Goal: Task Accomplishment & Management: Manage account settings

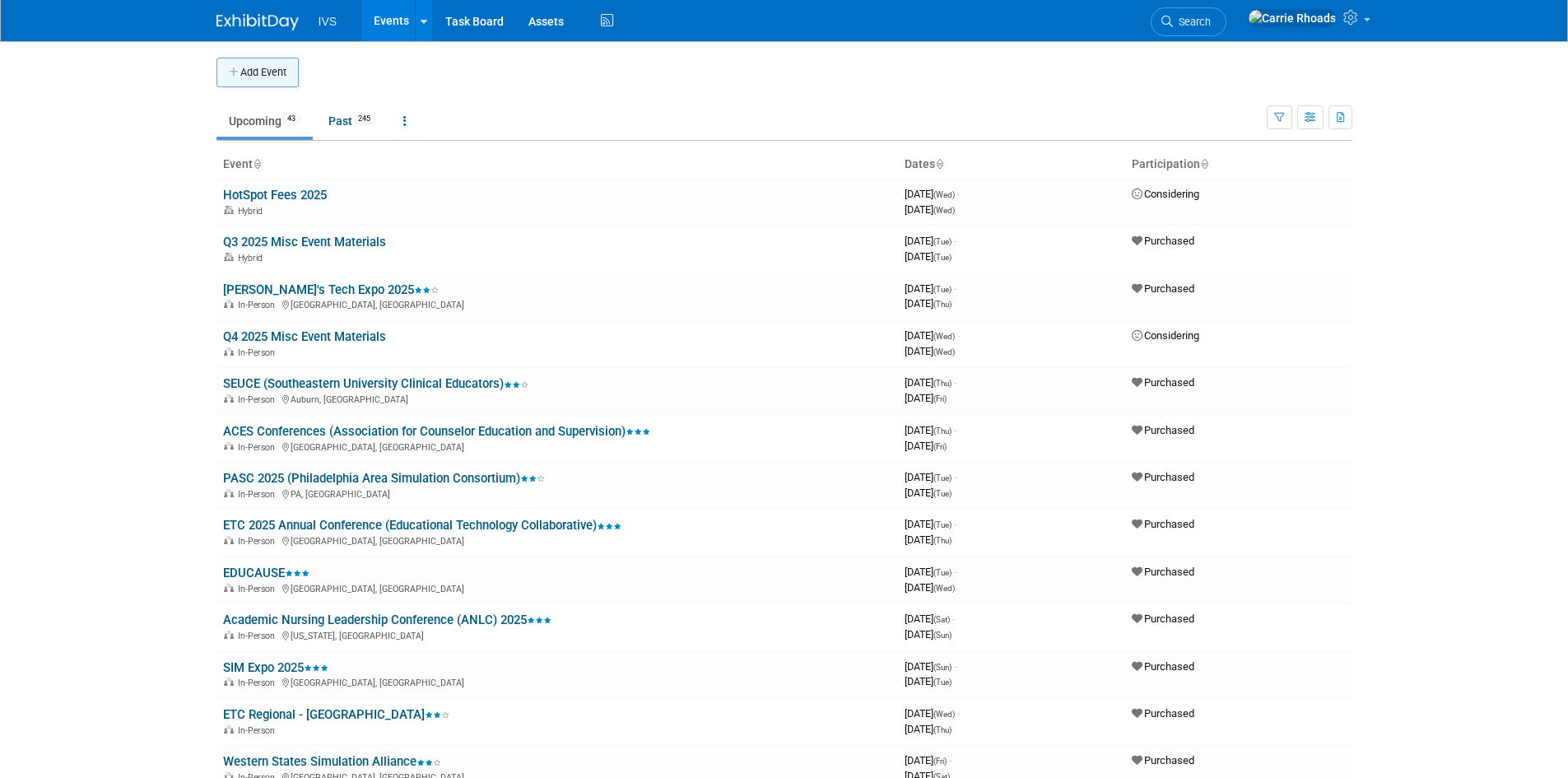
click at [260, 72] on button "Add Event" at bounding box center [257, 72] width 82 height 30
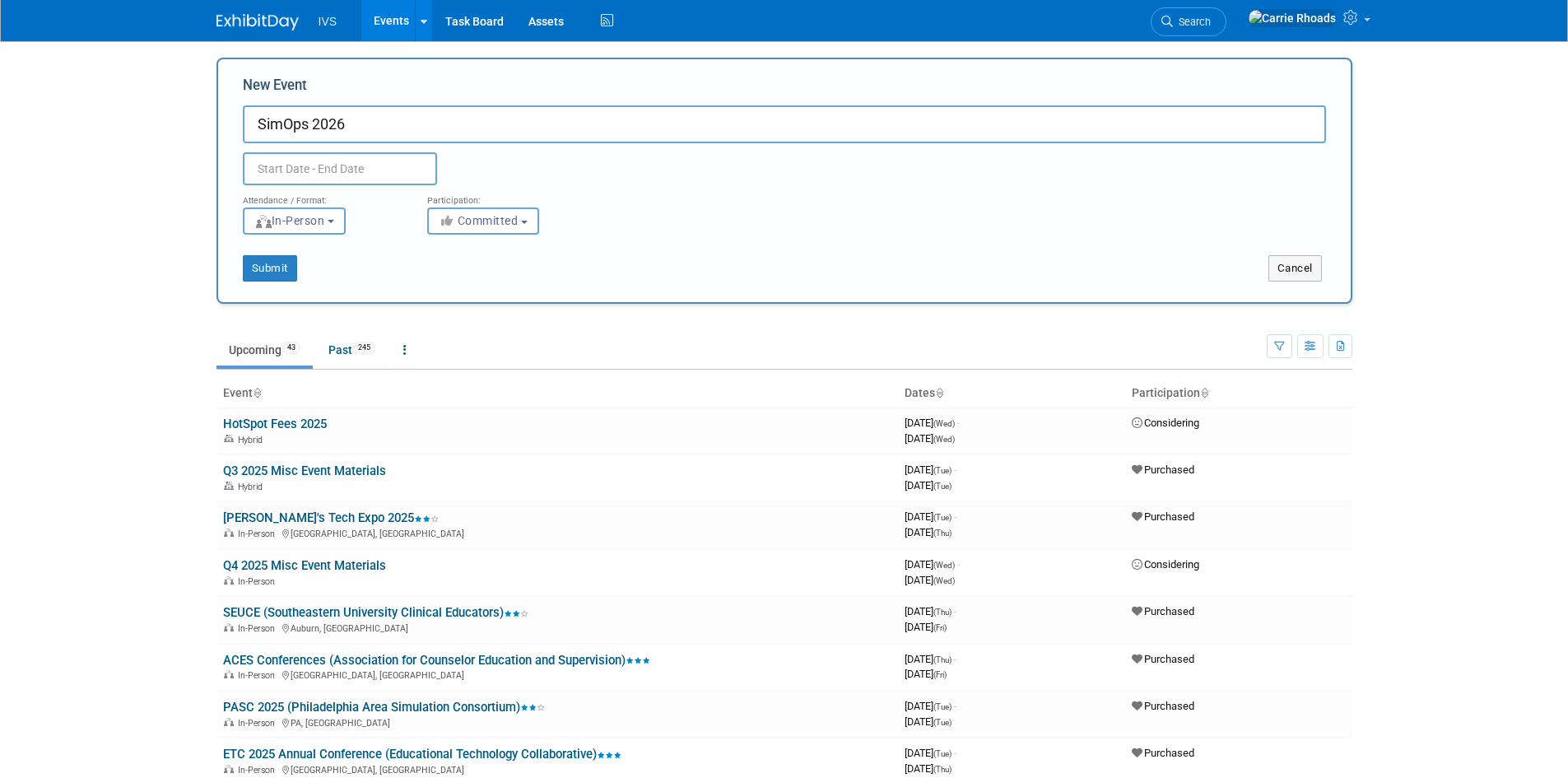
type input "SimOps 2026"
click at [319, 166] on input "text" at bounding box center [340, 169] width 194 height 33
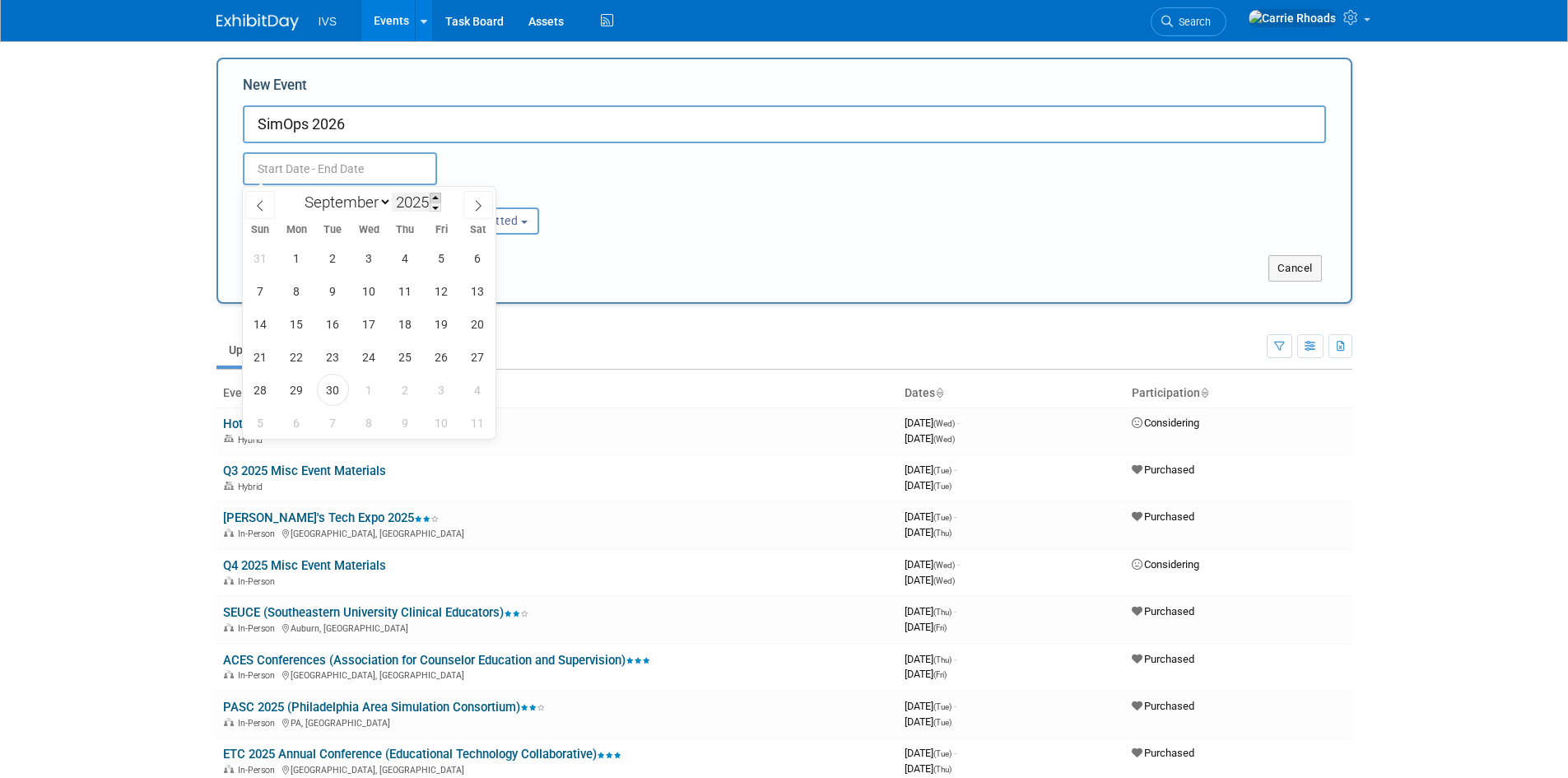
click at [434, 196] on span at bounding box center [436, 197] width 11 height 10
type input "2026"
click at [483, 201] on icon at bounding box center [478, 205] width 11 height 11
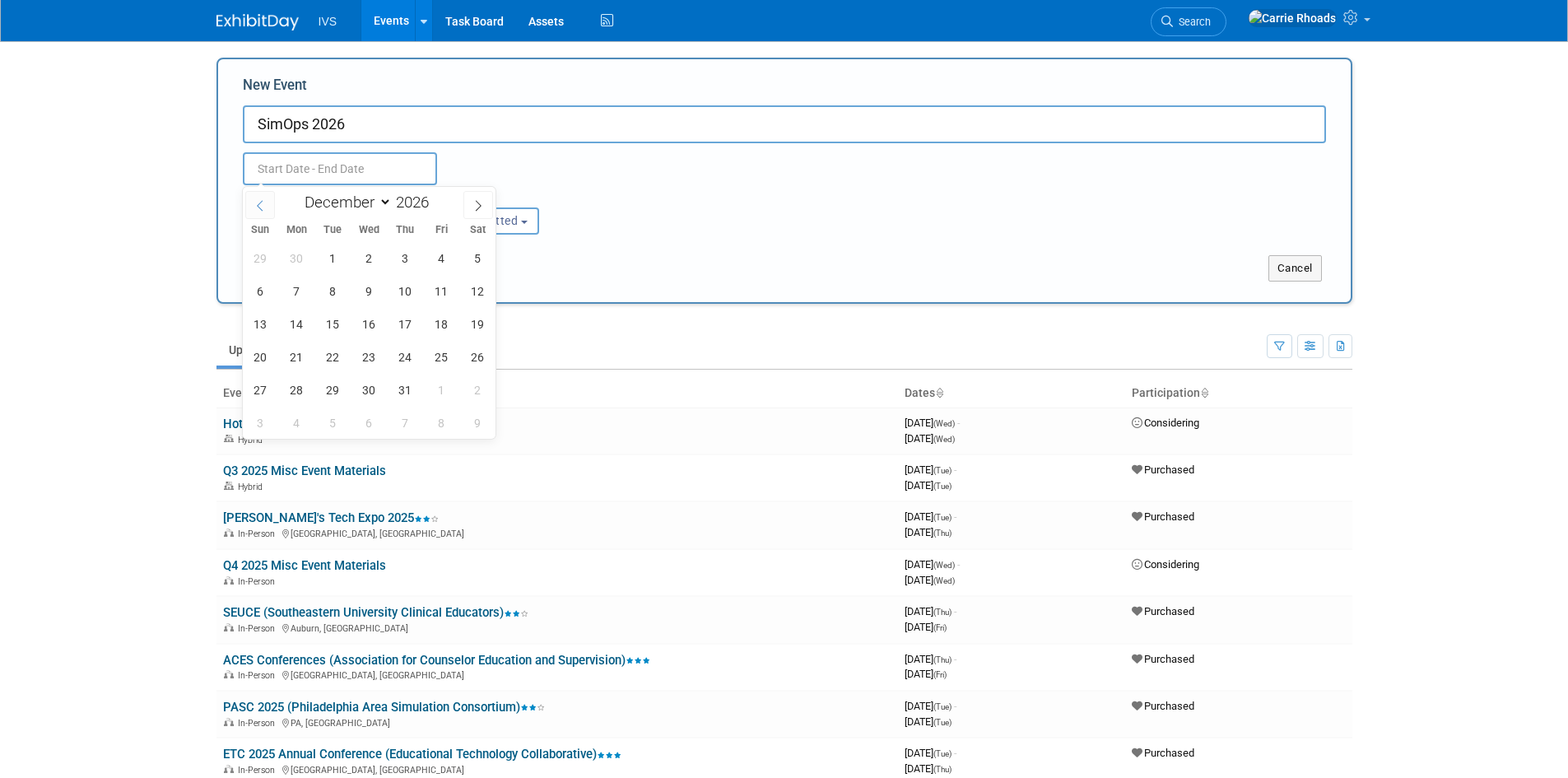
click at [254, 204] on icon at bounding box center [260, 205] width 11 height 11
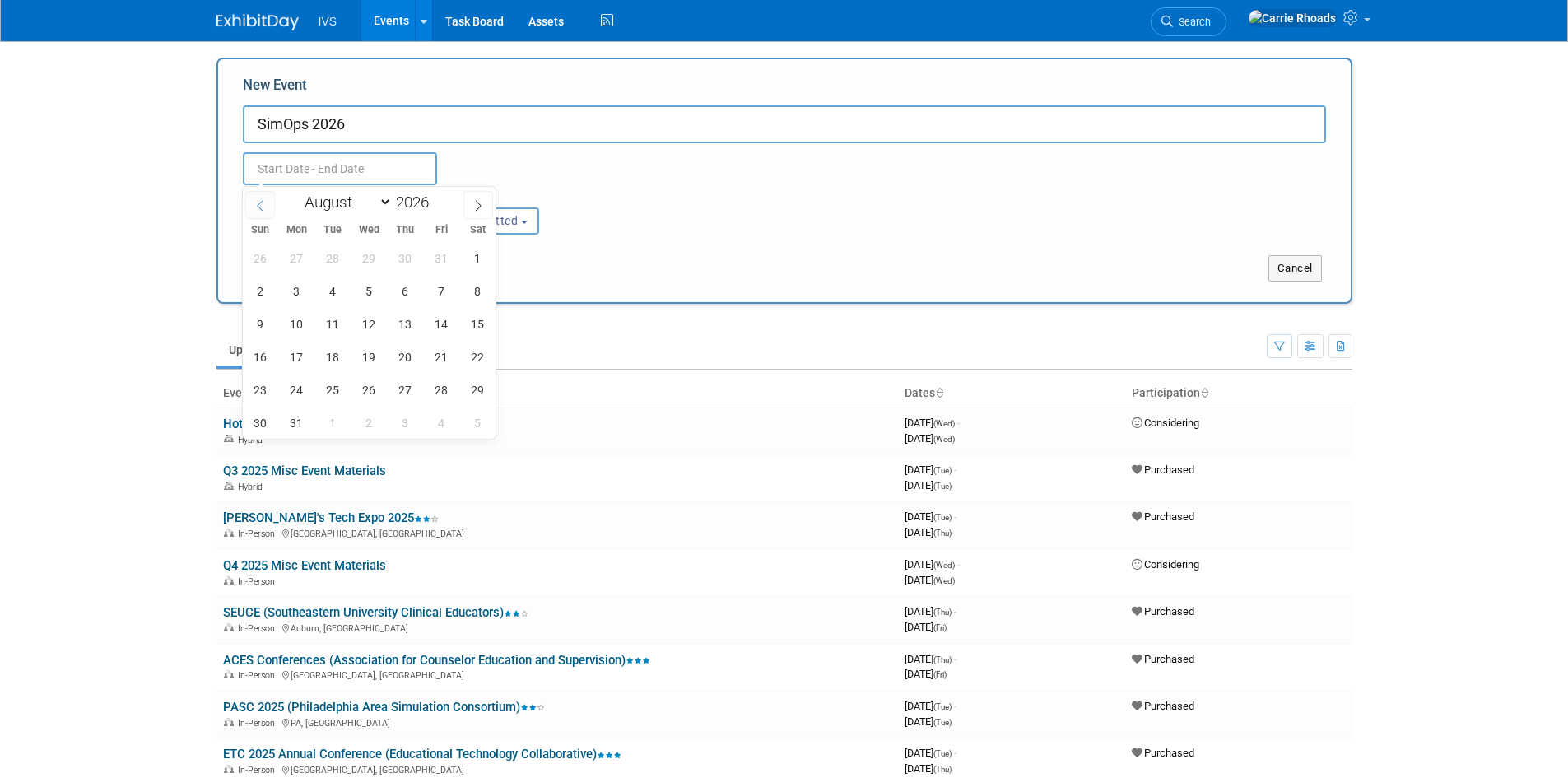
select select "6"
click at [374, 329] on span "15" at bounding box center [369, 324] width 32 height 32
click at [438, 318] on span "17" at bounding box center [441, 324] width 32 height 32
type input "Jul 15, 2026 to Jul 17, 2026"
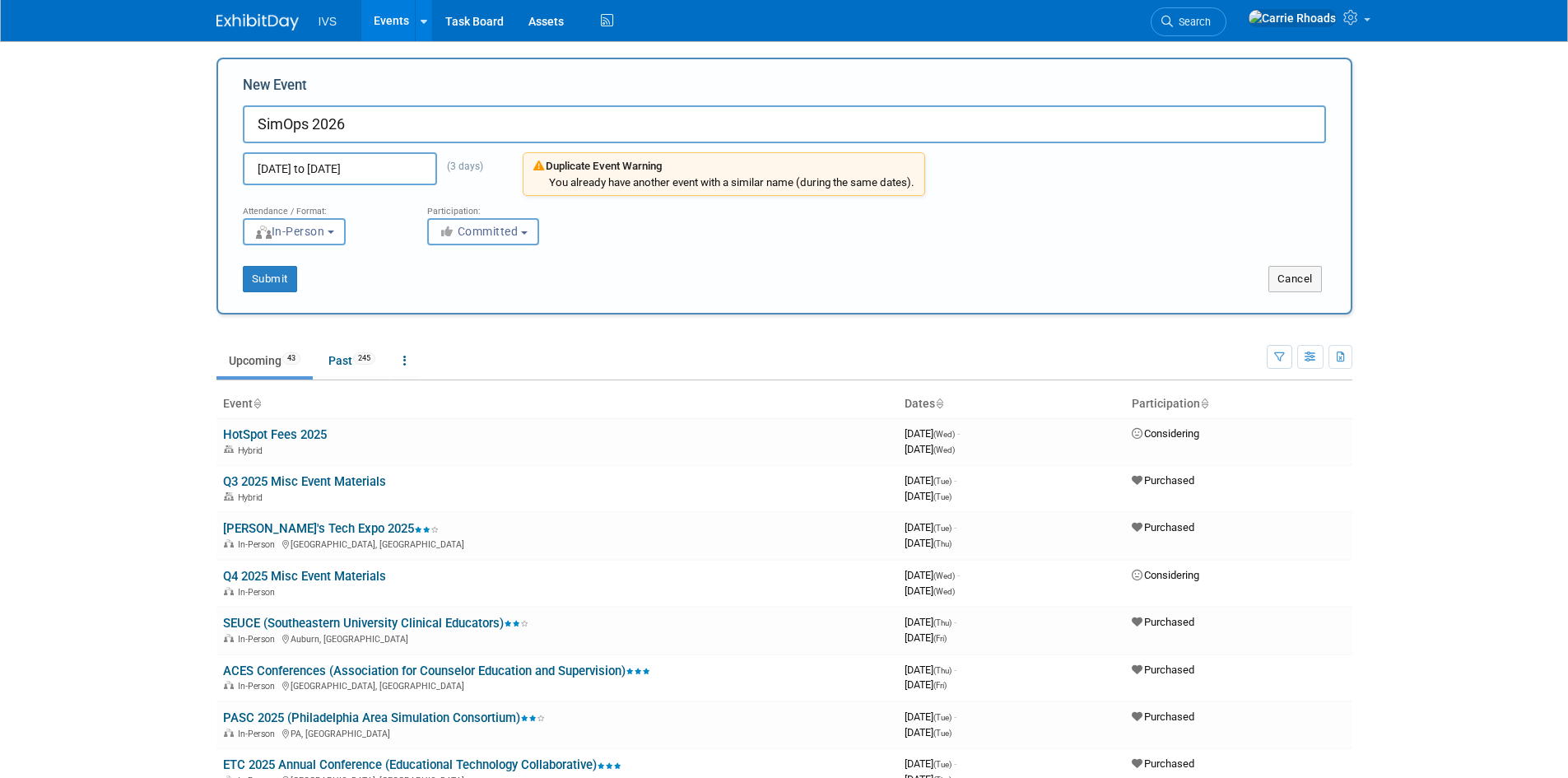
click at [488, 237] on span "Committed" at bounding box center [478, 231] width 80 height 13
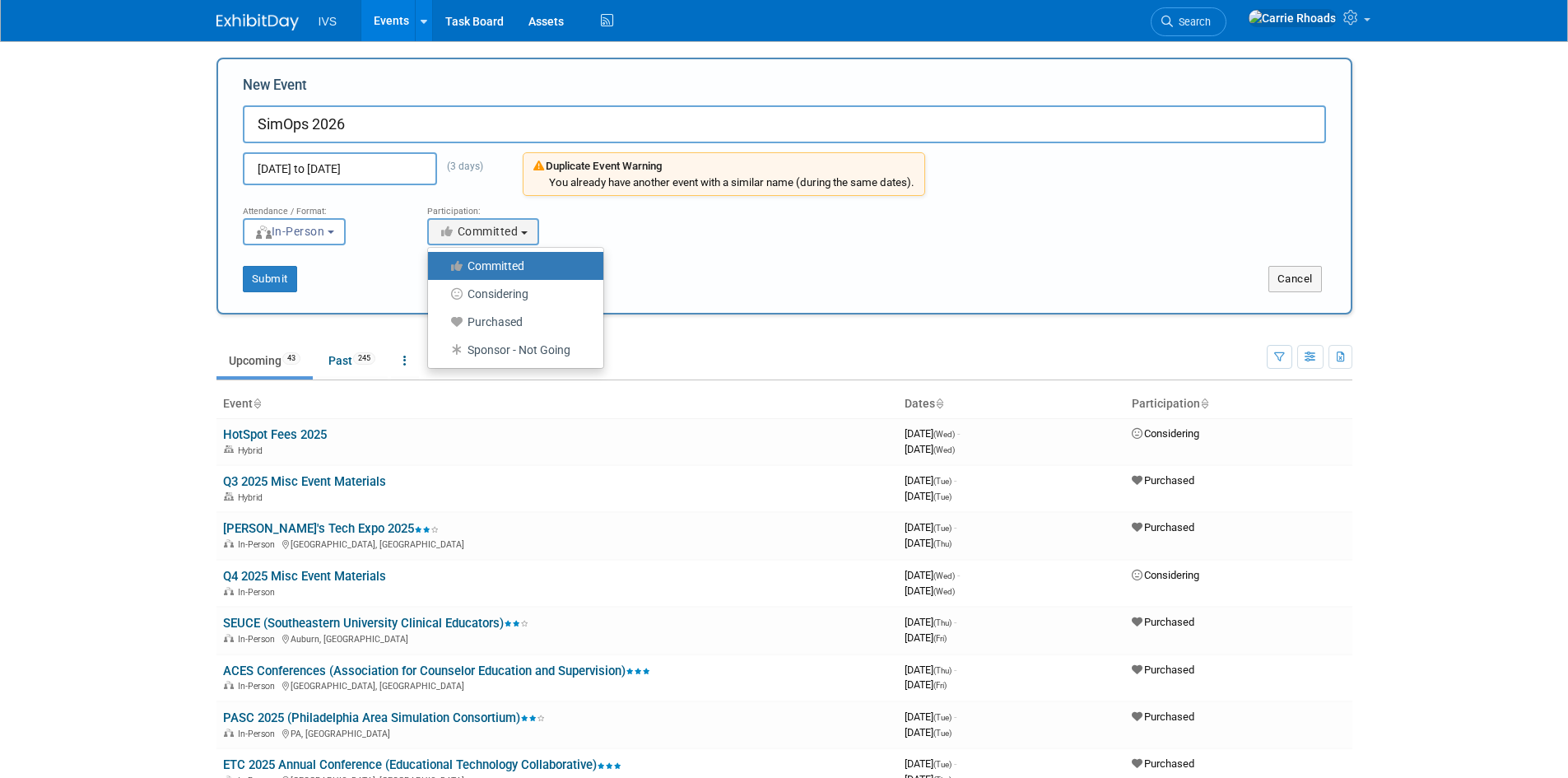
click at [657, 246] on div "Submit Cancel" at bounding box center [784, 268] width 1108 height 47
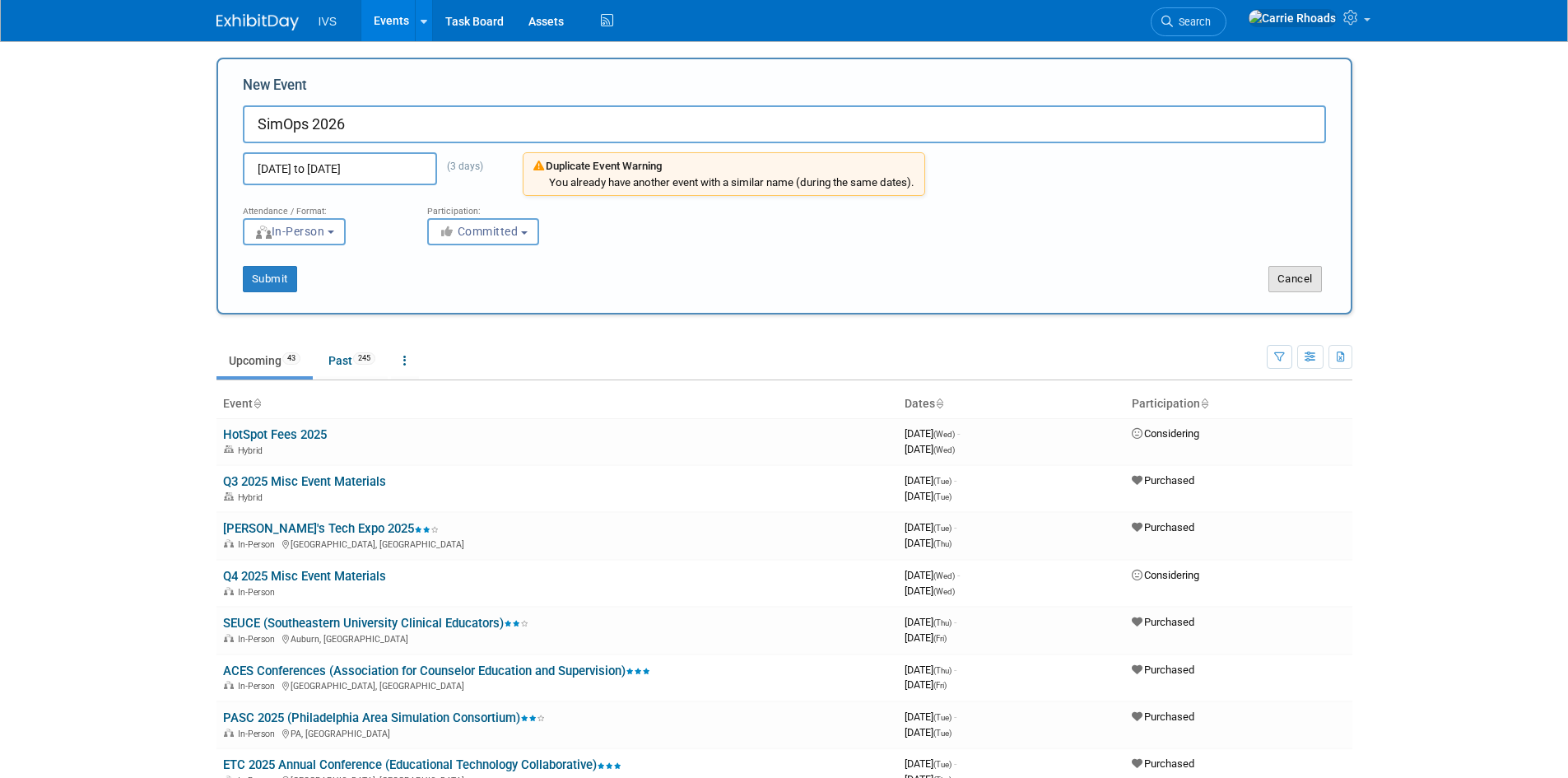
click at [1281, 279] on button "Cancel" at bounding box center [1295, 278] width 54 height 26
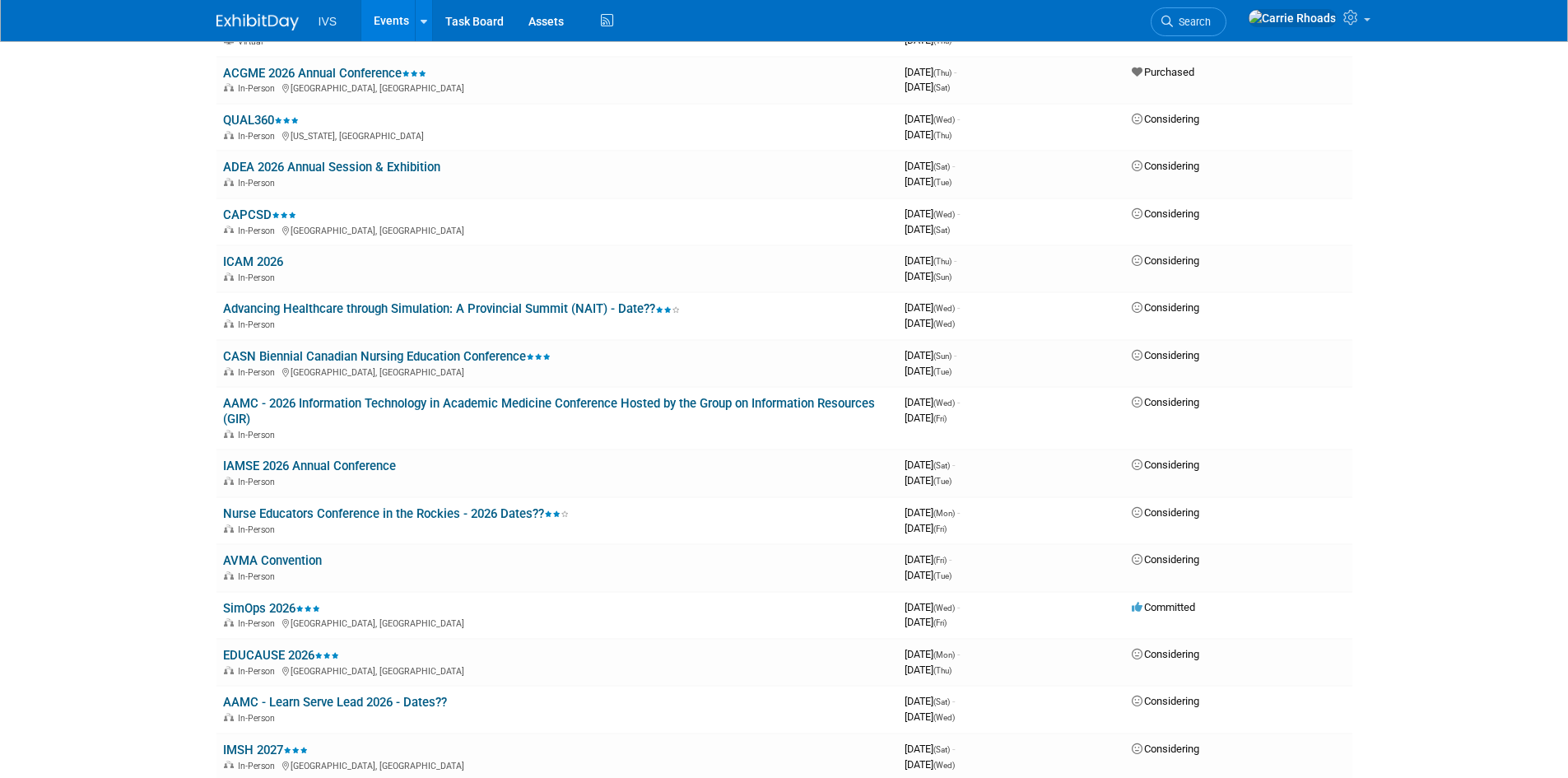
scroll to position [1564, 0]
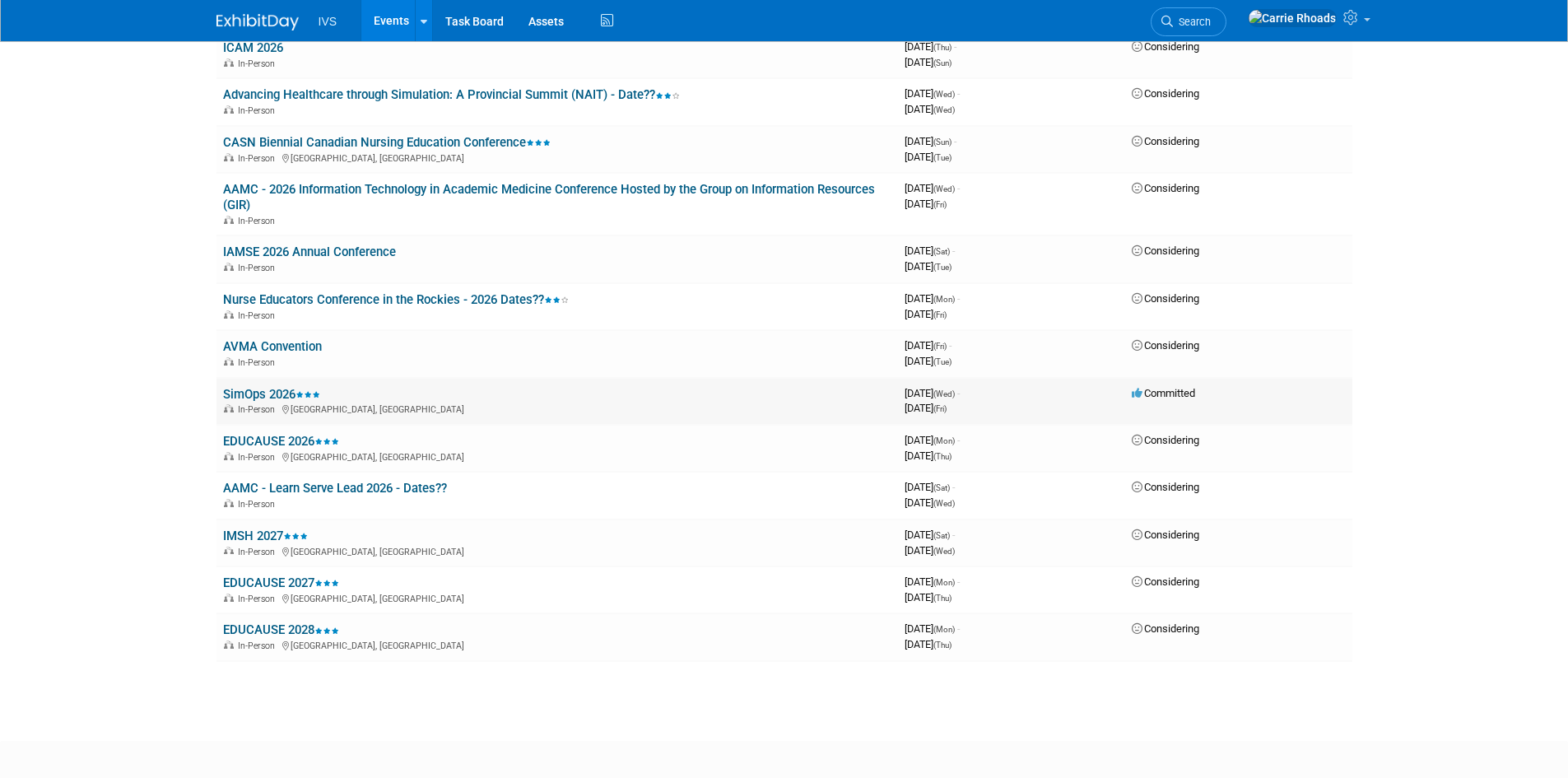
click at [273, 396] on link "SimOps 2026" at bounding box center [271, 394] width 97 height 15
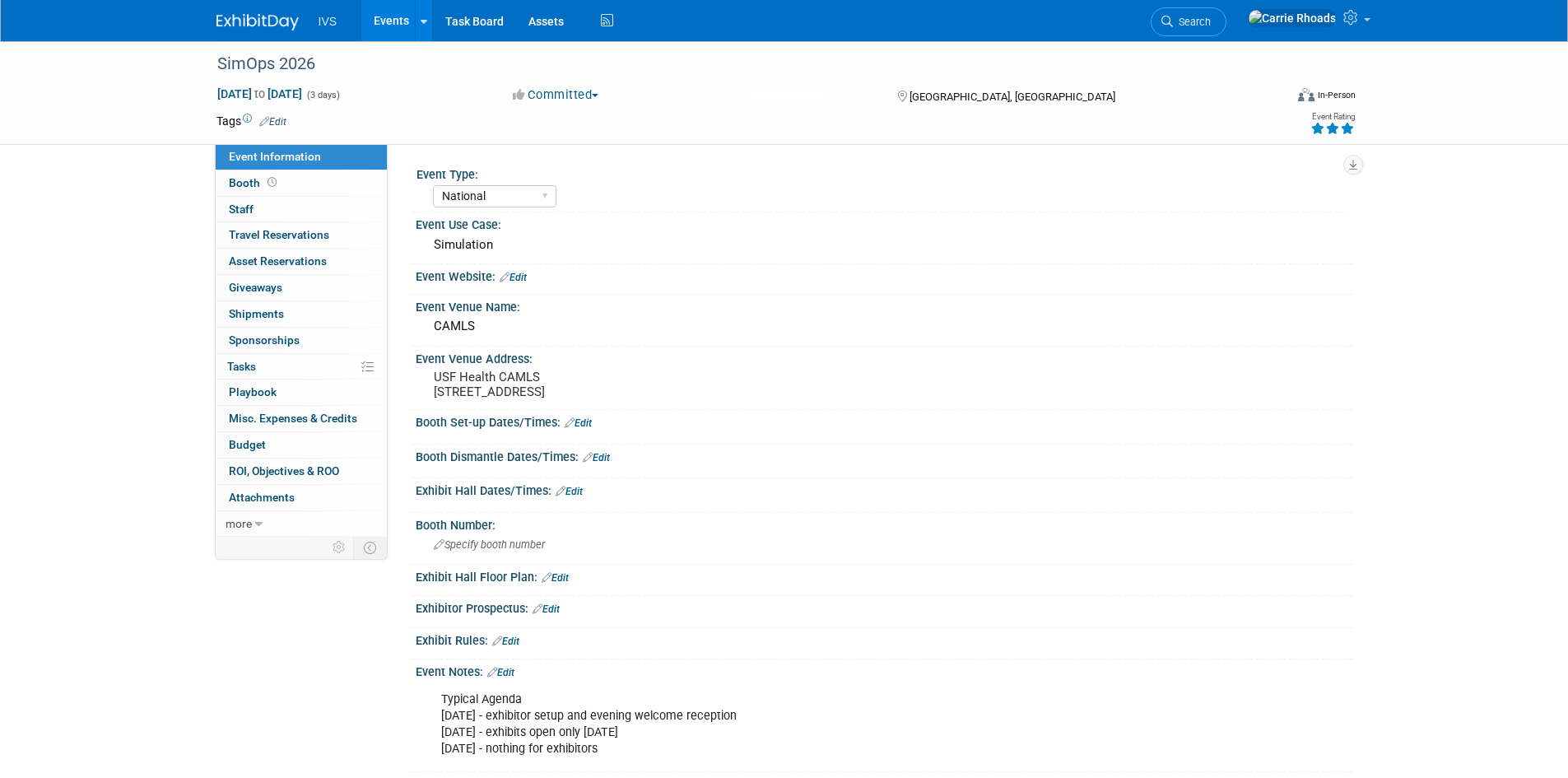
select select "National"
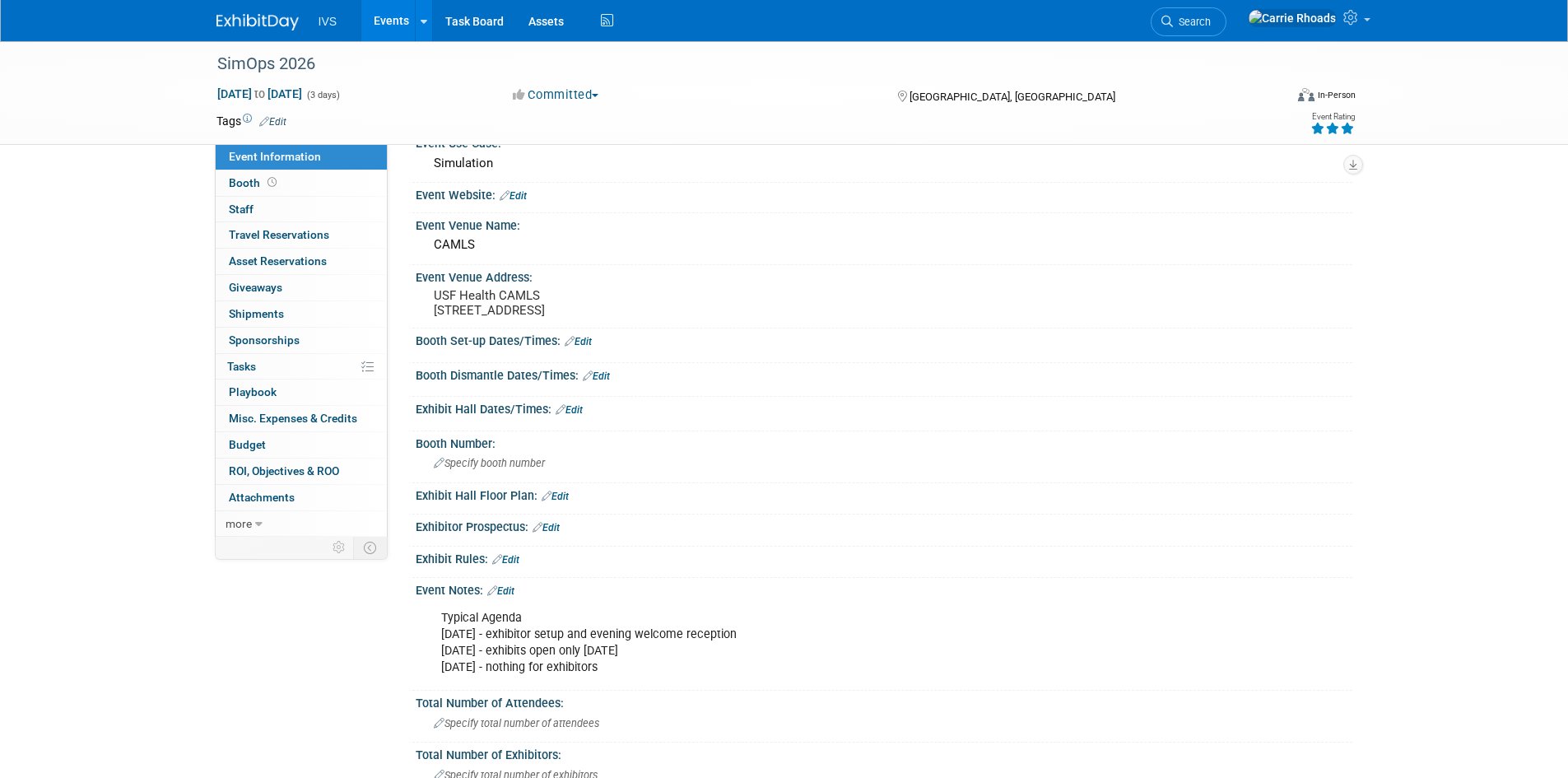
scroll to position [82, 0]
click at [517, 648] on div "Typical Agenda [DATE] - exhibitor setup and evening welcome reception [DATE] - …" at bounding box center [801, 642] width 742 height 82
click at [513, 596] on link "Edit" at bounding box center [500, 590] width 27 height 11
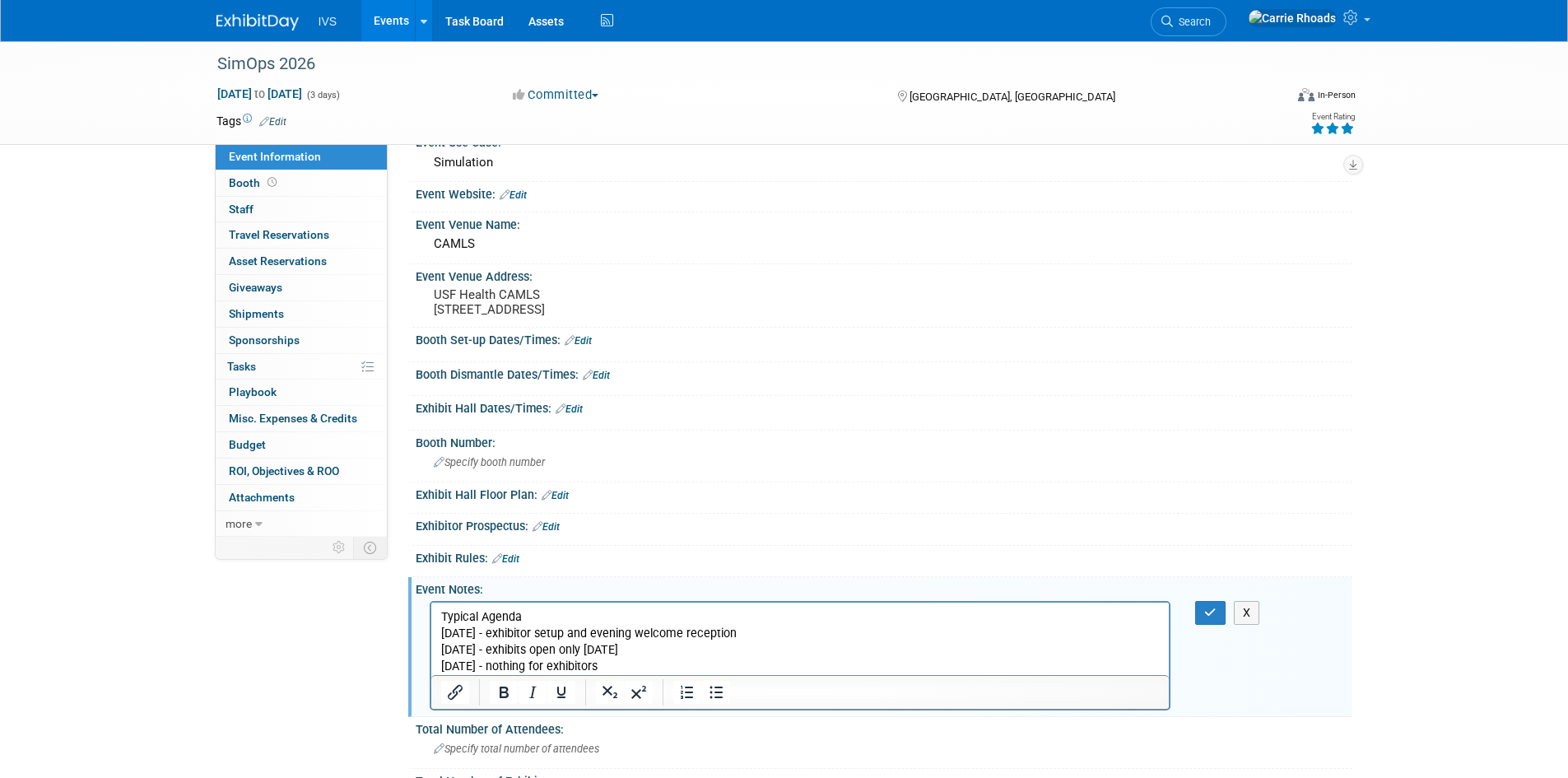
scroll to position [0, 0]
drag, startPoint x: 624, startPoint y: 664, endPoint x: 846, endPoint y: 1229, distance: 607.0
click at [430, 607] on html "Typical Agenda Wednesday - exhibitor setup and evening welcome reception Thursd…" at bounding box center [799, 638] width 738 height 72
click at [1200, 624] on button "button" at bounding box center [1210, 613] width 31 height 24
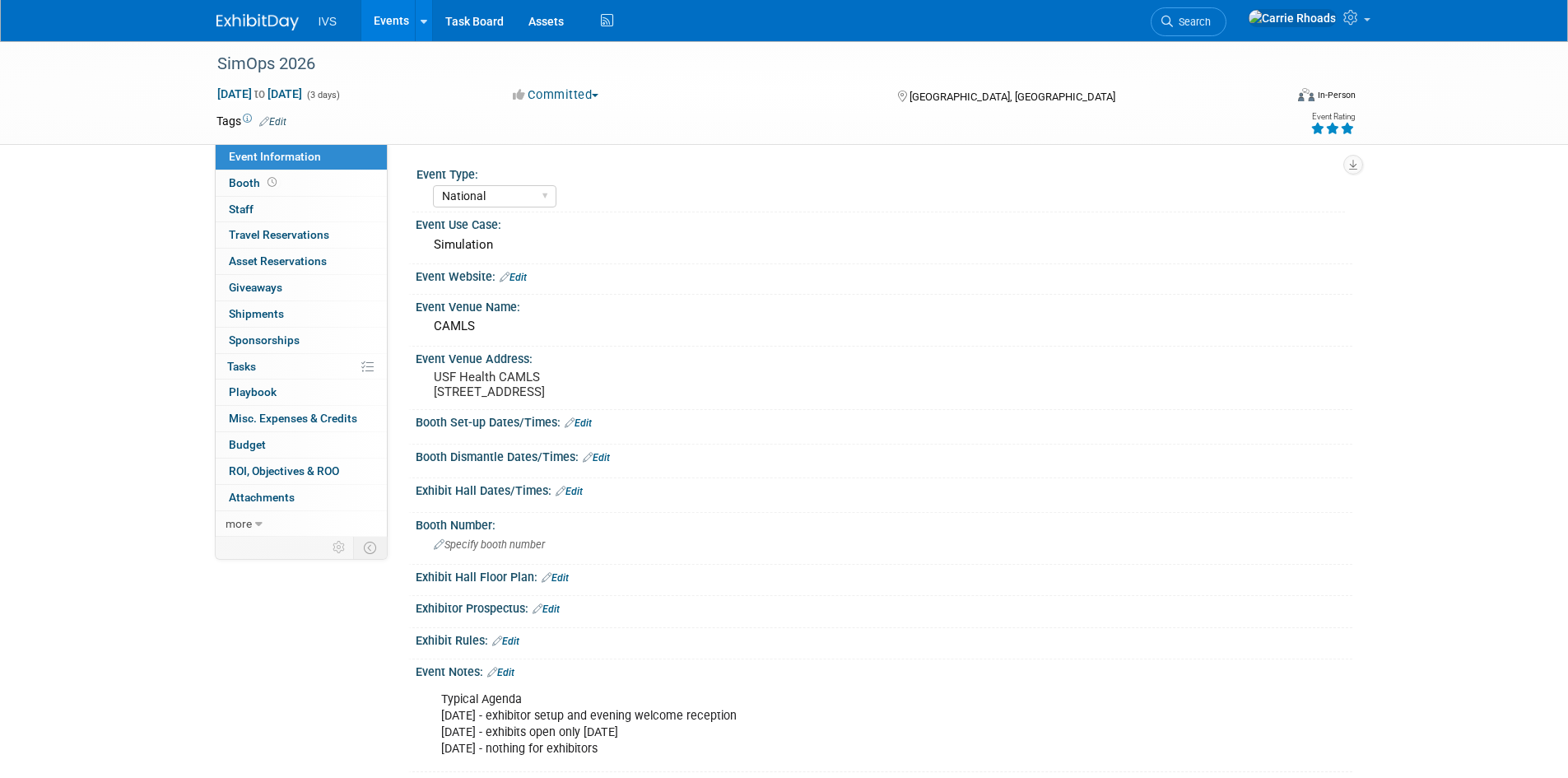
click at [259, 20] on img at bounding box center [257, 22] width 82 height 17
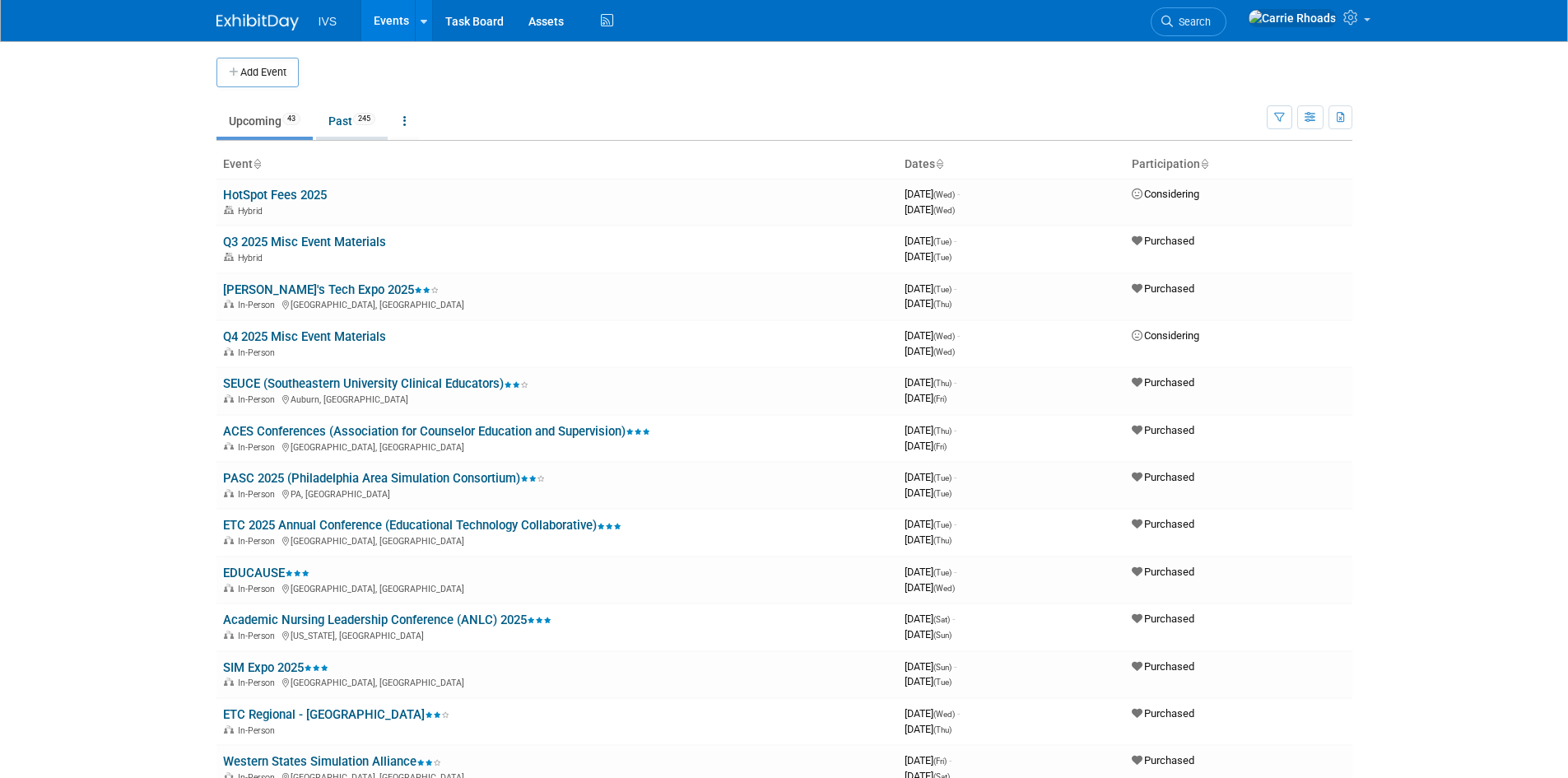
click at [347, 121] on link "Past 245" at bounding box center [352, 121] width 71 height 31
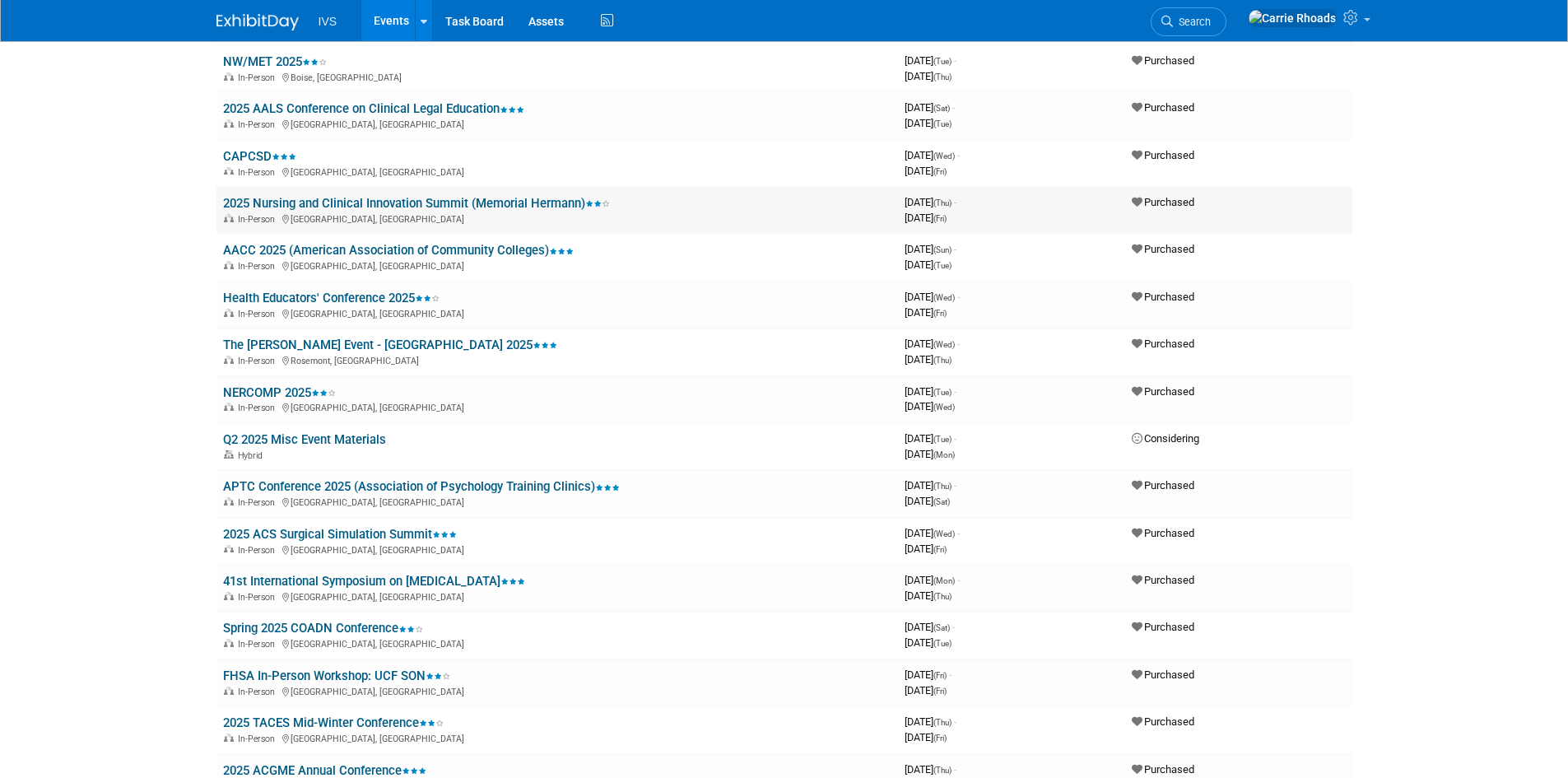
scroll to position [1894, 0]
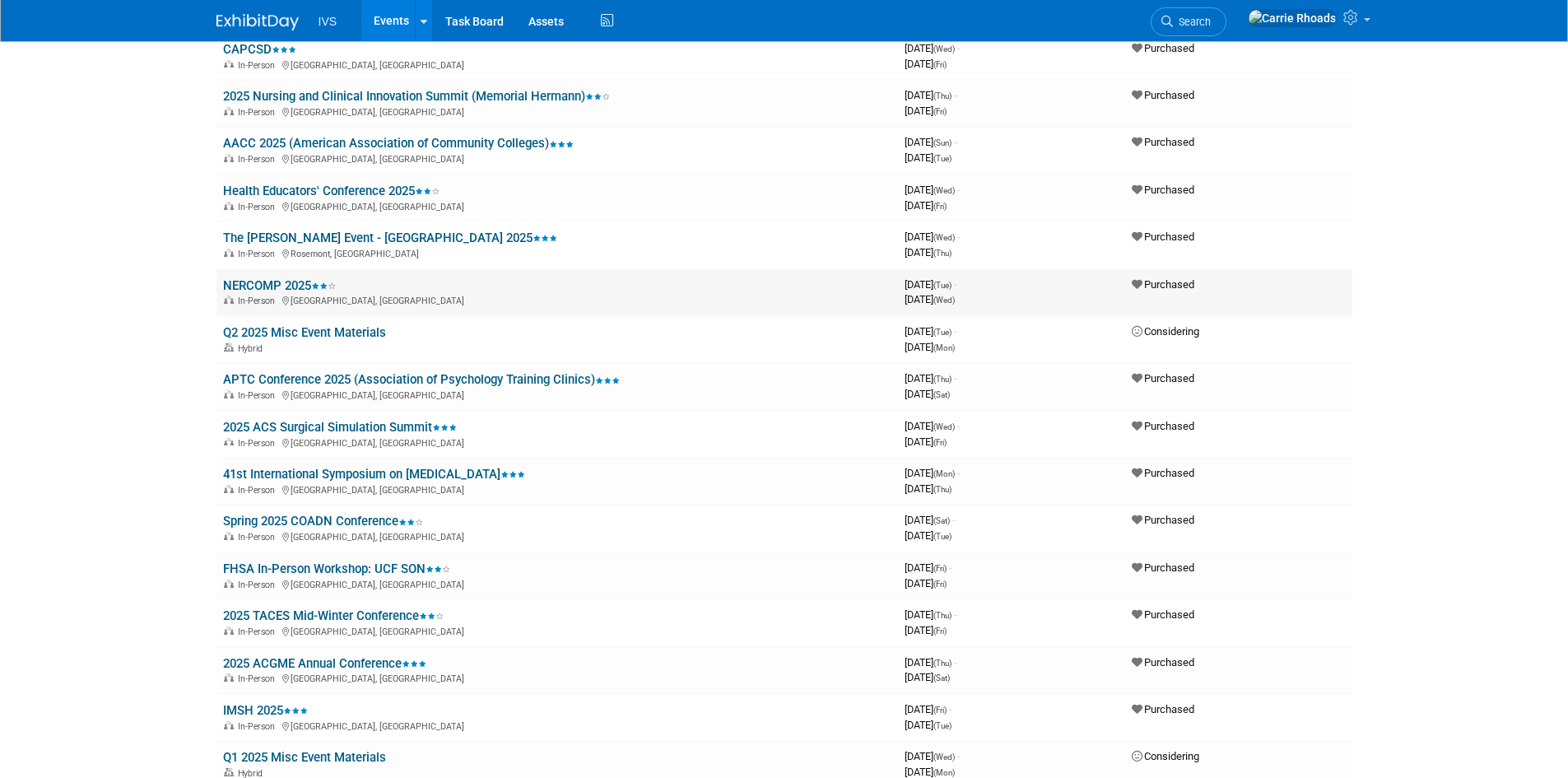
click at [243, 288] on link "NERCOMP 2025" at bounding box center [279, 286] width 113 height 15
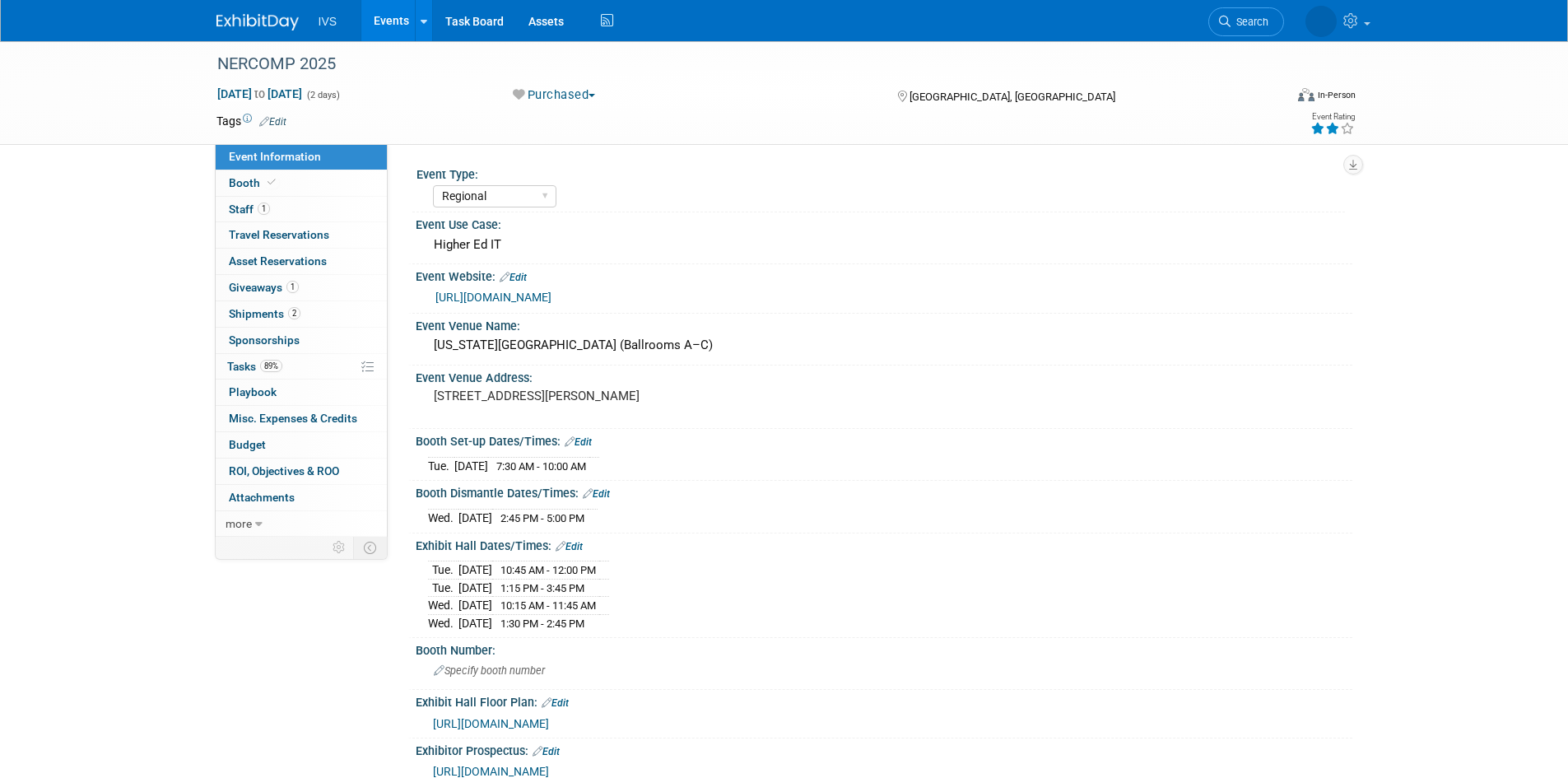
select select "Regional"
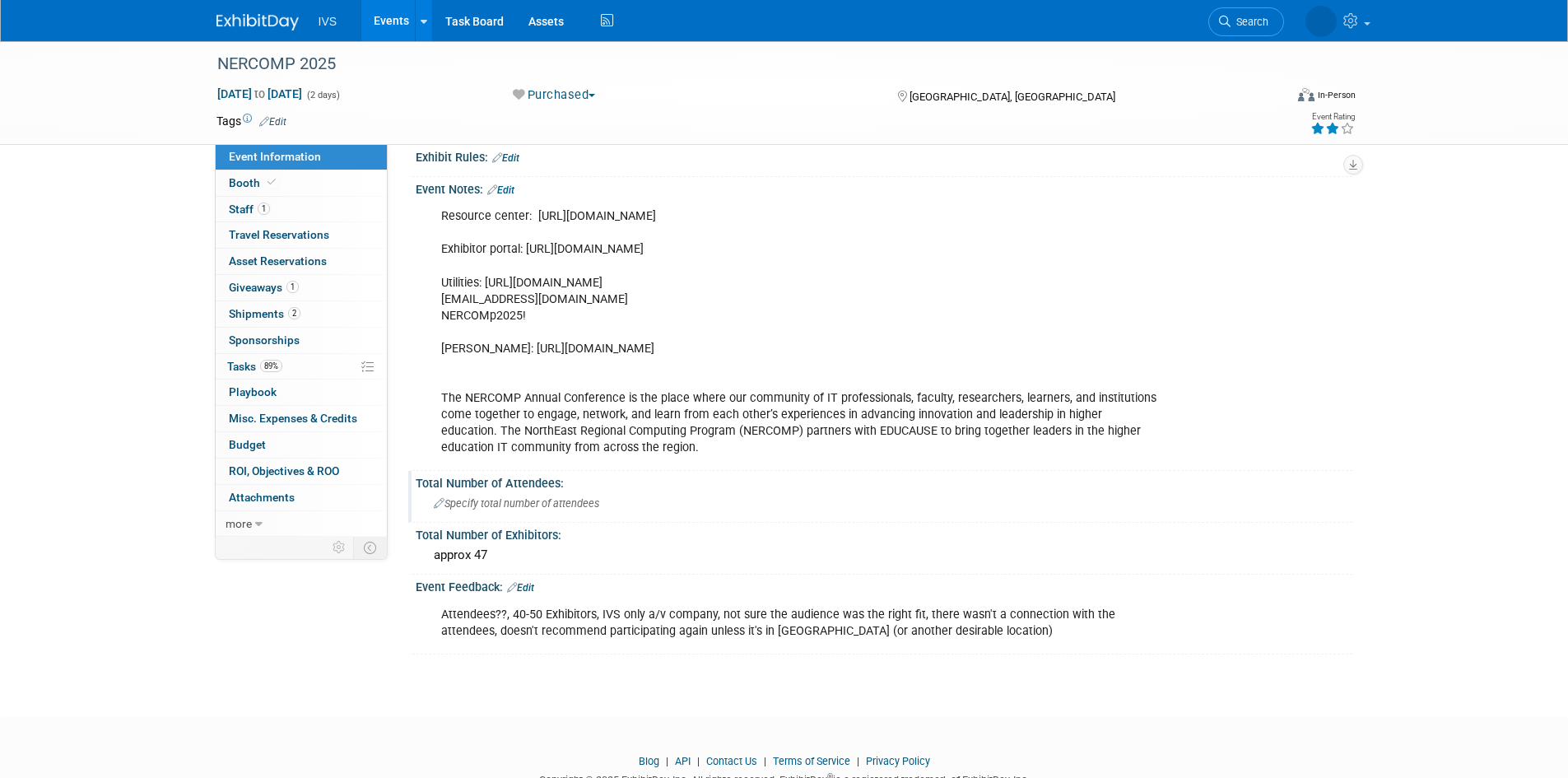
scroll to position [659, 0]
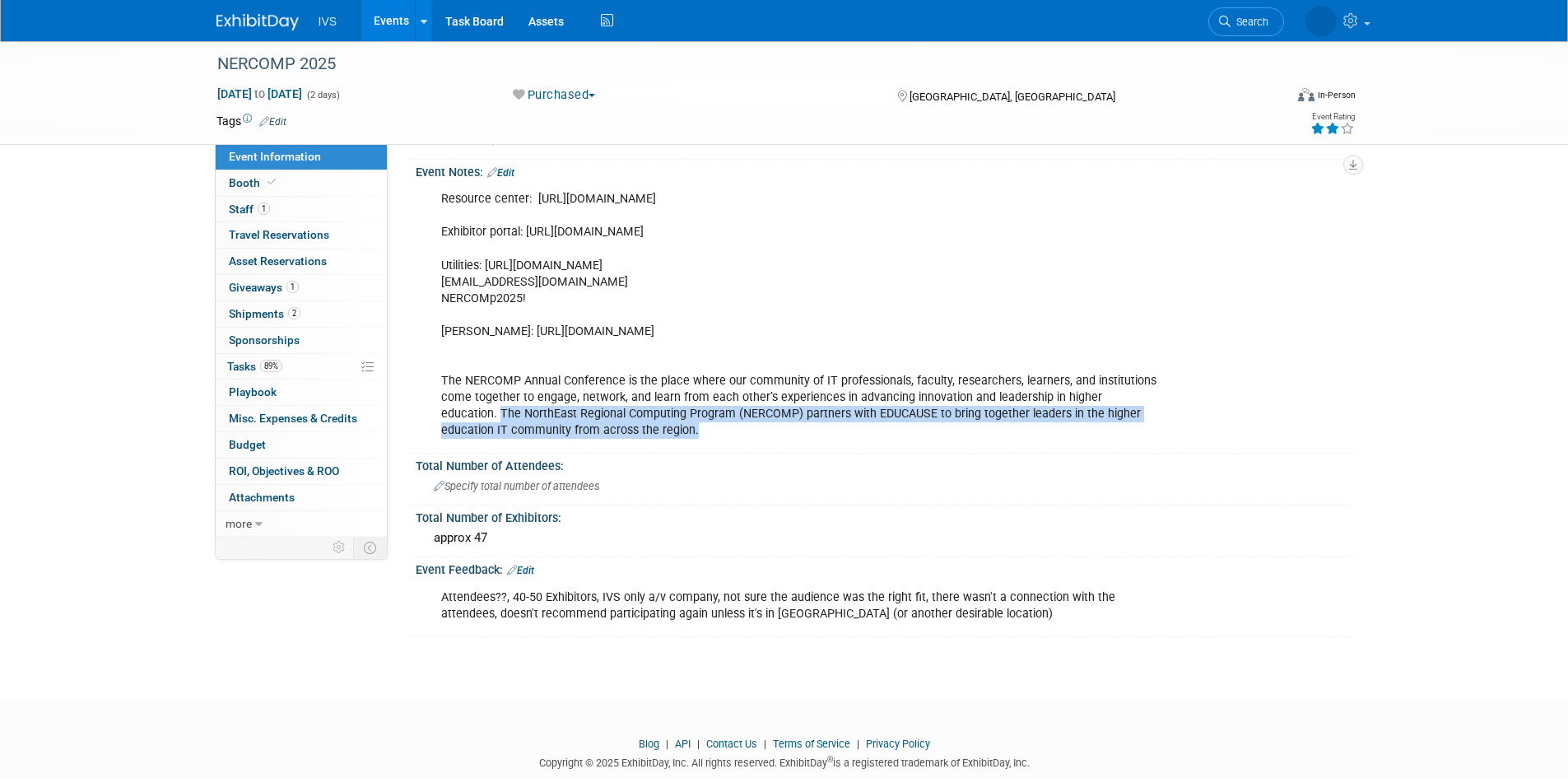
drag, startPoint x: 632, startPoint y: 430, endPoint x: 438, endPoint y: 416, distance: 194.5
click at [438, 416] on div "Resource center: [URL][DOMAIN_NAME] Exhibitor portal: [URL][DOMAIN_NAME] Utilit…" at bounding box center [801, 315] width 742 height 265
copy div "The NorthEast Regional Computing Program (NERCOMP) partners with EDUCAUSE to br…"
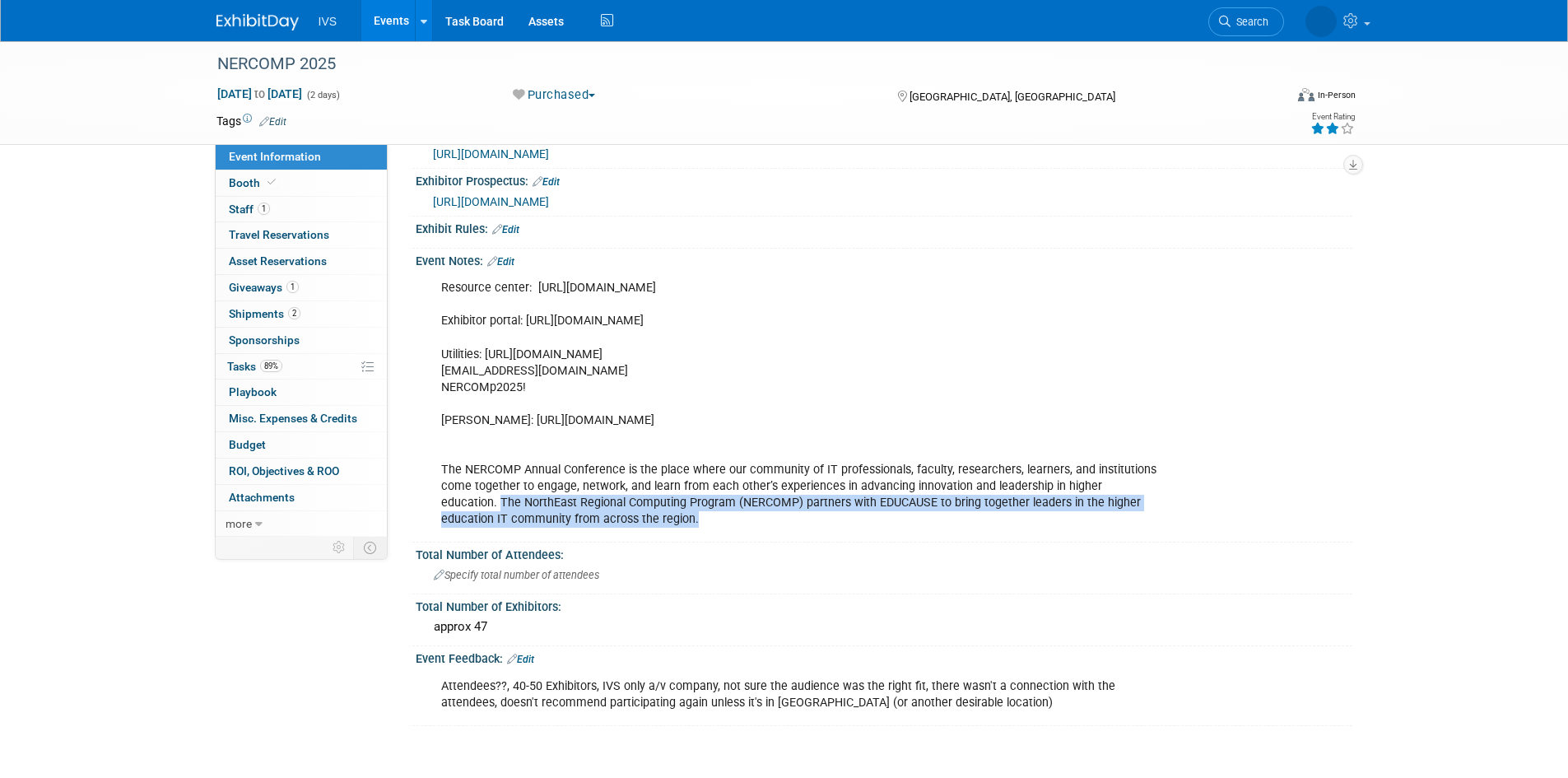
scroll to position [445, 0]
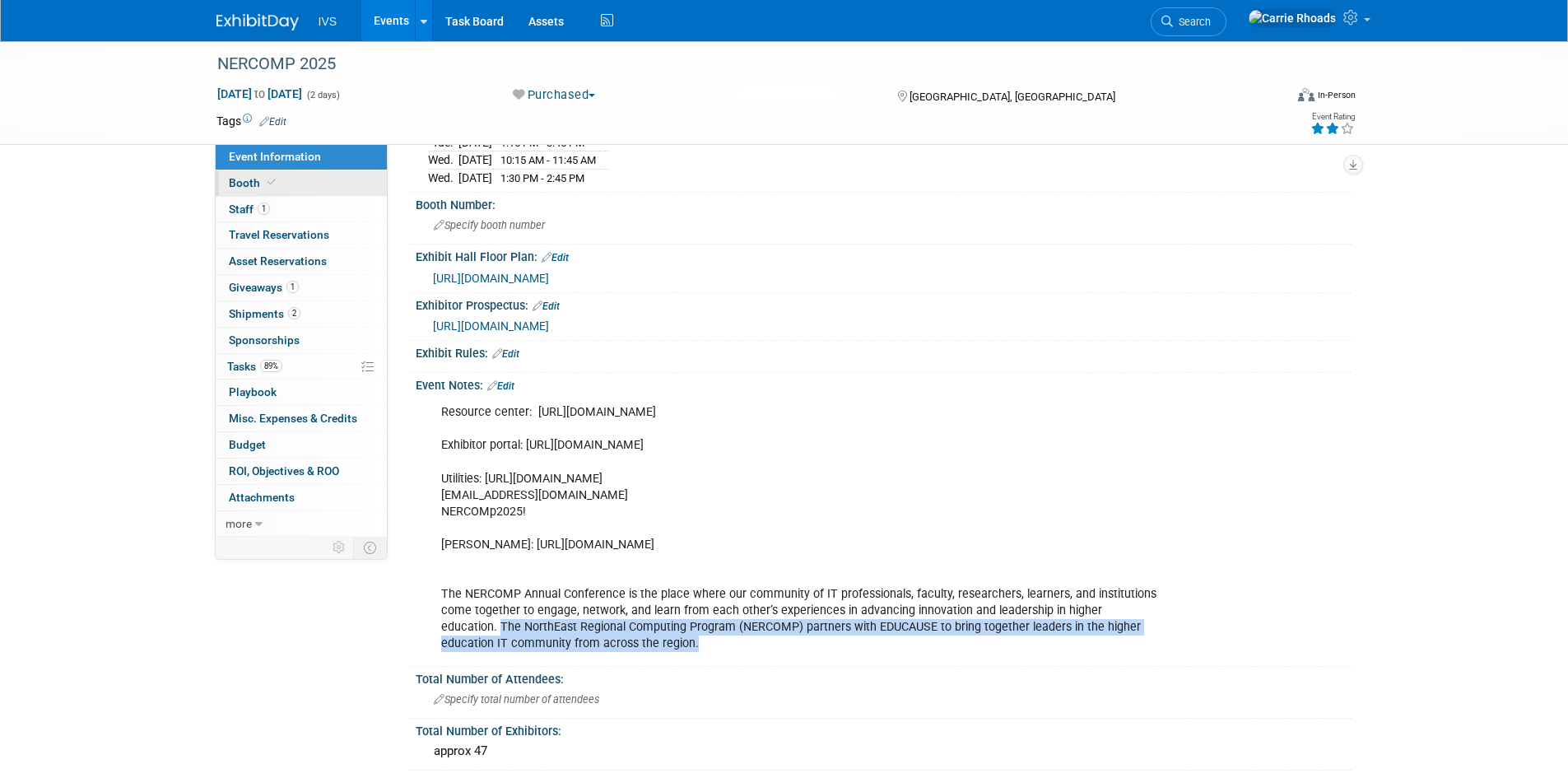
click at [245, 177] on span "Booth" at bounding box center [253, 182] width 50 height 13
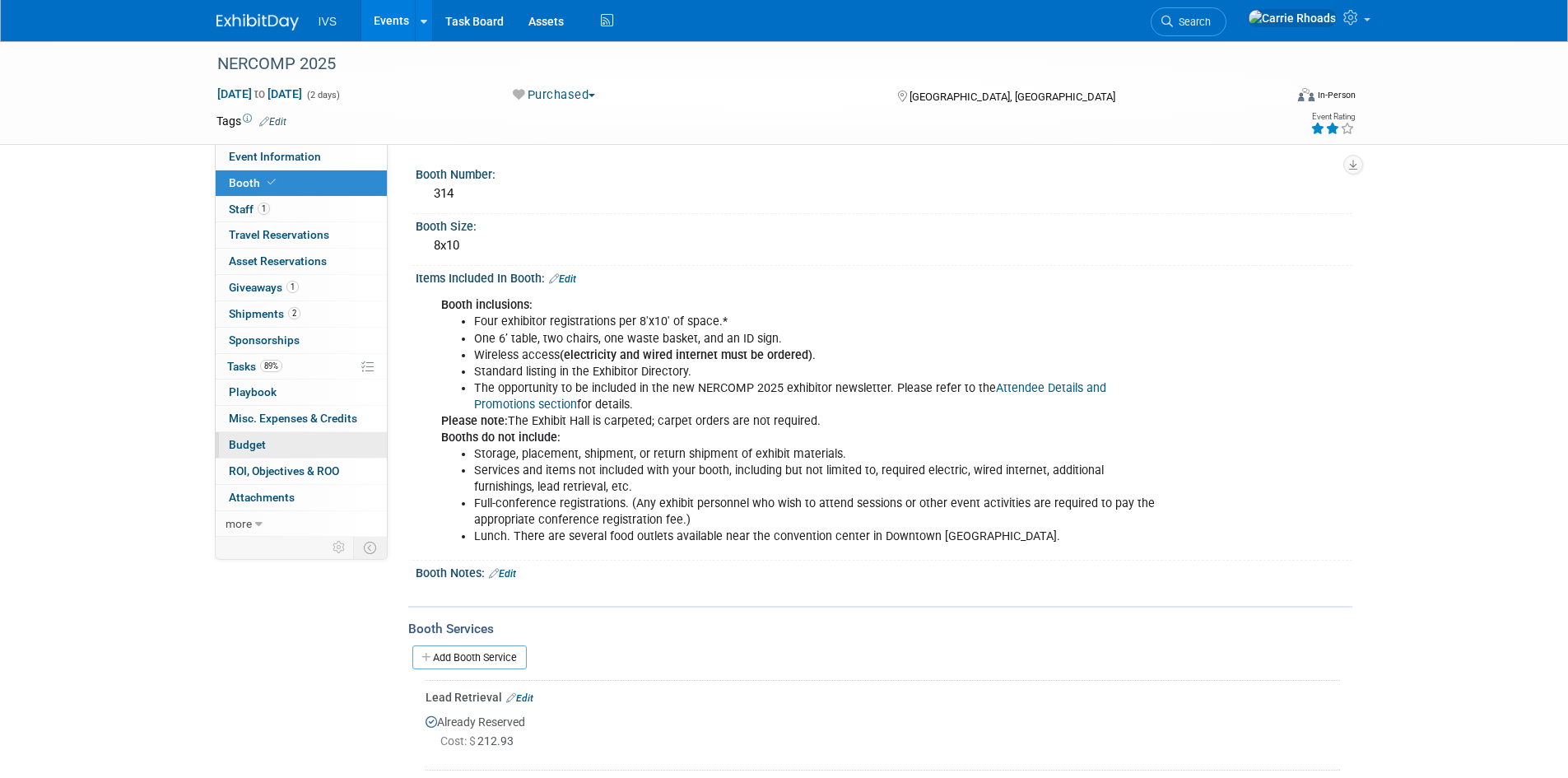
click at [253, 439] on span "Budget" at bounding box center [247, 444] width 37 height 13
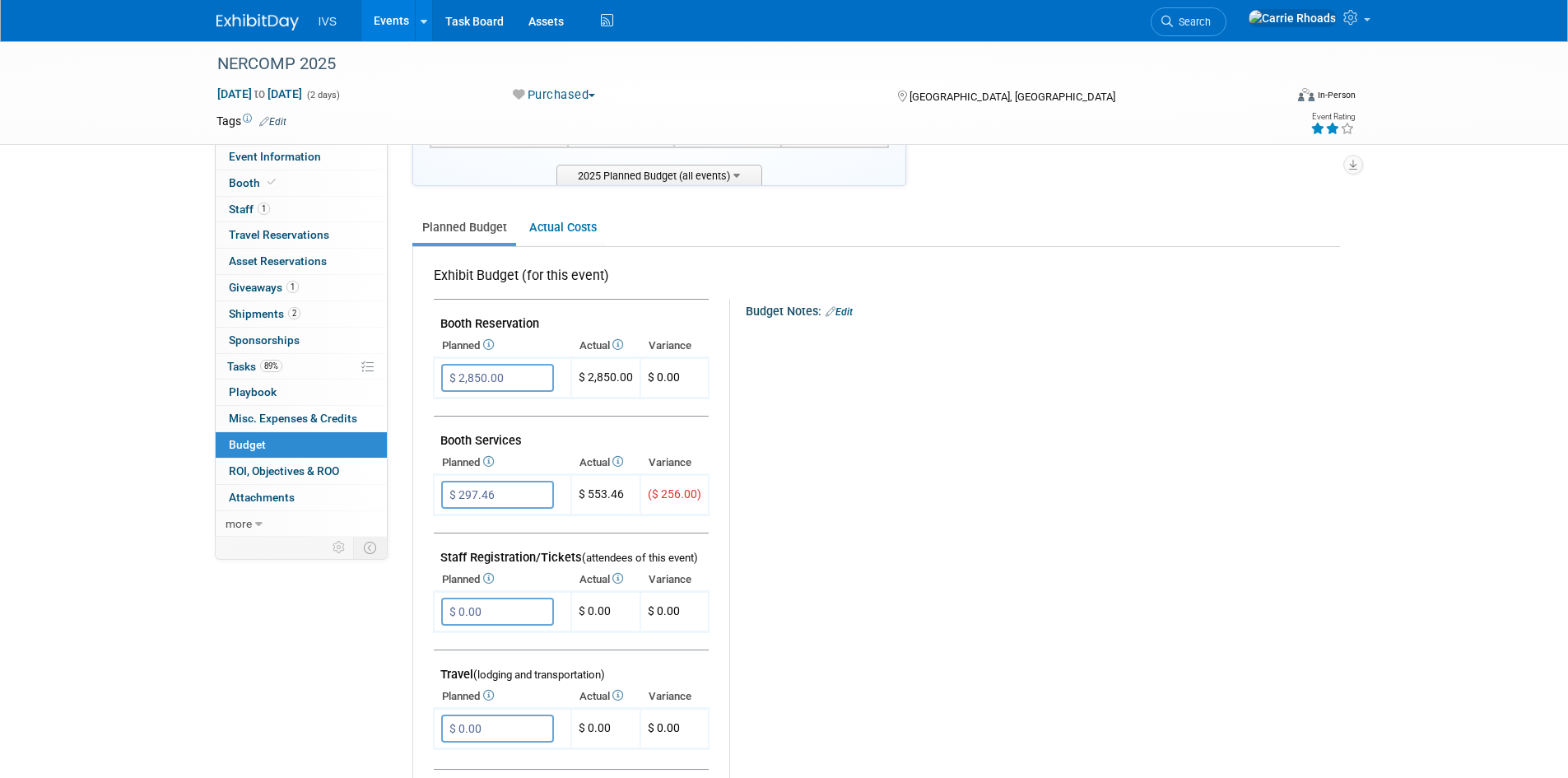
scroll to position [329, 0]
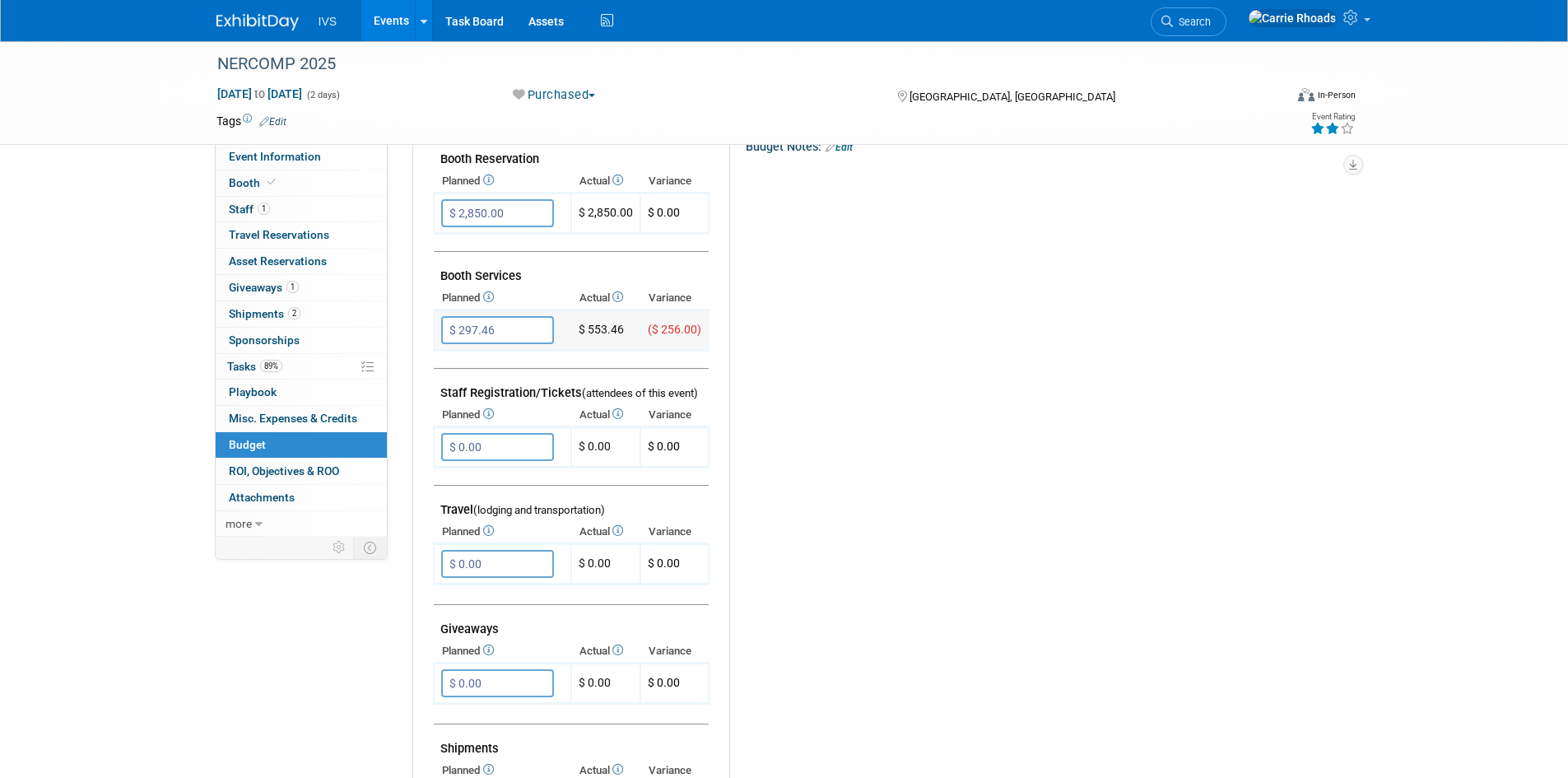
click at [512, 334] on input "$ 297.46" at bounding box center [498, 330] width 113 height 28
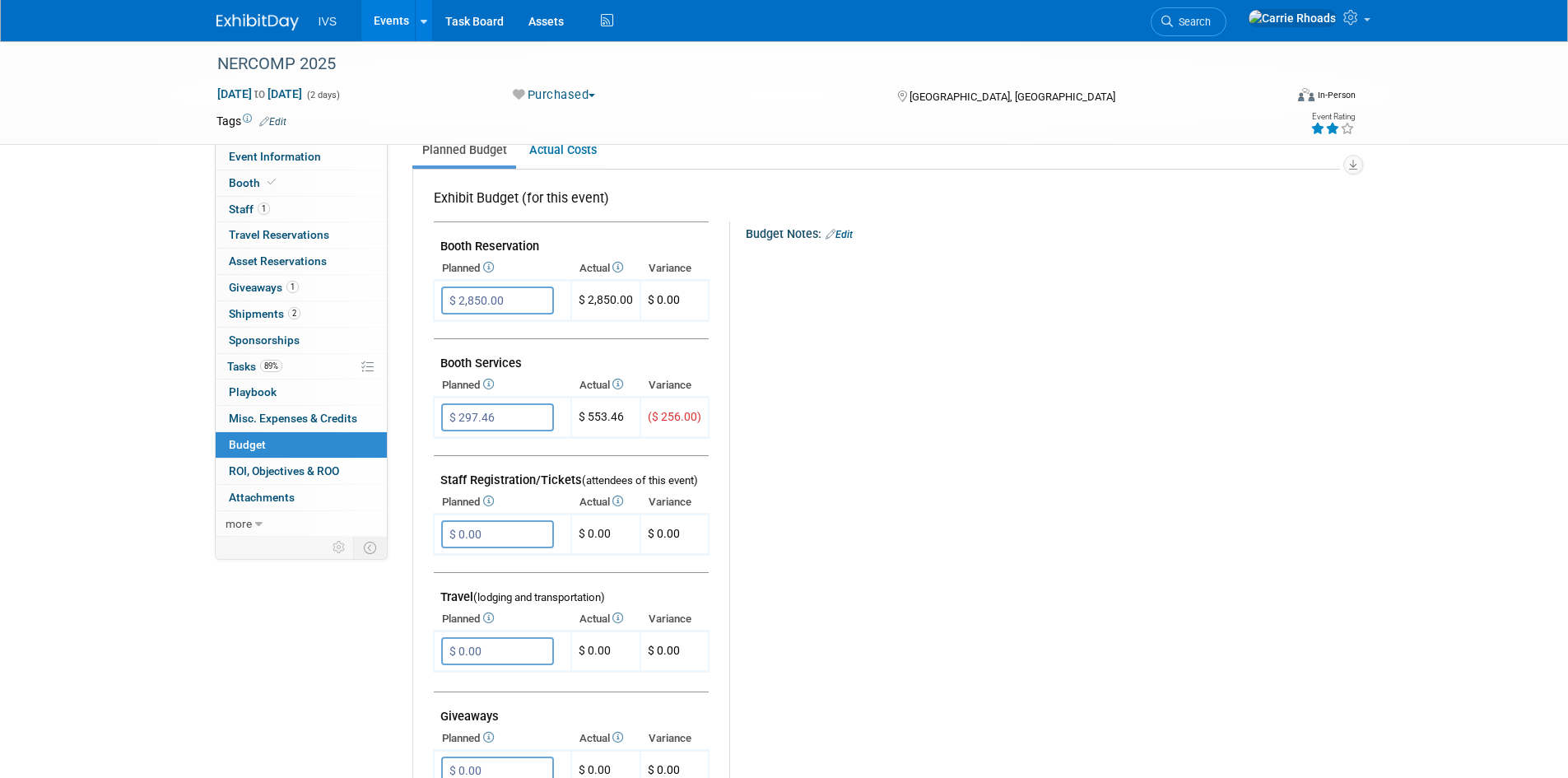
scroll to position [0, 0]
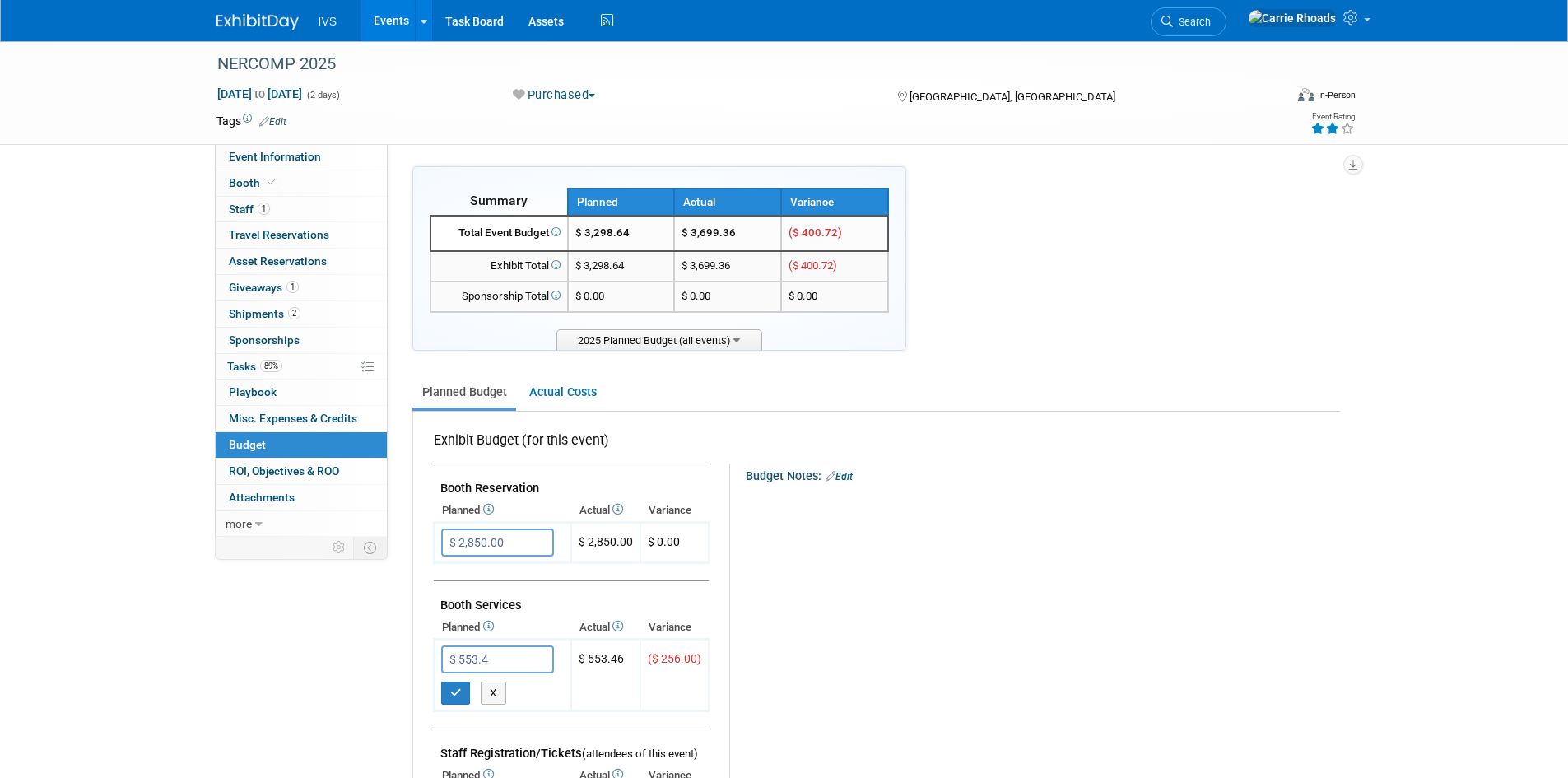
type input "$ 553.46"
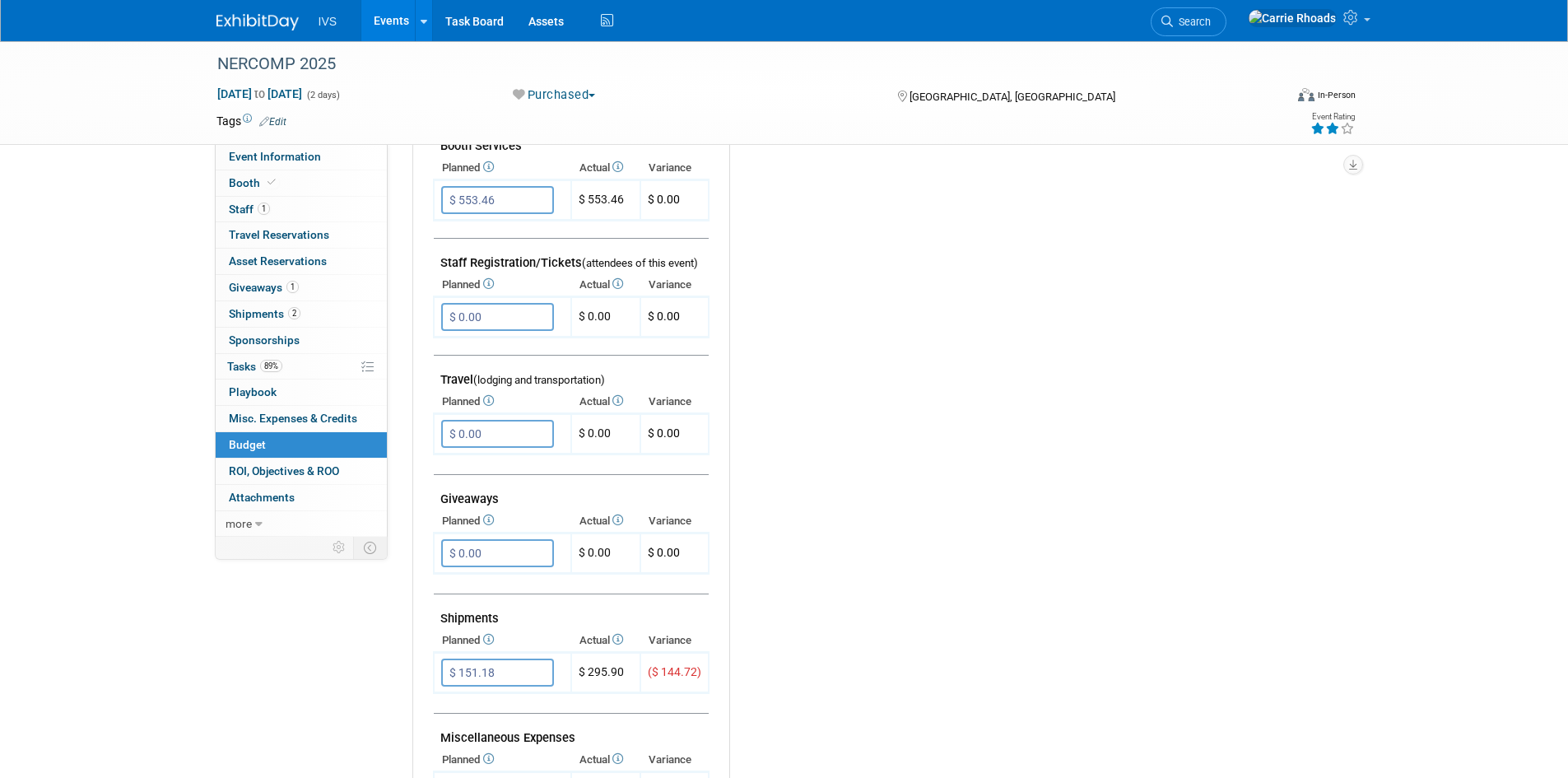
scroll to position [494, 0]
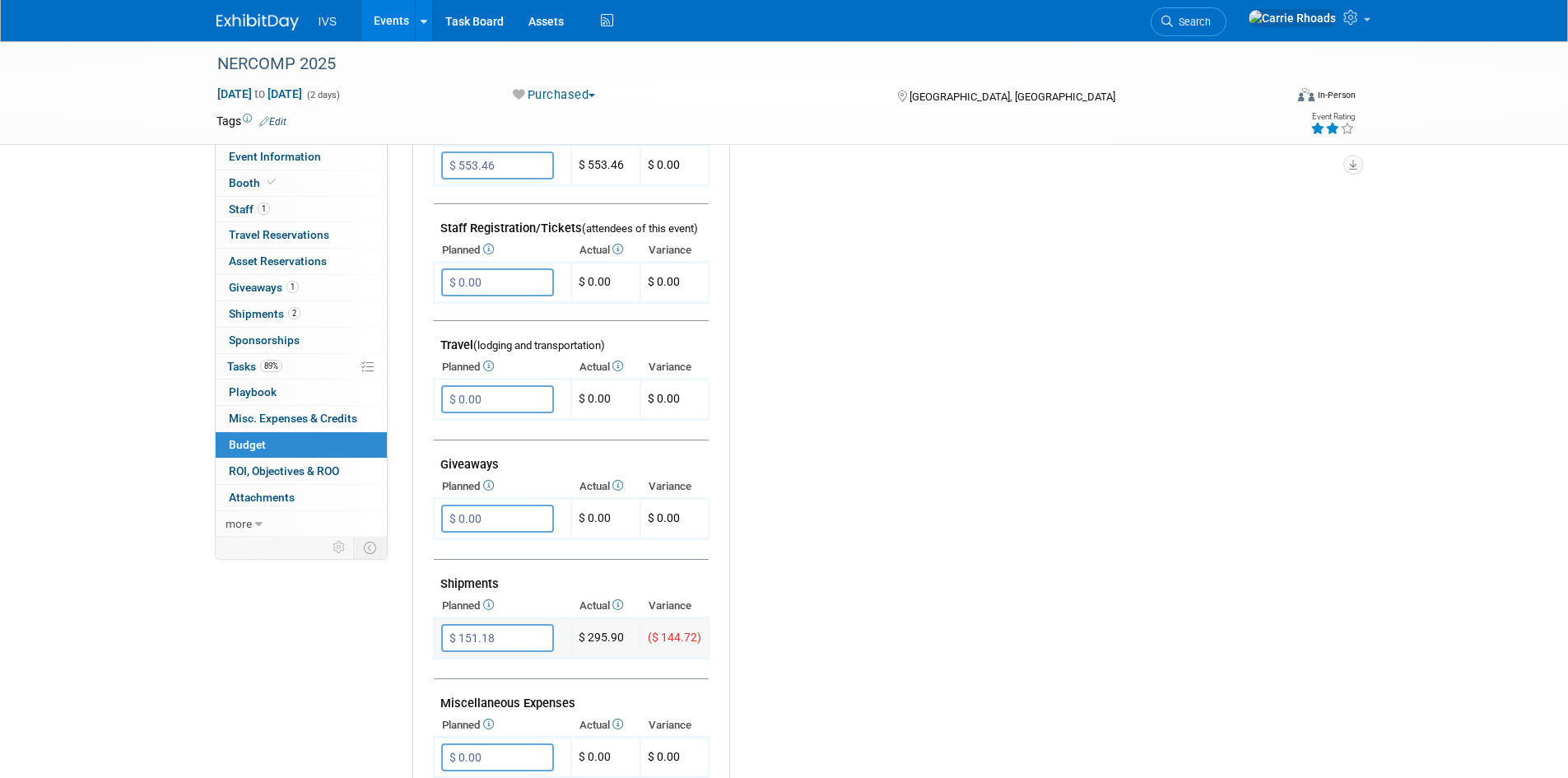
click at [517, 638] on input "$ 151.18" at bounding box center [498, 638] width 113 height 28
type input "$ 295.90"
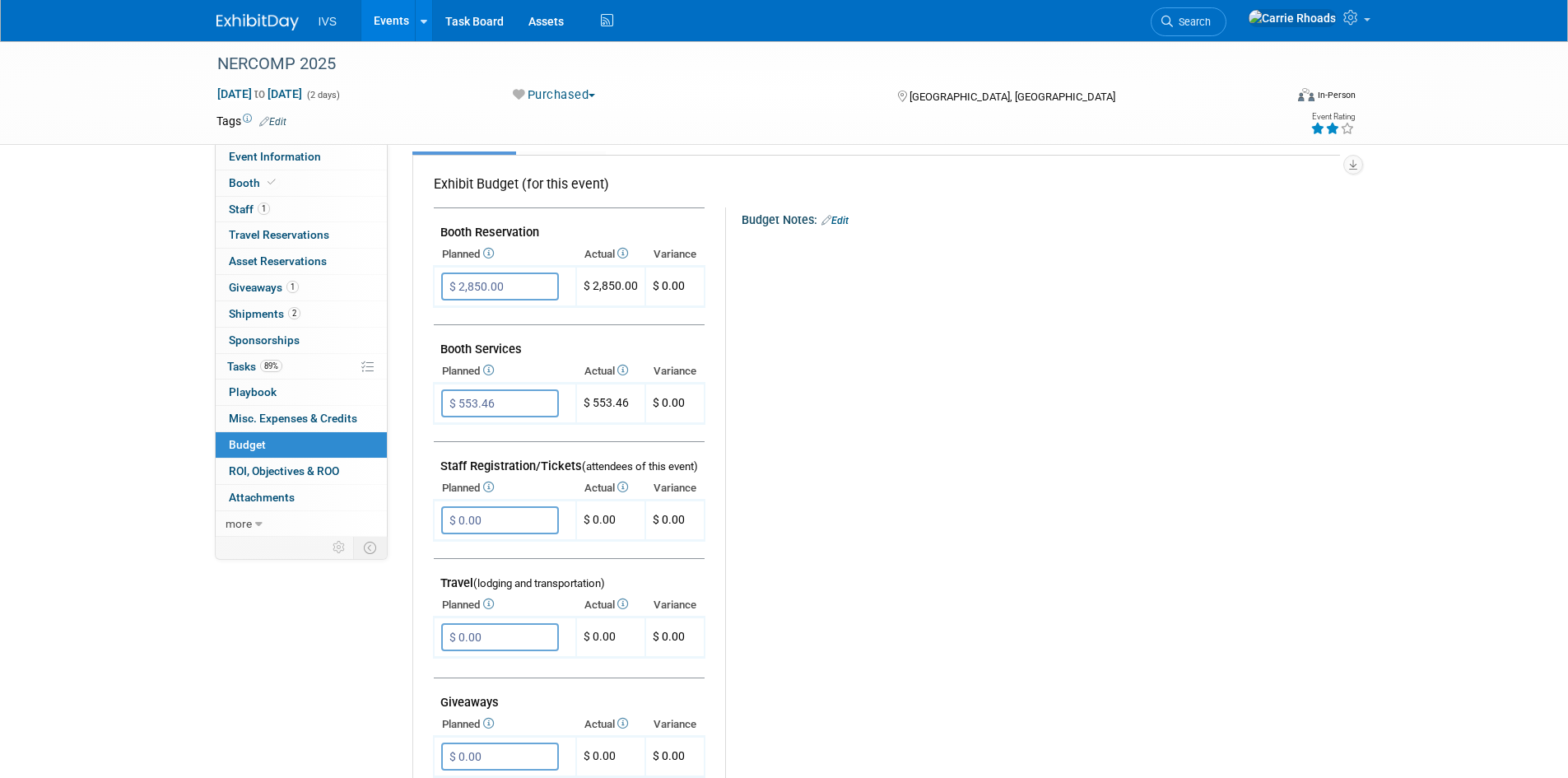
scroll to position [0, 0]
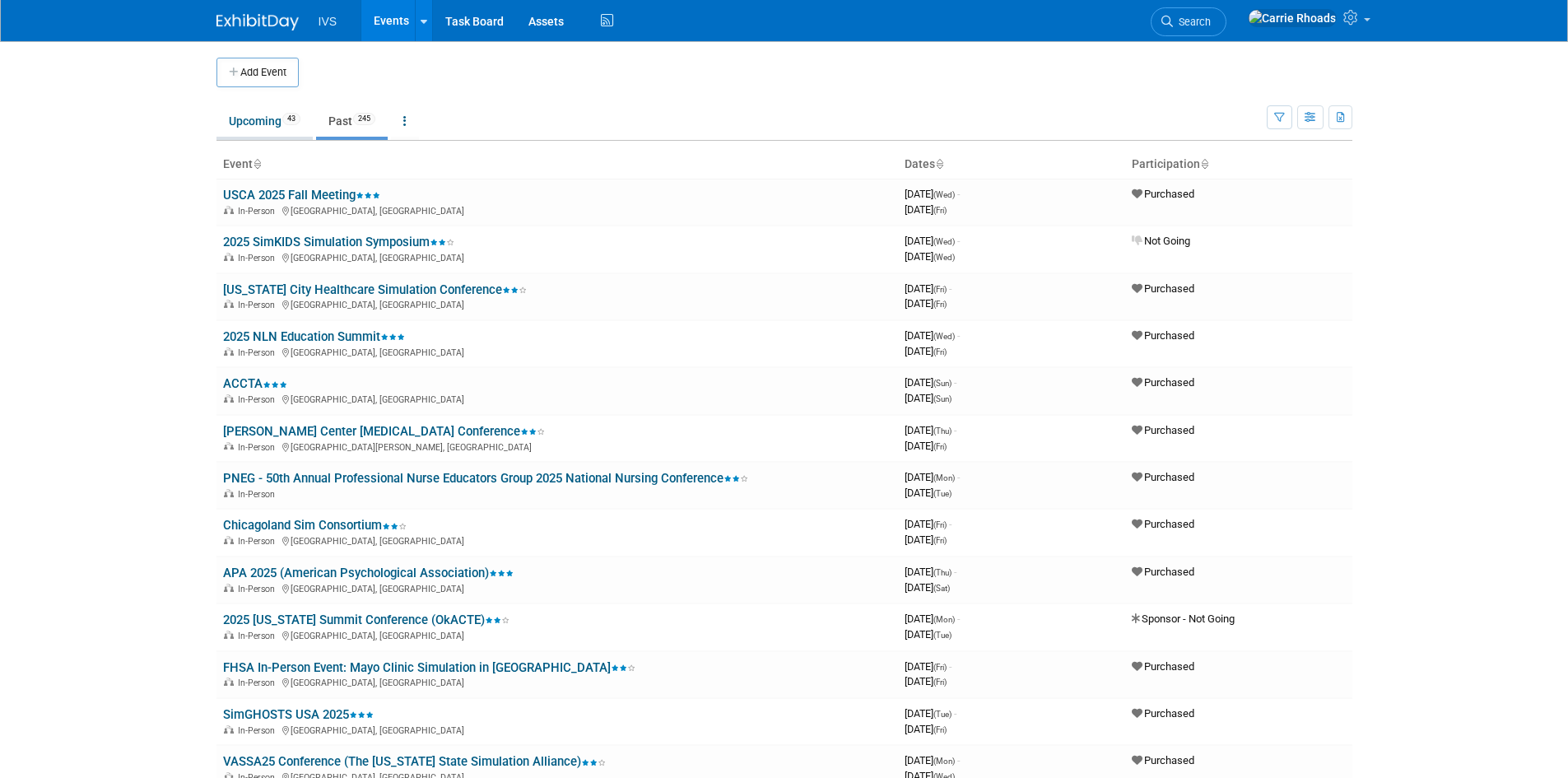
click at [225, 121] on link "Upcoming 43" at bounding box center [265, 121] width 96 height 31
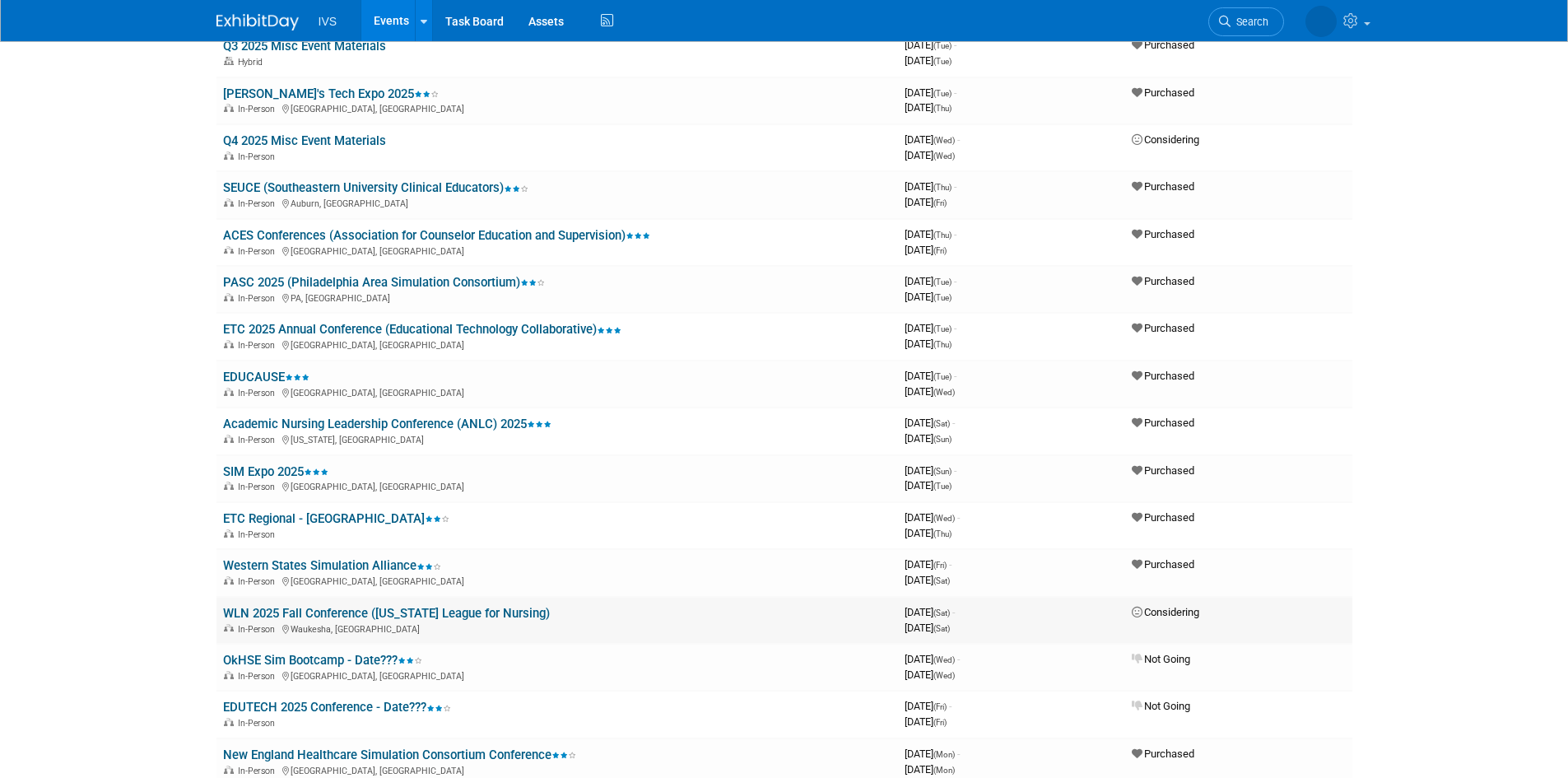
scroll to position [247, 0]
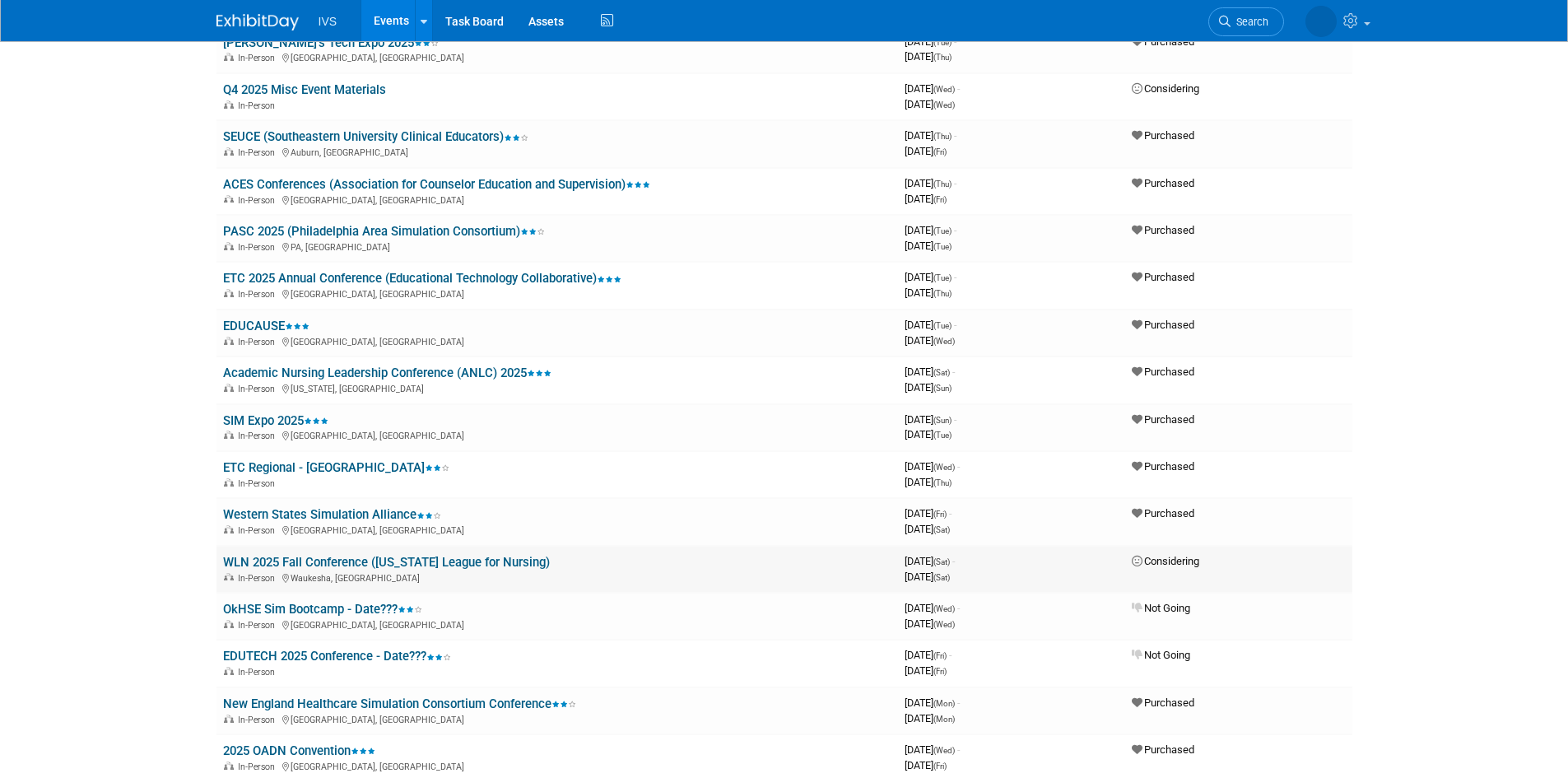
click at [290, 555] on link "WLN 2025 Fall Conference ([US_STATE] League for Nursing)" at bounding box center [386, 562] width 327 height 15
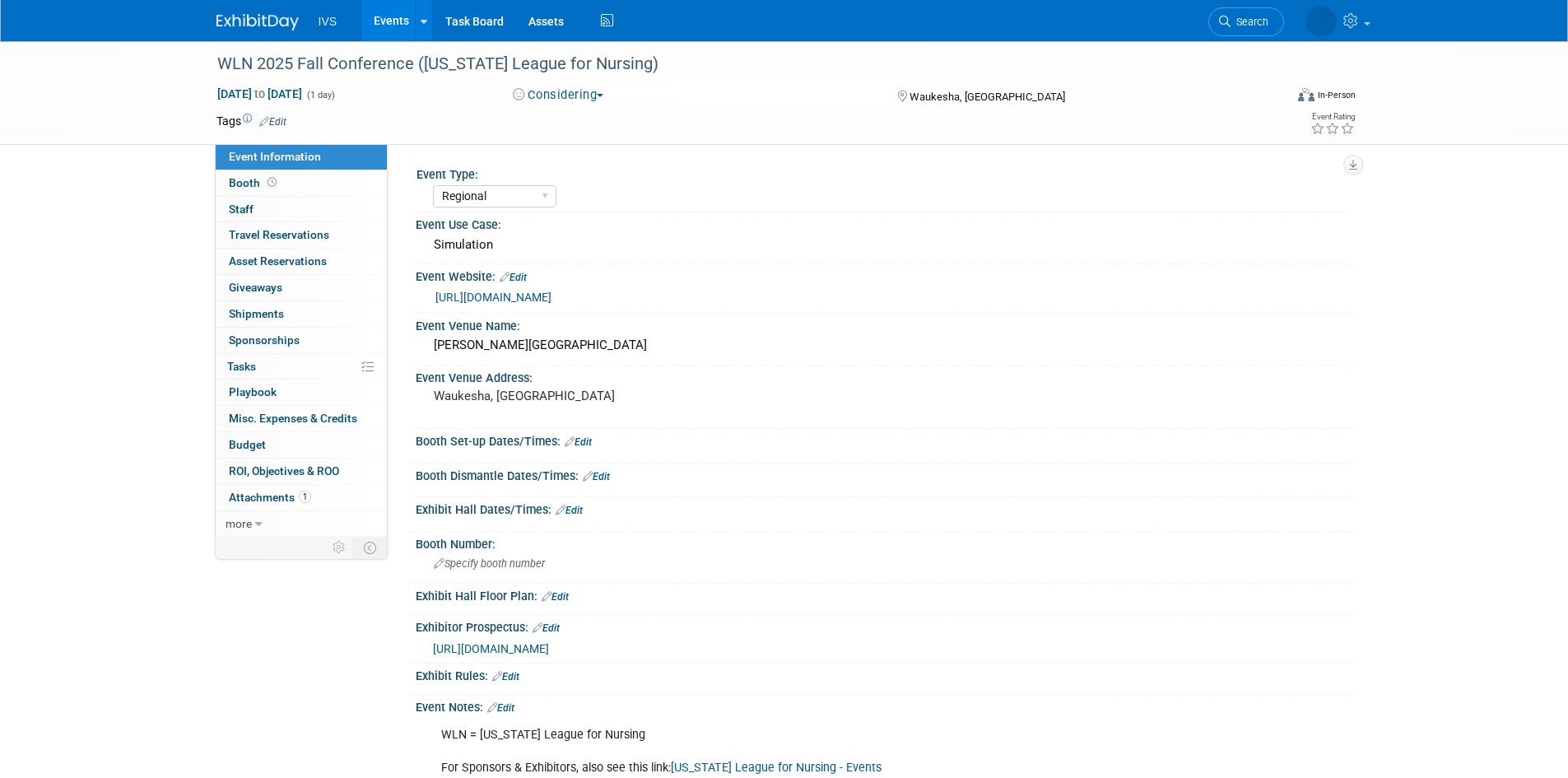
select select "Regional"
click at [248, 176] on span "Booth" at bounding box center [253, 182] width 51 height 13
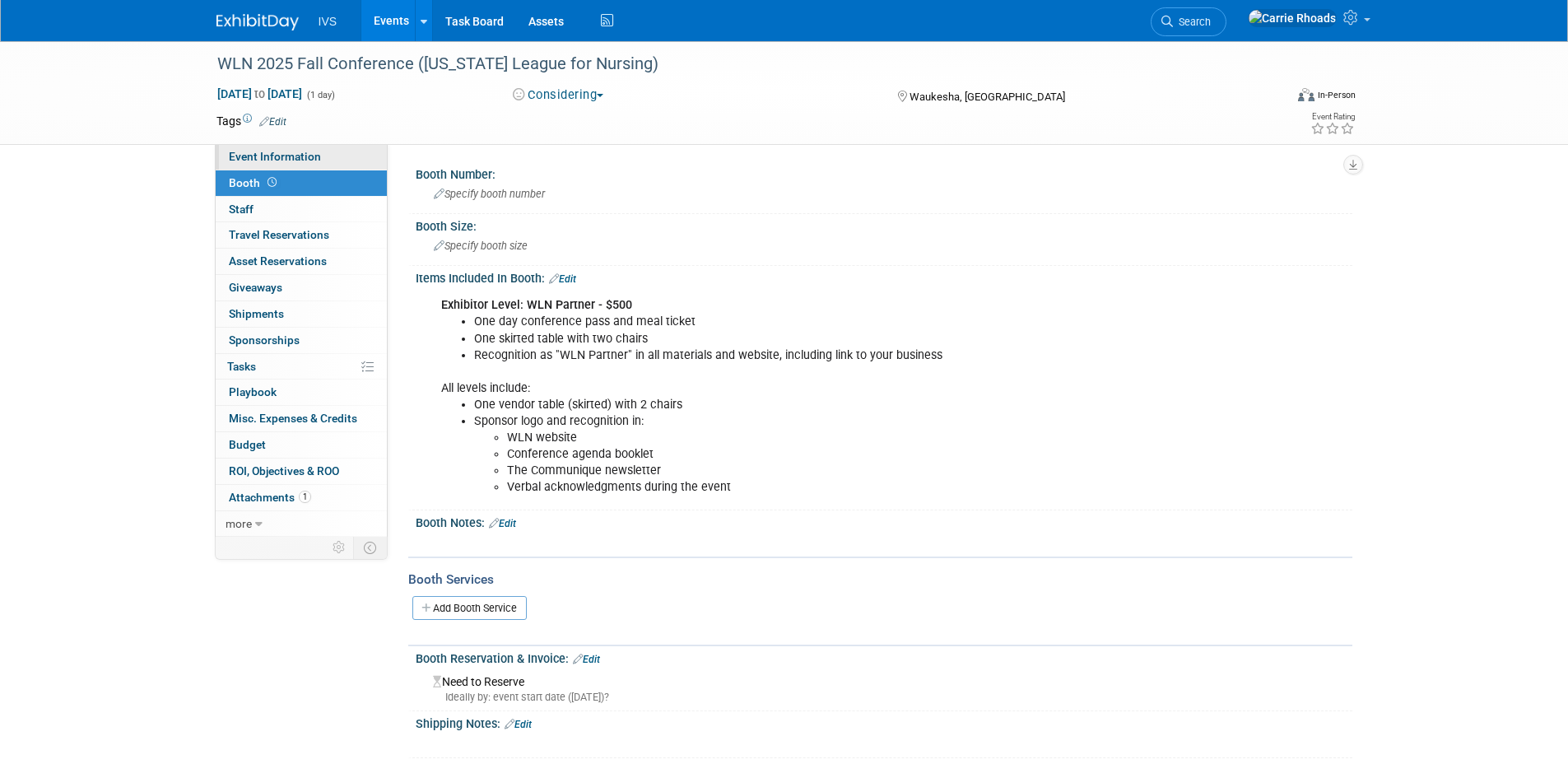
click at [290, 159] on span "Event Information" at bounding box center [275, 156] width 93 height 13
select select "Regional"
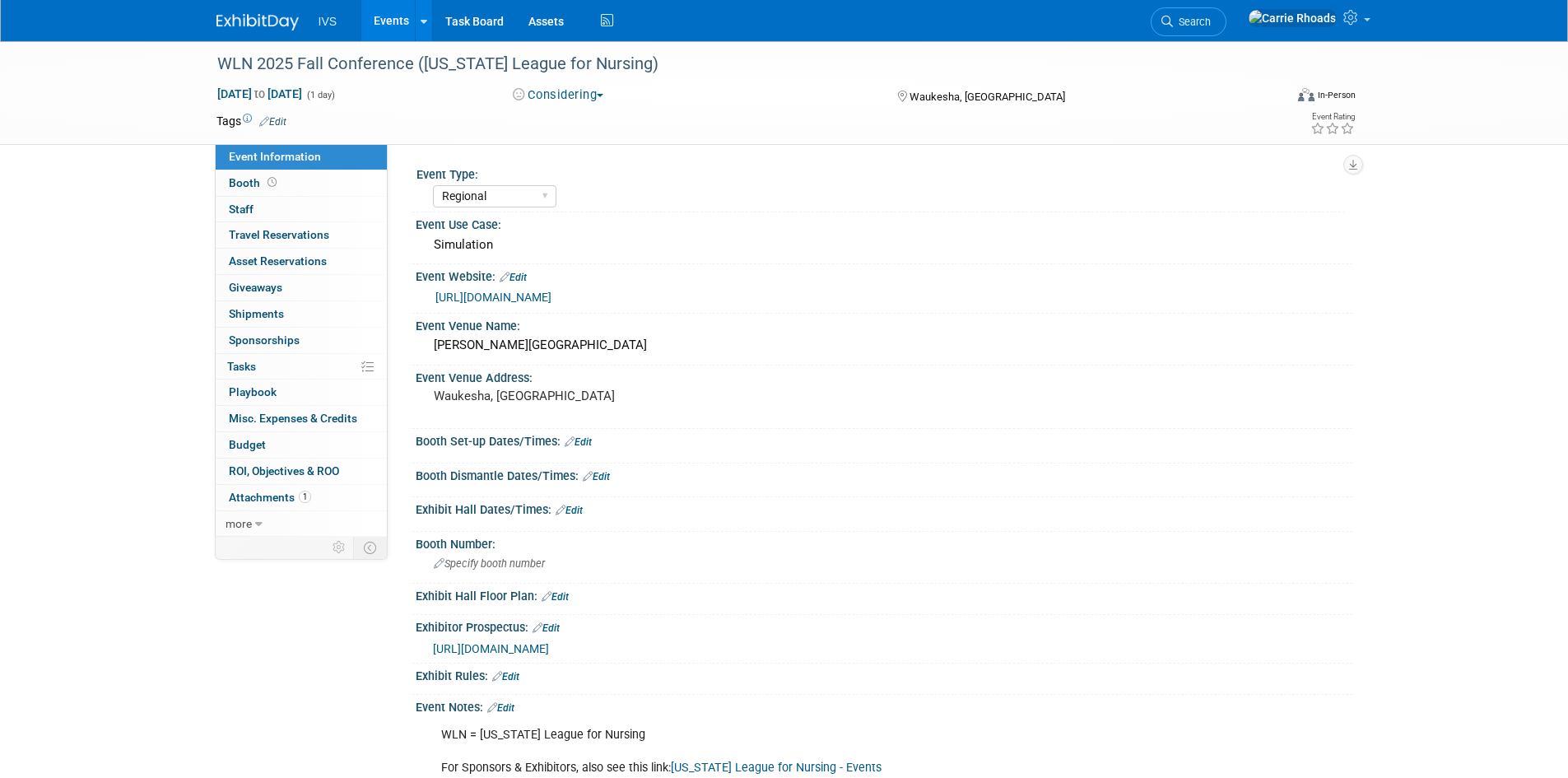
click at [549, 643] on span "https://wisconsinwln.com/images/meeting/110825/call_for_sponsorship_fall_inform…" at bounding box center [490, 648] width 116 height 13
click at [551, 295] on link "https://wln.starchapter.com/meetinginfo.php?id=36&ts=1753739472" at bounding box center [493, 297] width 116 height 13
click at [243, 179] on span "Booth" at bounding box center [253, 182] width 51 height 13
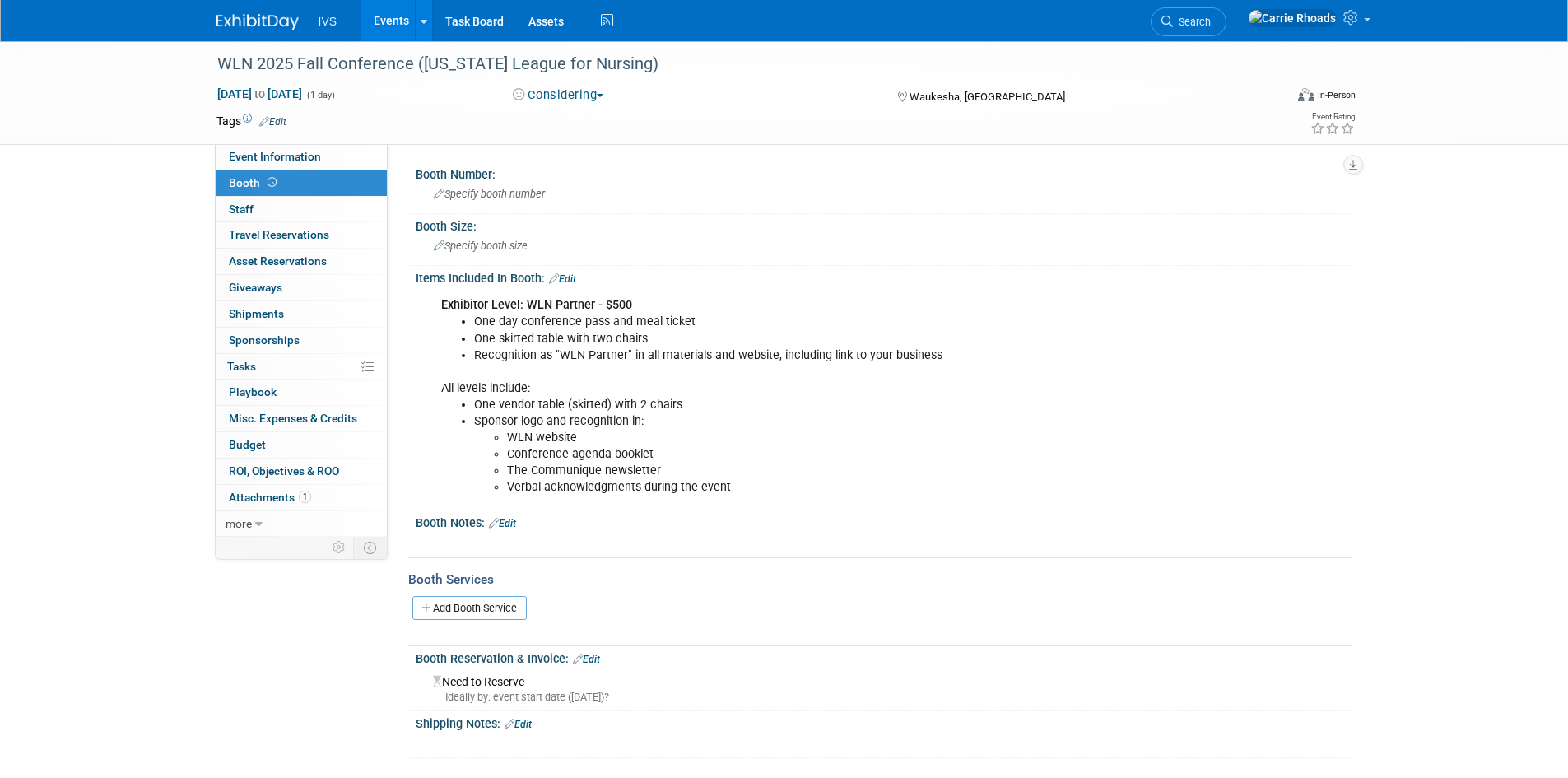
click at [513, 526] on link "Edit" at bounding box center [502, 524] width 27 height 11
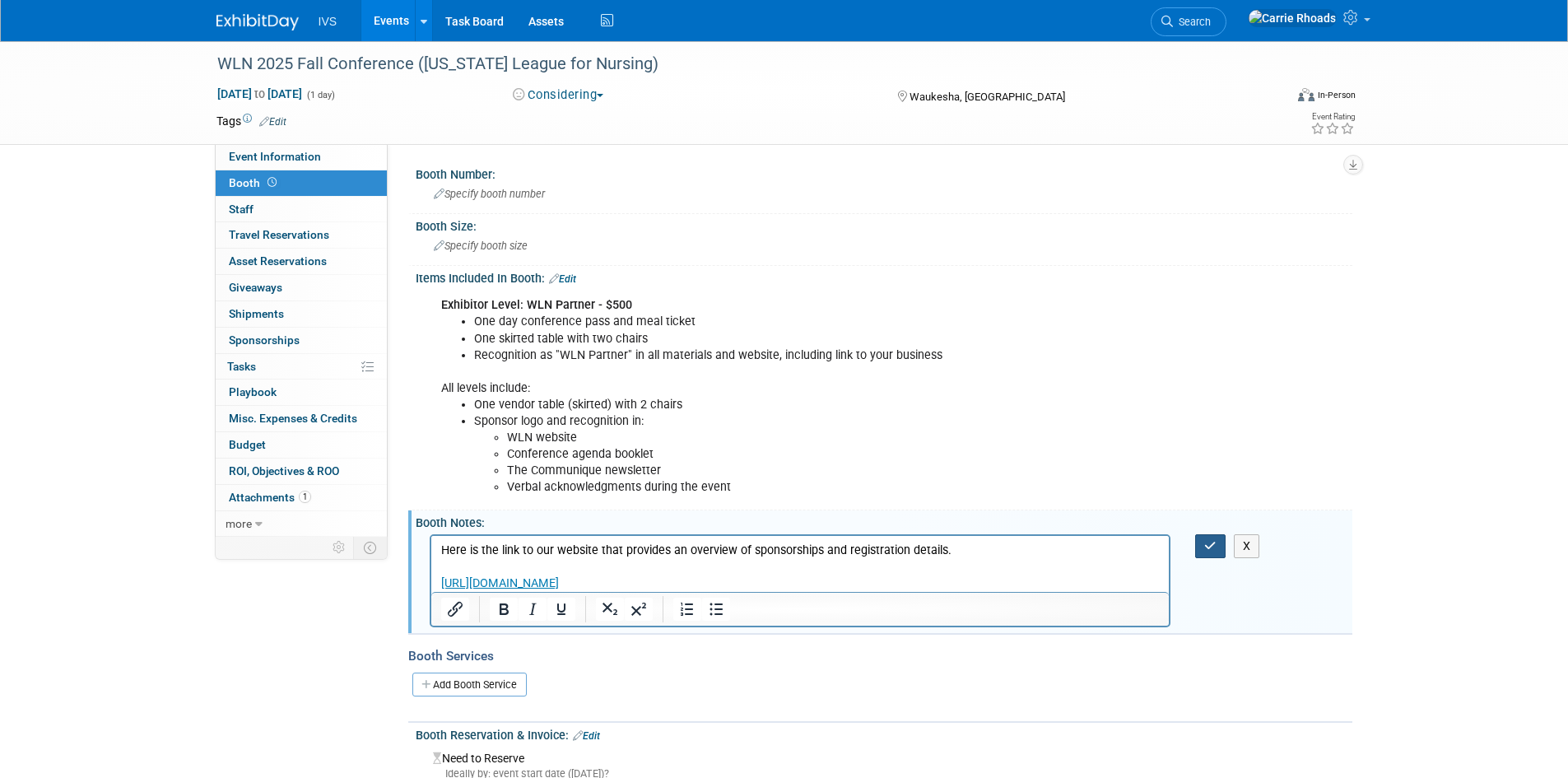
click at [1216, 545] on icon "button" at bounding box center [1210, 546] width 12 height 11
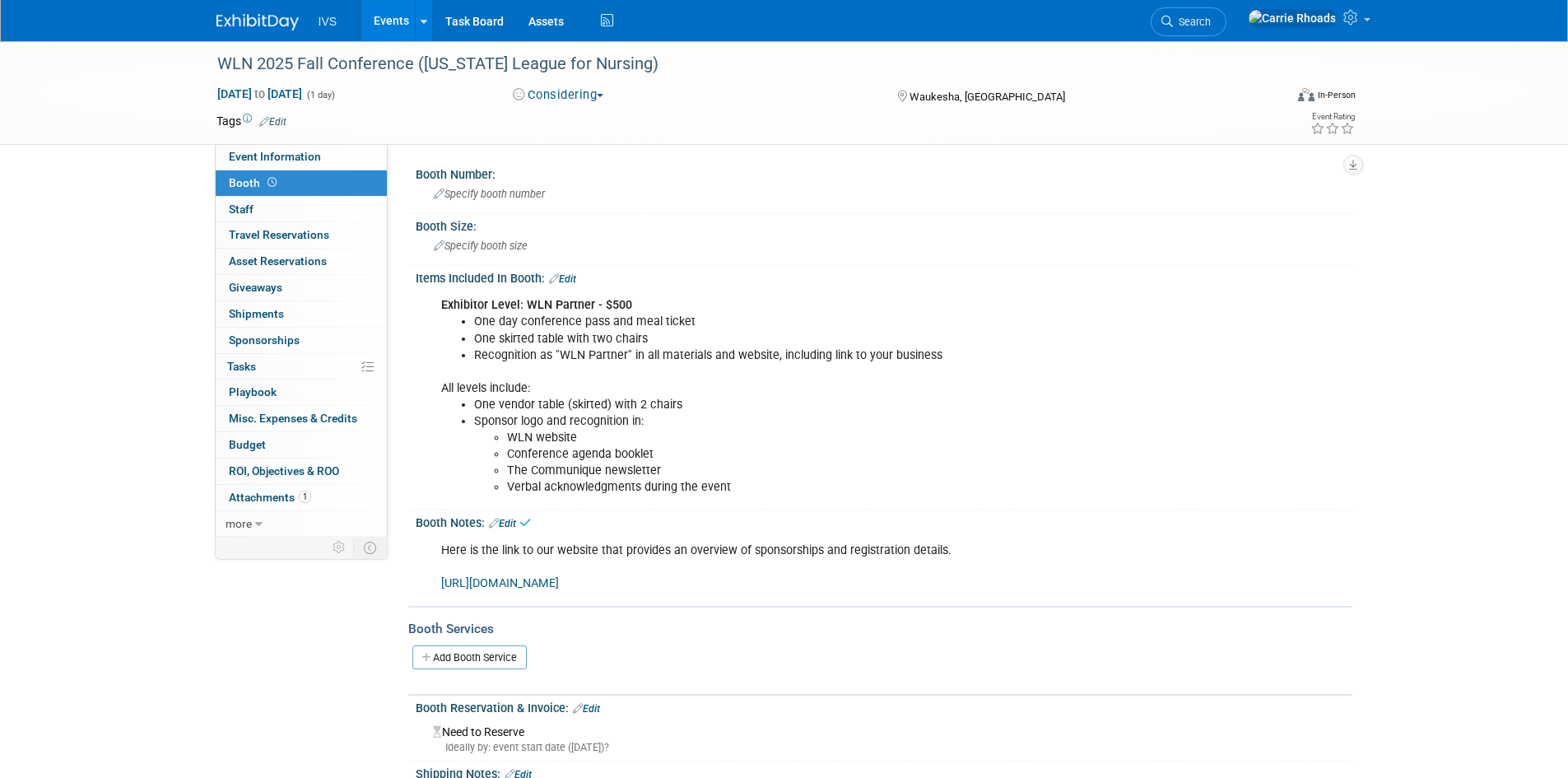
click at [516, 525] on link "Edit" at bounding box center [502, 524] width 27 height 11
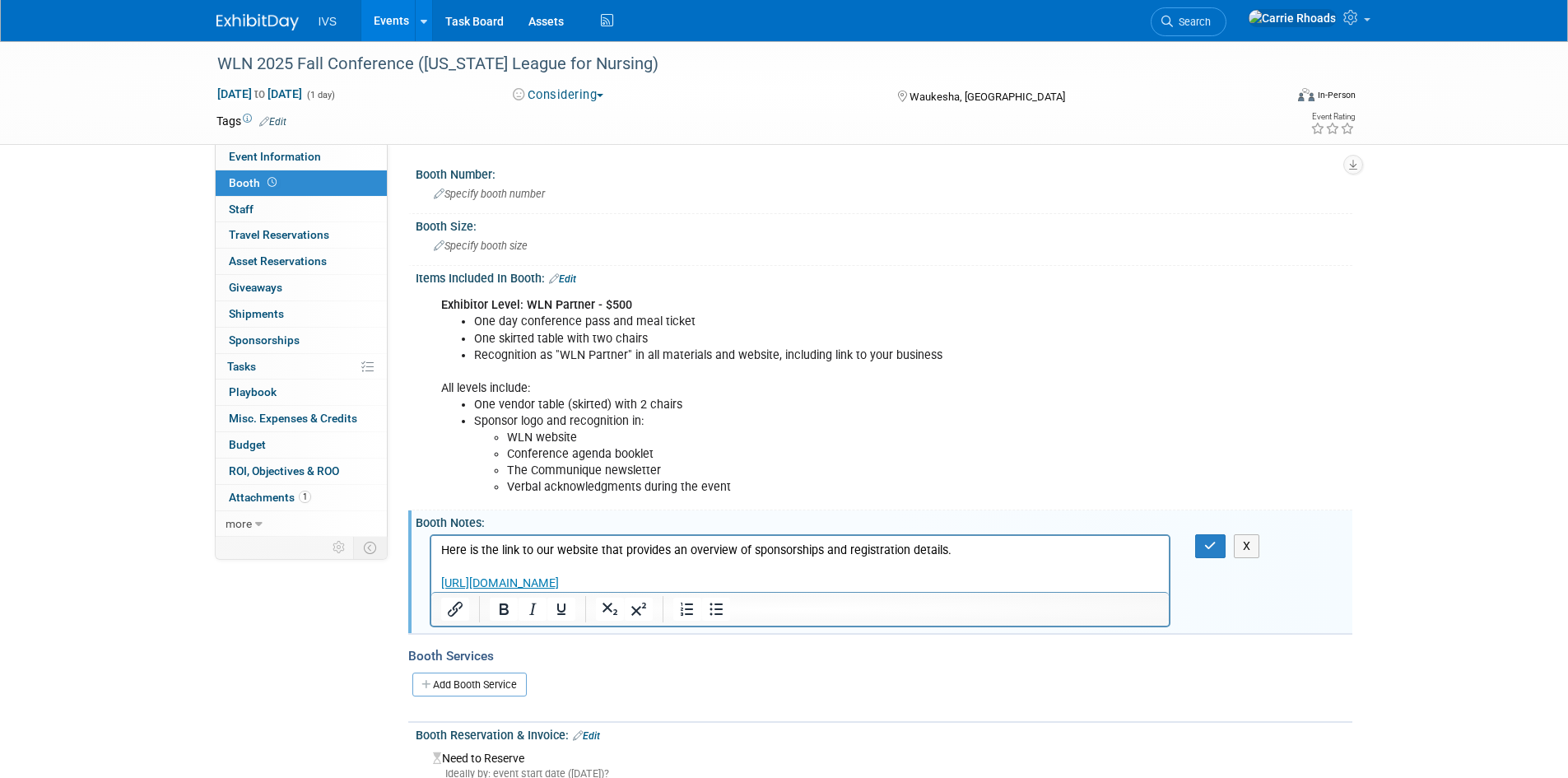
click at [506, 572] on p "Here is the link to our website that provides an overview of sponsorships and r…" at bounding box center [800, 566] width 720 height 49
click at [1206, 541] on icon "button" at bounding box center [1210, 546] width 12 height 11
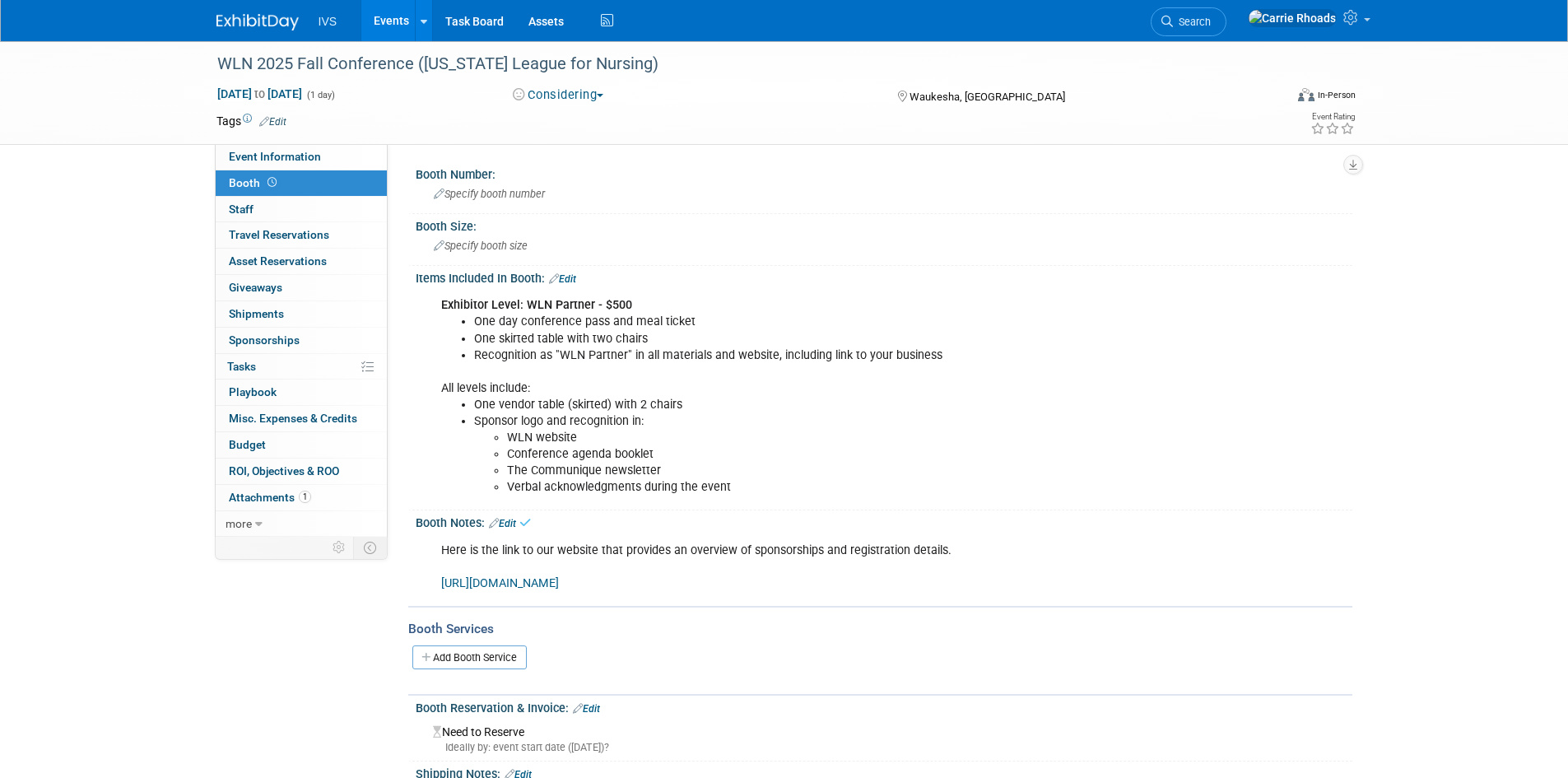
click at [511, 520] on link "Edit" at bounding box center [502, 524] width 27 height 11
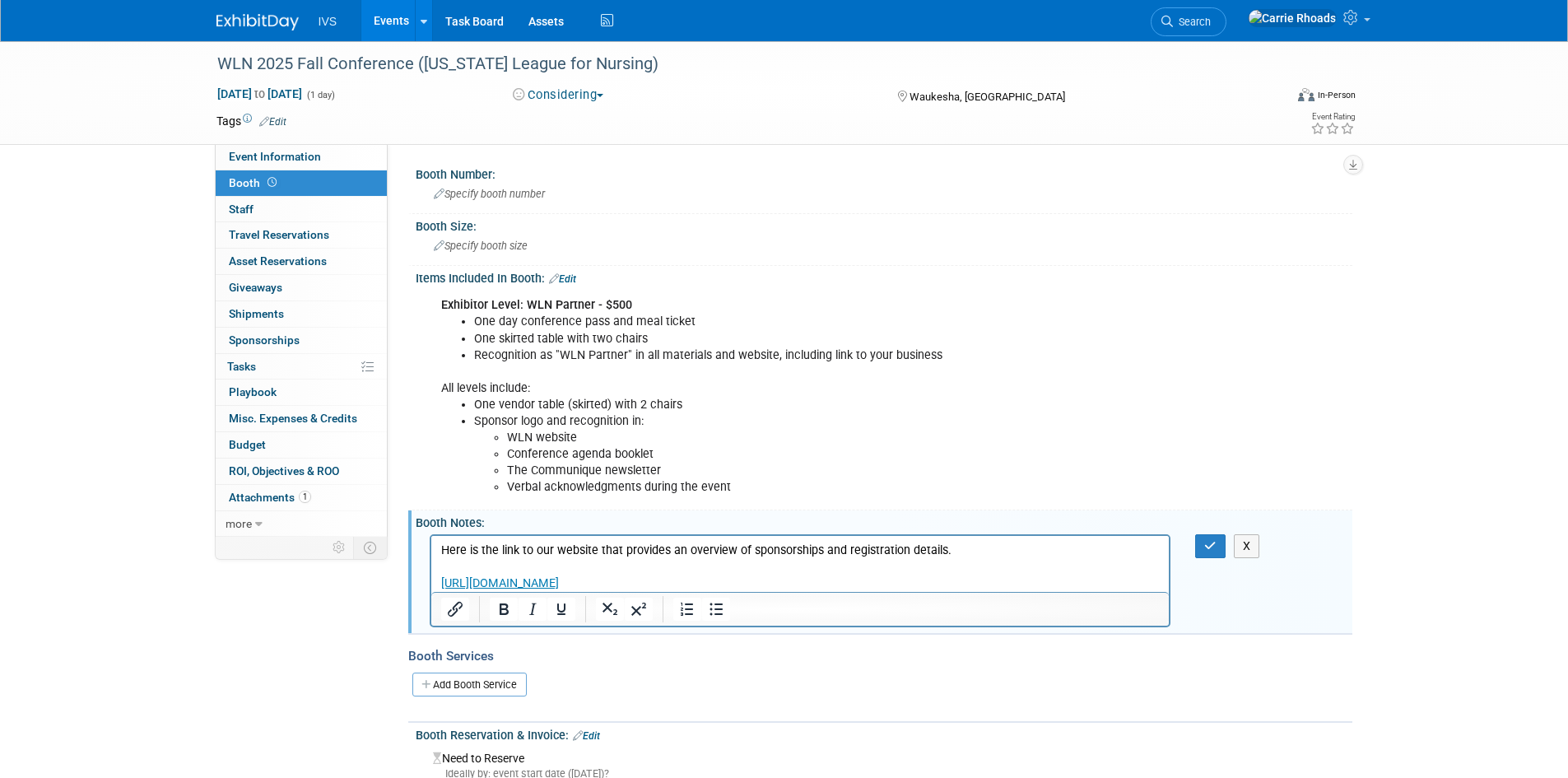
click at [1096, 551] on p "Here is the link to our website that provides an overview of sponsorships and r…" at bounding box center [800, 566] width 720 height 49
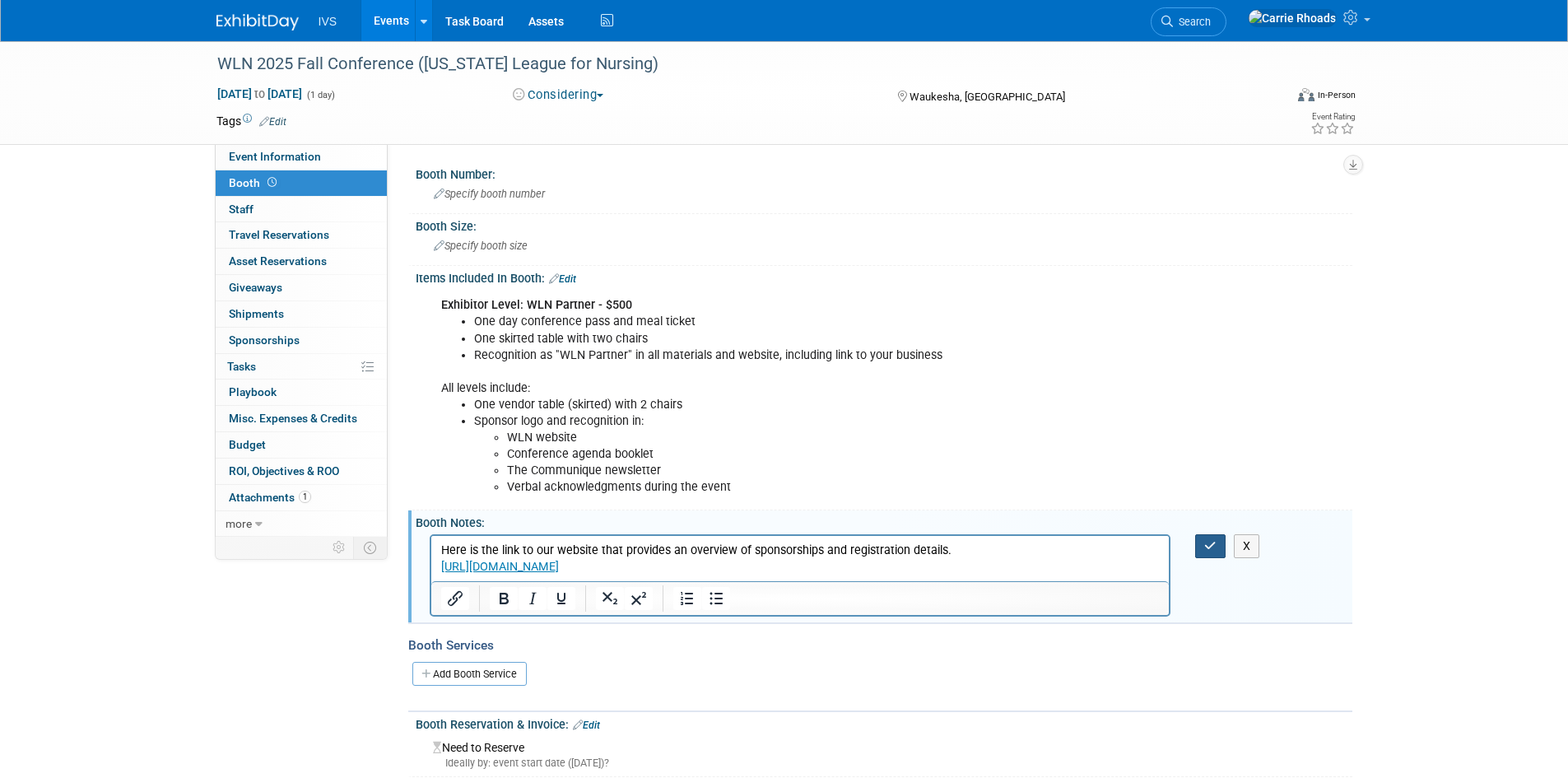
click at [1207, 542] on icon "button" at bounding box center [1210, 546] width 12 height 11
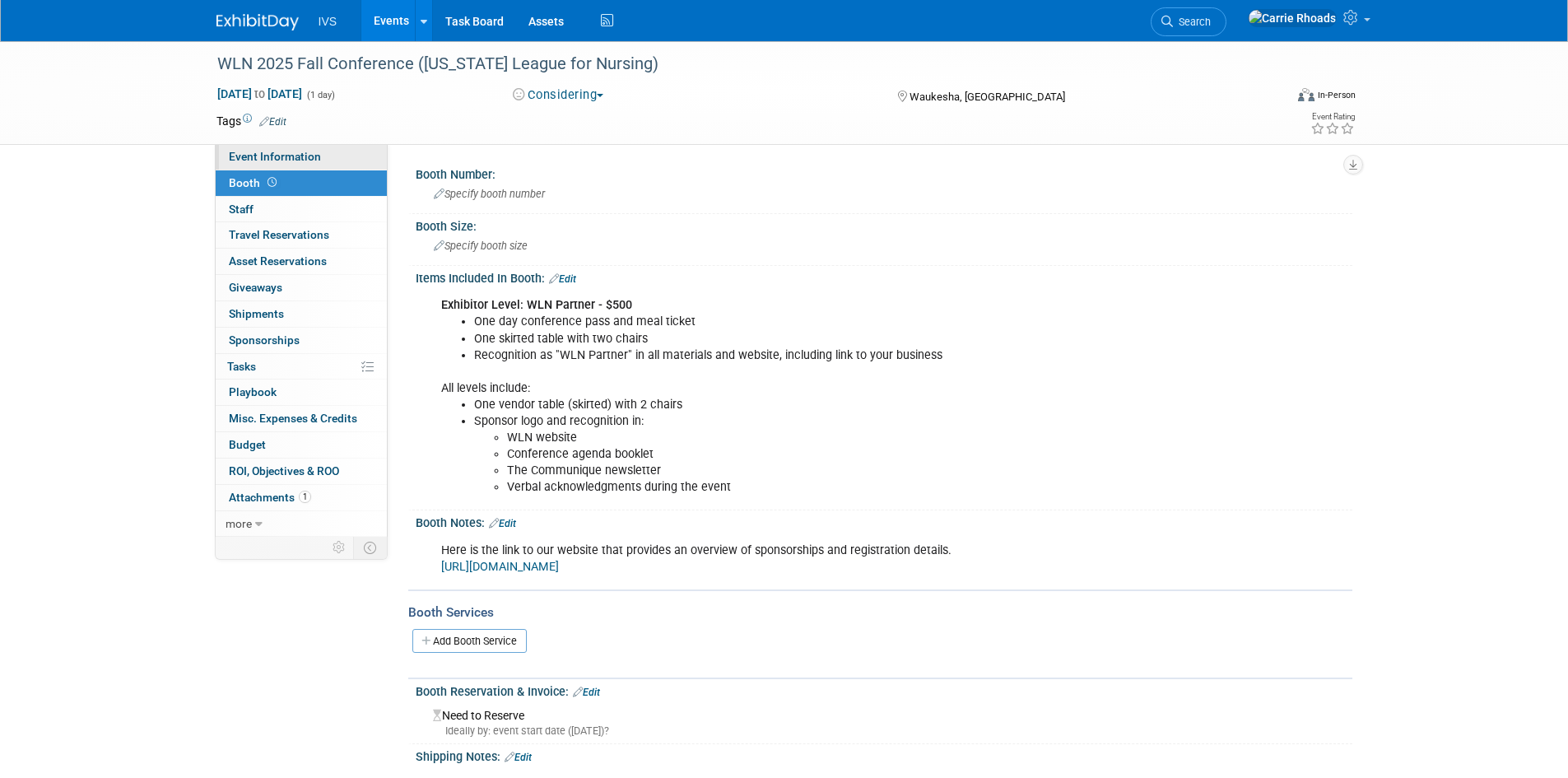
click at [257, 153] on span "Event Information" at bounding box center [275, 156] width 93 height 13
select select "Regional"
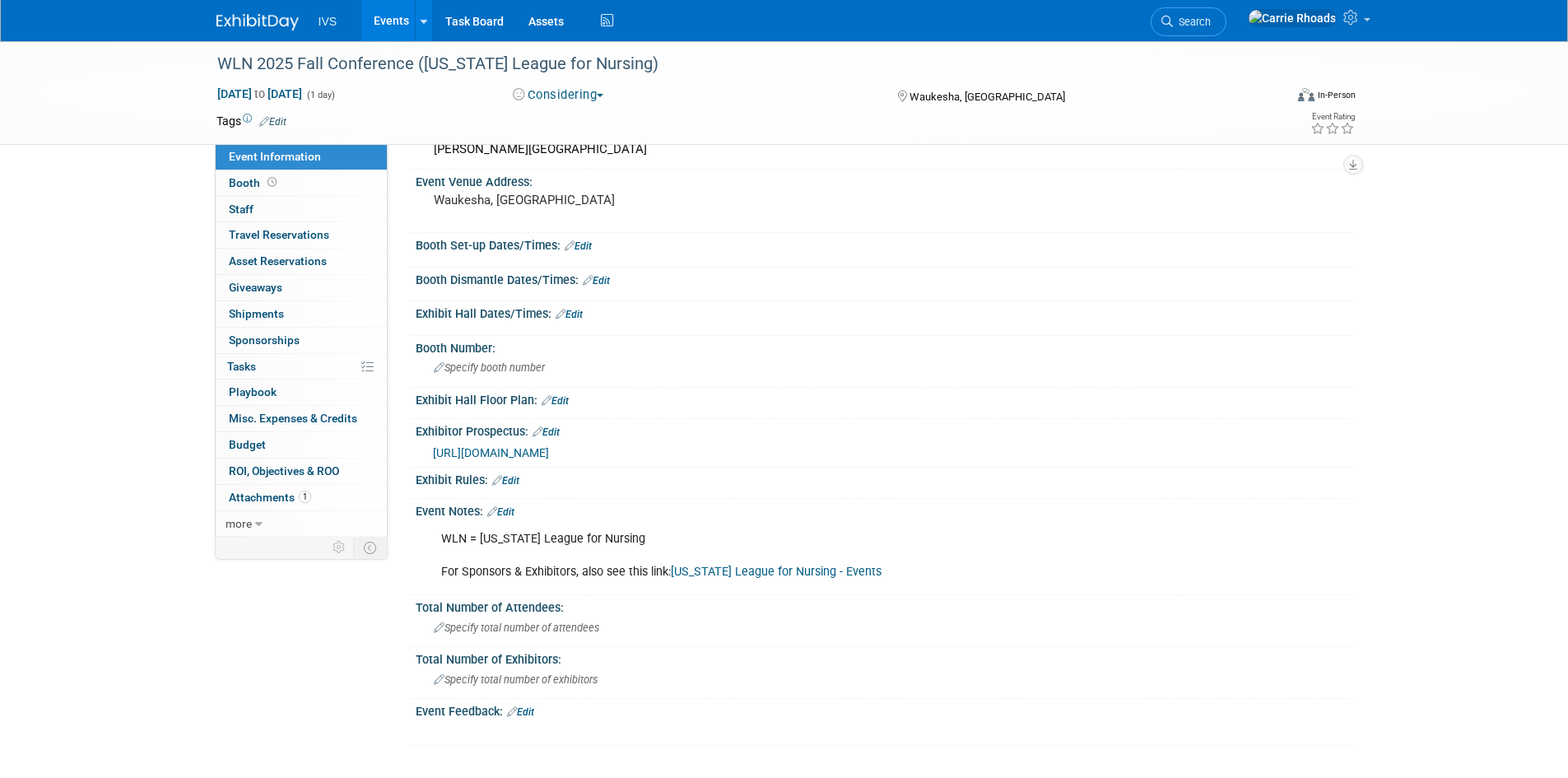
scroll to position [247, 0]
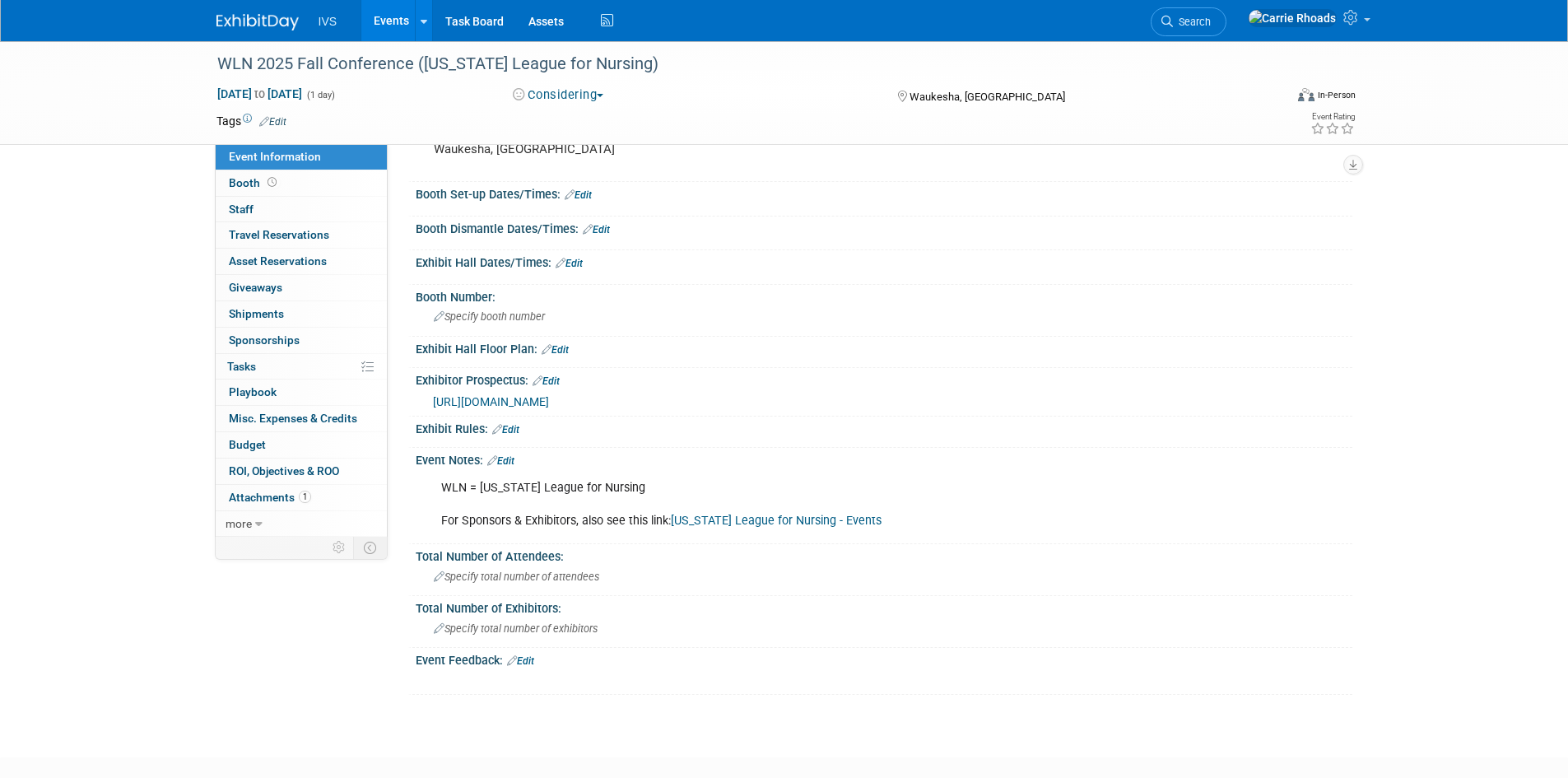
click at [804, 520] on link "Wisconsin League for Nursing - Events" at bounding box center [776, 520] width 211 height 14
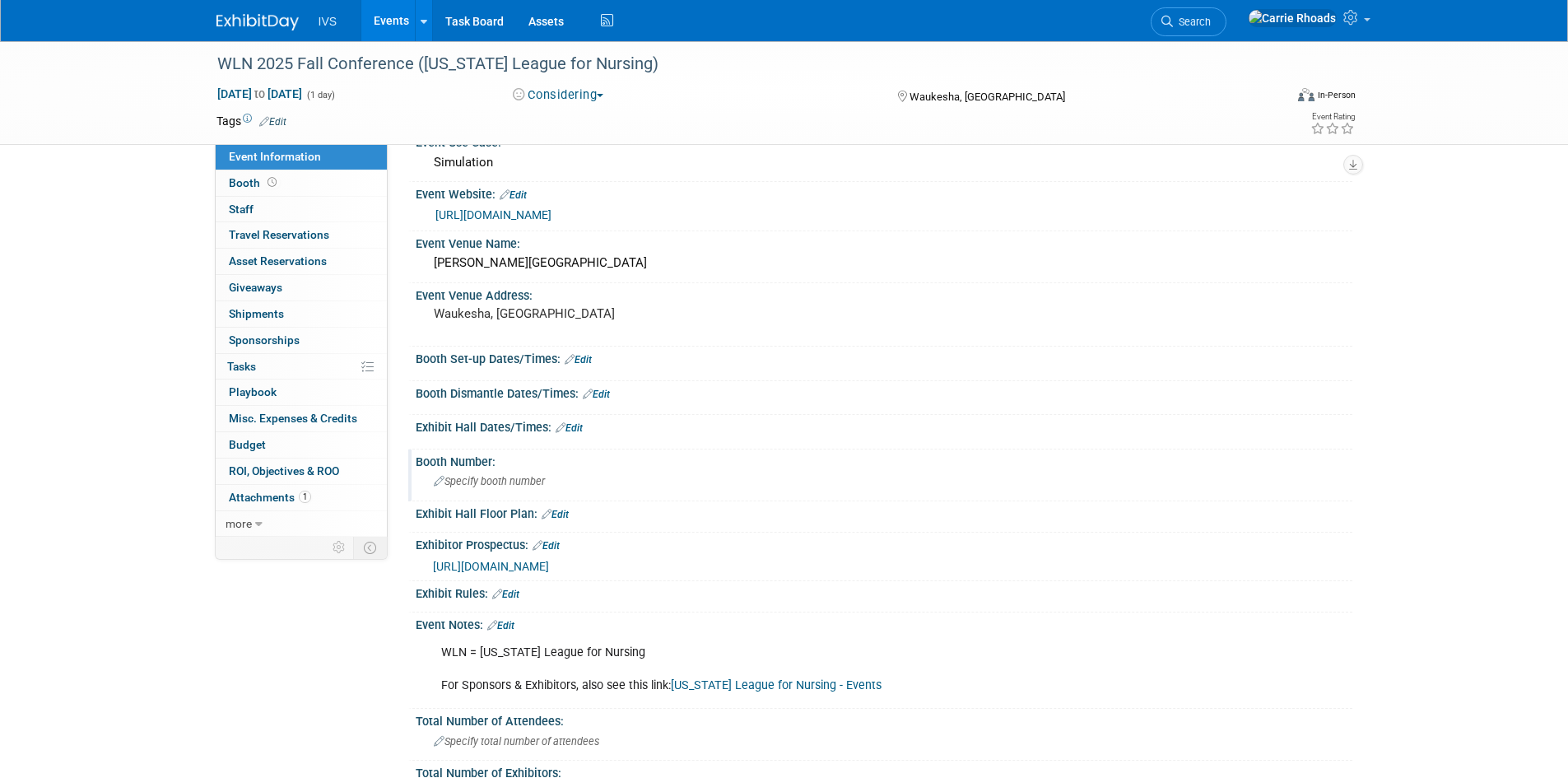
scroll to position [0, 0]
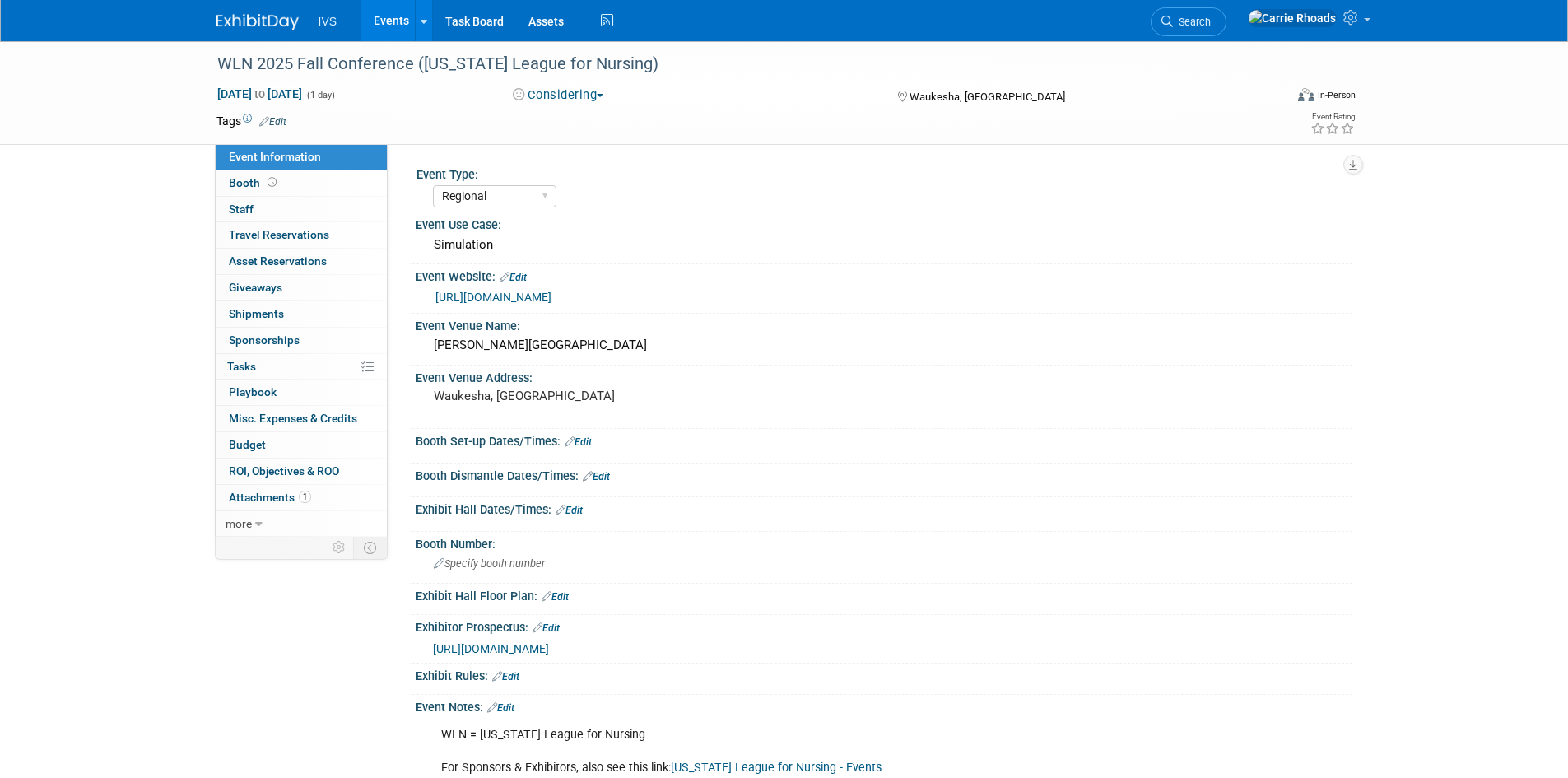
click at [590, 93] on button "Considering" at bounding box center [558, 94] width 103 height 18
click at [586, 112] on link "Committed" at bounding box center [586, 121] width 156 height 23
click at [243, 368] on span "Tasks 0%" at bounding box center [241, 366] width 29 height 13
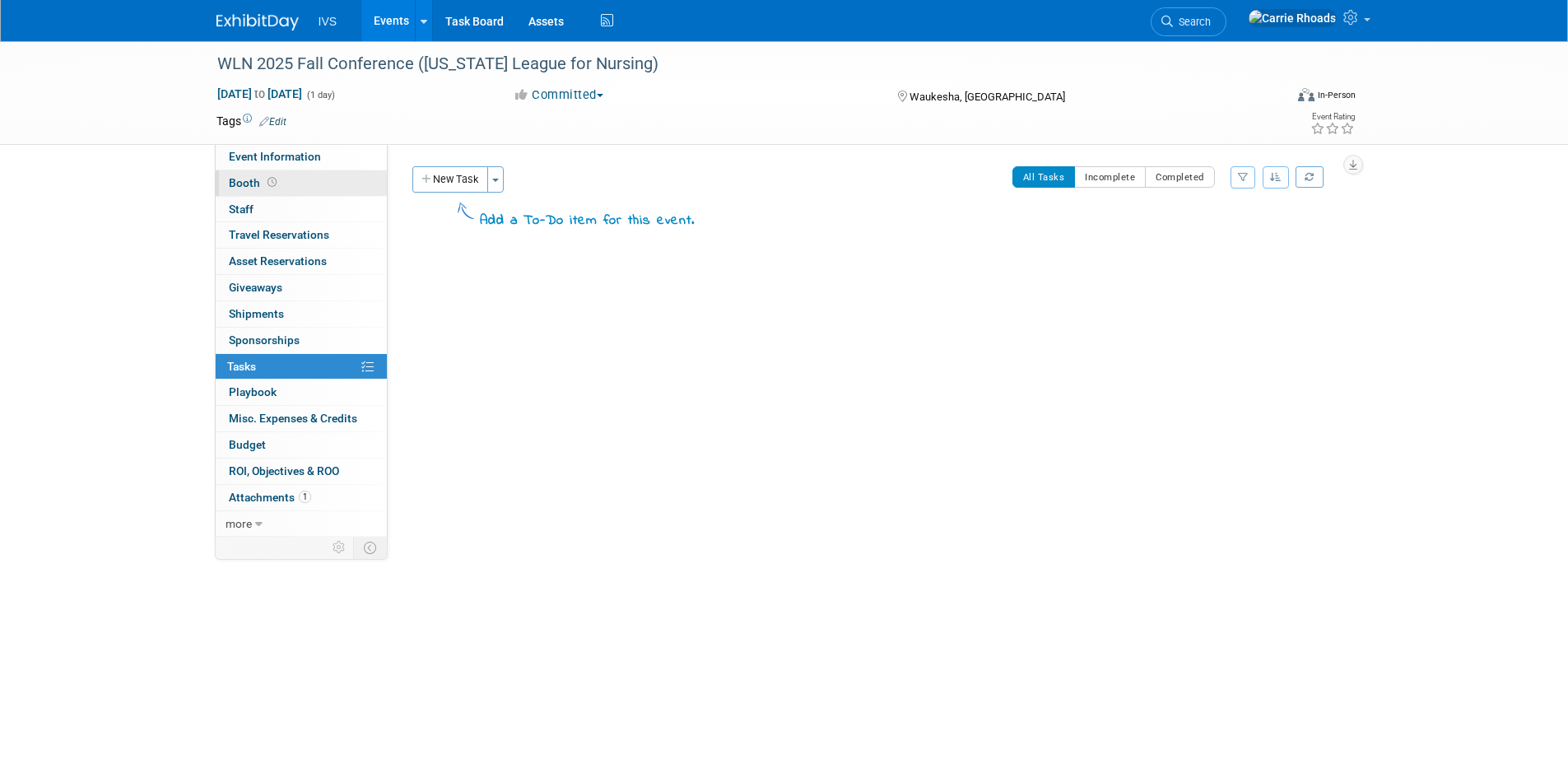
click at [247, 179] on span "Booth" at bounding box center [253, 182] width 51 height 13
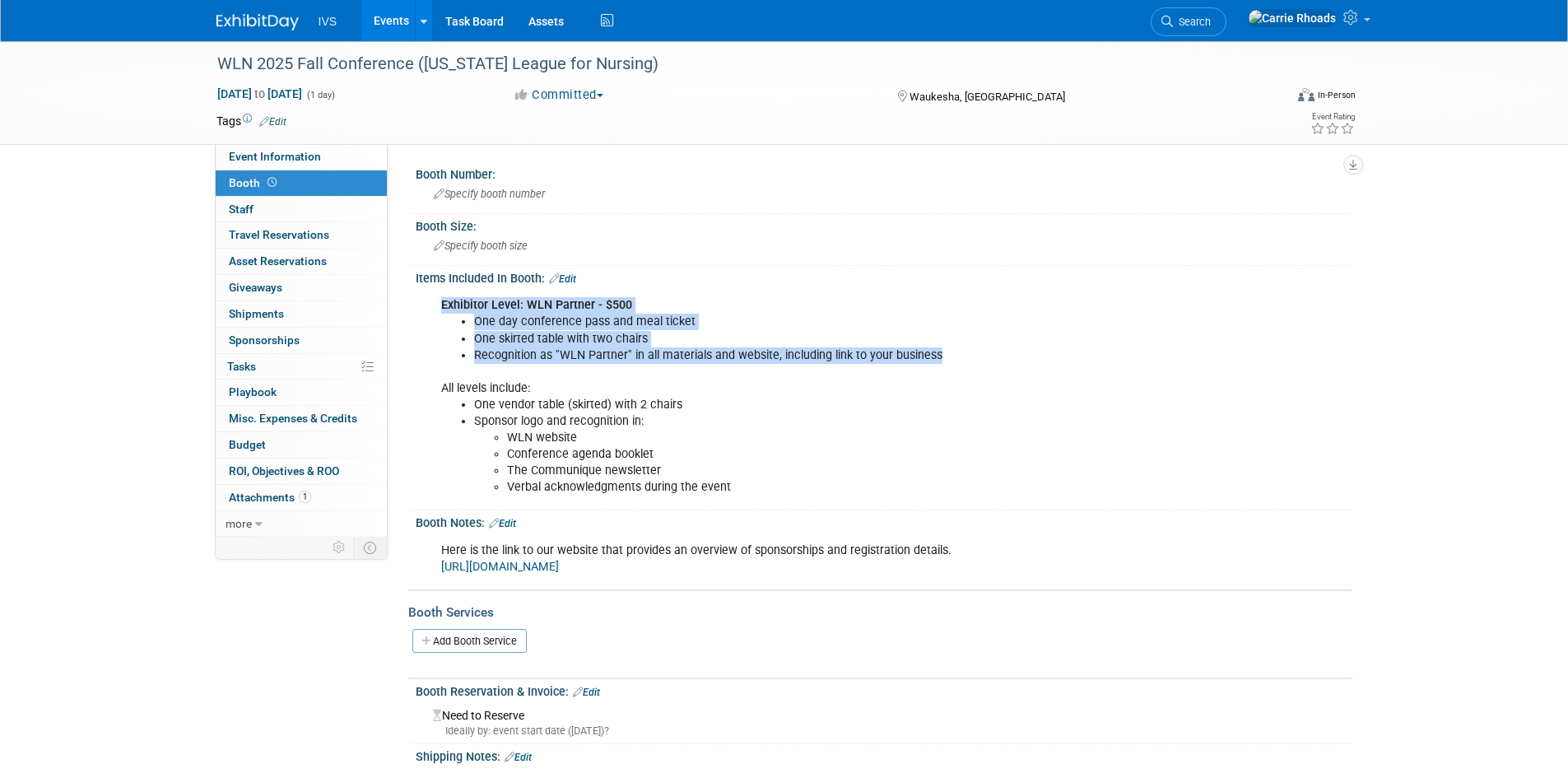
drag, startPoint x: 908, startPoint y: 357, endPoint x: 441, endPoint y: 303, distance: 470.1
click at [441, 303] on div "Exhibitor Level: WLN Partner - $500 One day conference pass and meal ticket One…" at bounding box center [801, 396] width 742 height 215
copy div "Exhibitor Level: WLN Partner - $500 One day conference pass and meal ticket One…"
click at [236, 369] on span "Tasks 0%" at bounding box center [241, 366] width 29 height 13
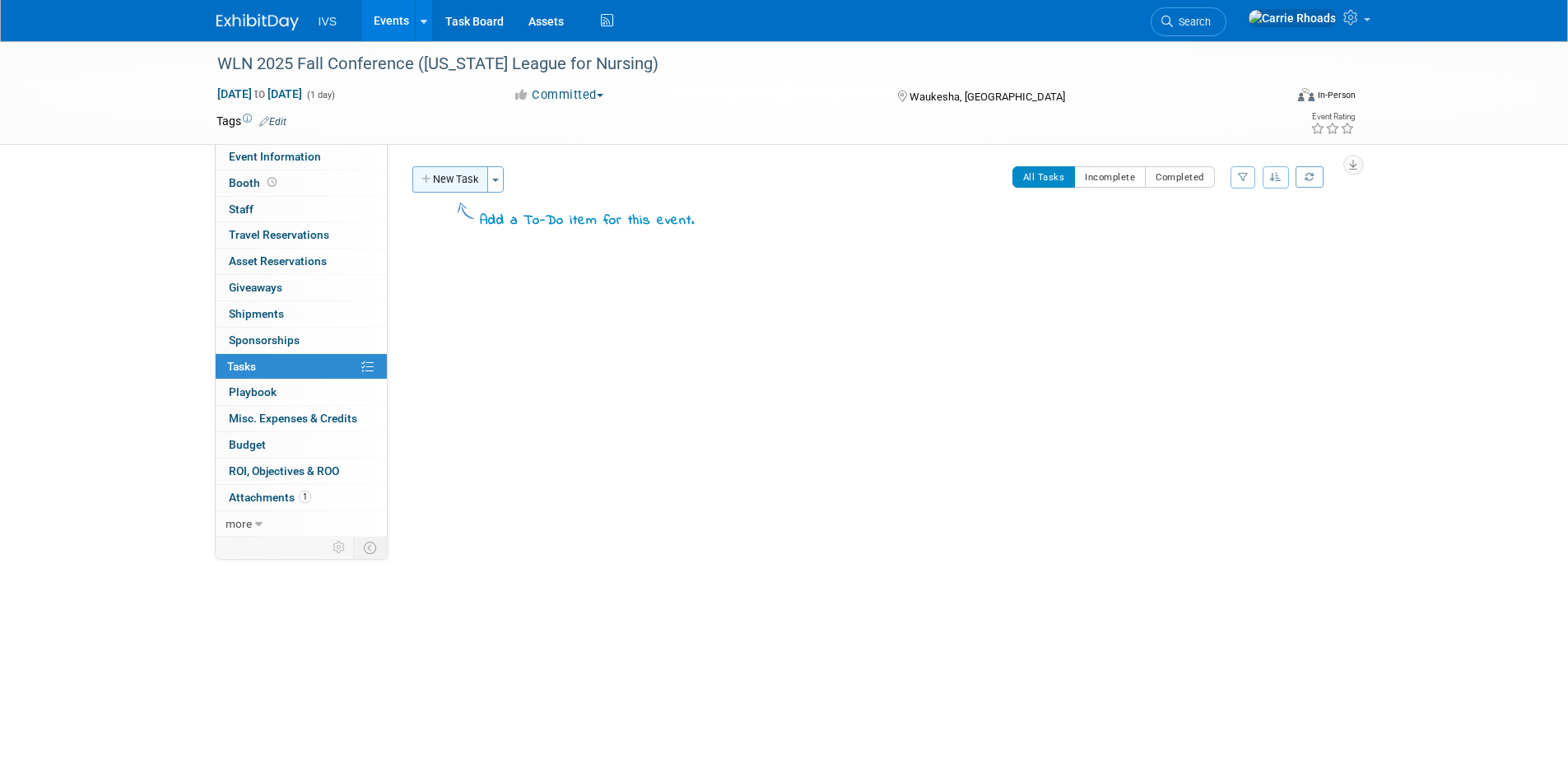
click at [461, 188] on button "New Task" at bounding box center [451, 179] width 76 height 26
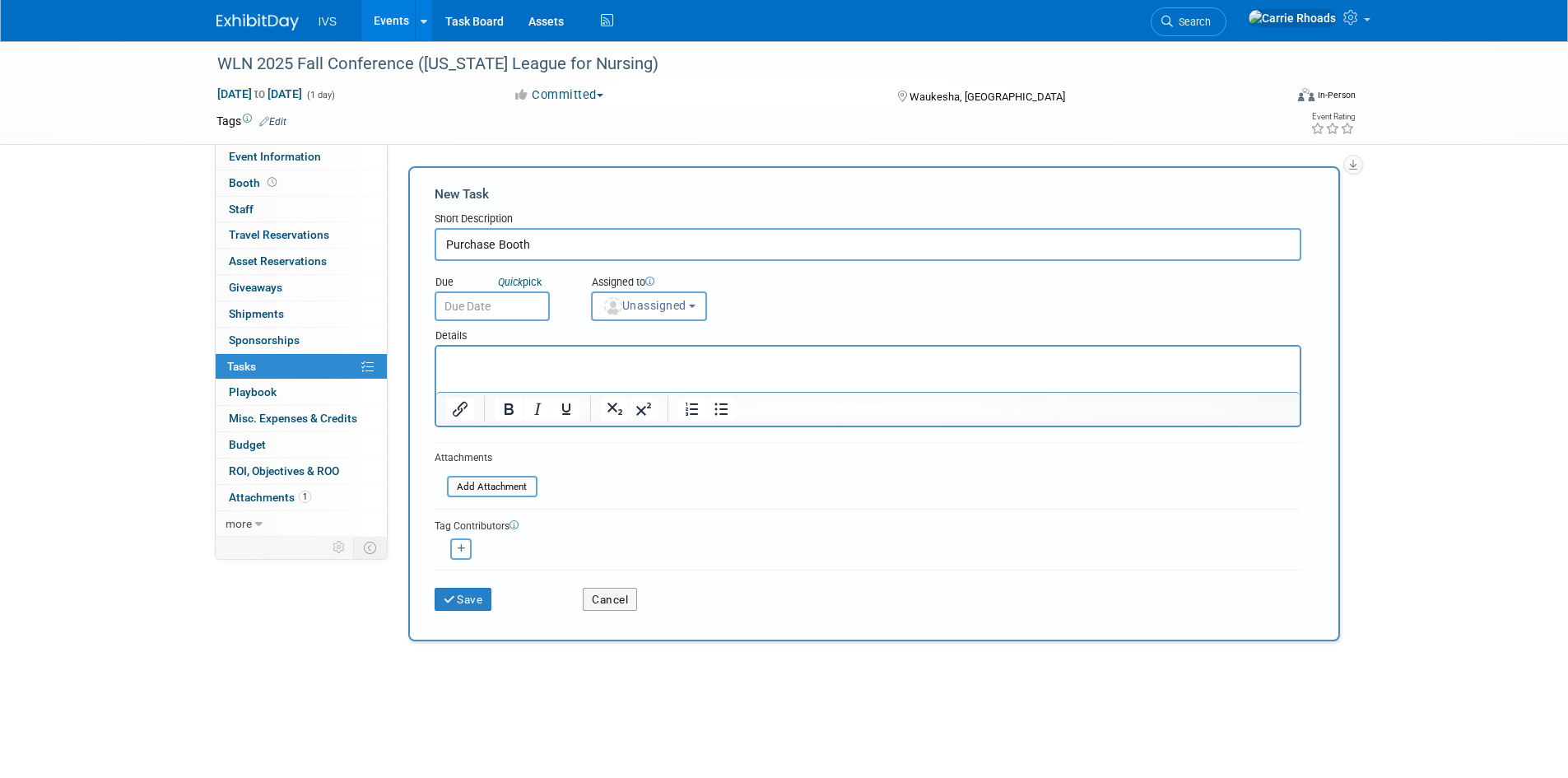
type input "Purchase Booth"
click at [467, 303] on input "text" at bounding box center [492, 306] width 116 height 30
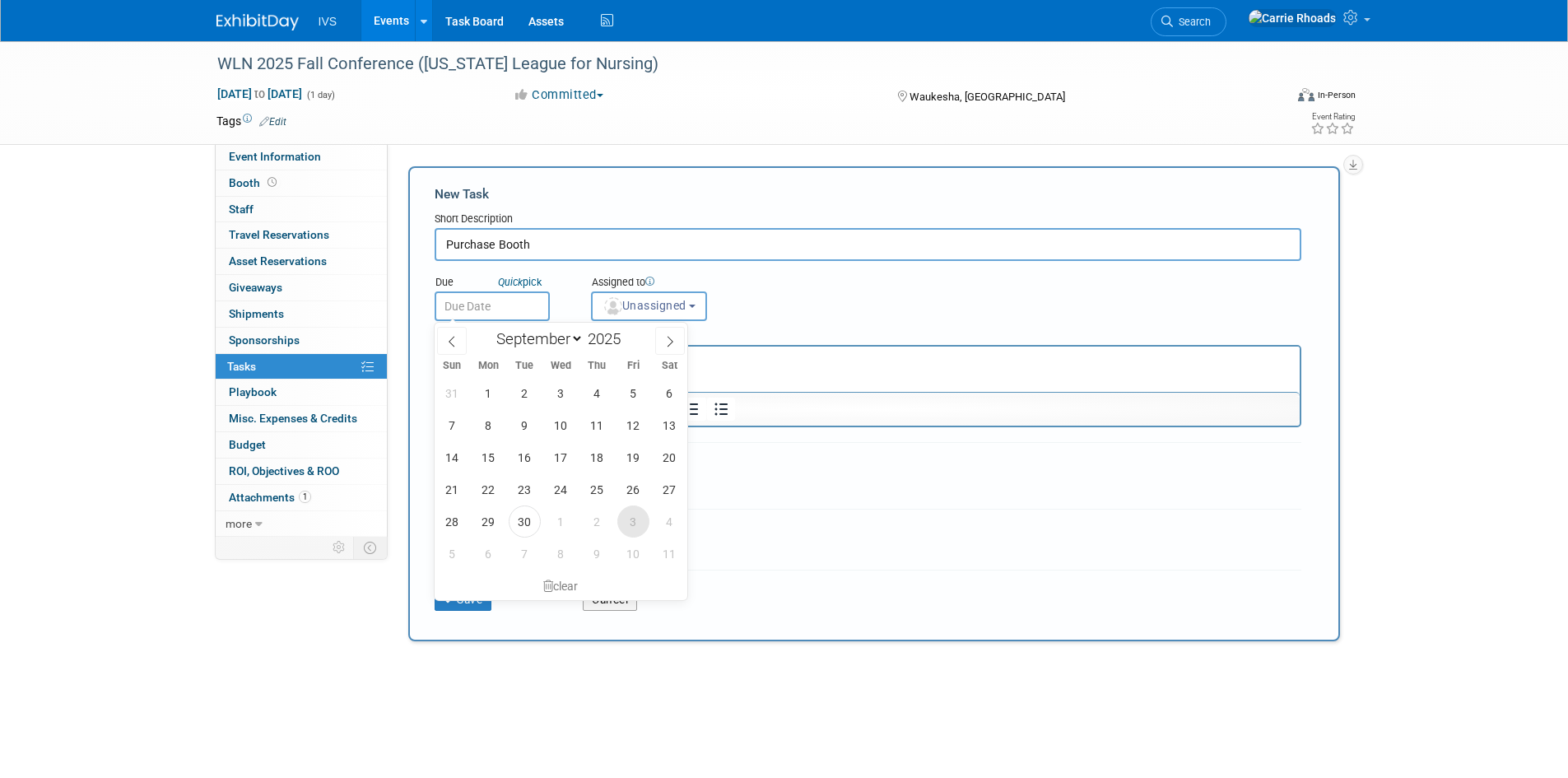
click at [624, 520] on span "3" at bounding box center [633, 521] width 32 height 32
type input "Oct 3, 2025"
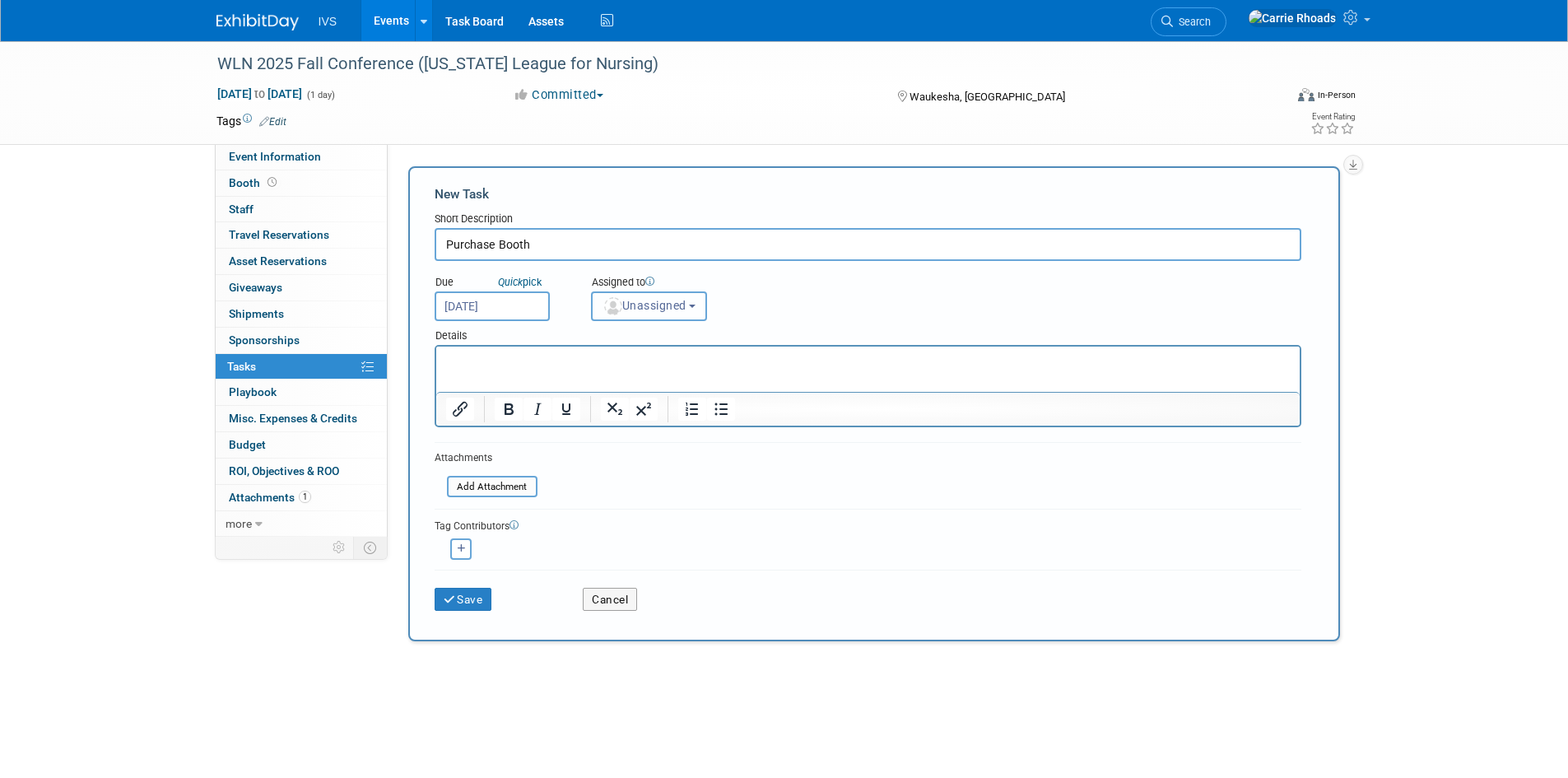
click at [652, 311] on span "Unassigned" at bounding box center [644, 305] width 84 height 13
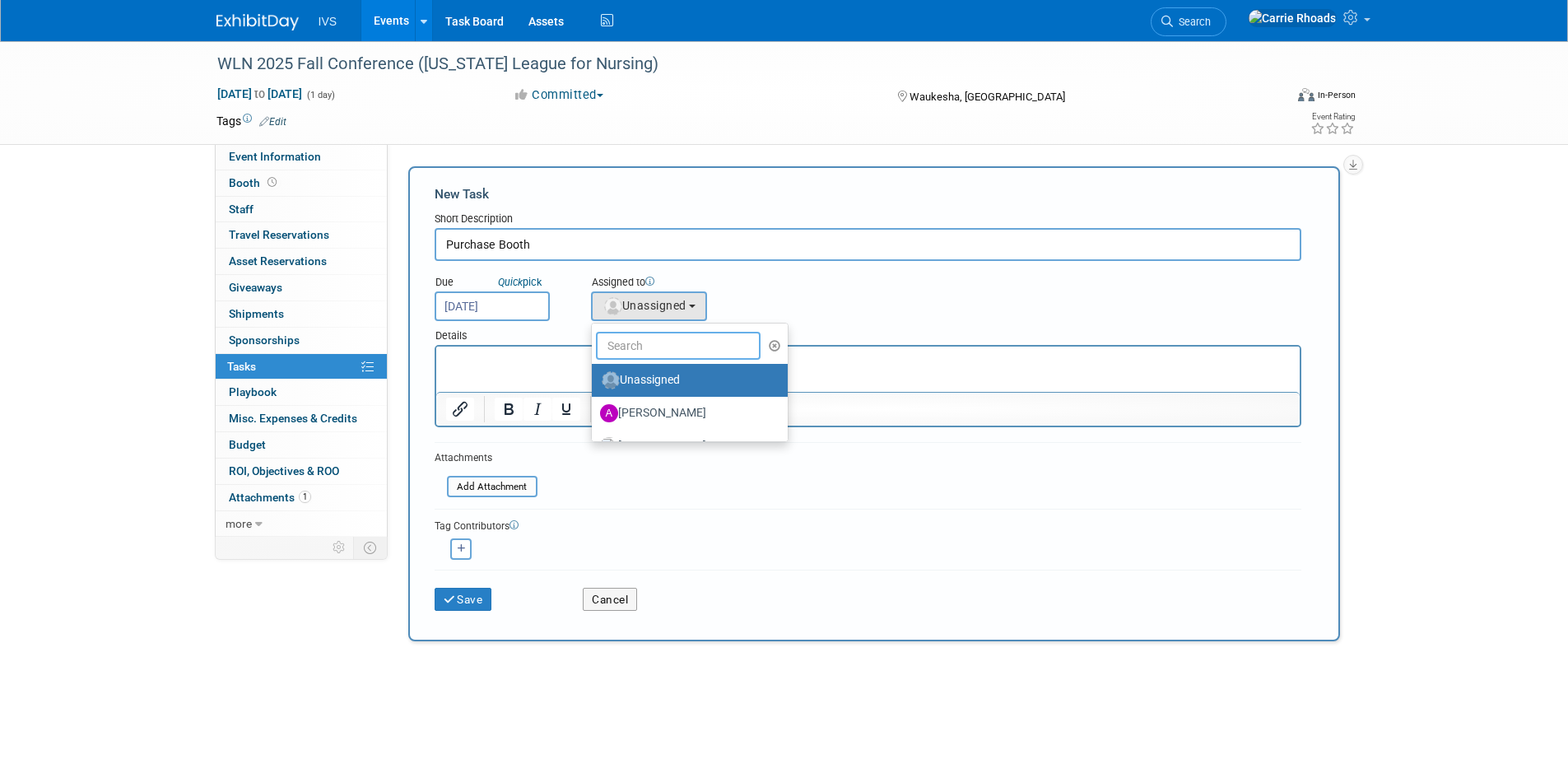
click at [654, 341] on input "text" at bounding box center [678, 346] width 165 height 28
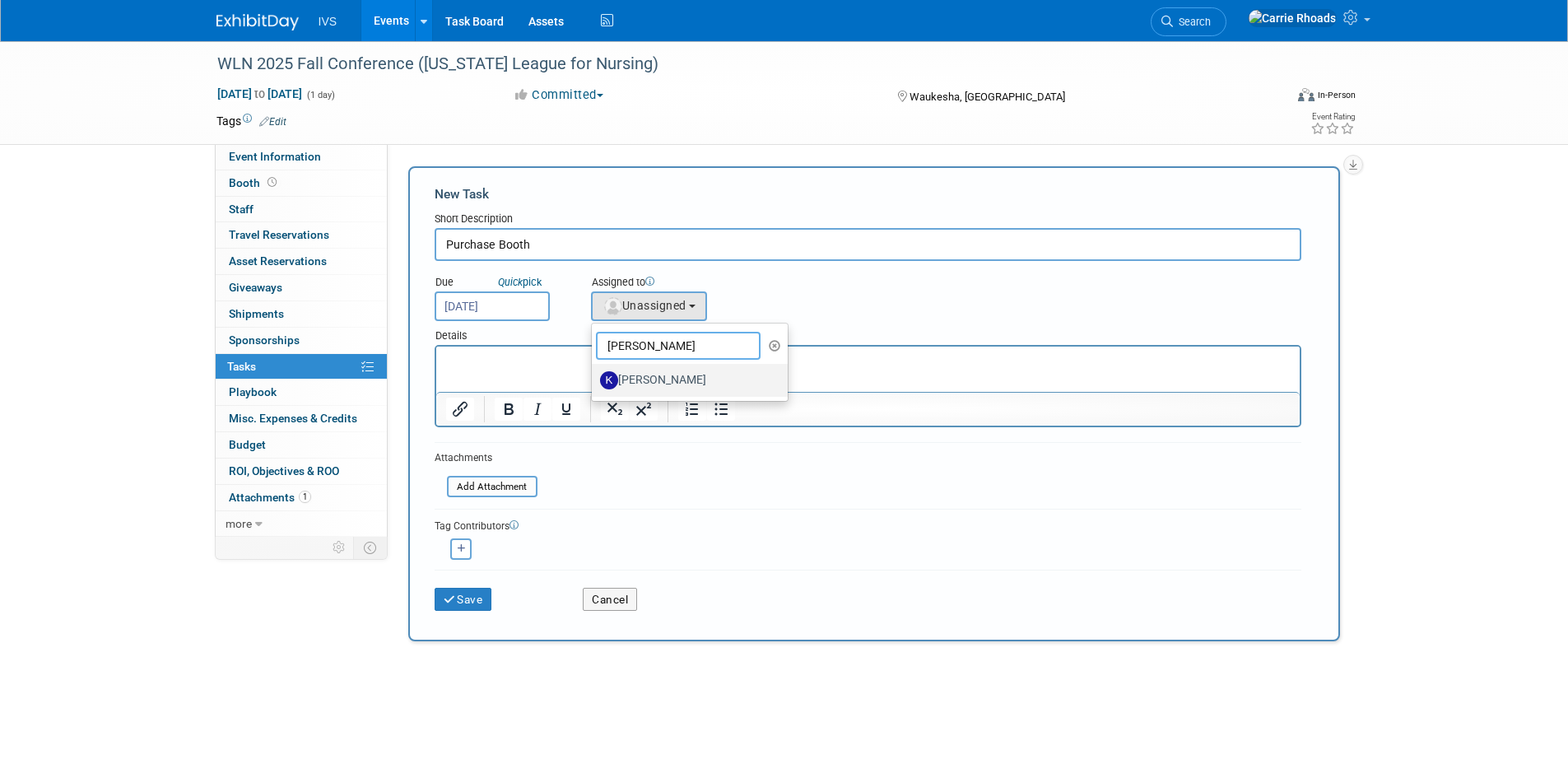
type input "Kate"
click at [651, 381] on label "[PERSON_NAME]" at bounding box center [686, 380] width 172 height 26
click at [595, 381] on input "[PERSON_NAME]" at bounding box center [589, 378] width 11 height 11
select select "4b6333fa-92bb-4106-9261-1d690007f36d"
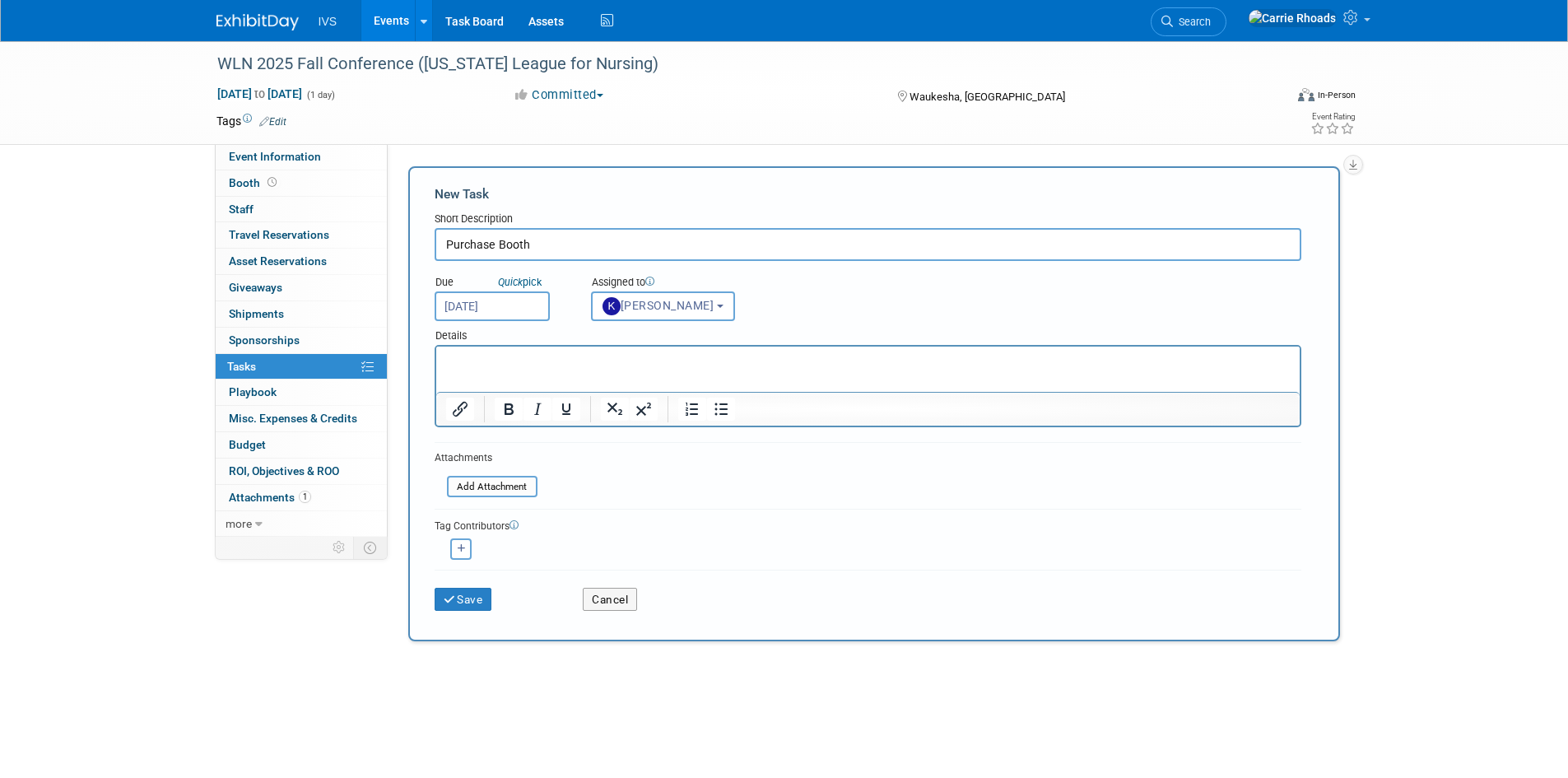
click at [585, 369] on html at bounding box center [868, 358] width 864 height 23
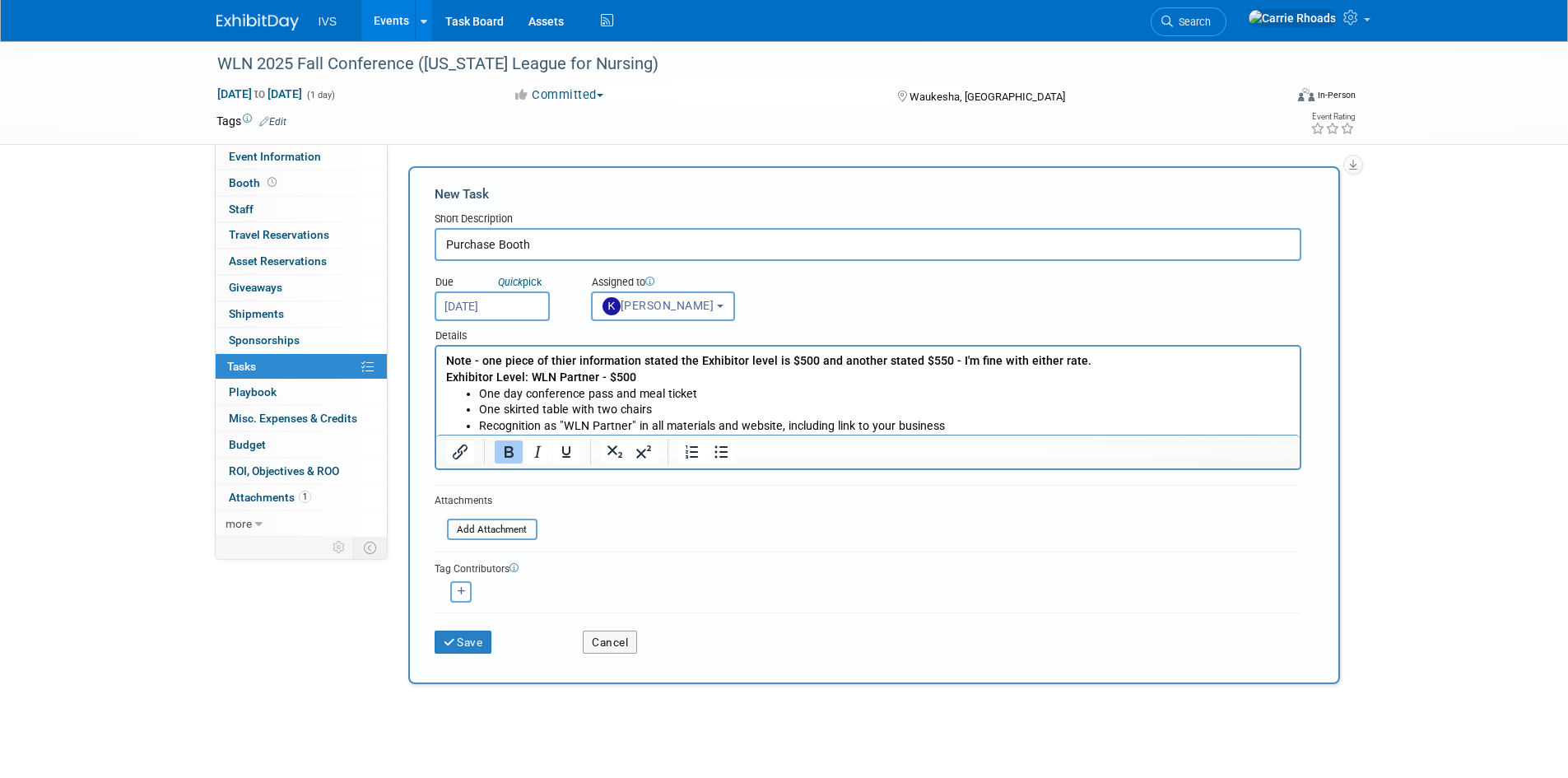
click at [461, 595] on icon "button" at bounding box center [462, 592] width 8 height 9
select select
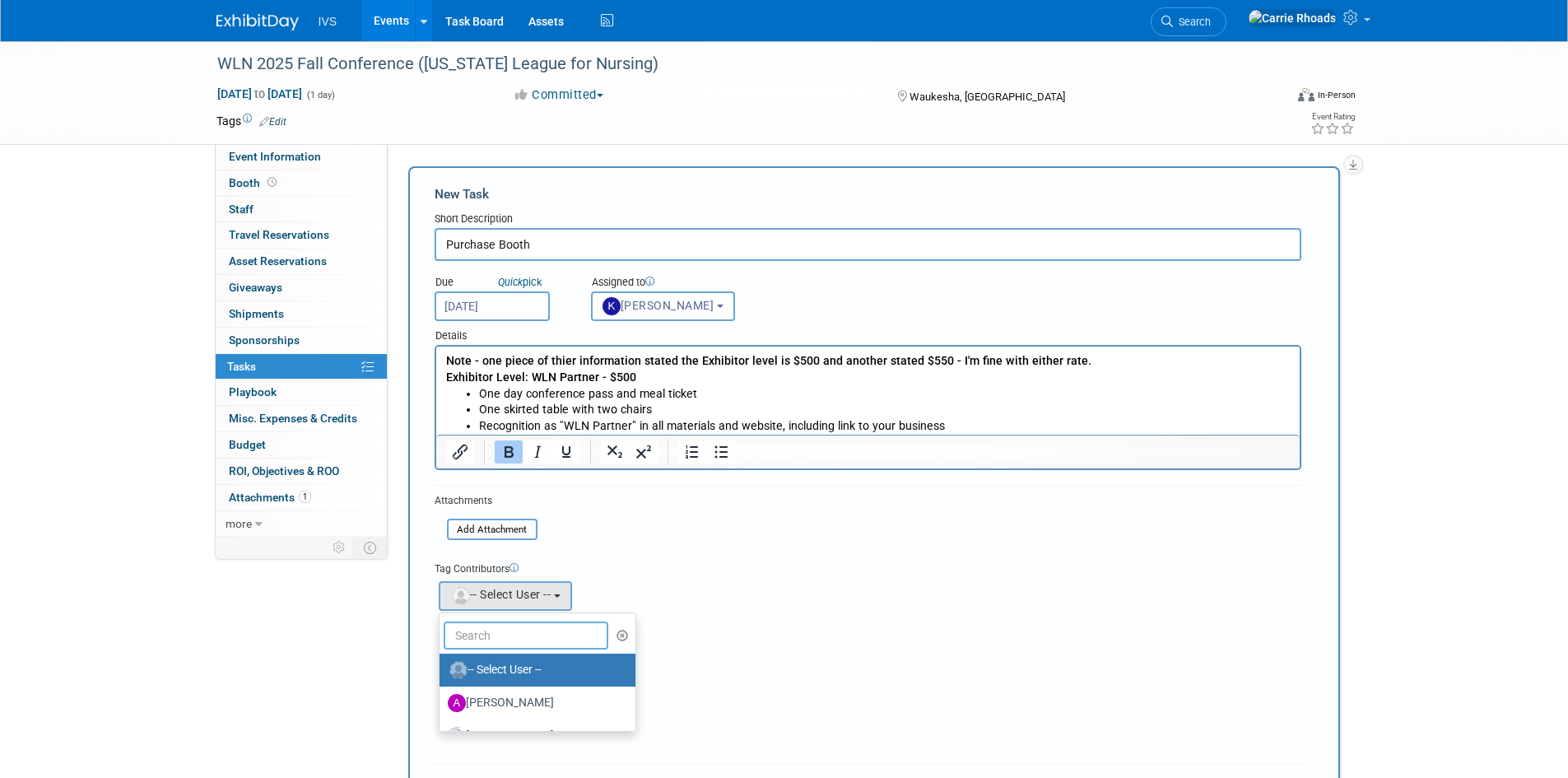
click at [486, 624] on input "text" at bounding box center [526, 636] width 165 height 28
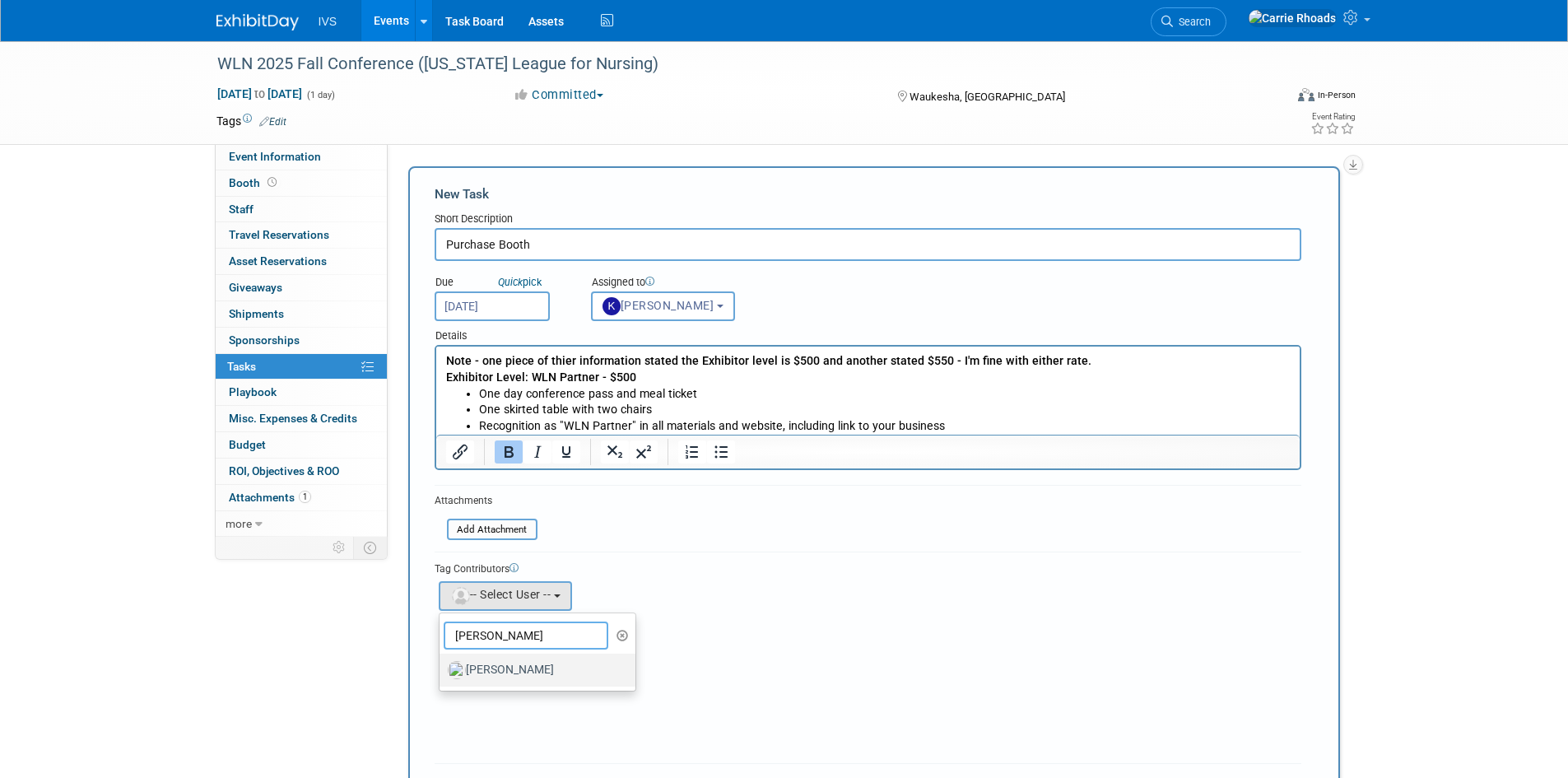
type input "kyle"
click at [494, 673] on label "[PERSON_NAME]" at bounding box center [534, 670] width 172 height 26
click at [442, 673] on input "[PERSON_NAME]" at bounding box center [437, 668] width 11 height 11
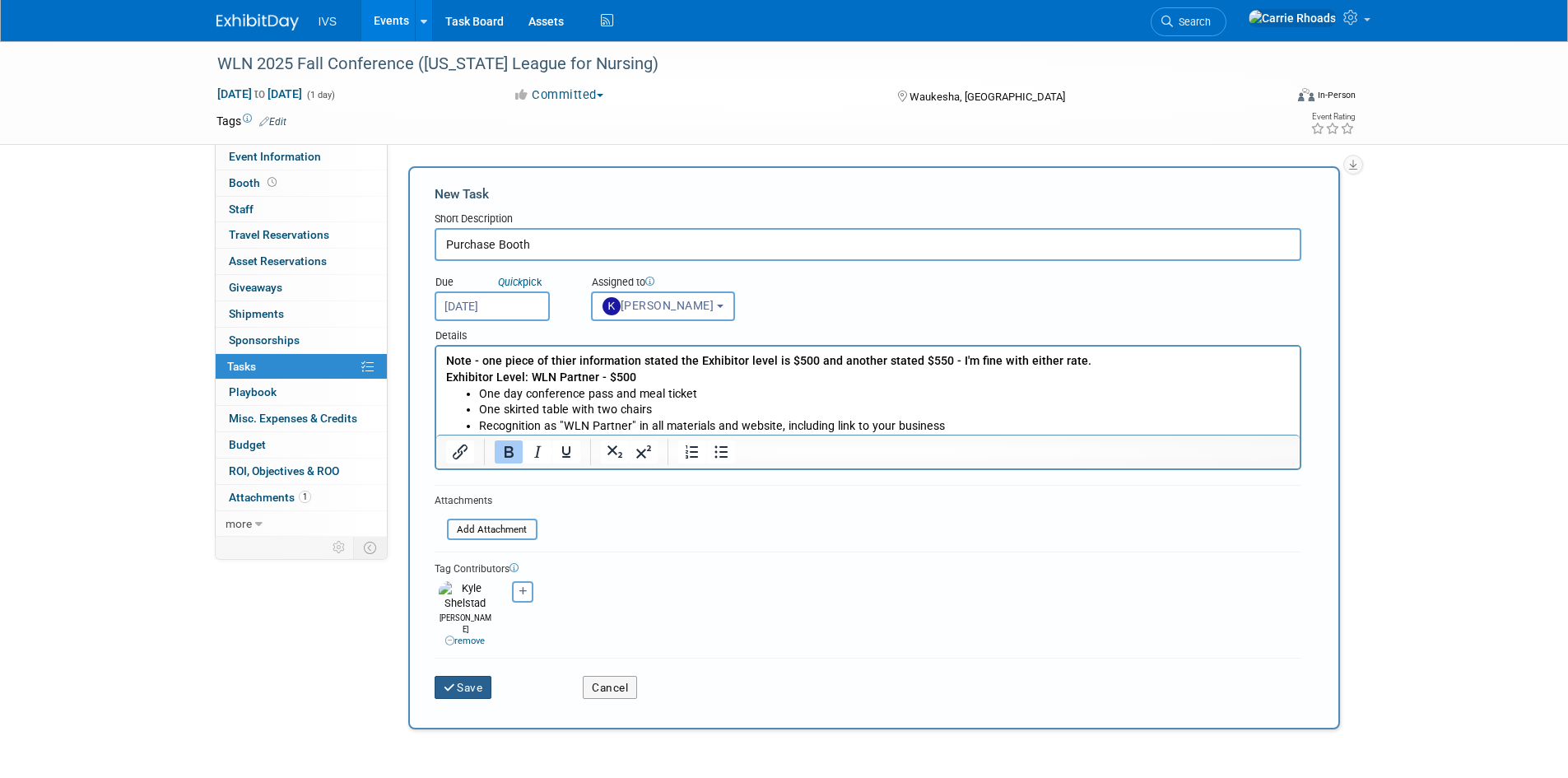
click at [461, 676] on button "Save" at bounding box center [463, 687] width 57 height 23
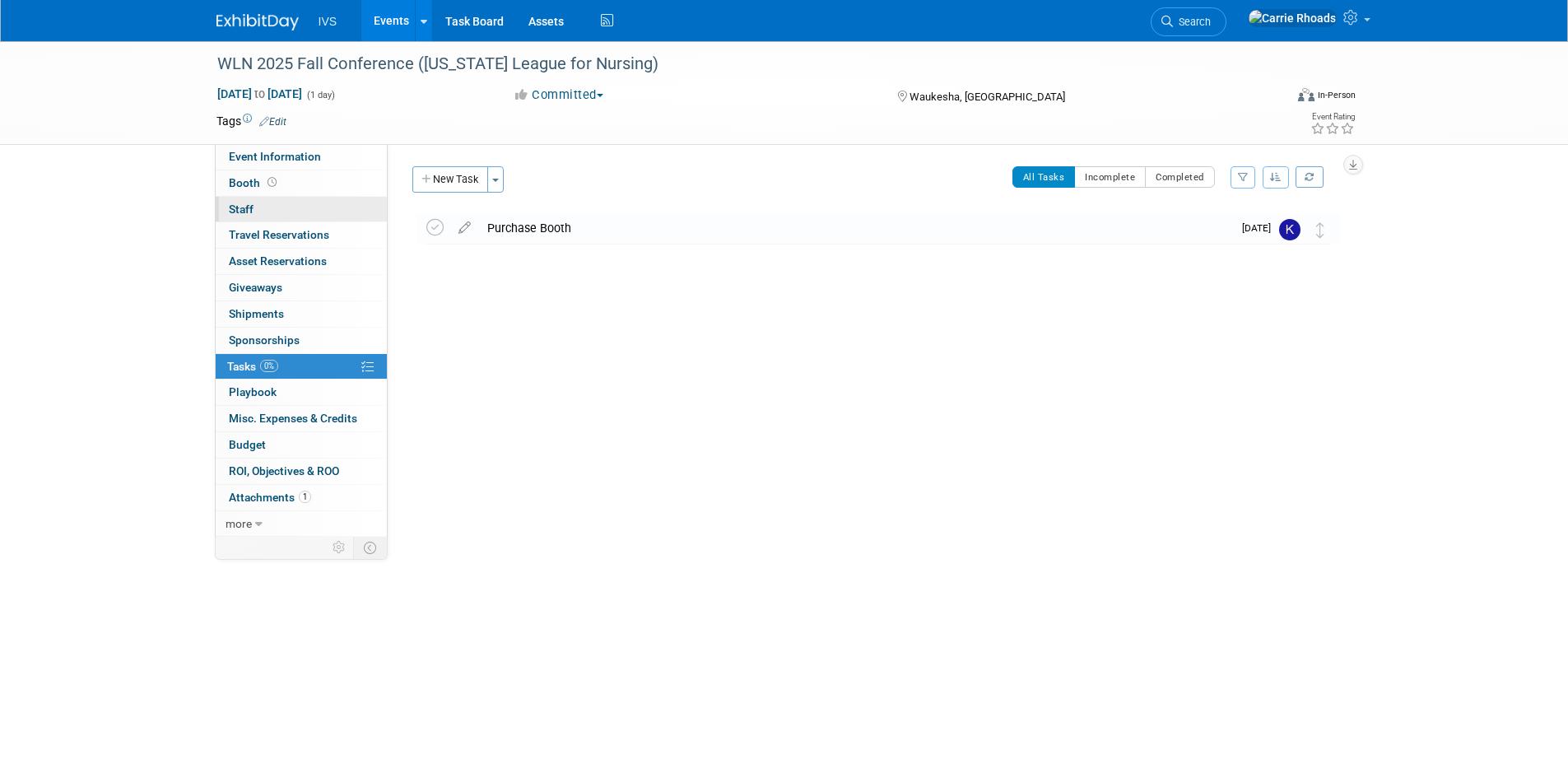
click at [232, 209] on span "Staff 0" at bounding box center [241, 209] width 25 height 13
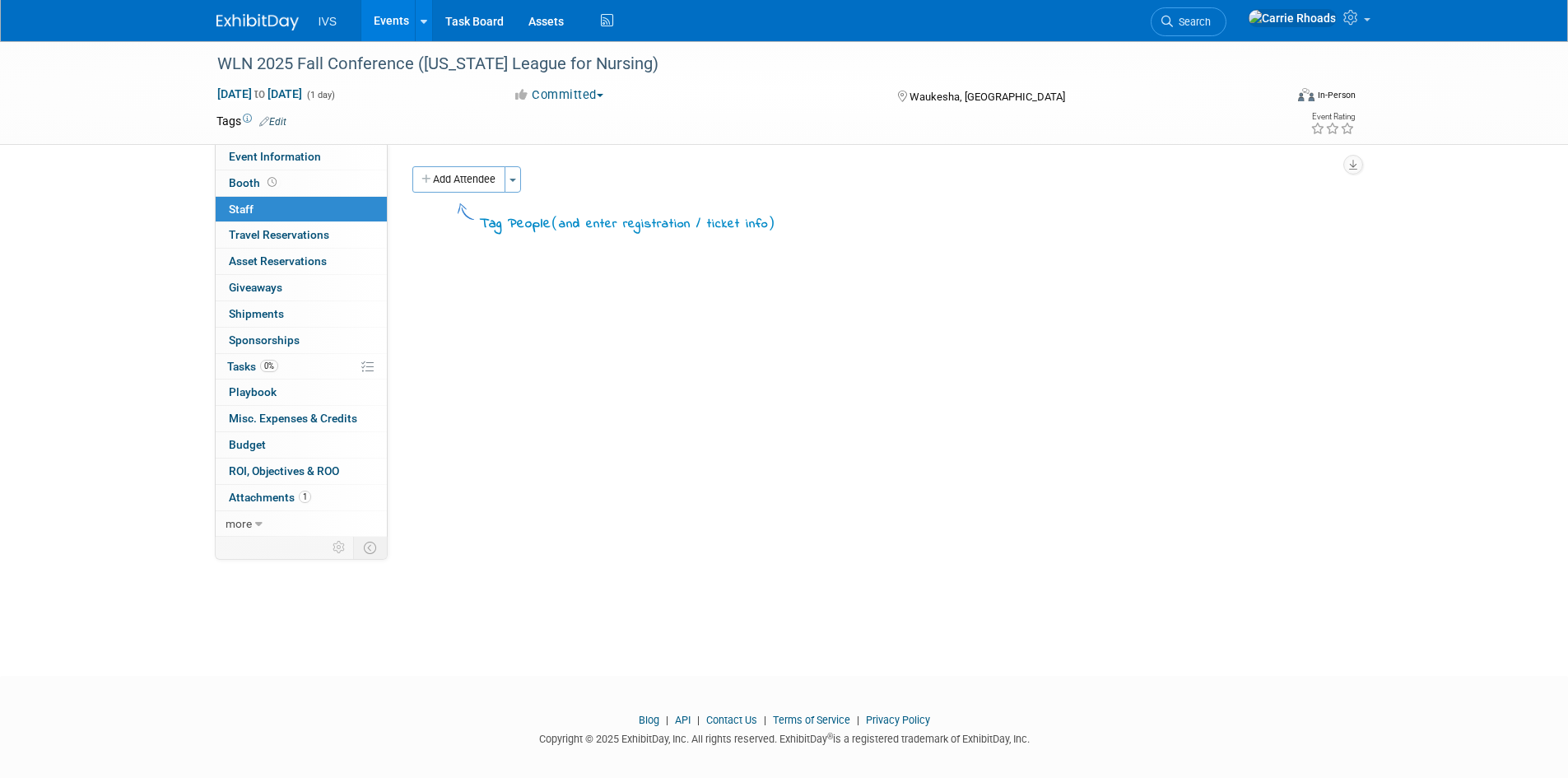
click at [487, 176] on button "Add Attendee" at bounding box center [459, 179] width 93 height 26
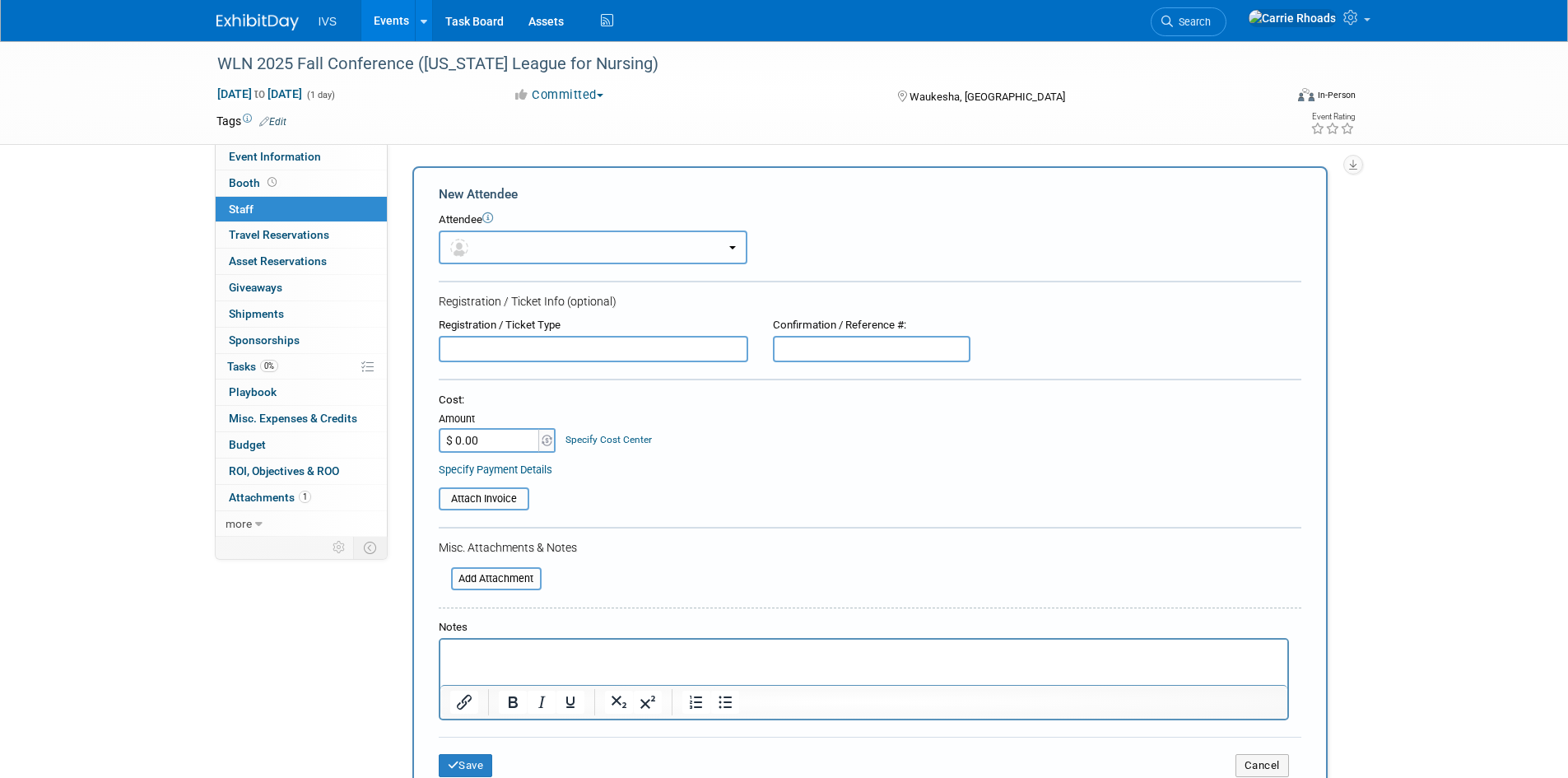
click at [487, 241] on button "button" at bounding box center [593, 247] width 309 height 33
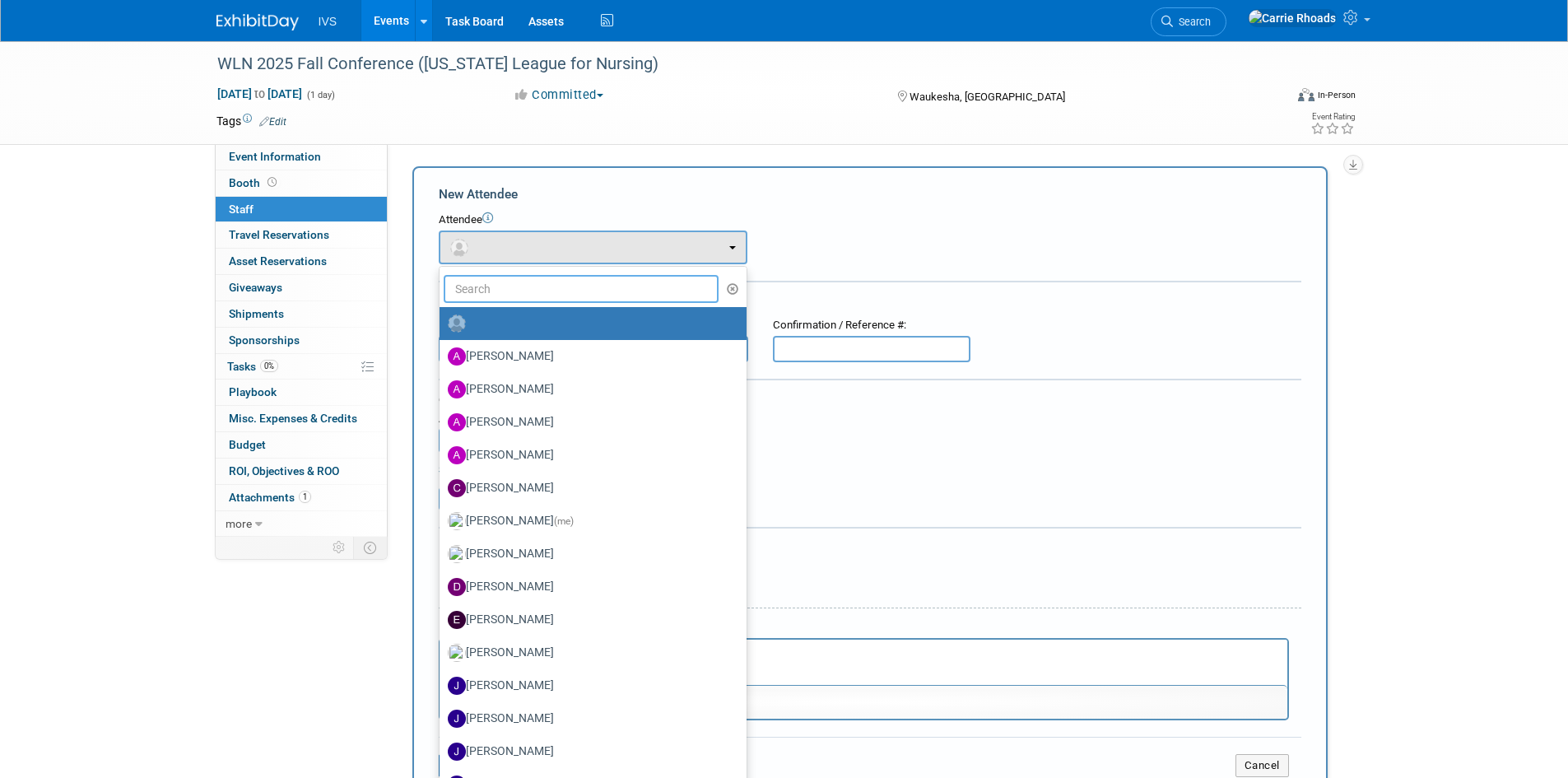
click at [487, 289] on input "text" at bounding box center [582, 289] width 276 height 28
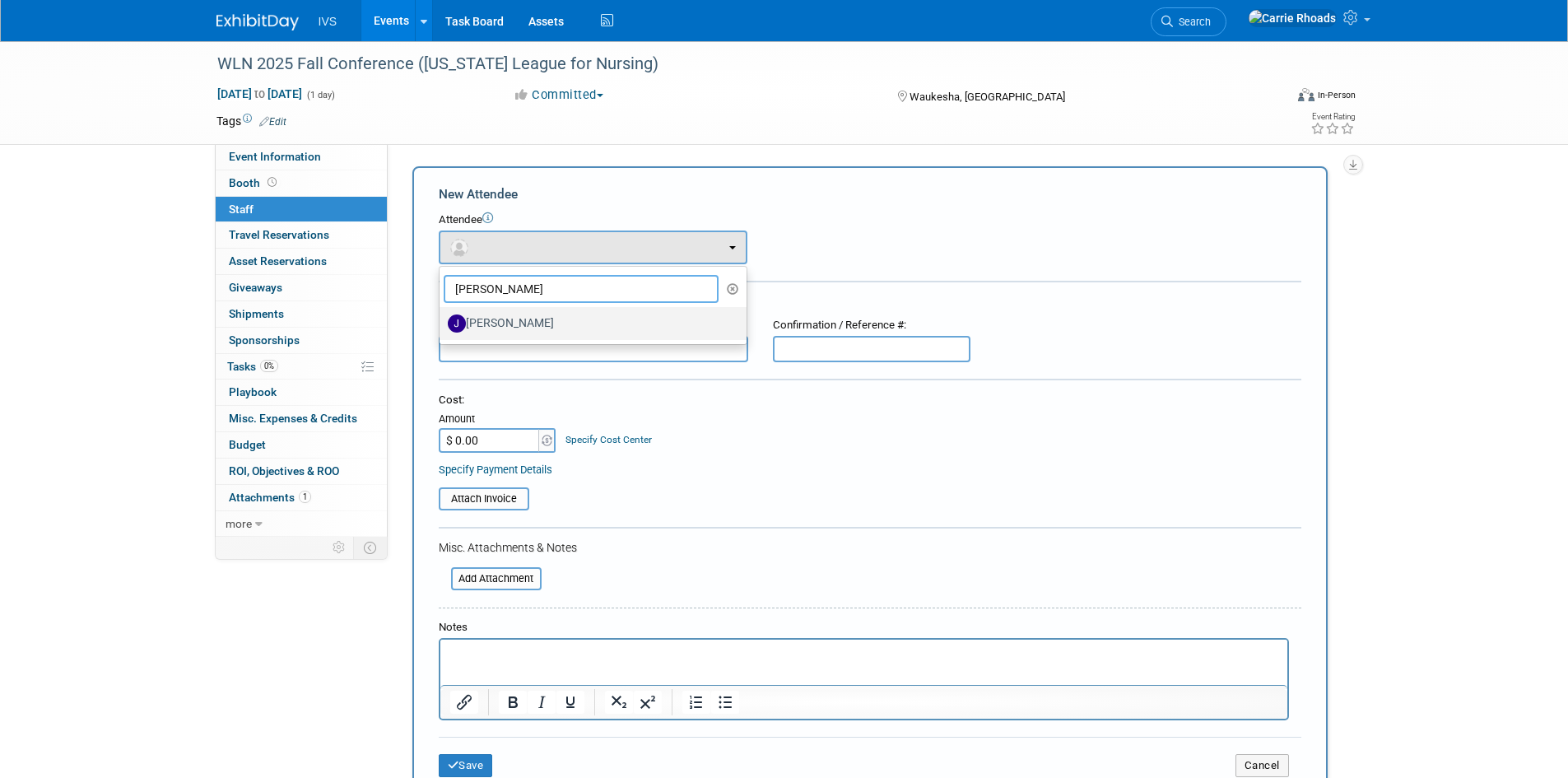
type input "Josh"
click at [504, 323] on label "[PERSON_NAME]" at bounding box center [588, 323] width 282 height 26
click at [442, 323] on input "[PERSON_NAME]" at bounding box center [437, 322] width 11 height 11
select select "620b24dc-c18c-4d11-8147-800af6b5a903"
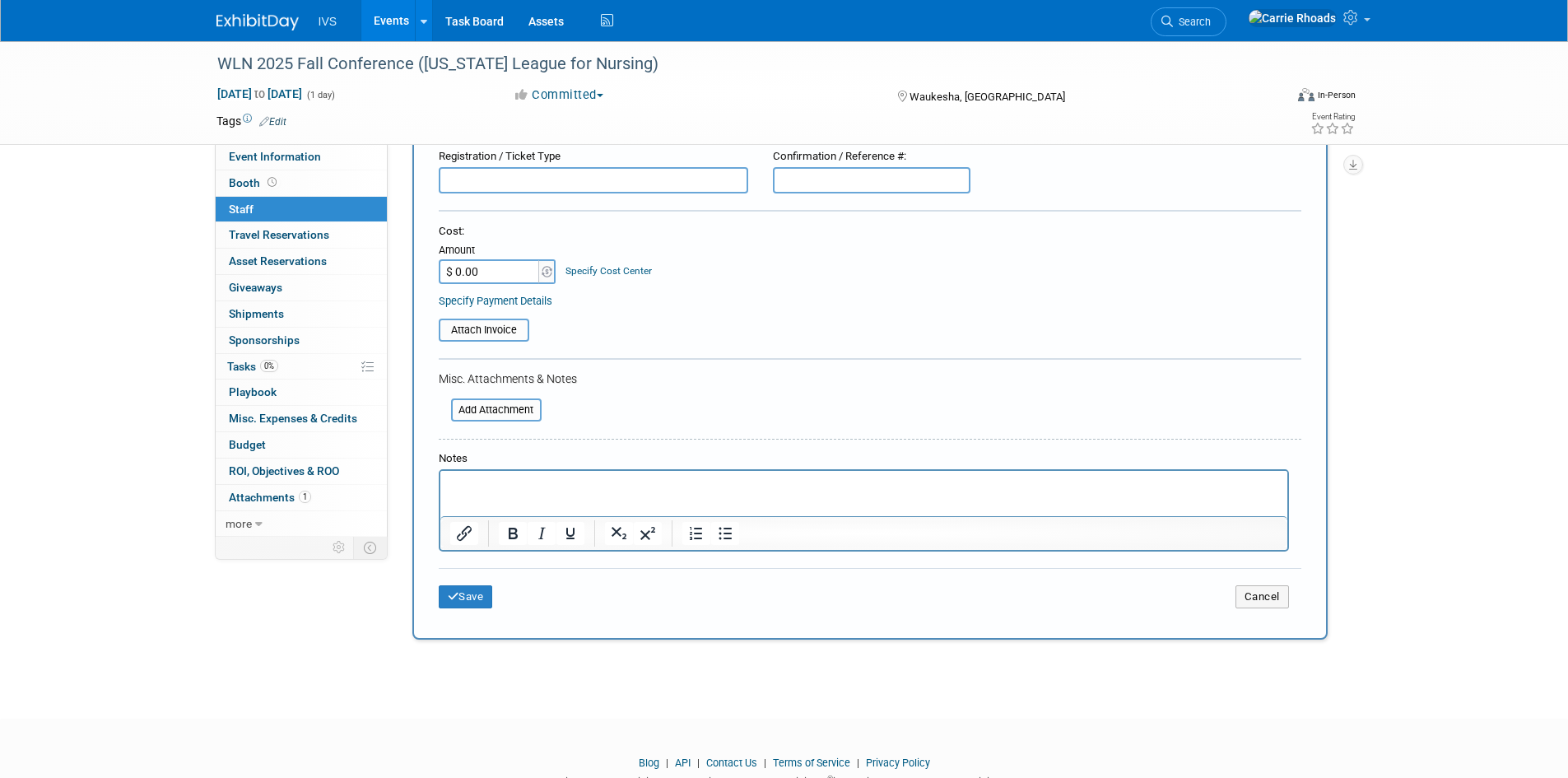
scroll to position [279, 0]
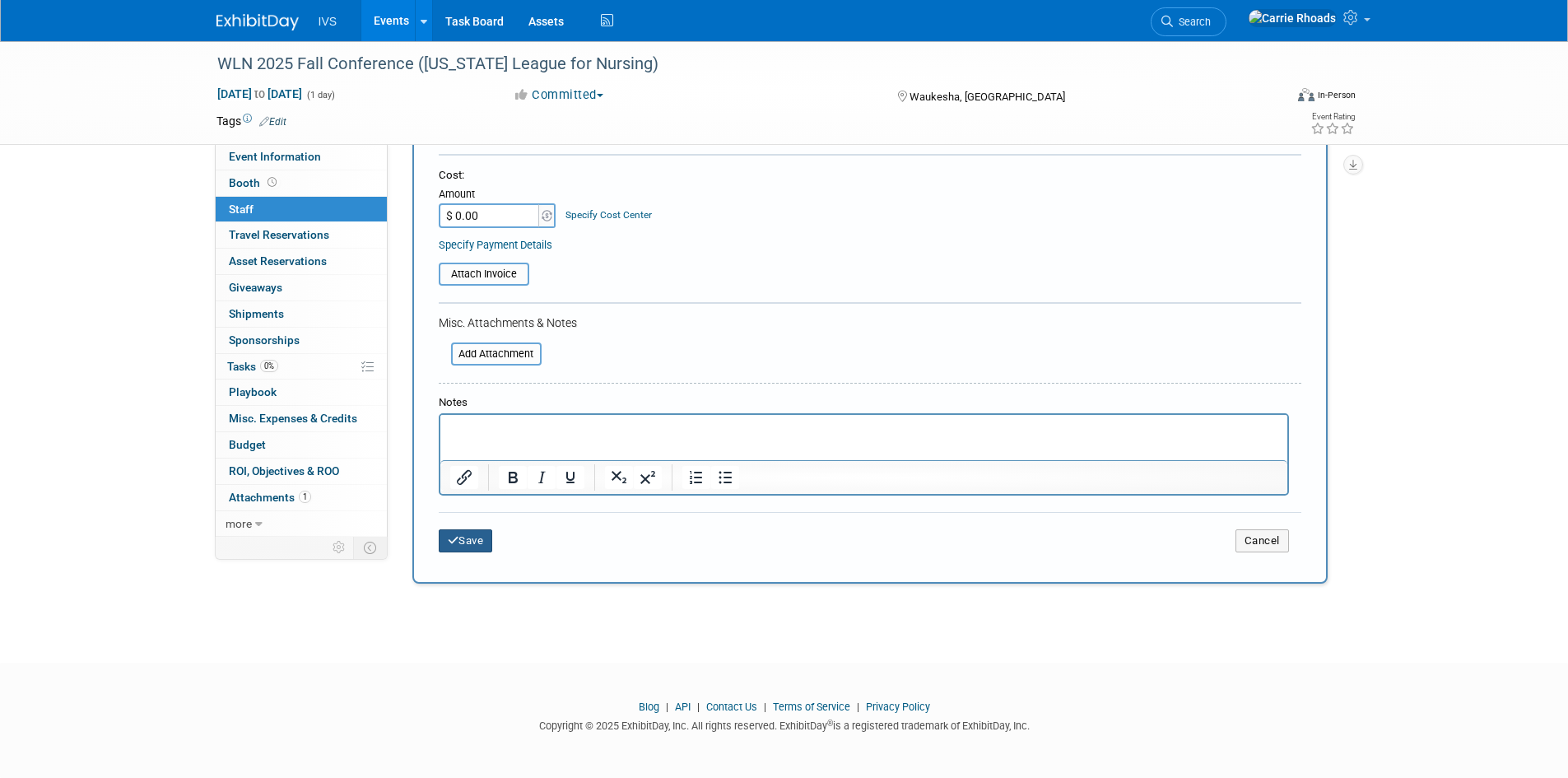
click at [478, 543] on button "Save" at bounding box center [465, 540] width 55 height 23
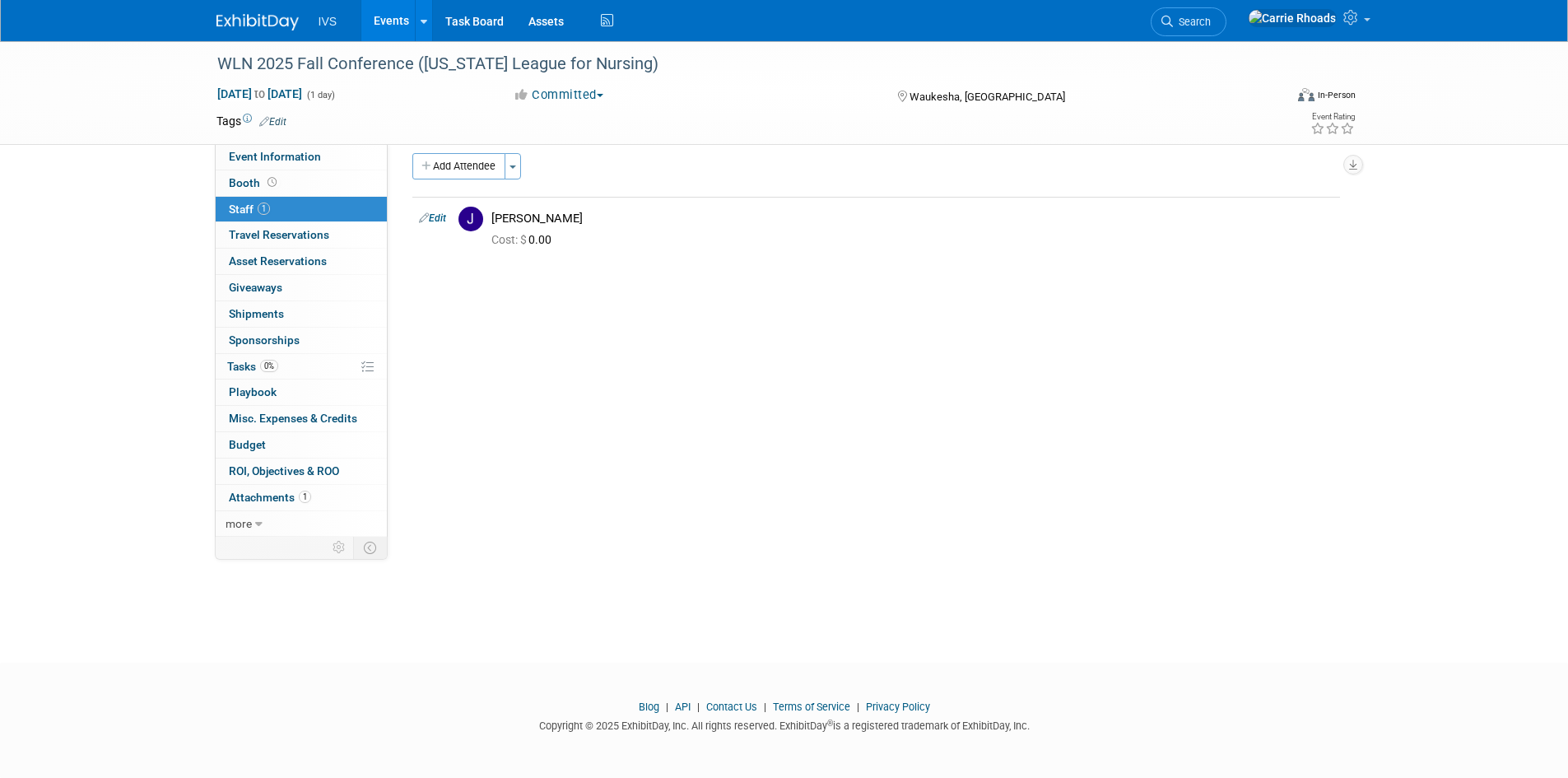
scroll to position [0, 0]
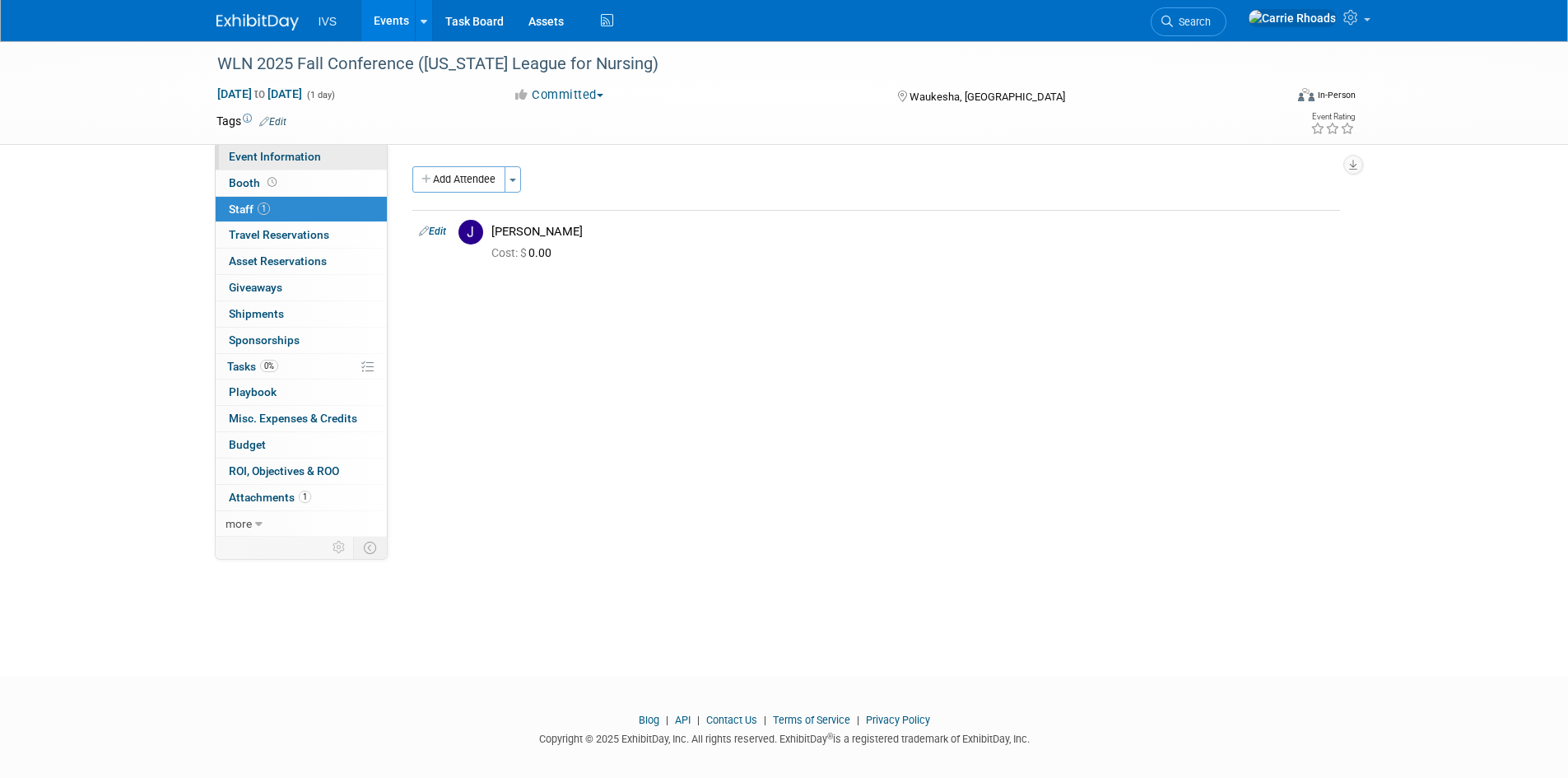
click at [258, 160] on span "Event Information" at bounding box center [275, 156] width 93 height 13
select select "Regional"
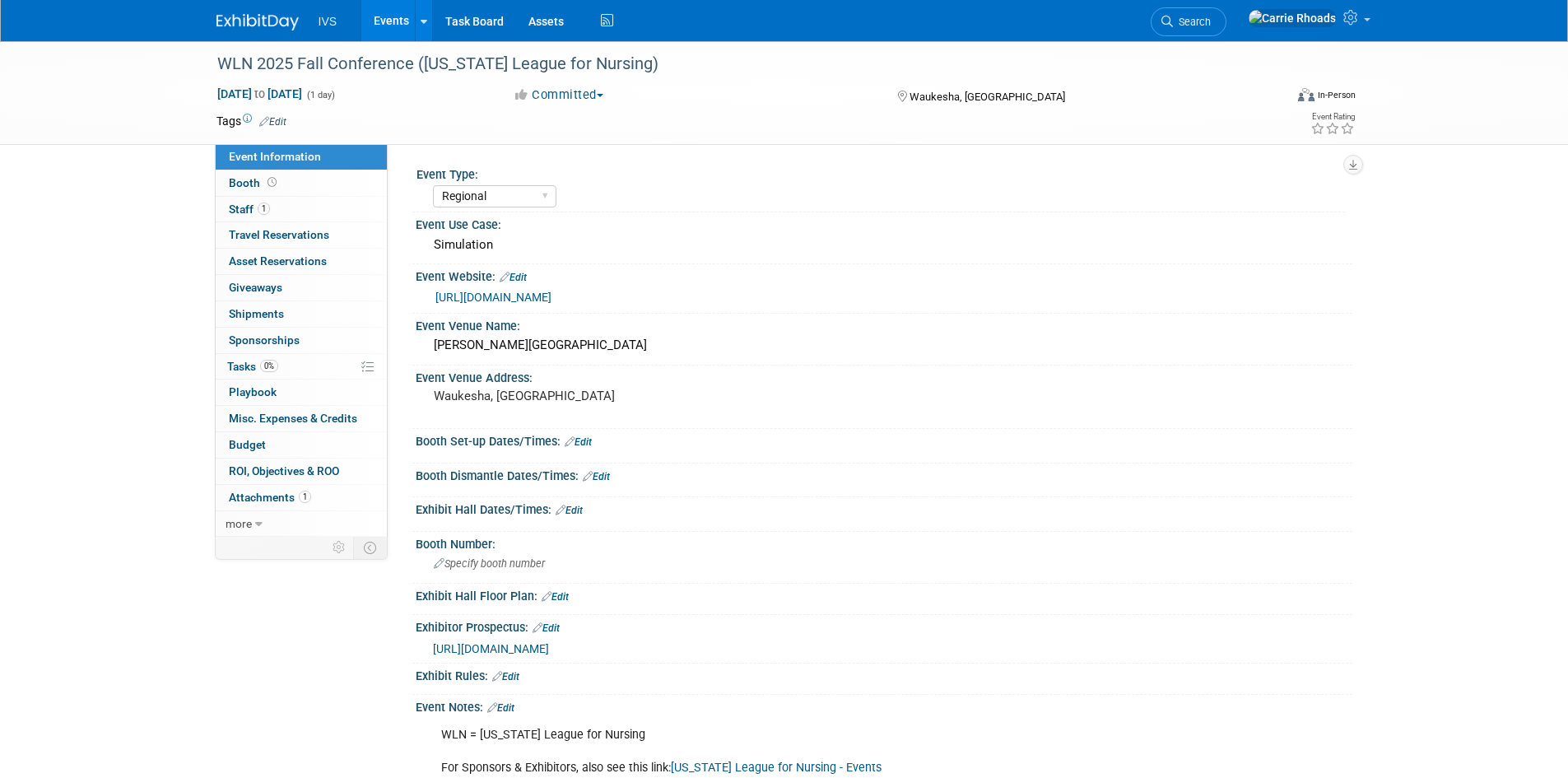
click at [249, 21] on img at bounding box center [257, 22] width 82 height 17
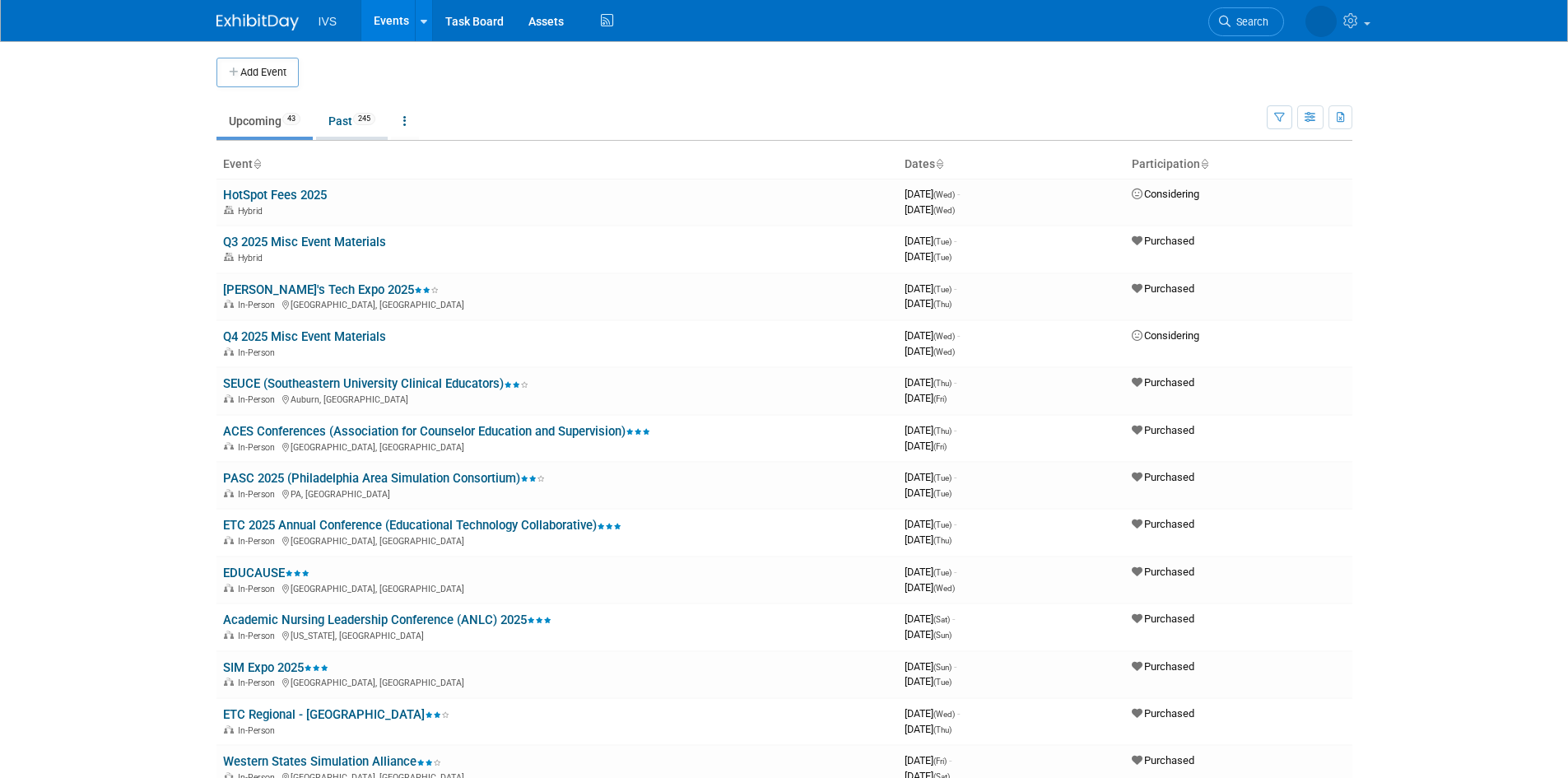
click at [338, 119] on link "Past 245" at bounding box center [352, 121] width 71 height 31
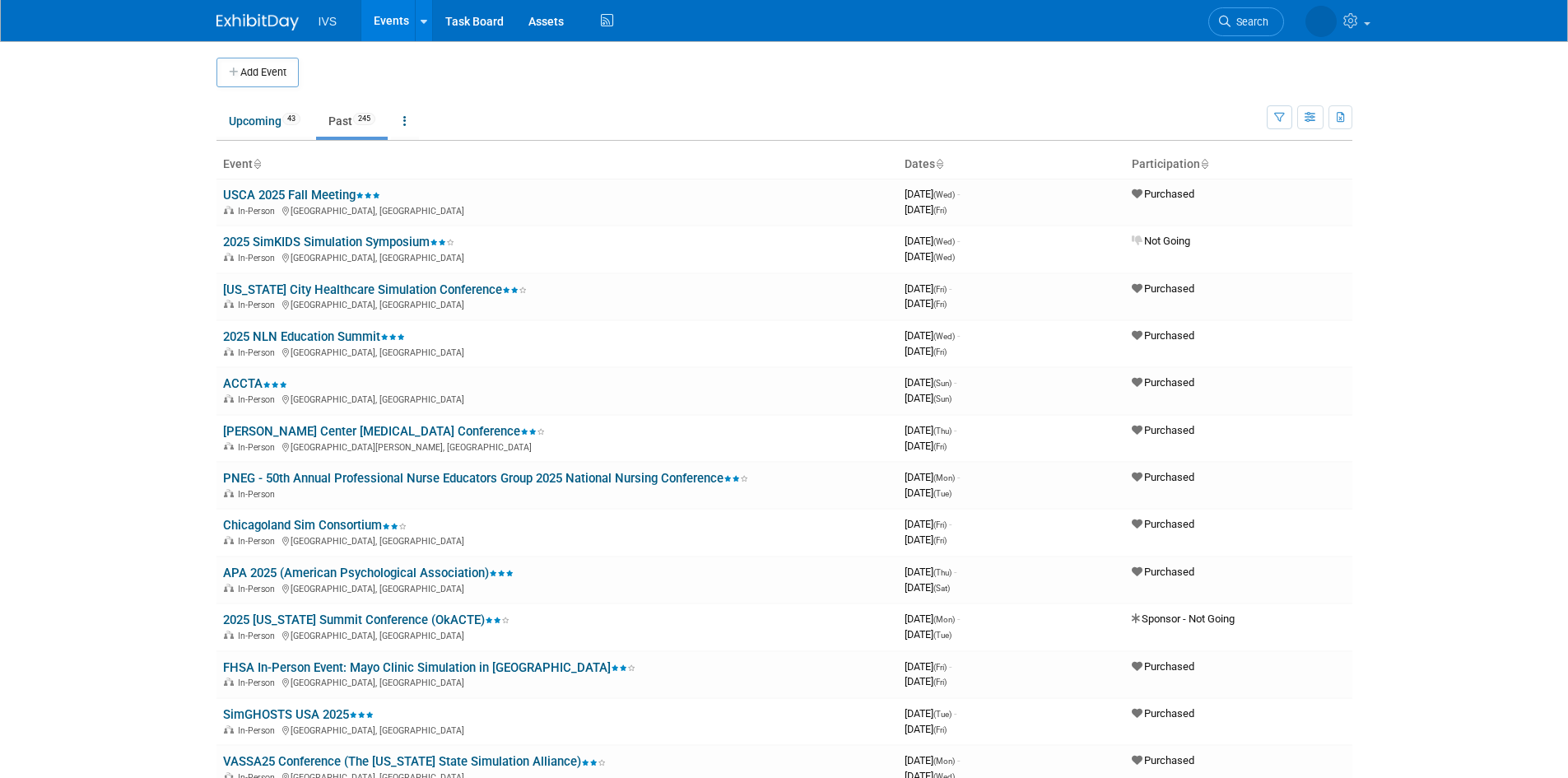
click at [1253, 20] on span "Search" at bounding box center [1249, 21] width 38 height 12
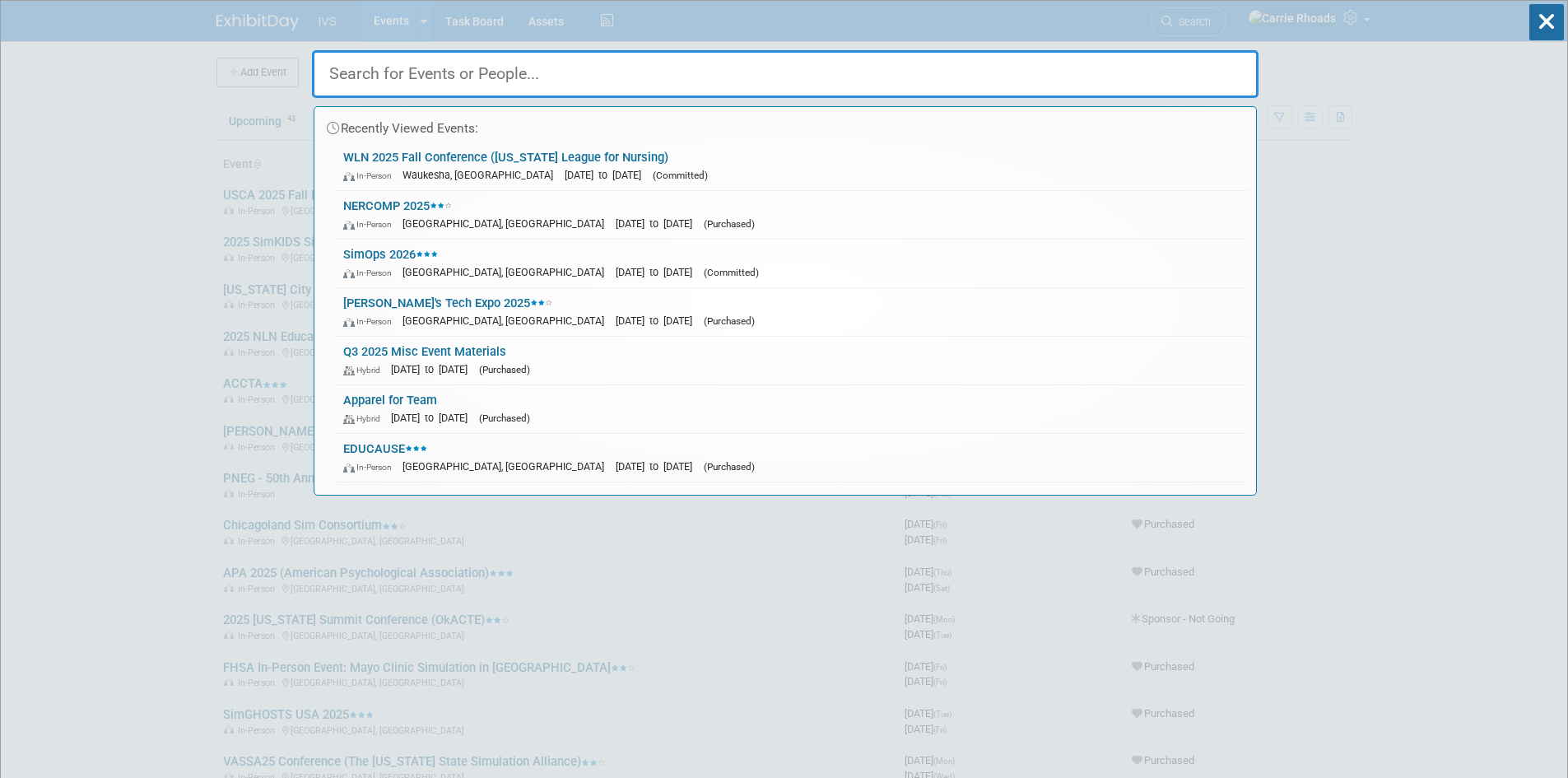
click at [908, 59] on input "text" at bounding box center [784, 74] width 946 height 48
click at [908, 66] on input "text" at bounding box center [784, 74] width 946 height 48
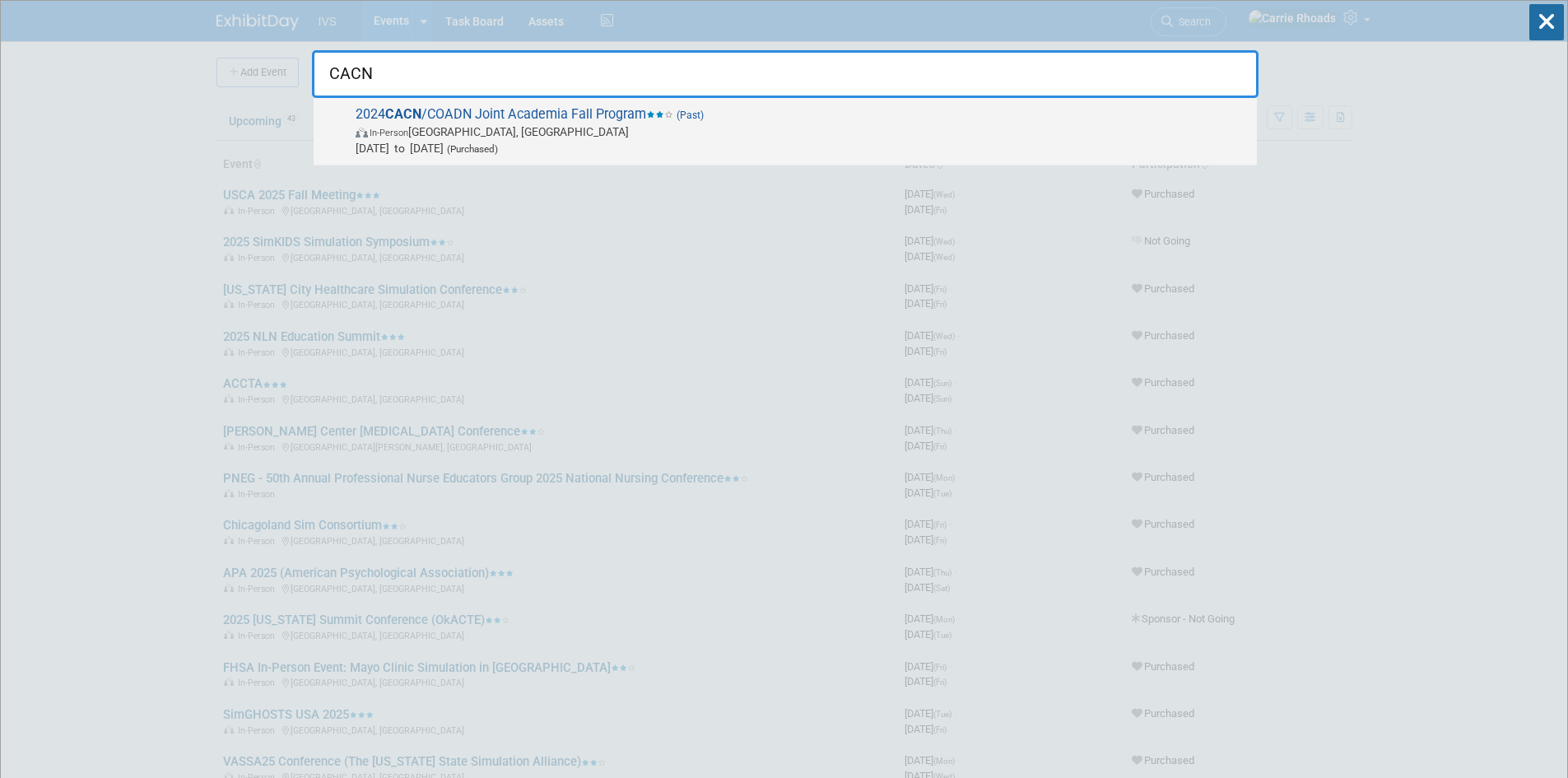
type input "CACN"
click at [479, 125] on span "In-Person Universal City, CA" at bounding box center [802, 131] width 894 height 17
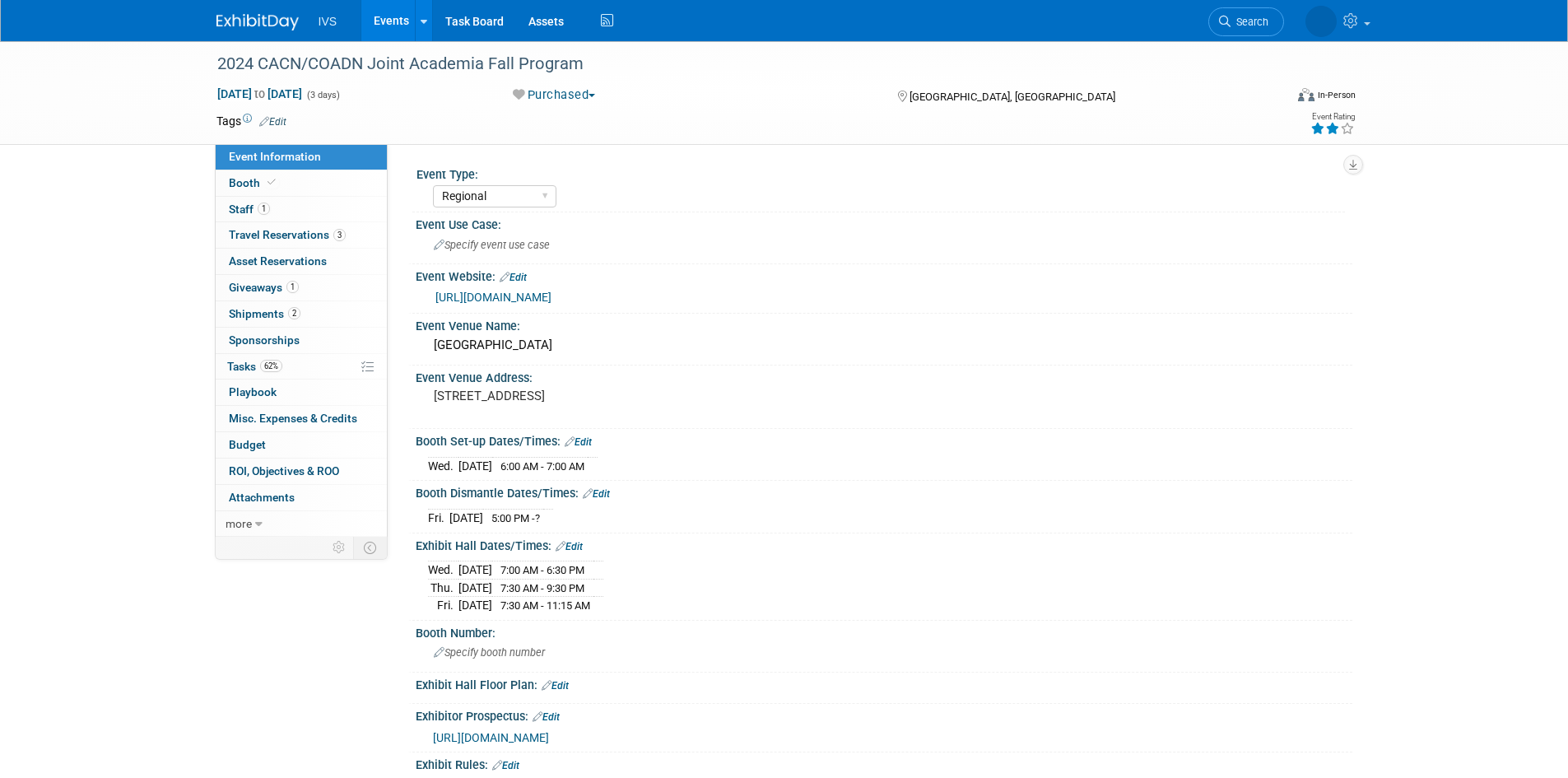
select select "Regional"
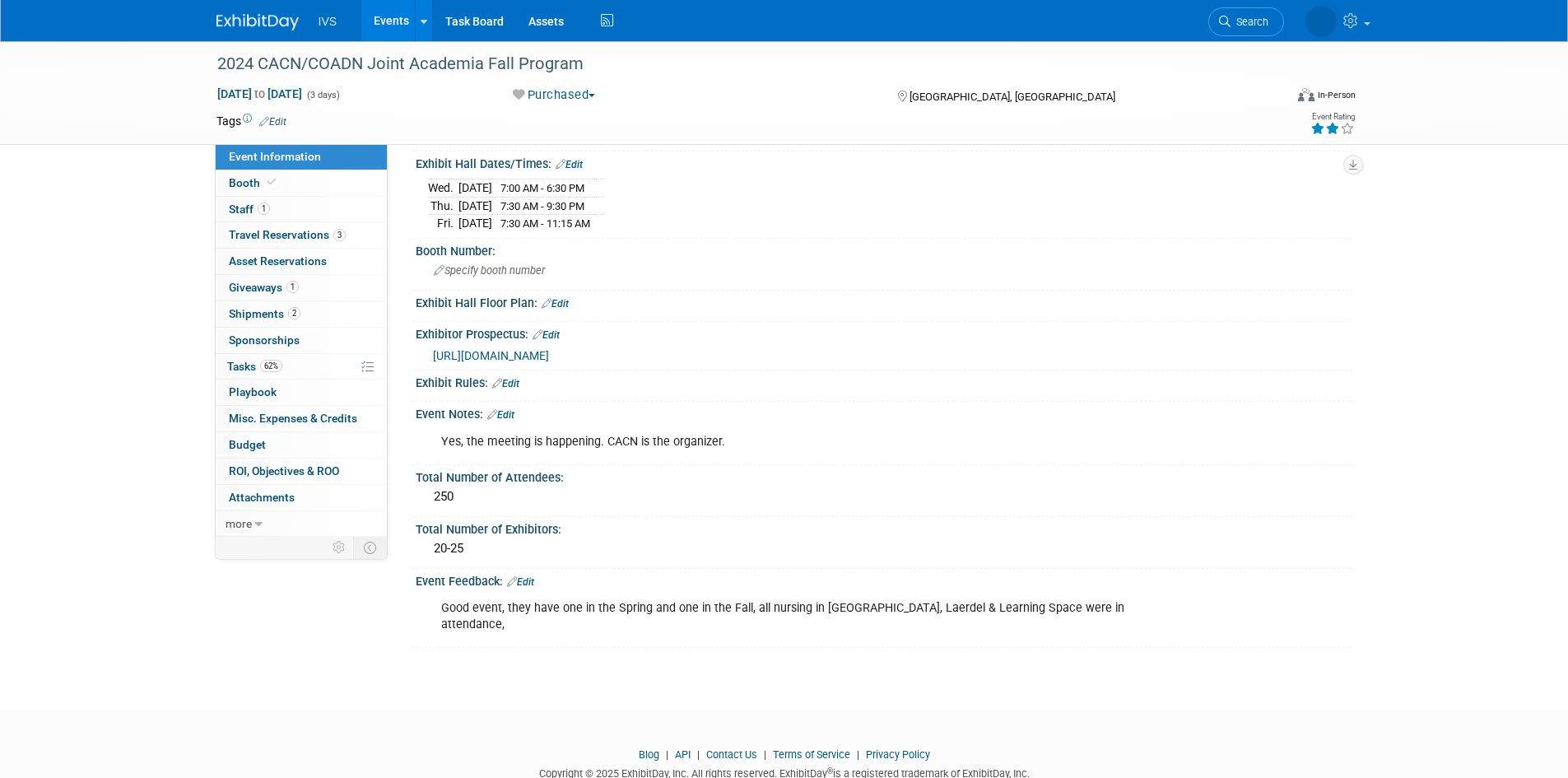
scroll to position [411, 0]
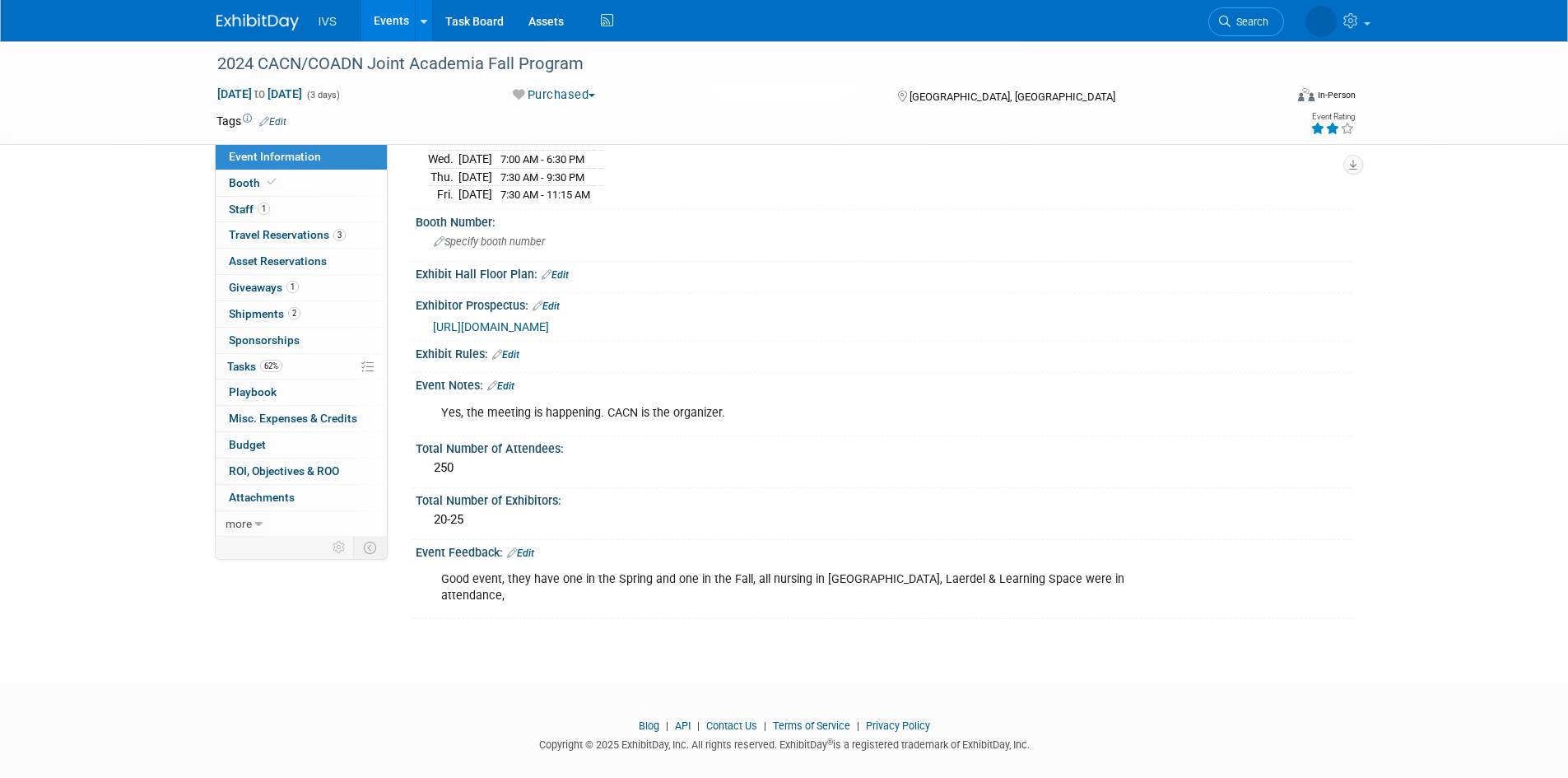
click at [262, 19] on img at bounding box center [257, 22] width 82 height 17
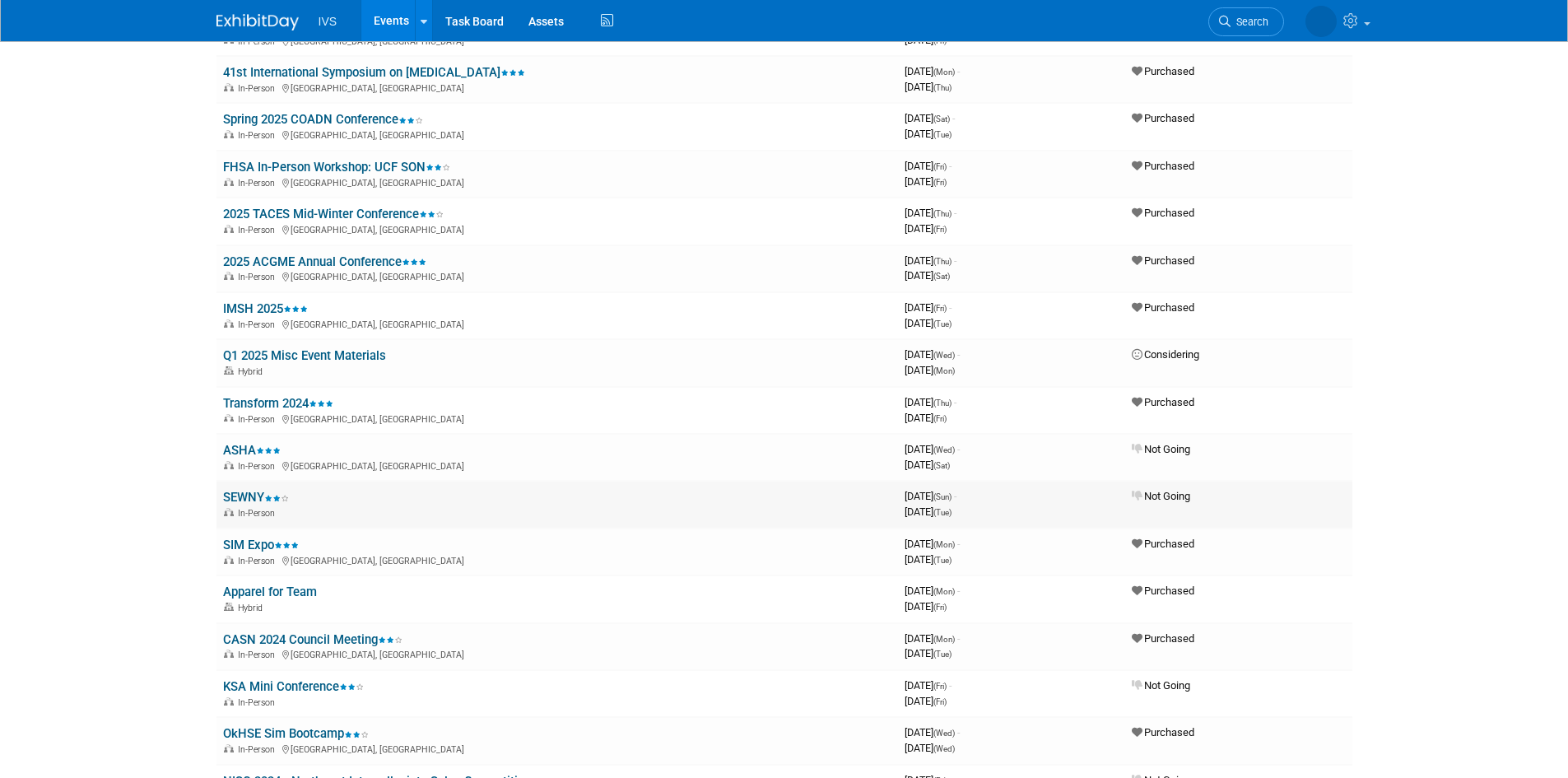
scroll to position [2305, 0]
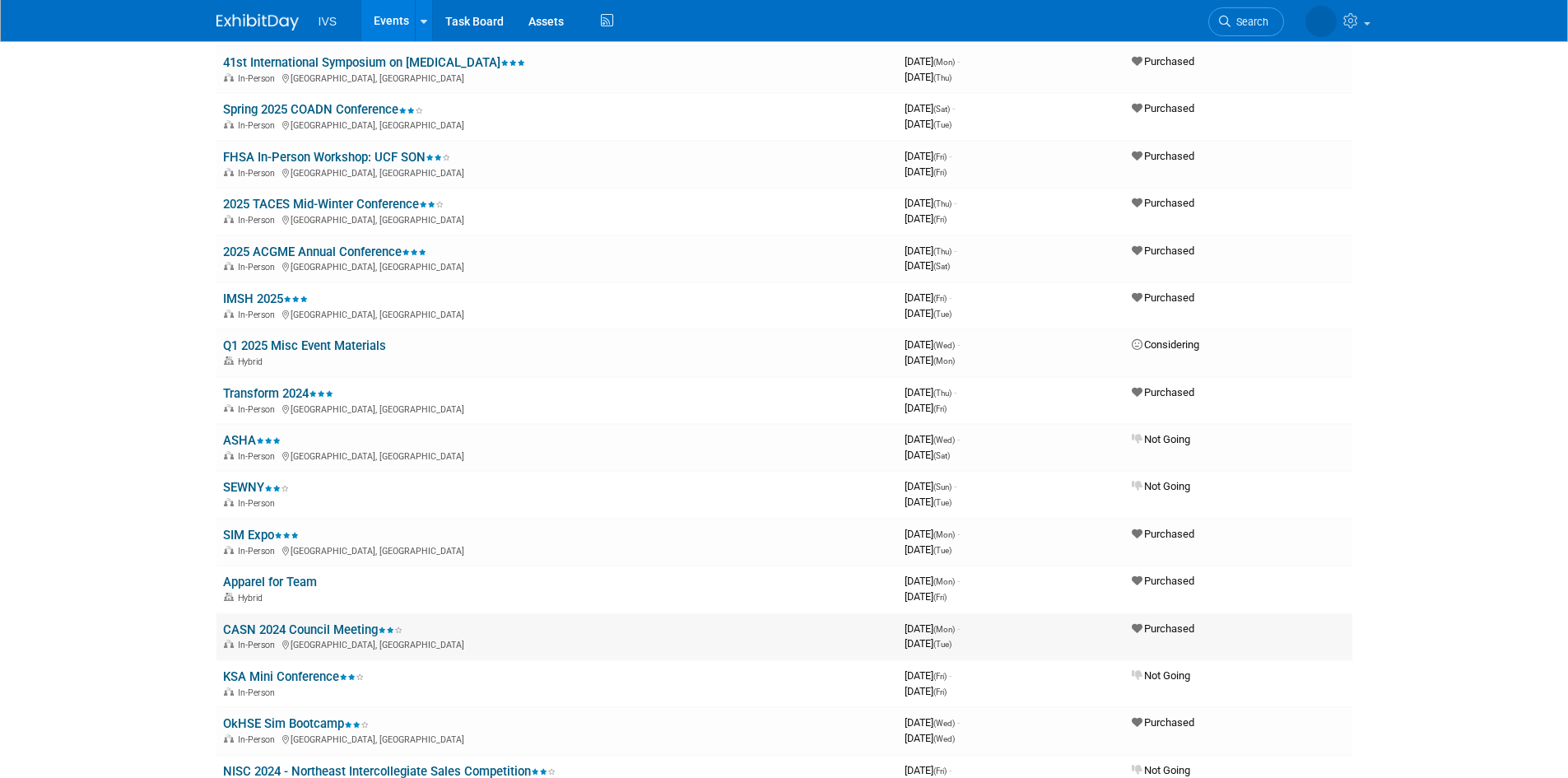
click at [323, 634] on link "CASN 2024 Council Meeting" at bounding box center [313, 630] width 179 height 15
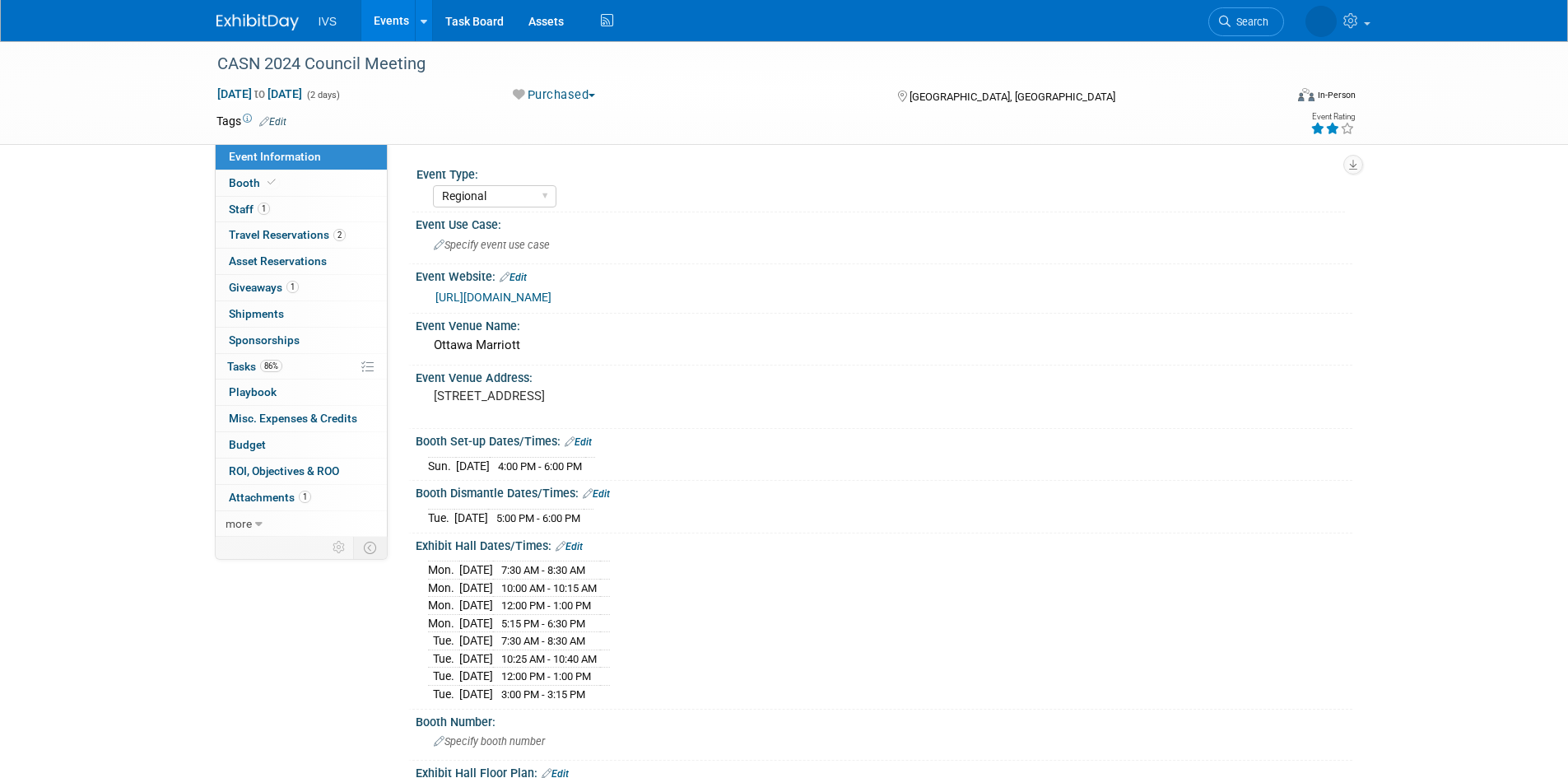
select select "Regional"
click at [248, 10] on link at bounding box center [267, 14] width 102 height 13
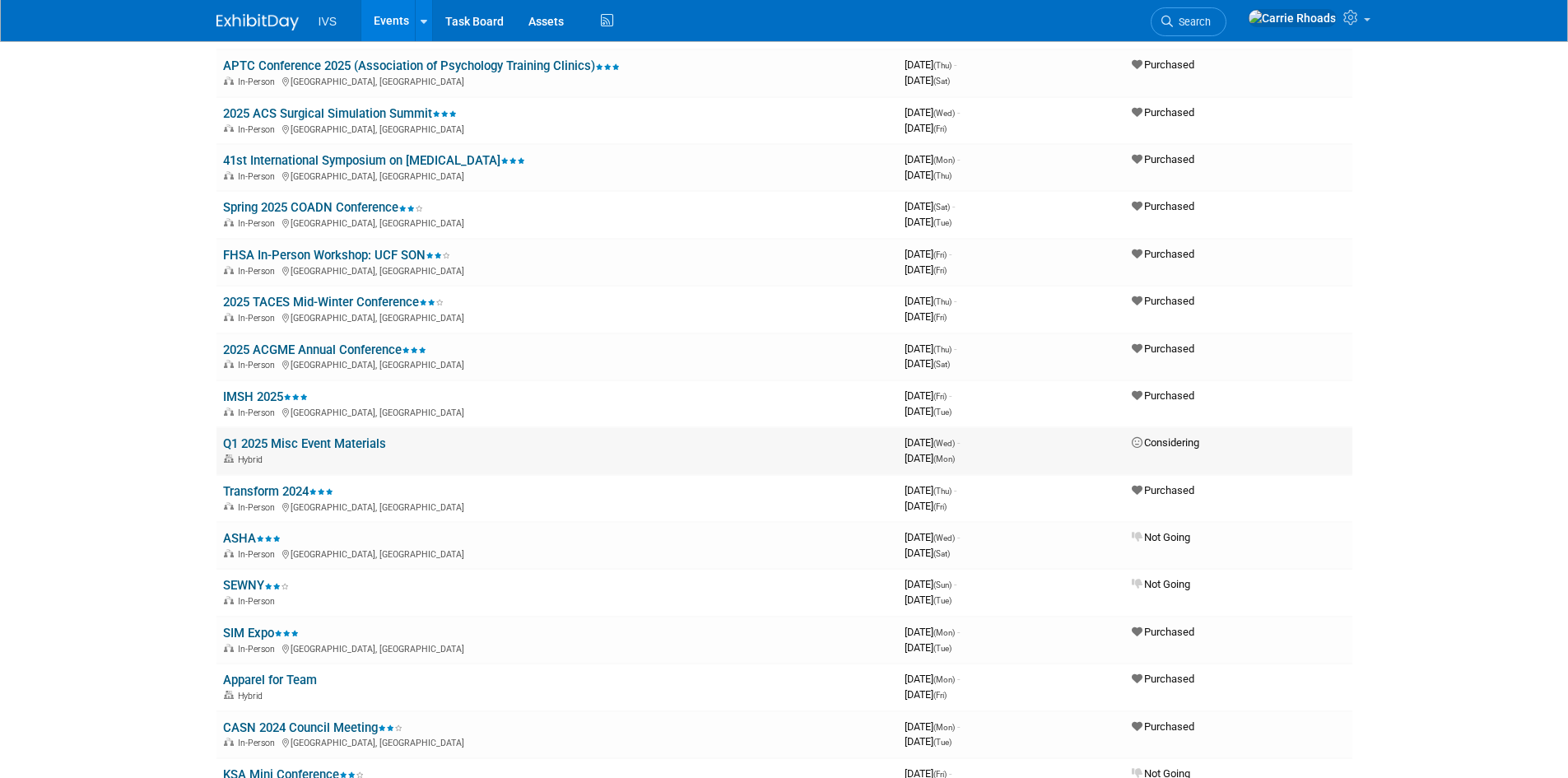
scroll to position [2141, 0]
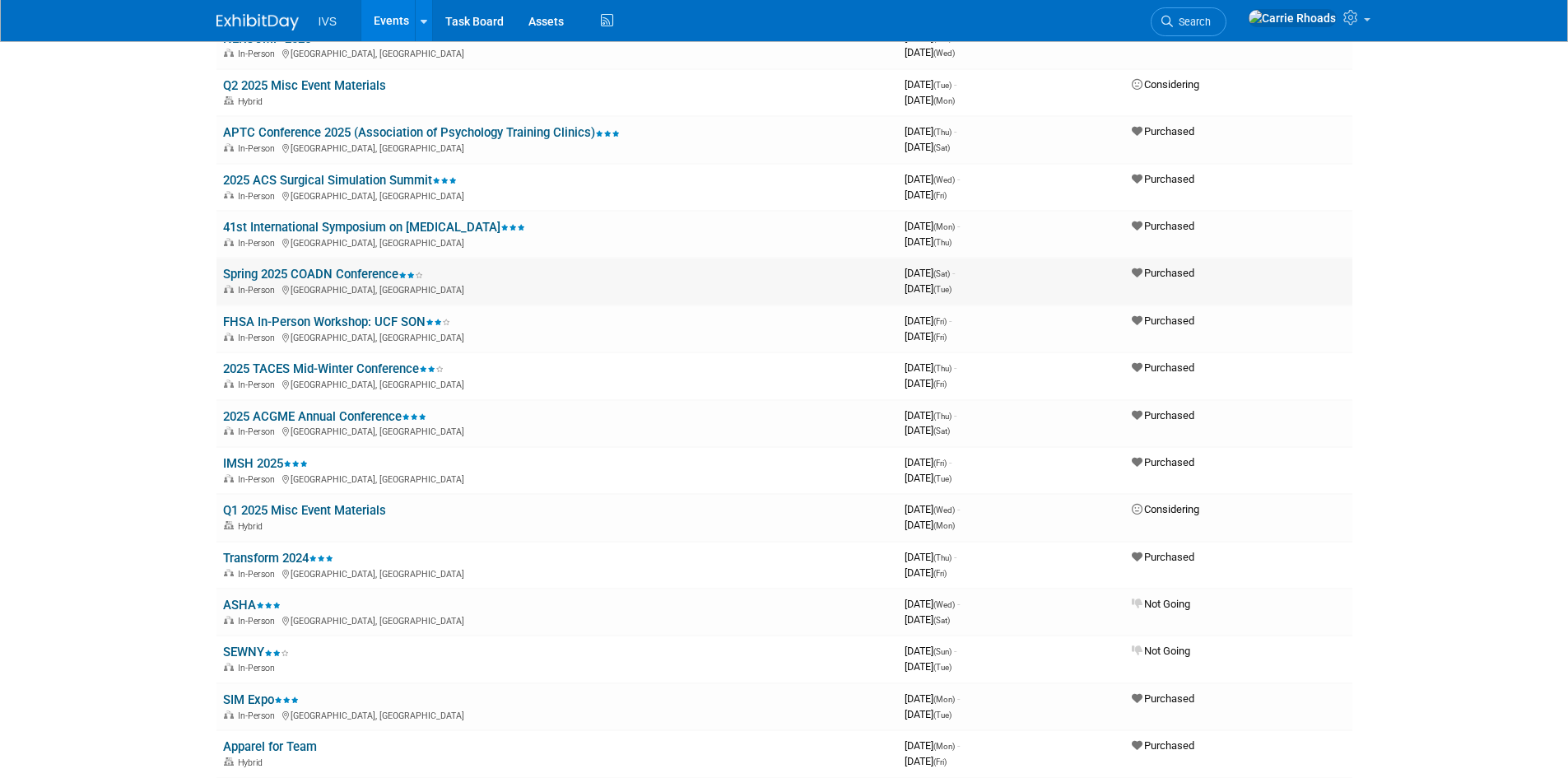
click at [318, 274] on link "Spring 2025 COADN Conference" at bounding box center [323, 274] width 200 height 15
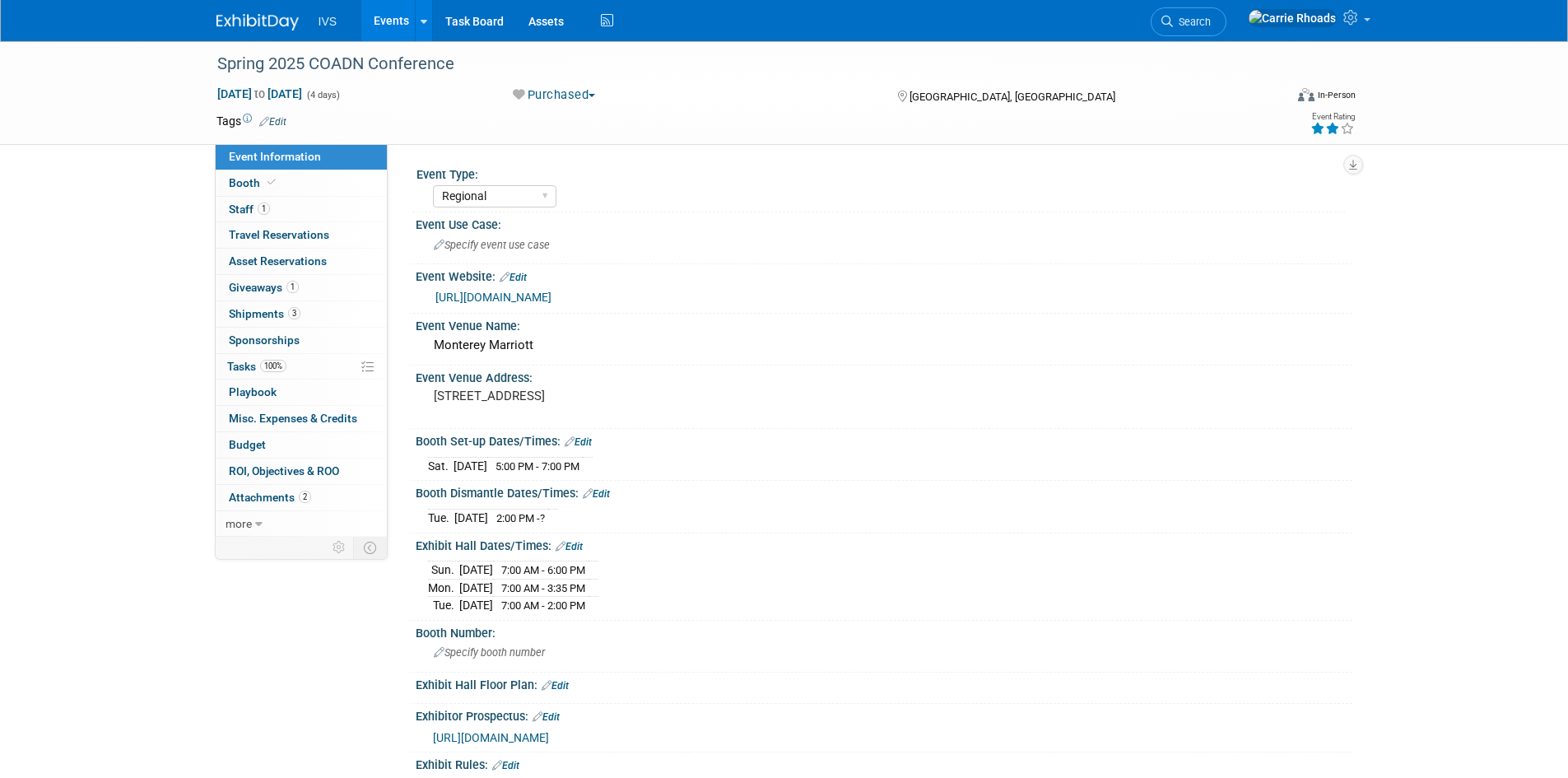
select select "Regional"
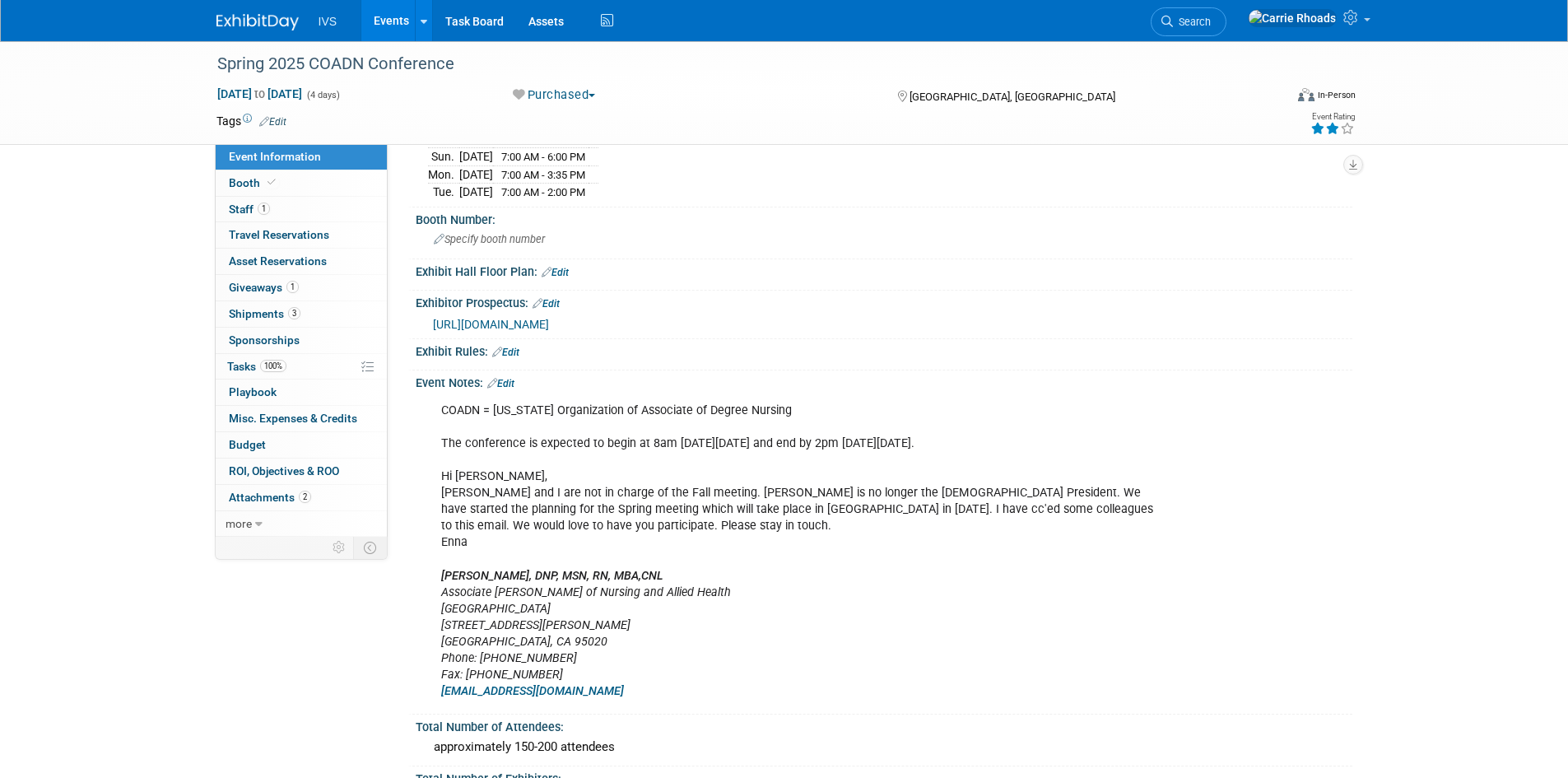
scroll to position [378, 0]
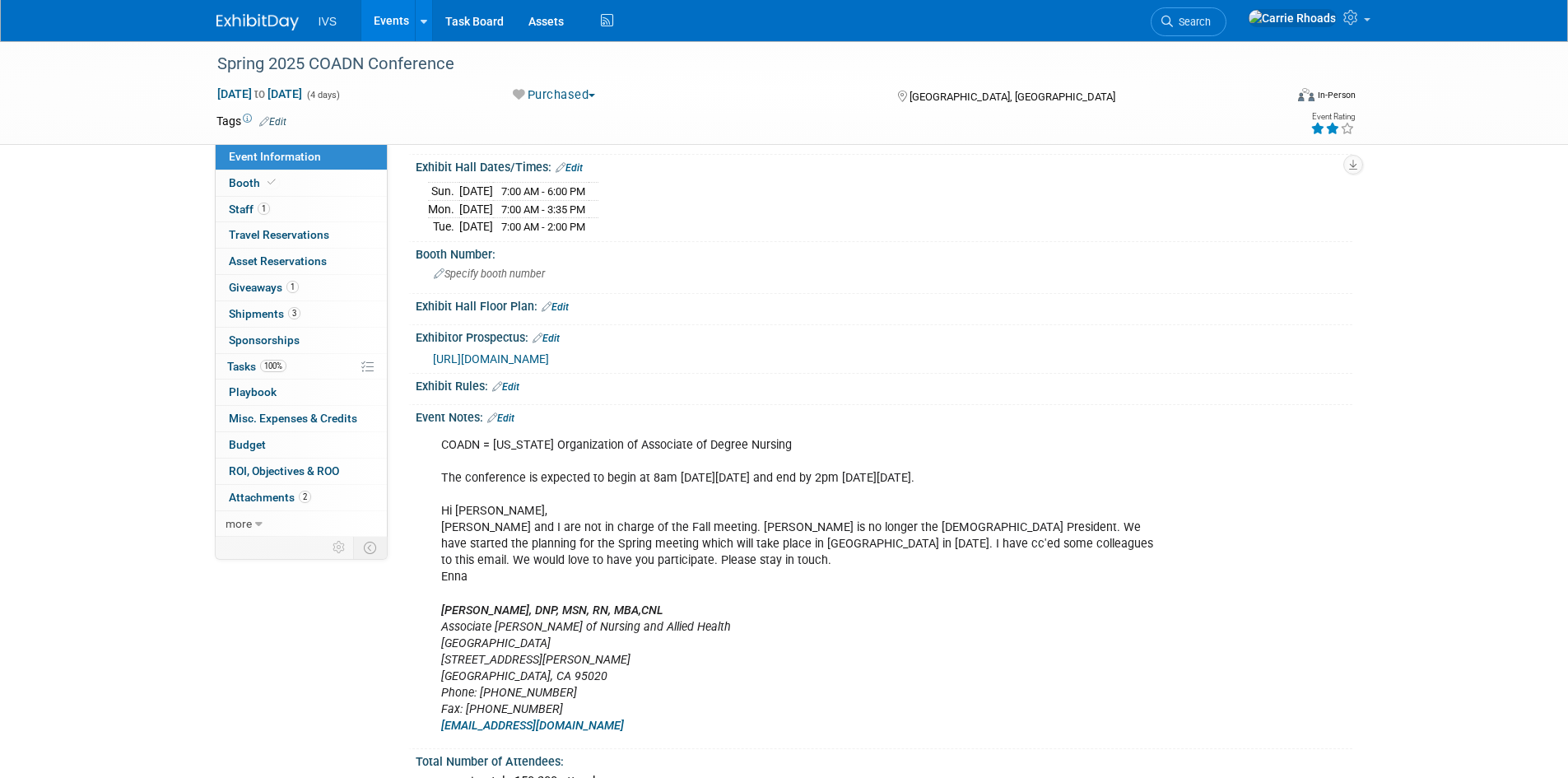
click at [549, 352] on span "[URL][DOMAIN_NAME]" at bounding box center [490, 359] width 116 height 13
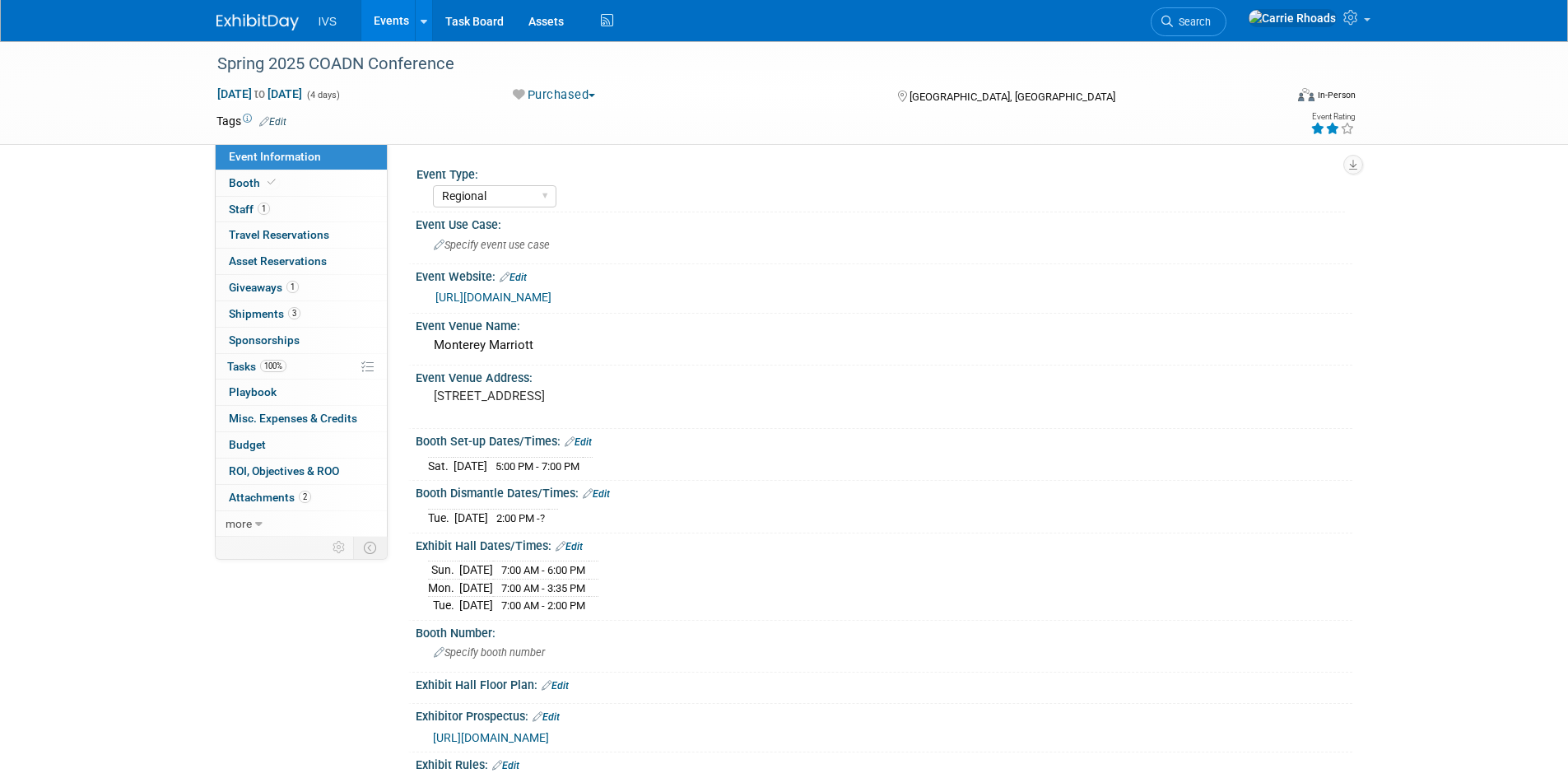
click at [251, 19] on img at bounding box center [257, 22] width 82 height 17
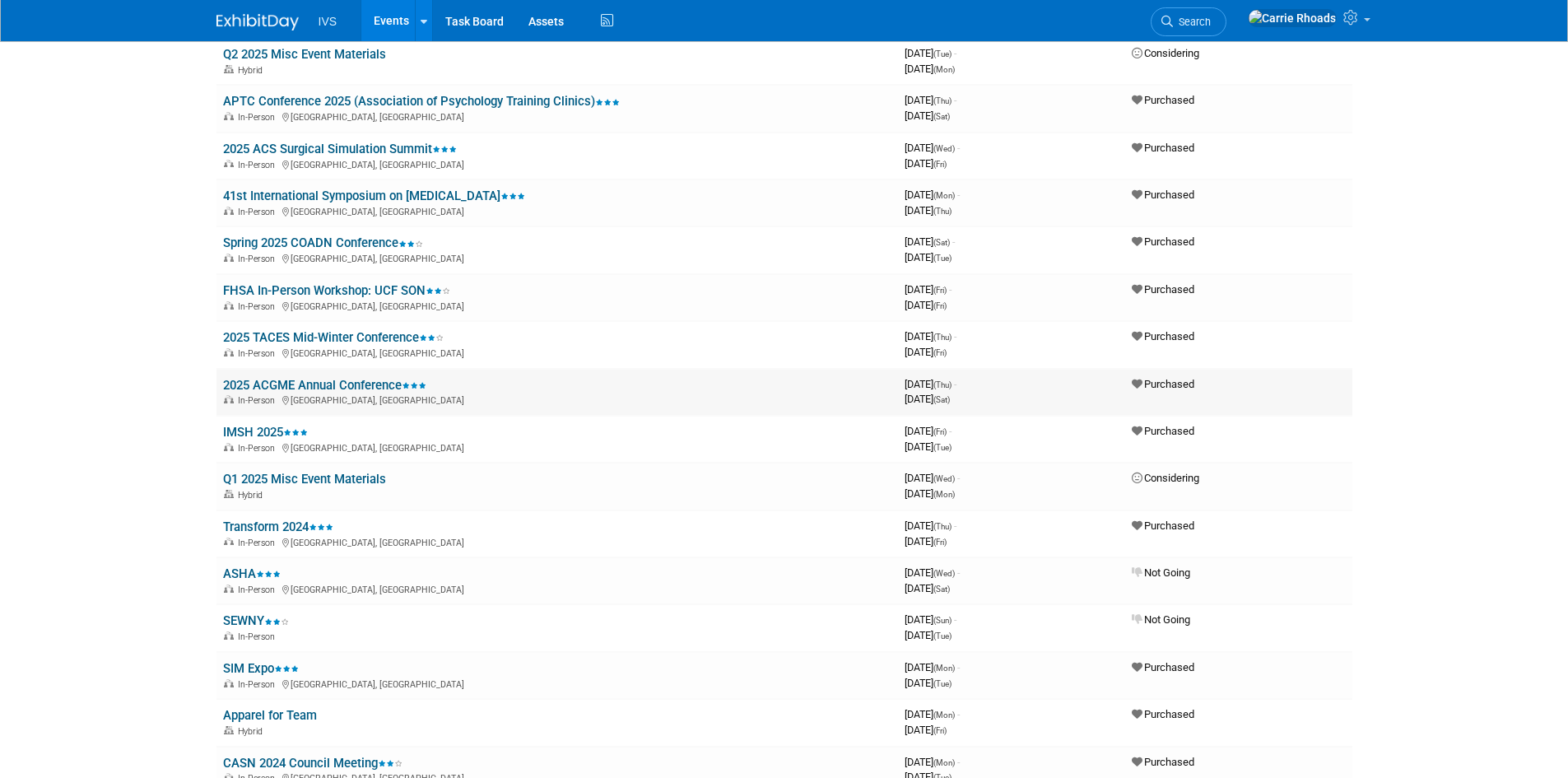
scroll to position [2141, 0]
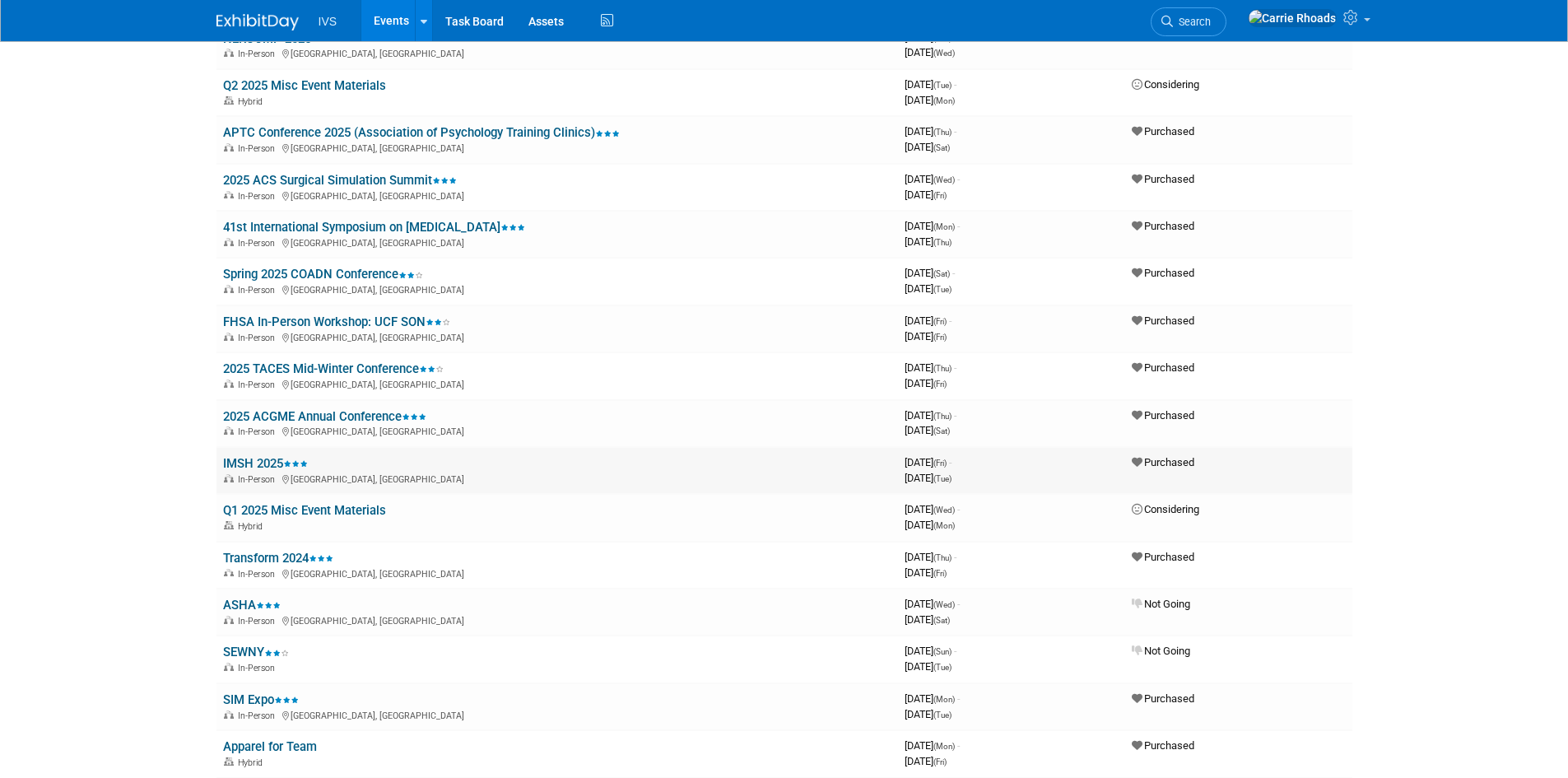
click at [275, 462] on link "IMSH 2025" at bounding box center [265, 463] width 85 height 15
click at [282, 412] on link "2025 ACGME Annual Conference" at bounding box center [325, 416] width 204 height 15
click at [265, 273] on link "Spring 2025 COADN Conference" at bounding box center [323, 274] width 200 height 15
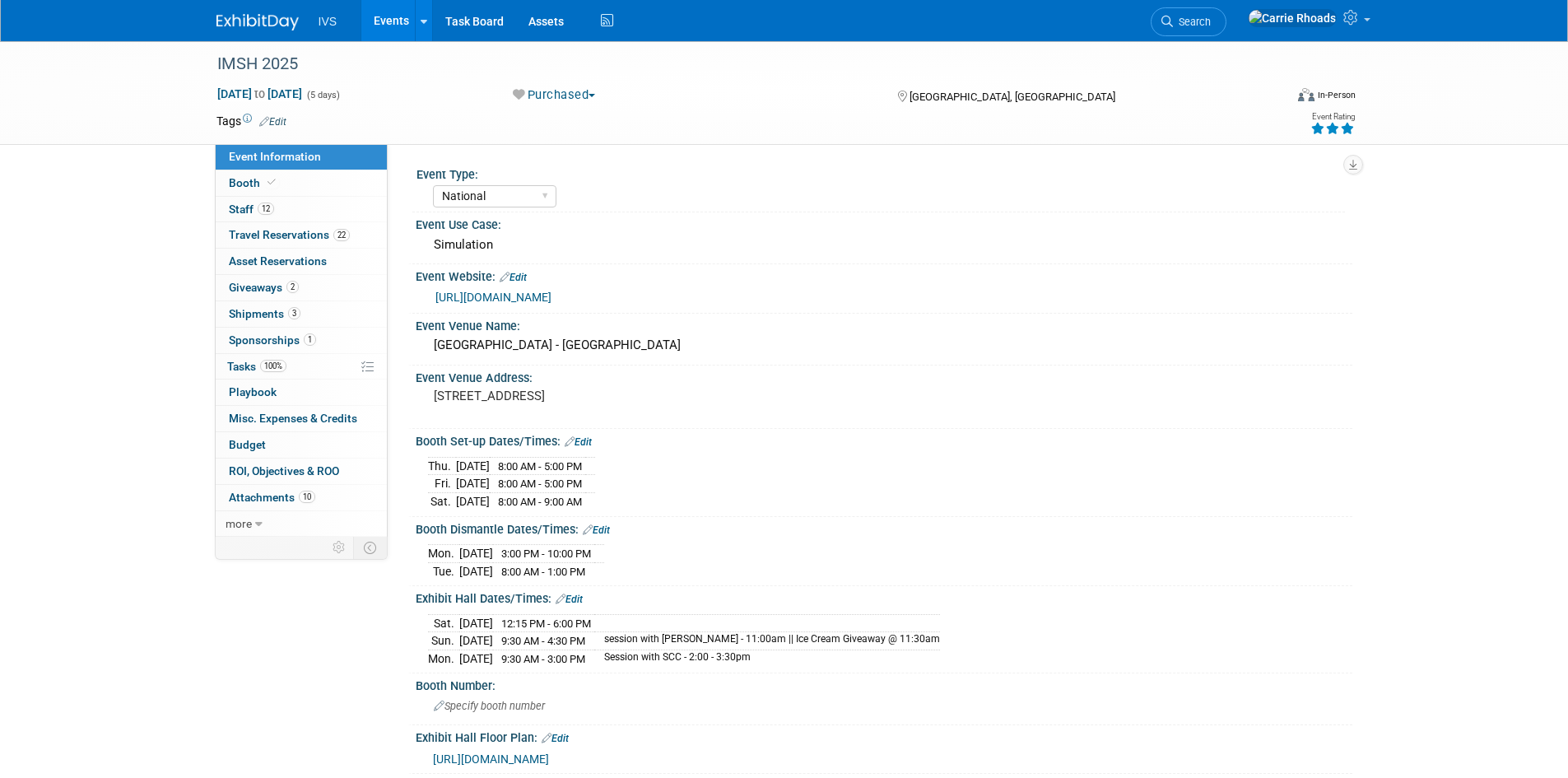
select select "National"
click at [245, 438] on span "Budget" at bounding box center [247, 444] width 37 height 13
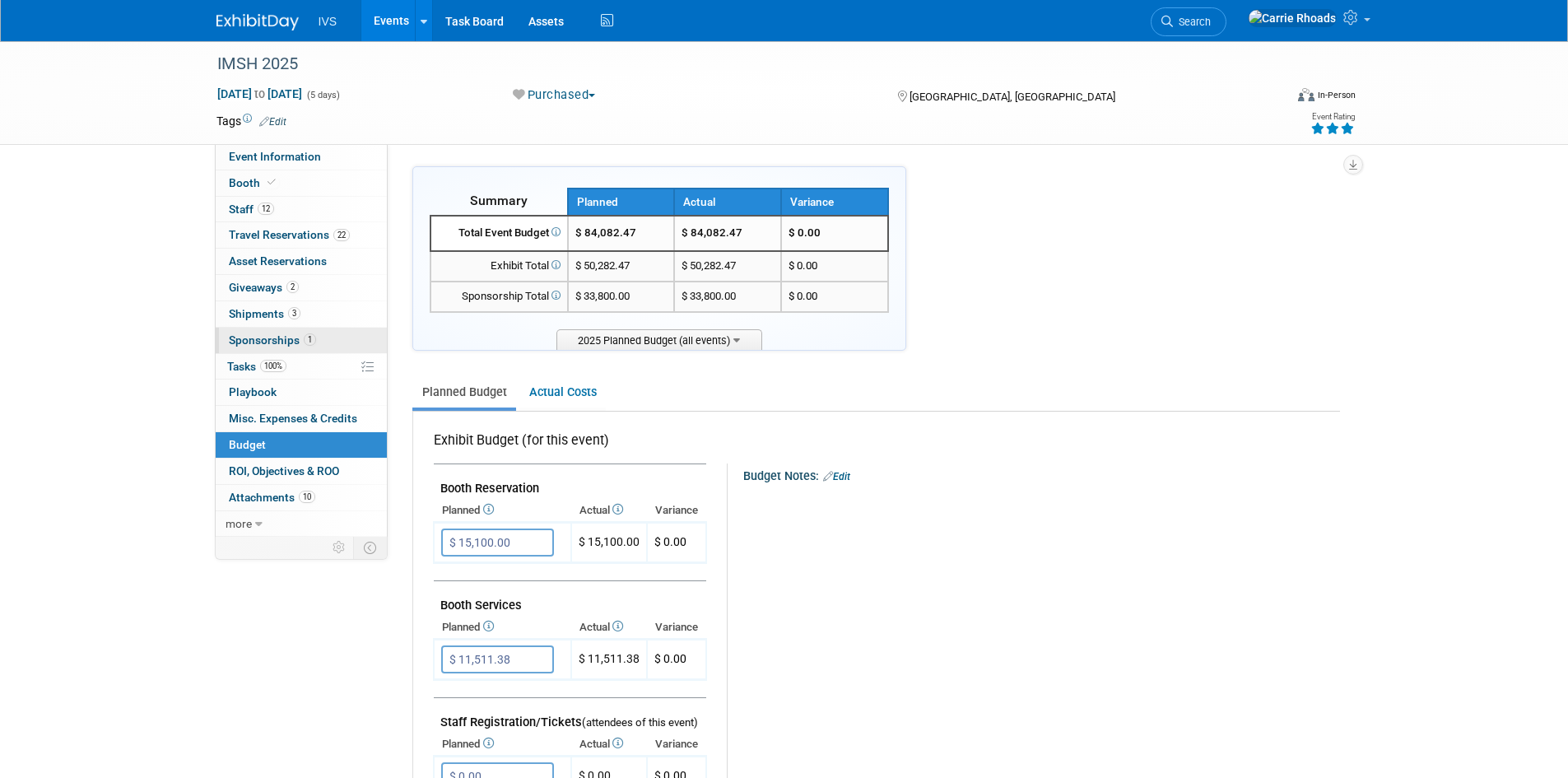
click at [261, 342] on span "Sponsorships 1" at bounding box center [272, 340] width 87 height 13
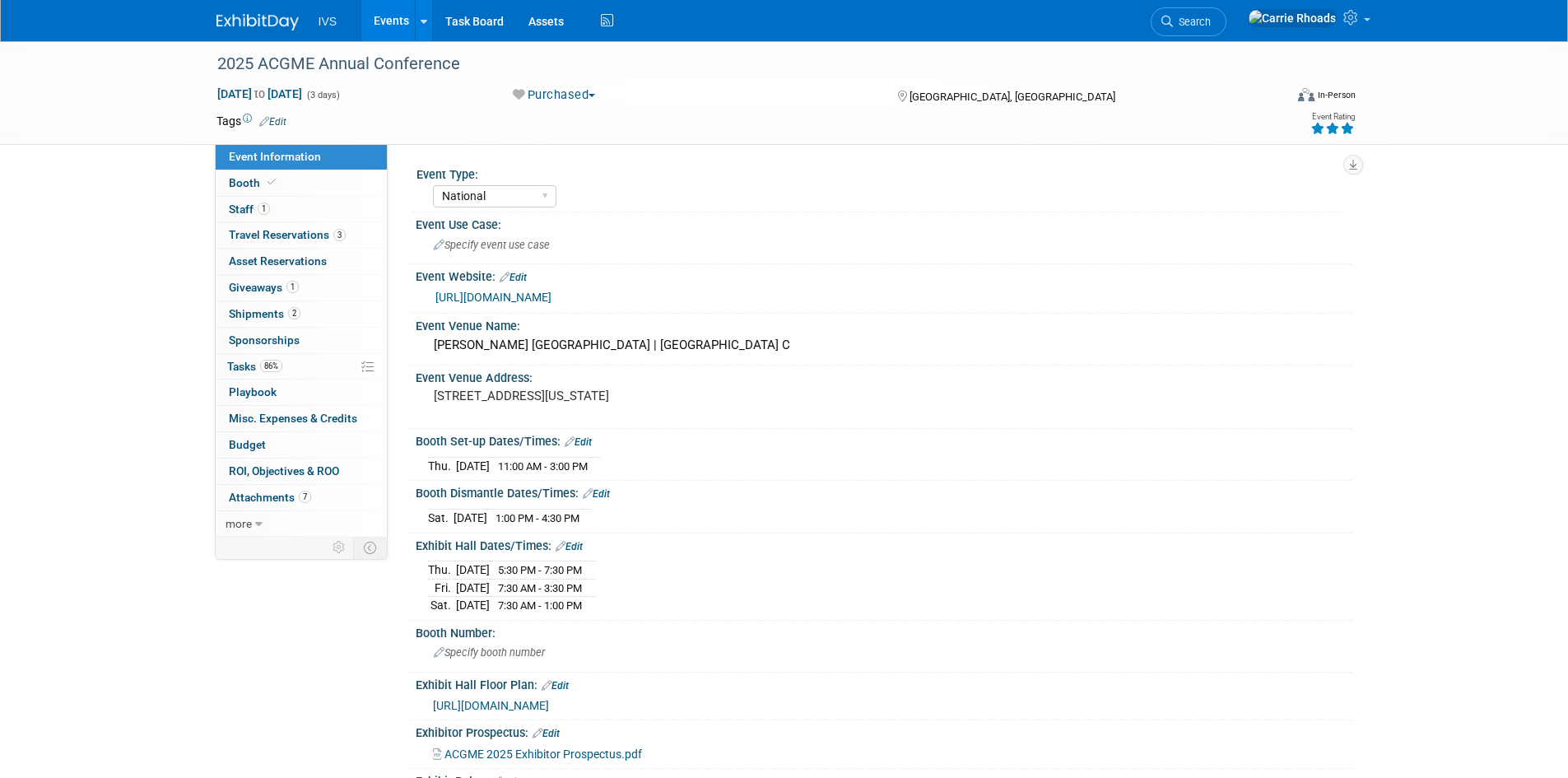
select select "National"
click at [251, 452] on link "Budget" at bounding box center [301, 445] width 171 height 26
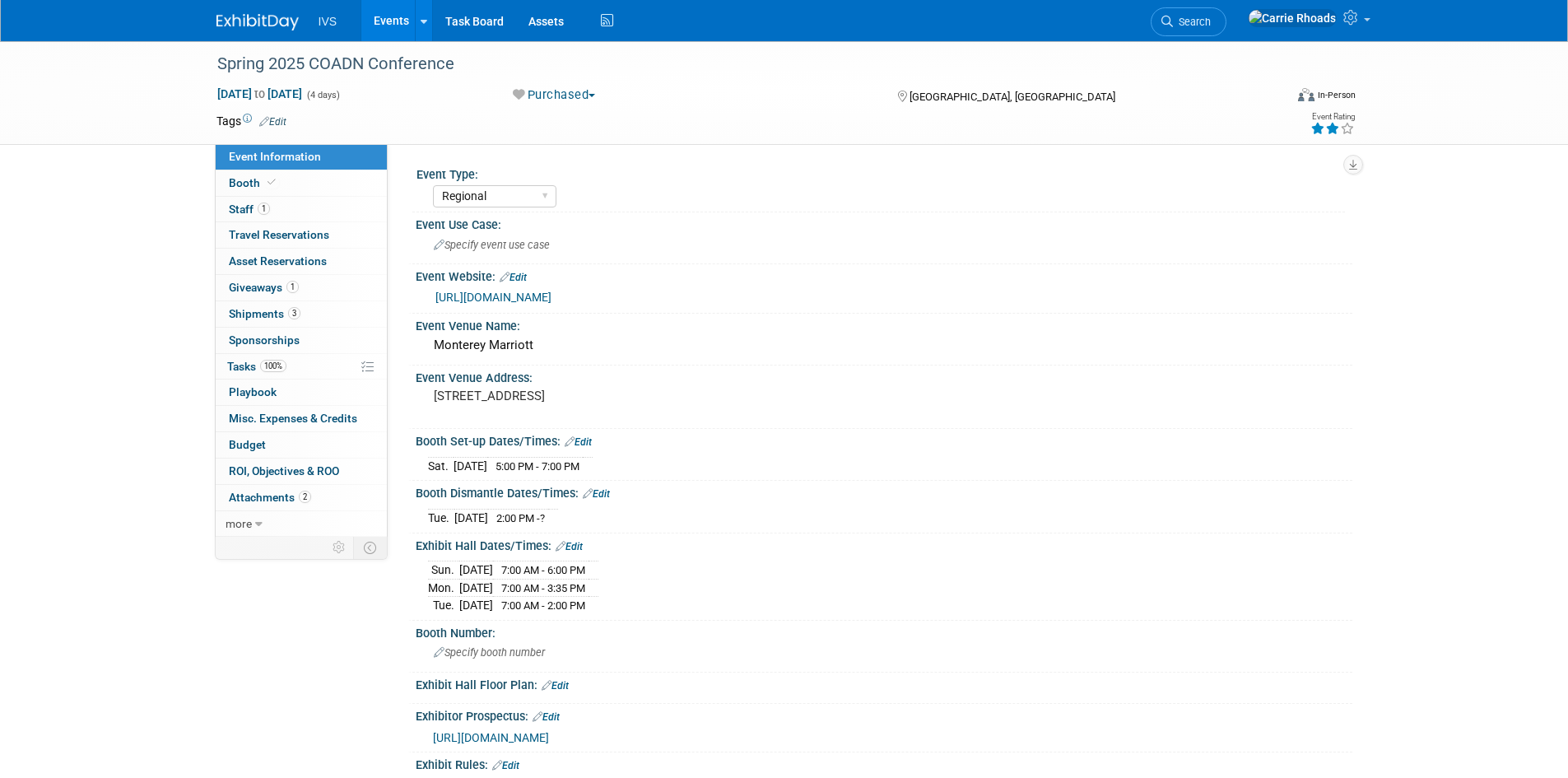
select select "Regional"
click at [243, 448] on span "Budget" at bounding box center [247, 444] width 37 height 13
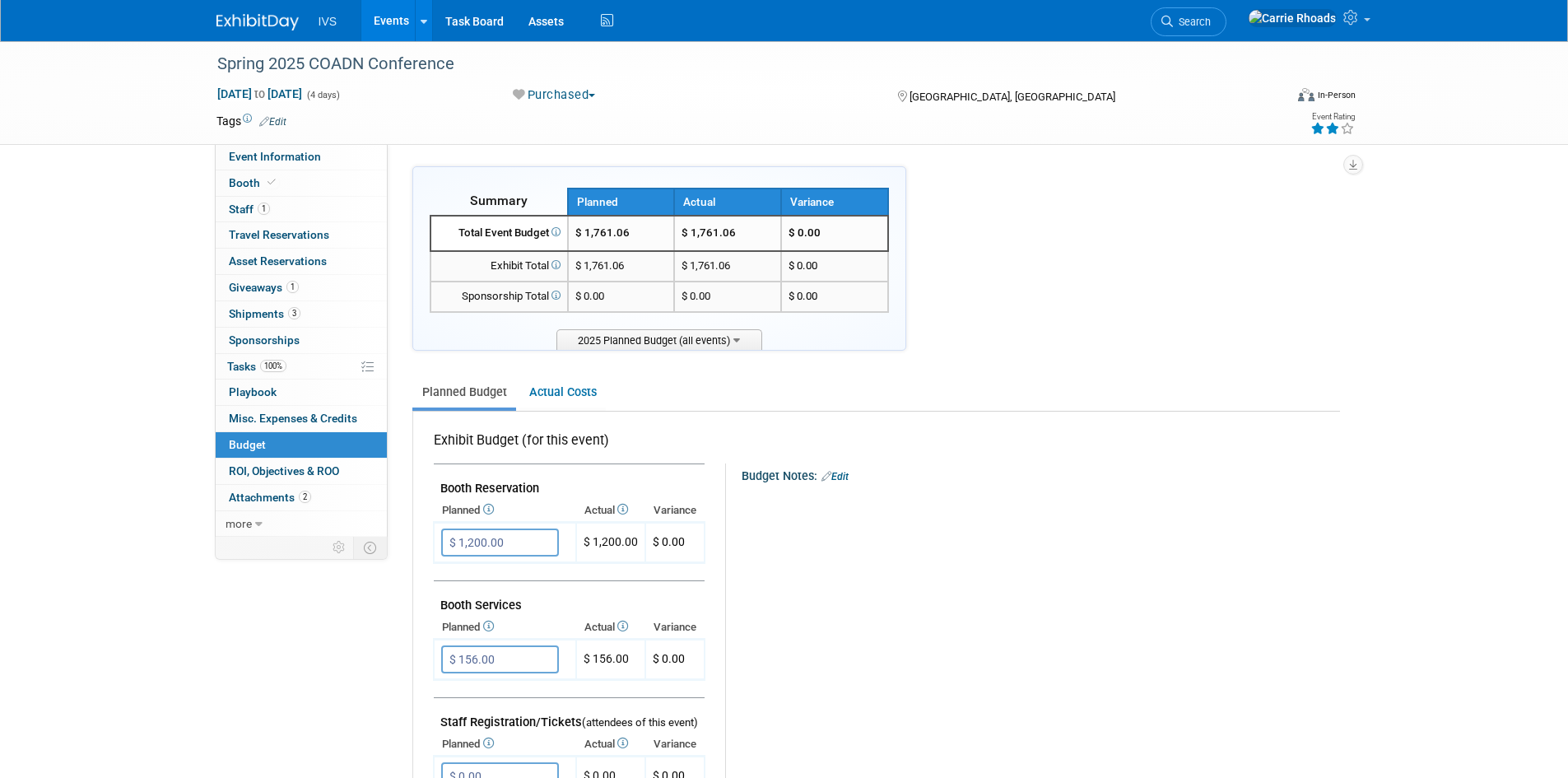
drag, startPoint x: 254, startPoint y: 56, endPoint x: 213, endPoint y: 135, distance: 89.0
click at [250, 64] on div "Spring 2025 COADN Conference" at bounding box center [735, 64] width 1048 height 30
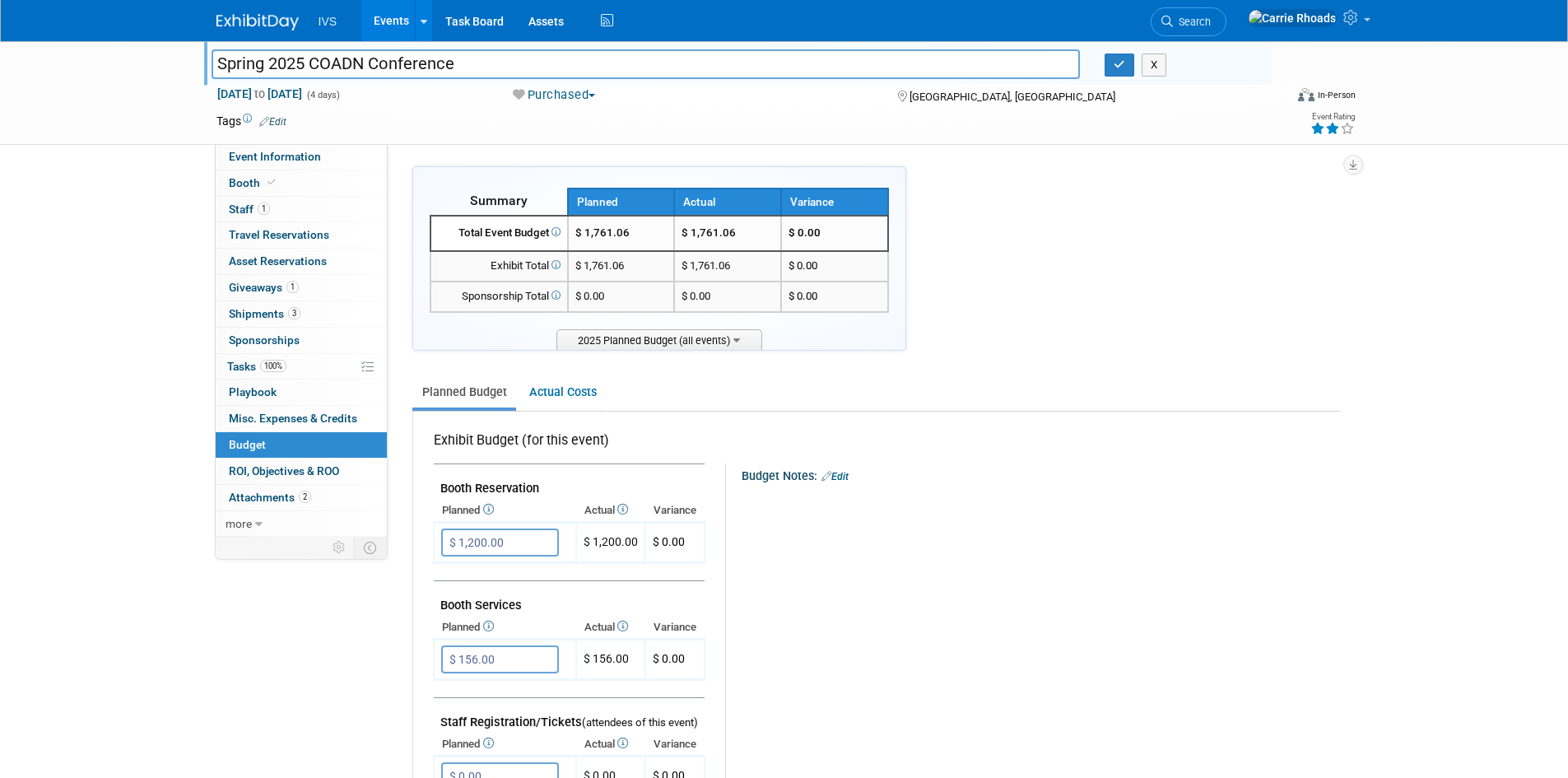
click at [243, 16] on img at bounding box center [257, 22] width 82 height 17
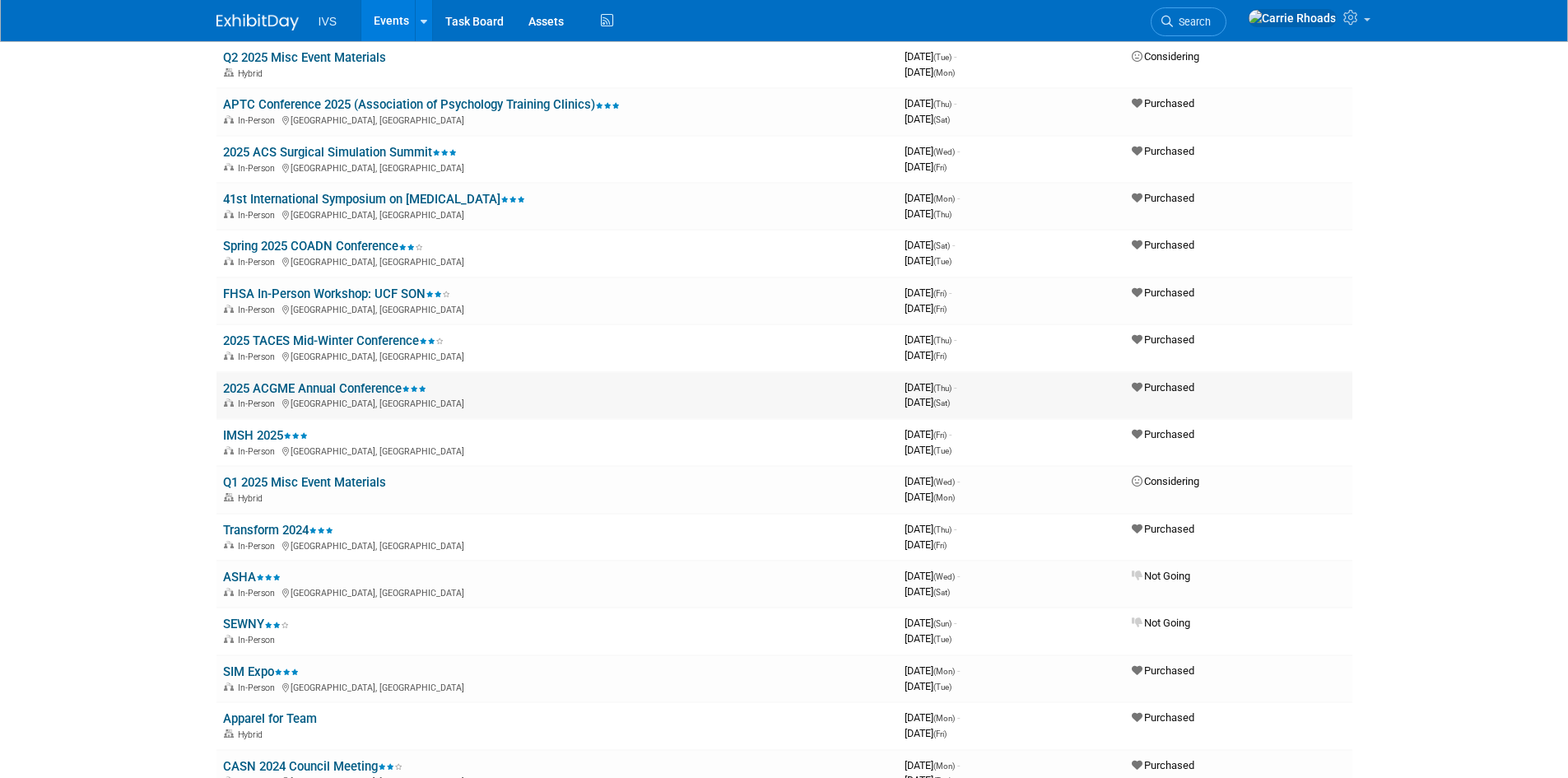
scroll to position [2141, 0]
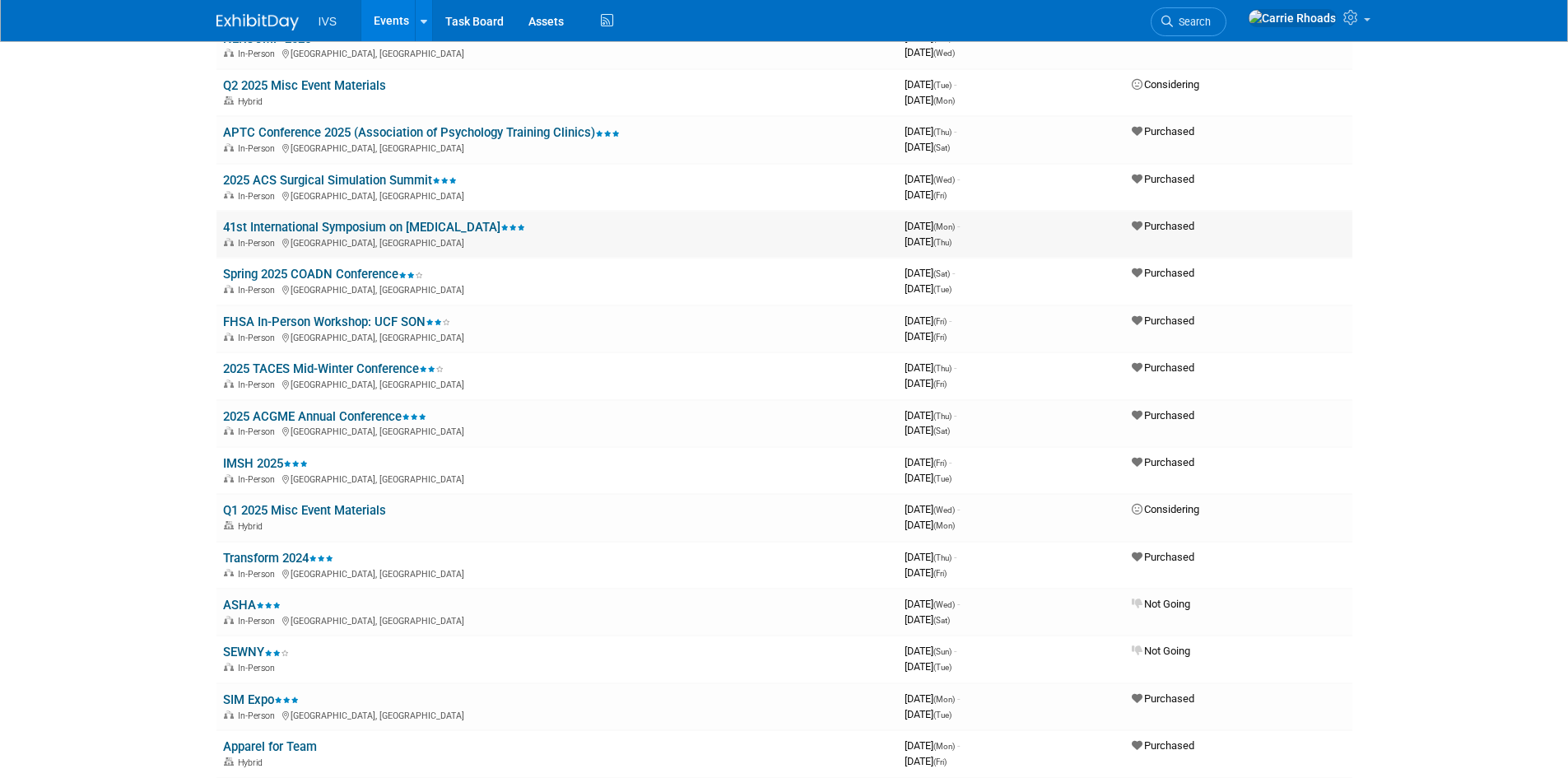
click at [254, 223] on link "41st International Symposium on [MEDICAL_DATA]" at bounding box center [374, 228] width 302 height 15
click at [265, 184] on link "2025 ACS Surgical Simulation Summit" at bounding box center [340, 180] width 234 height 15
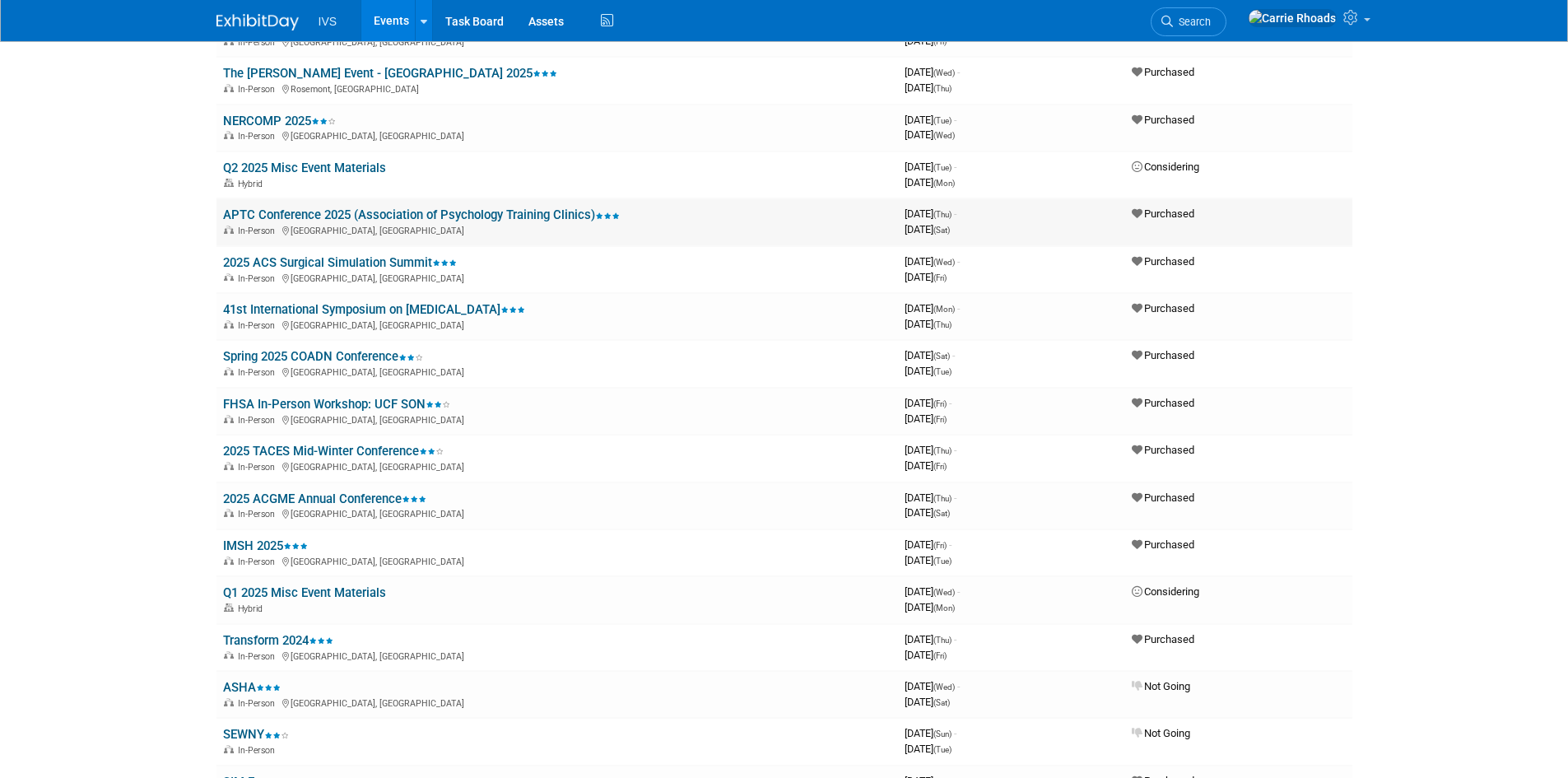
click at [274, 213] on link "APTC Conference 2025 (Association of Psychology Training Clinics)" at bounding box center [421, 215] width 397 height 15
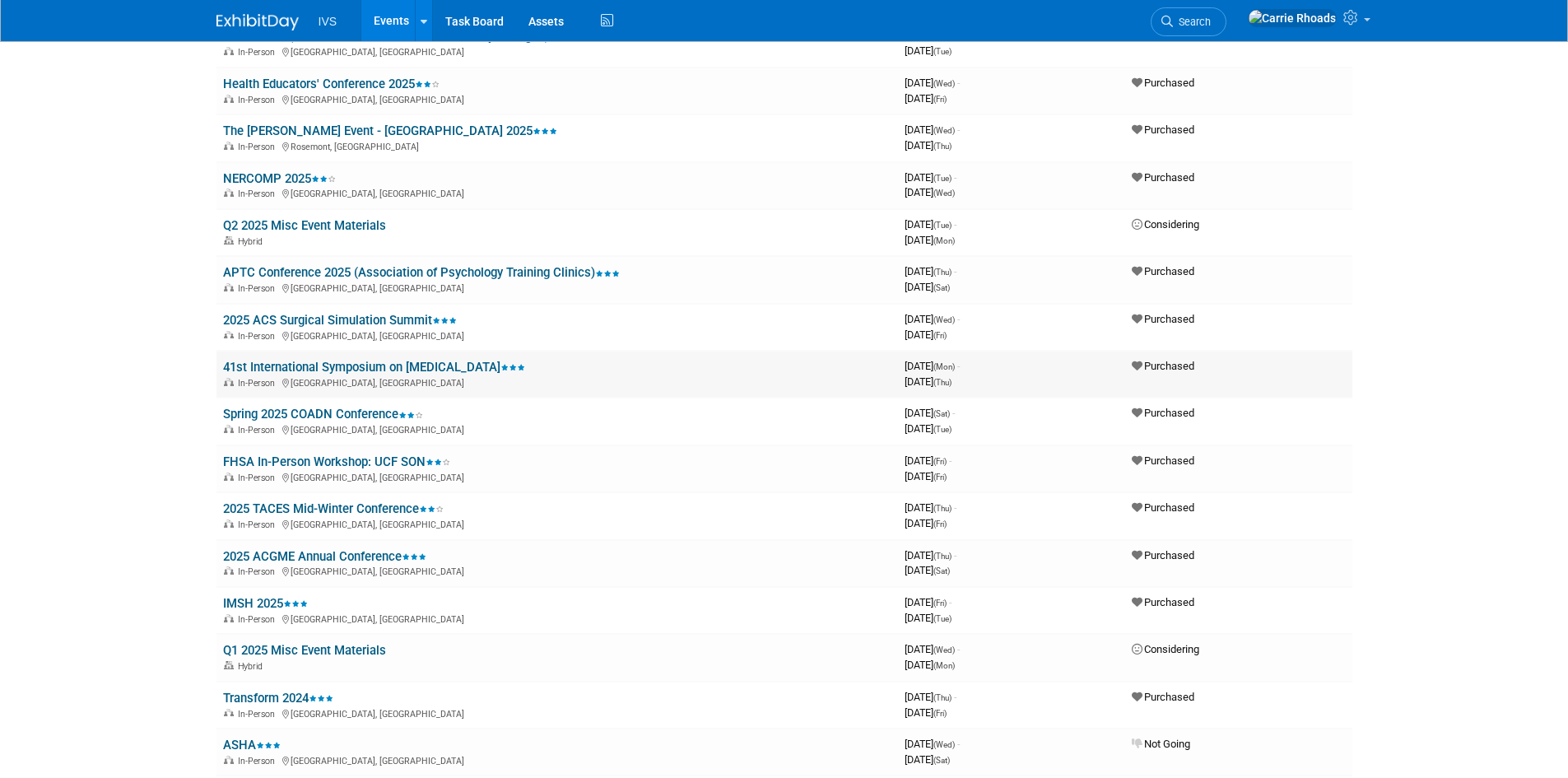
scroll to position [1976, 0]
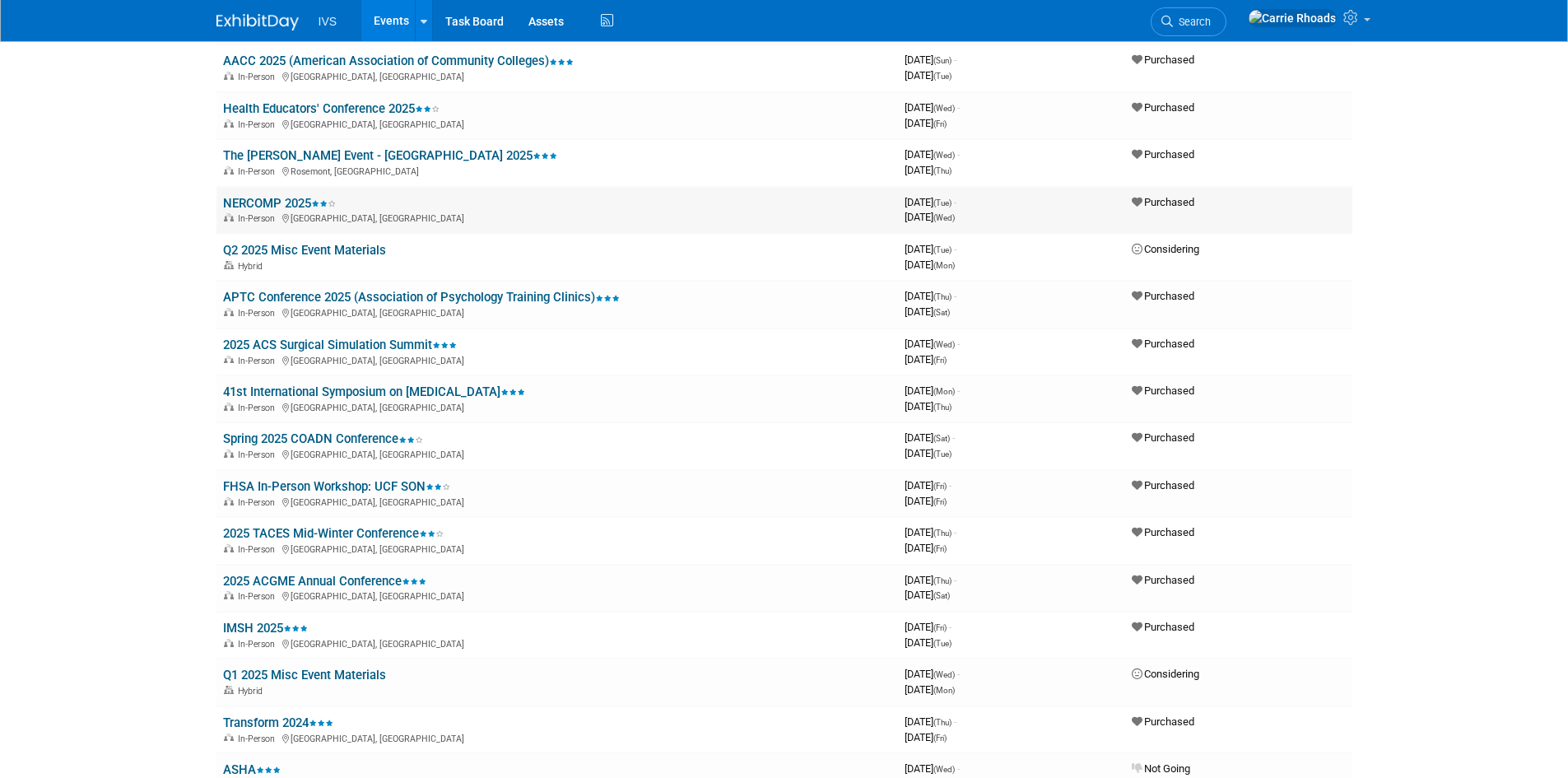
click at [257, 203] on link "NERCOMP 2025" at bounding box center [279, 204] width 113 height 15
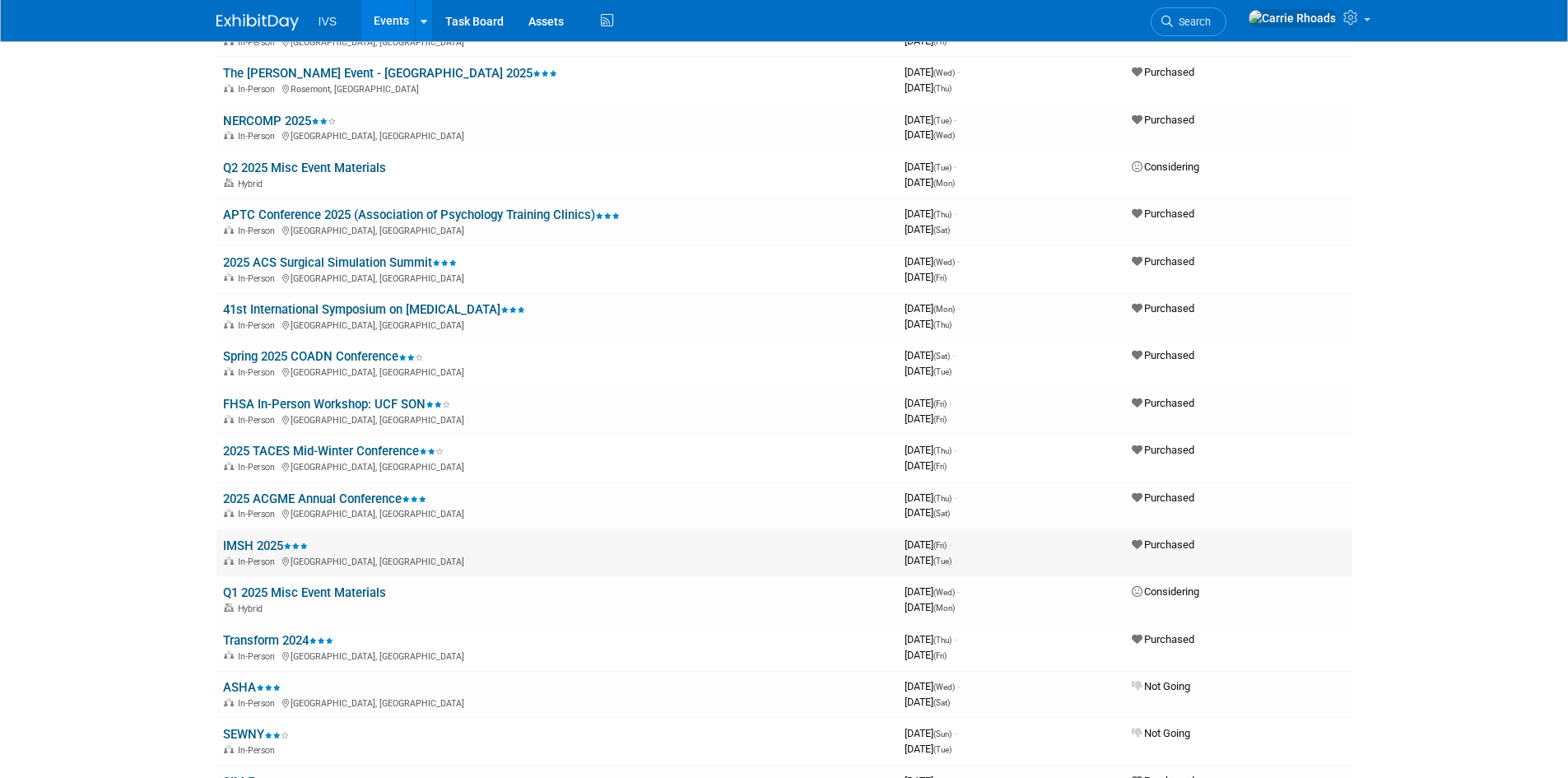
click at [257, 538] on link "IMSH 2025" at bounding box center [265, 546] width 85 height 15
click at [273, 498] on link "2025 ACGME Annual Conference" at bounding box center [325, 499] width 204 height 15
click at [269, 359] on link "Spring 2025 COADN Conference" at bounding box center [323, 356] width 200 height 15
click at [258, 120] on link "NERCOMP 2025" at bounding box center [279, 121] width 113 height 15
click at [263, 254] on td "2025 ACS Surgical Simulation Summit In-Person Chicago, IL" at bounding box center [557, 269] width 682 height 47
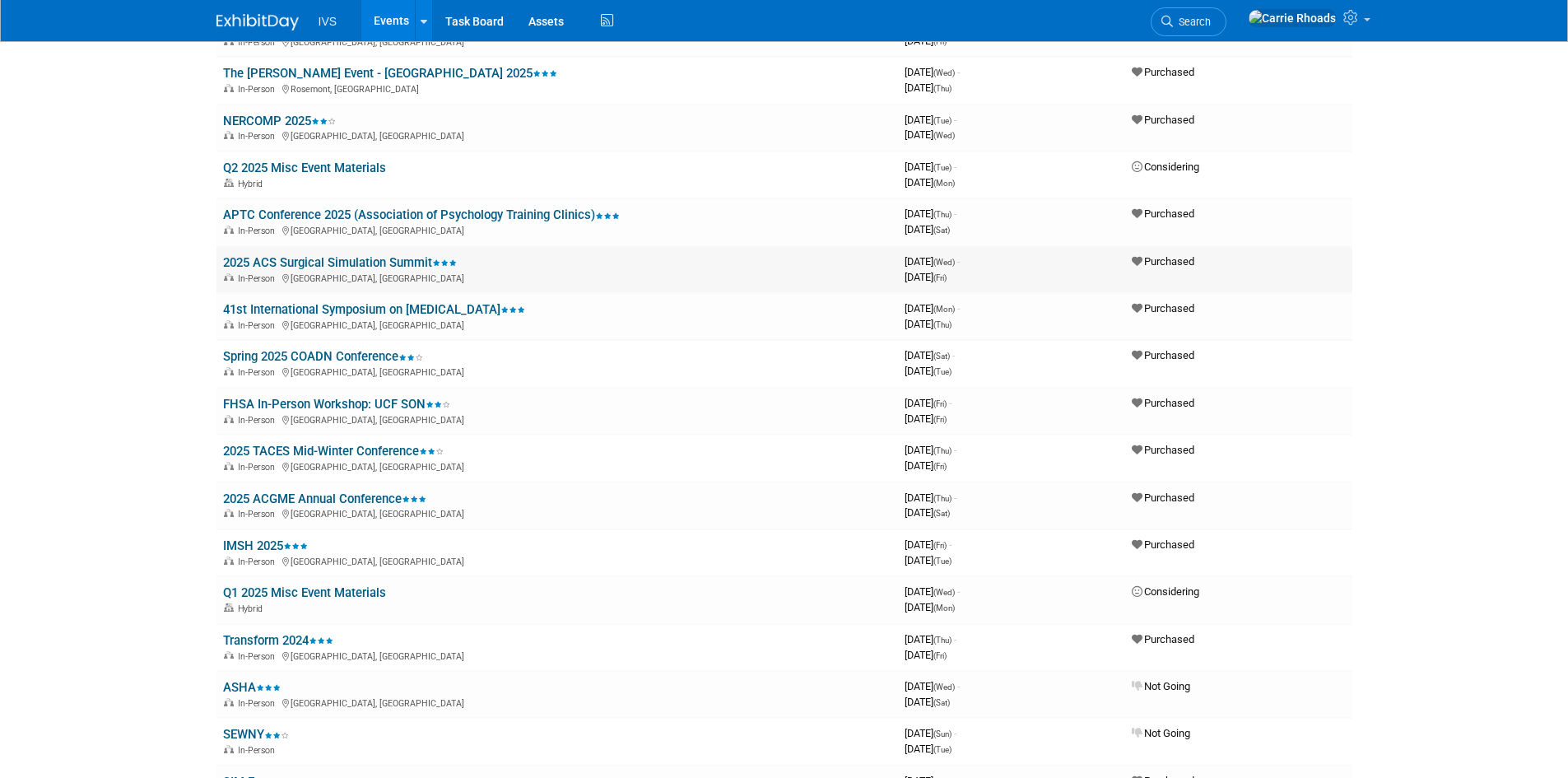
click at [263, 257] on link "2025 ACS Surgical Simulation Summit" at bounding box center [340, 263] width 234 height 15
click at [253, 315] on link "41st International Symposium on [MEDICAL_DATA]" at bounding box center [374, 310] width 302 height 15
click at [352, 215] on link "APTC Conference 2025 (Association of Psychology Training Clinics)" at bounding box center [421, 215] width 397 height 15
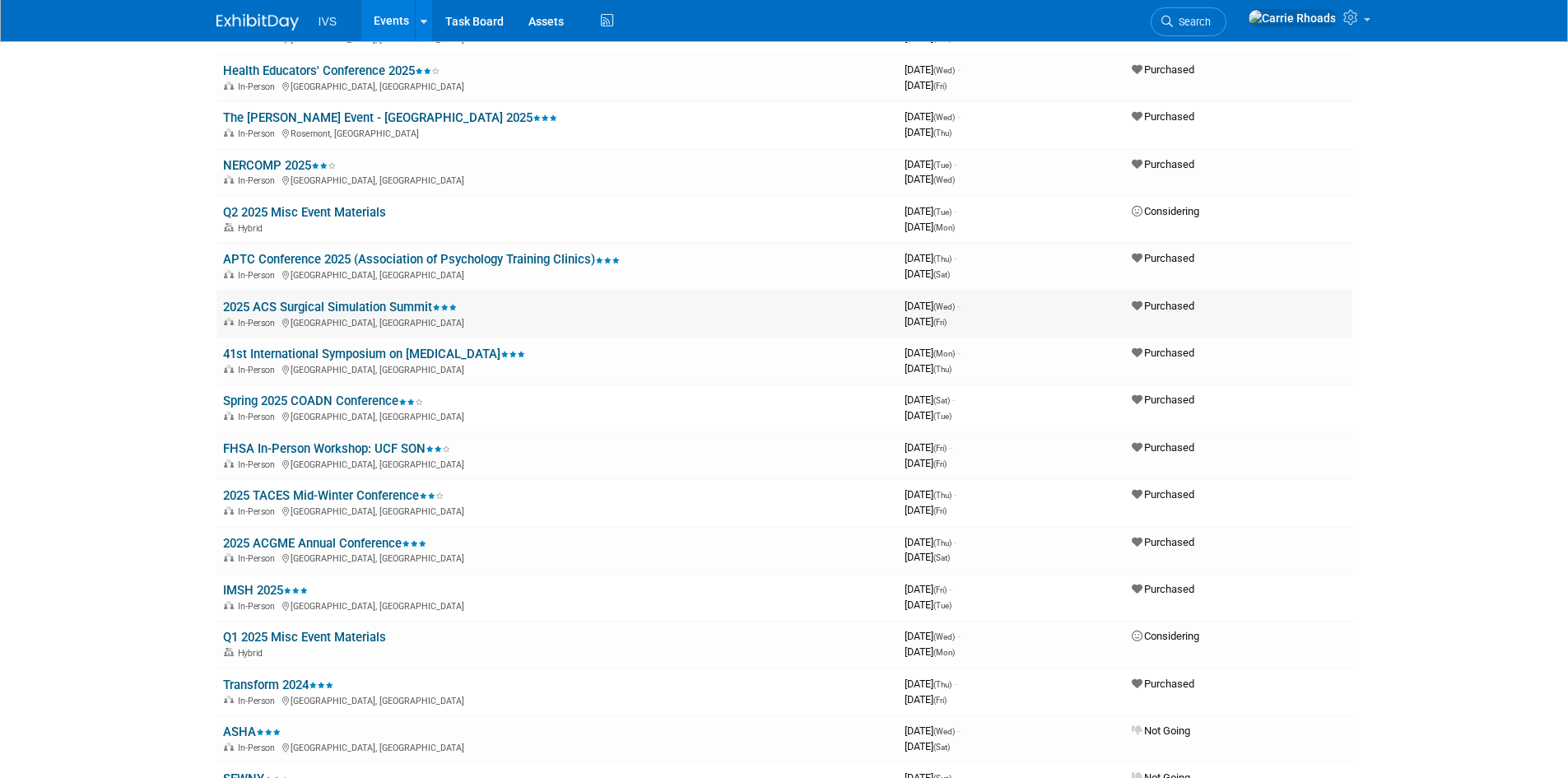
scroll to position [1976, 0]
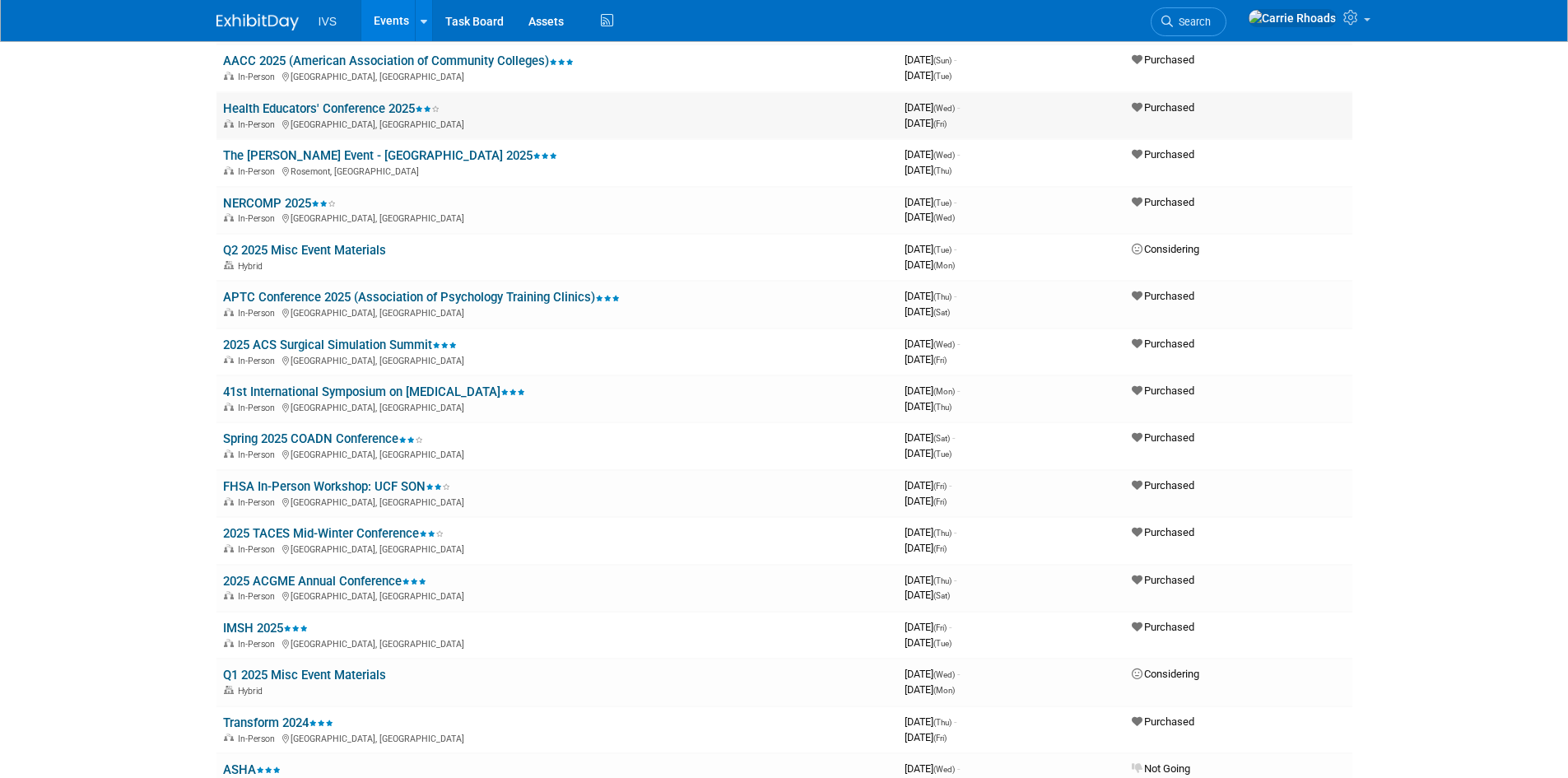
click at [282, 108] on link "Health Educators' Conference 2025" at bounding box center [331, 108] width 216 height 15
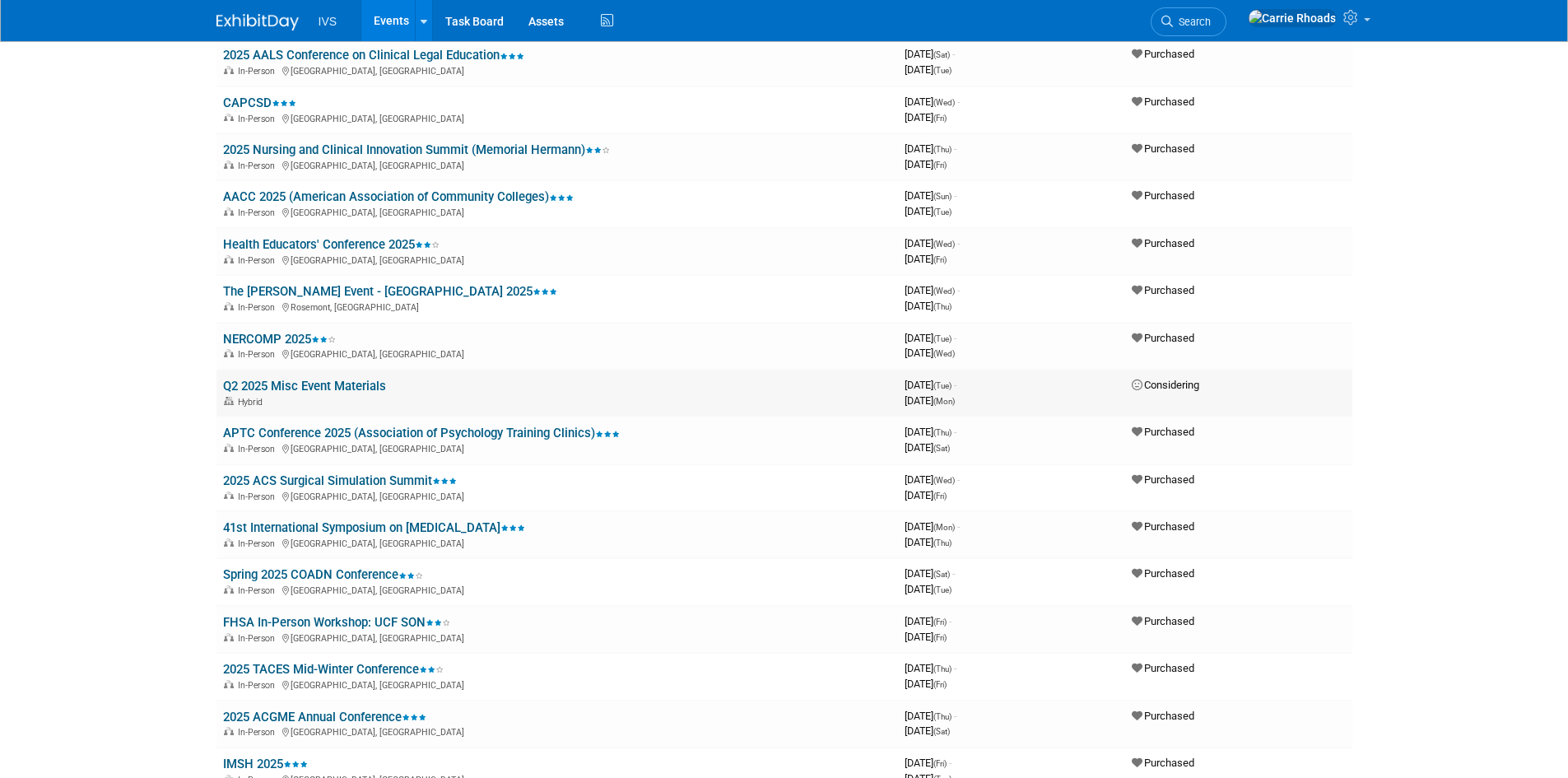
scroll to position [1811, 0]
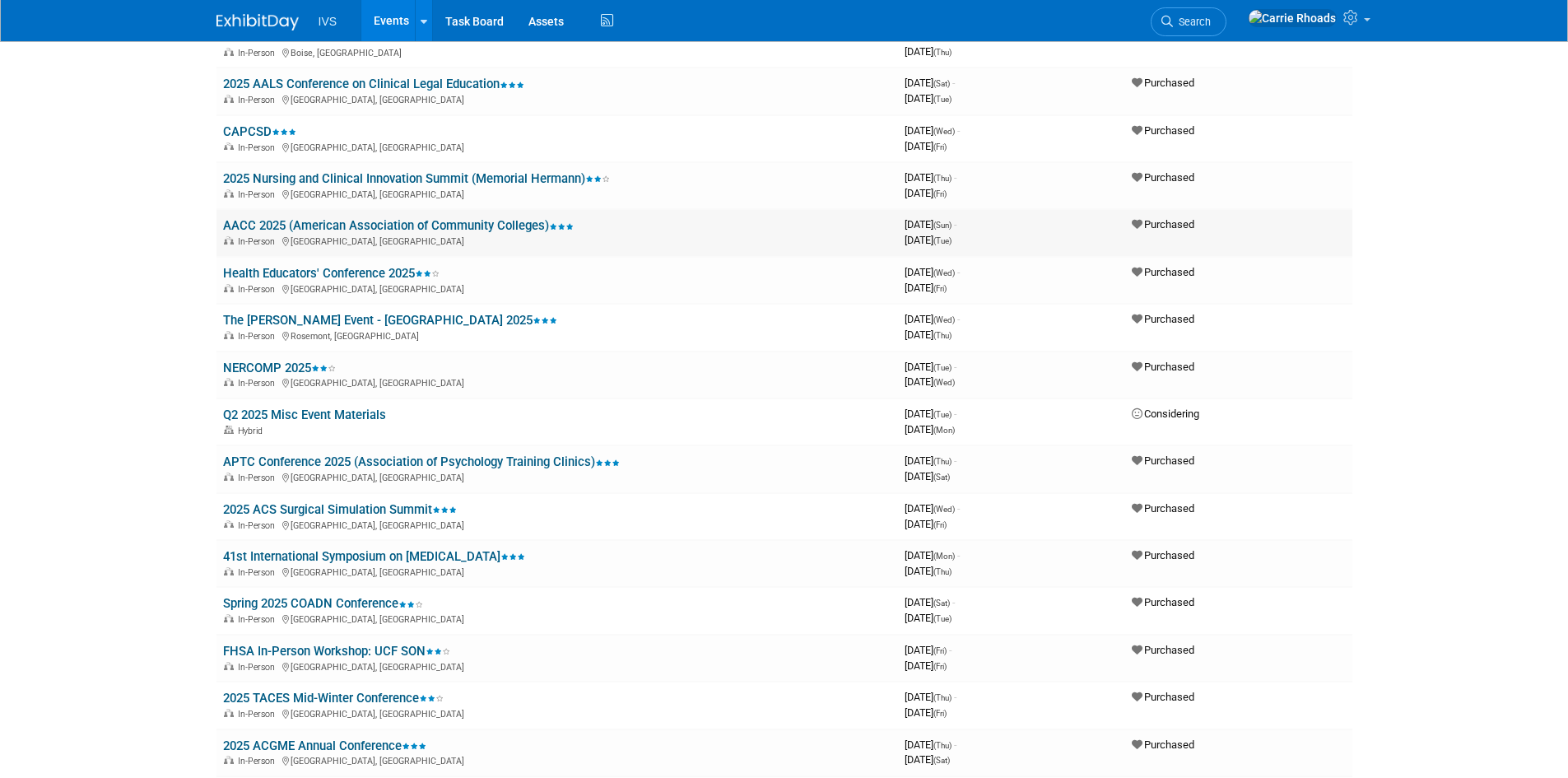
click at [280, 226] on link "AACC 2025 (American Association of Community Colleges)" at bounding box center [398, 226] width 351 height 15
click at [268, 179] on link "2025 Nursing and Clinical Innovation Summit (Memorial Hermann)" at bounding box center [416, 179] width 387 height 15
click at [249, 132] on link "CAPCSD" at bounding box center [259, 131] width 73 height 15
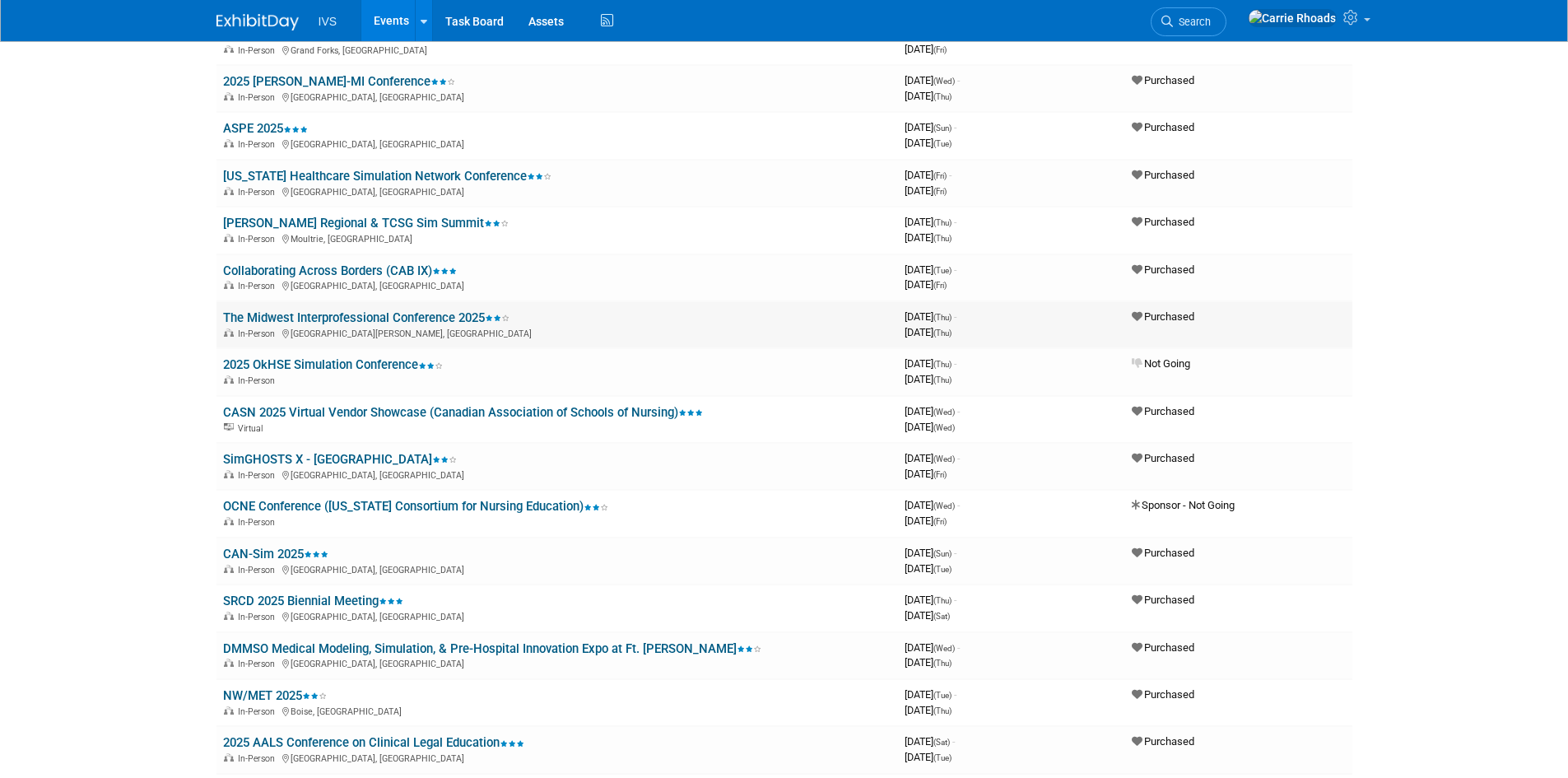
scroll to position [1070, 0]
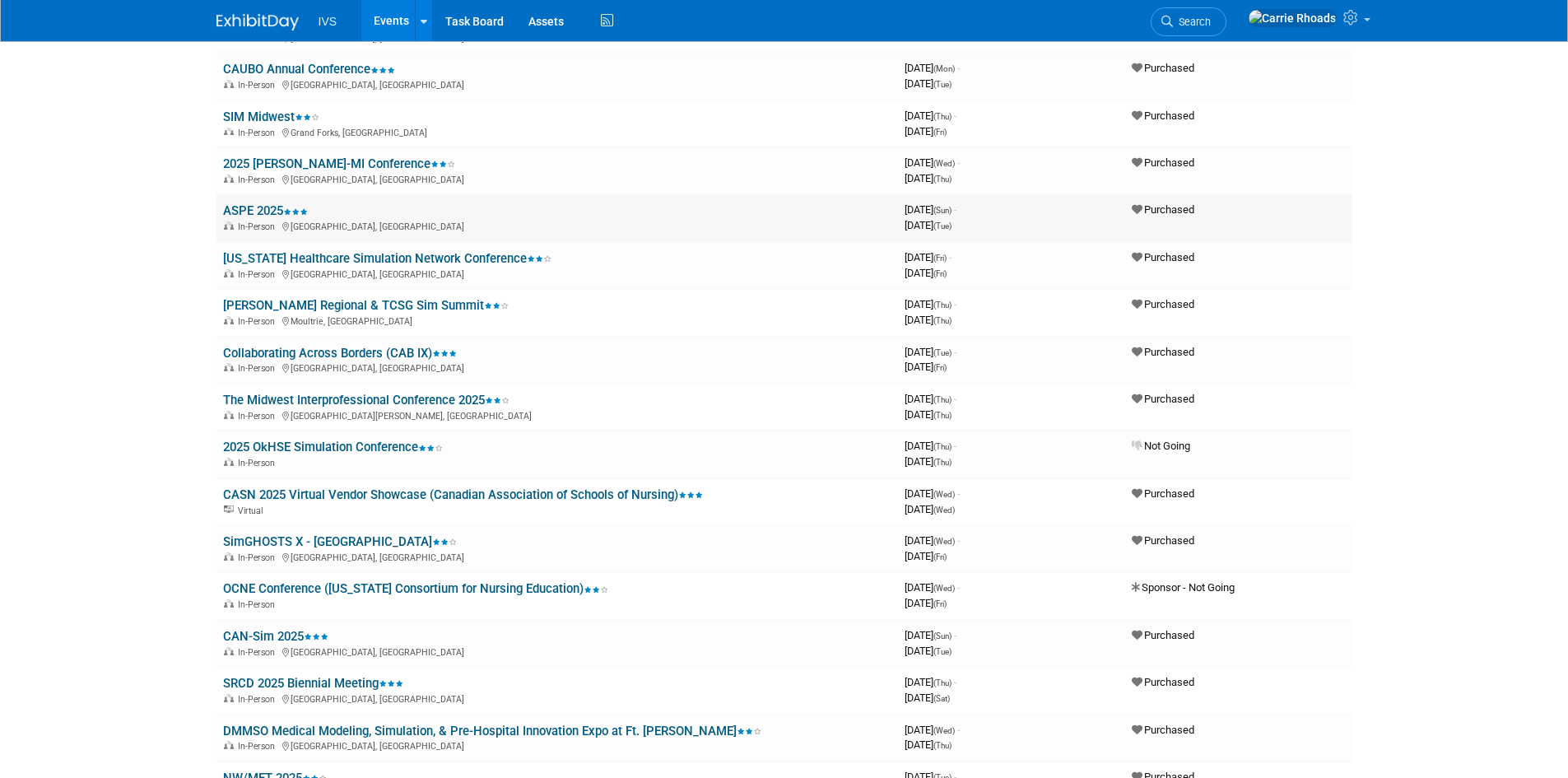
click at [265, 211] on link "ASPE 2025" at bounding box center [265, 211] width 85 height 15
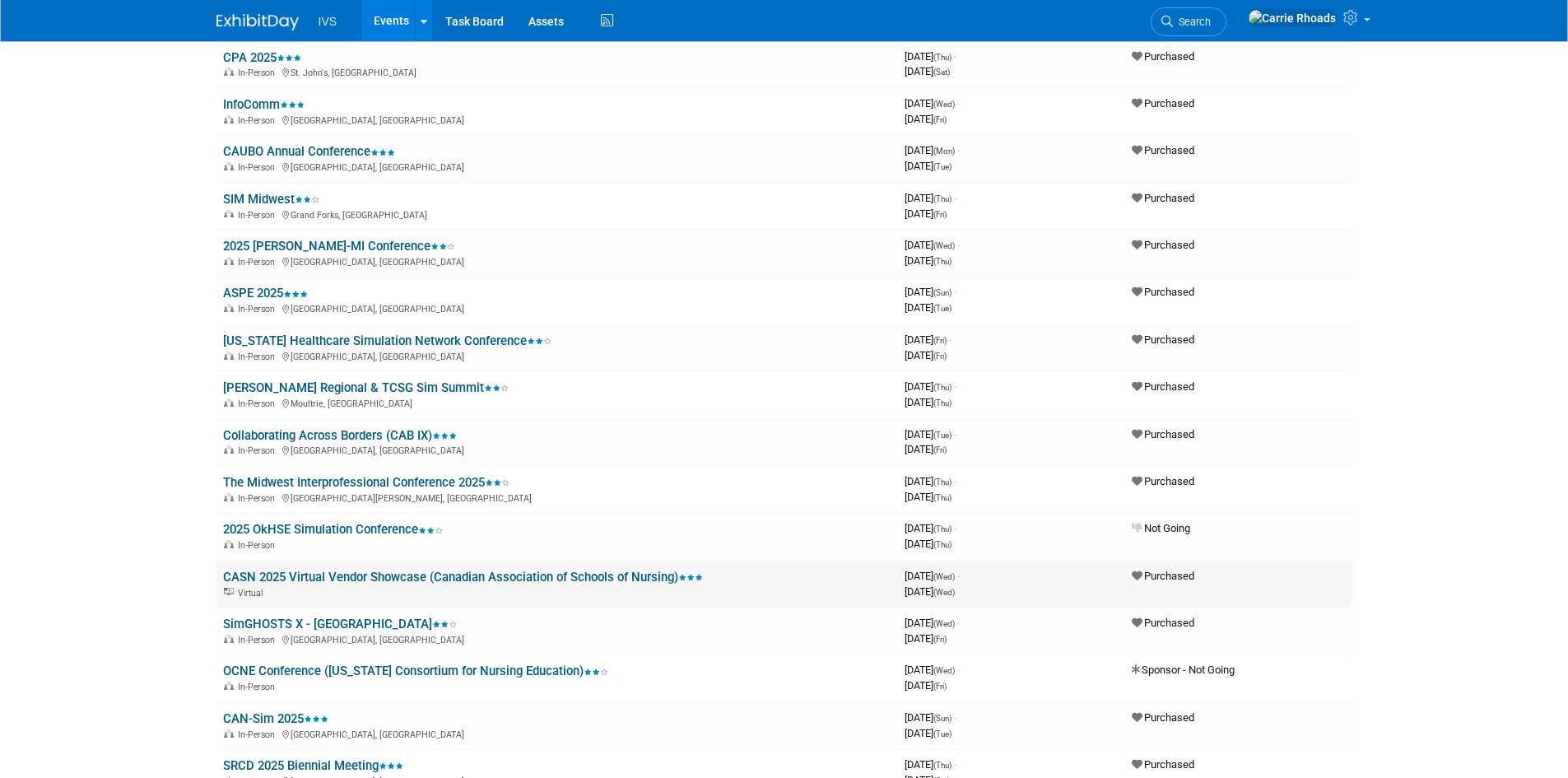
scroll to position [906, 0]
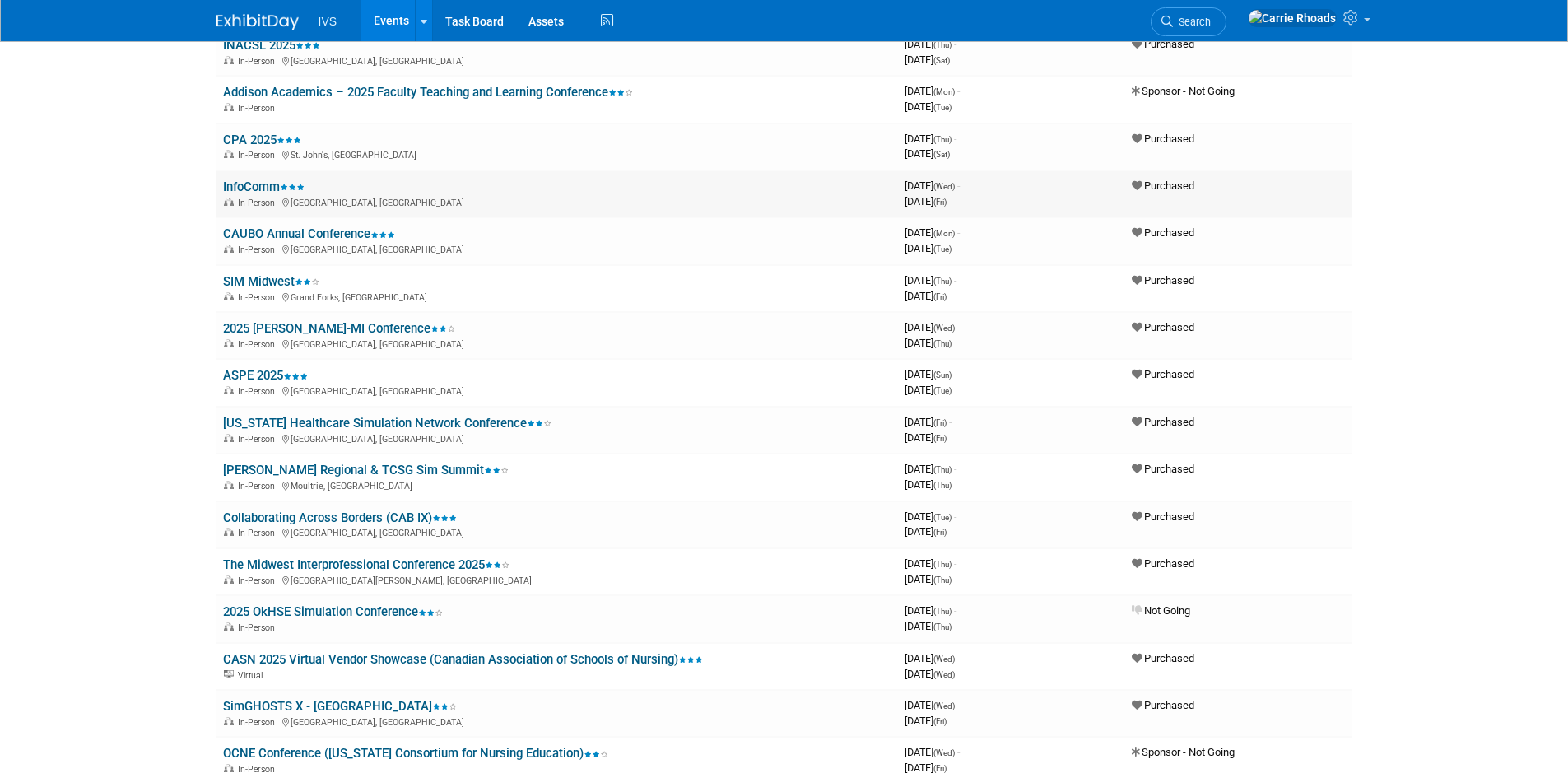
click at [251, 187] on link "InfoComm" at bounding box center [264, 187] width 81 height 15
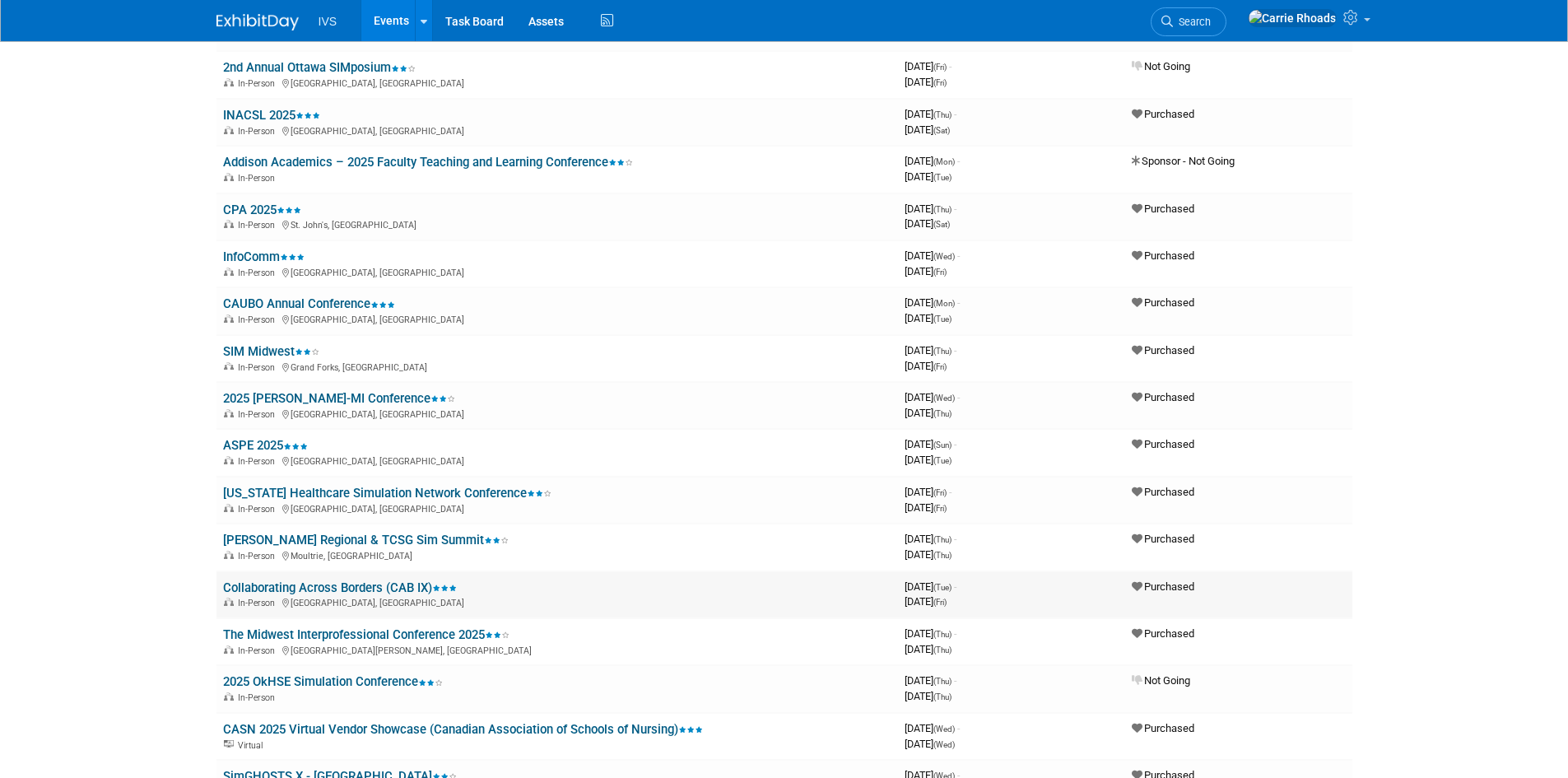
scroll to position [741, 0]
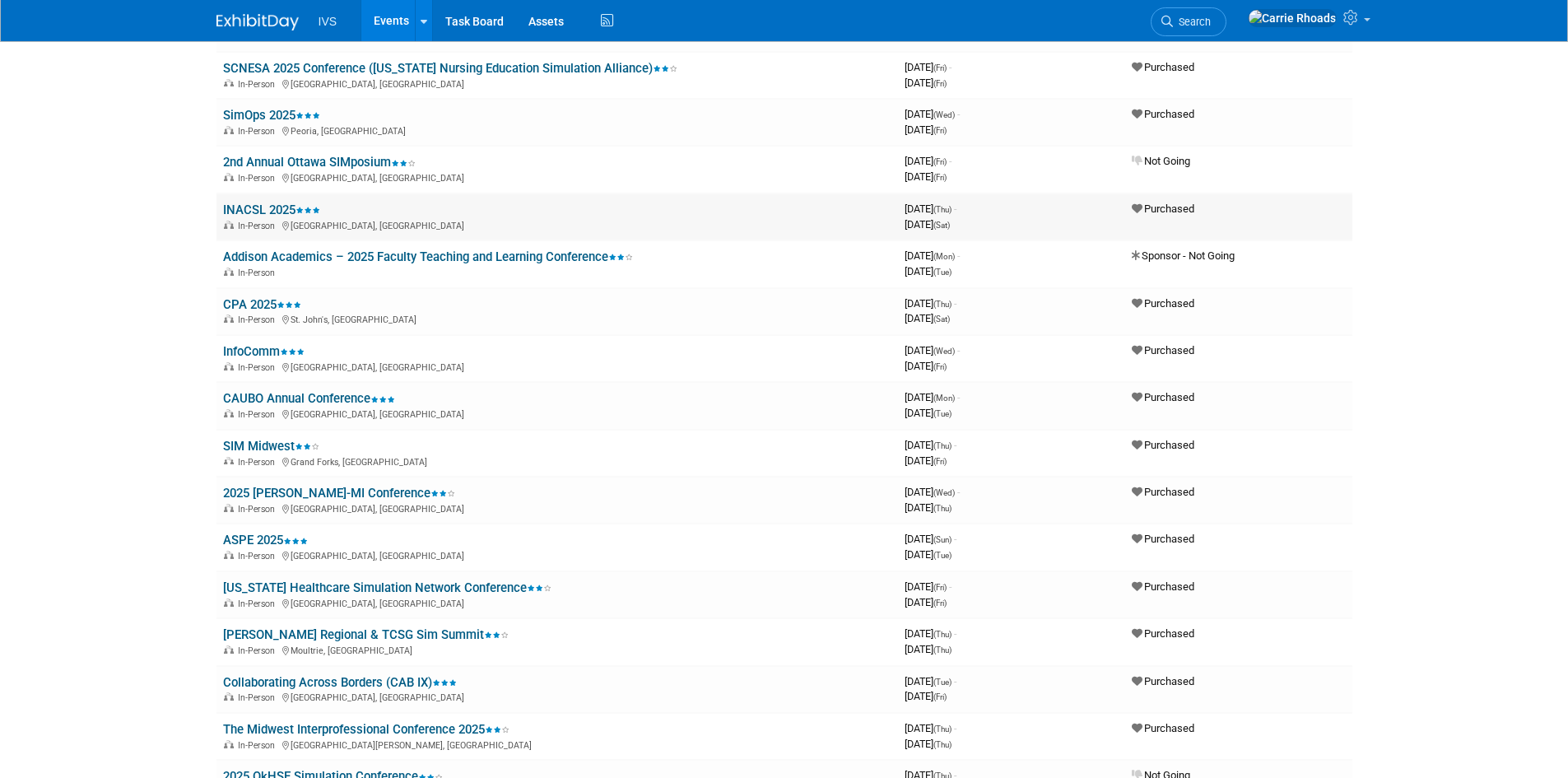
click at [255, 199] on td "INACSL 2025 In-Person Denver, CO" at bounding box center [557, 216] width 682 height 47
click at [256, 210] on link "INACSL 2025" at bounding box center [271, 210] width 97 height 15
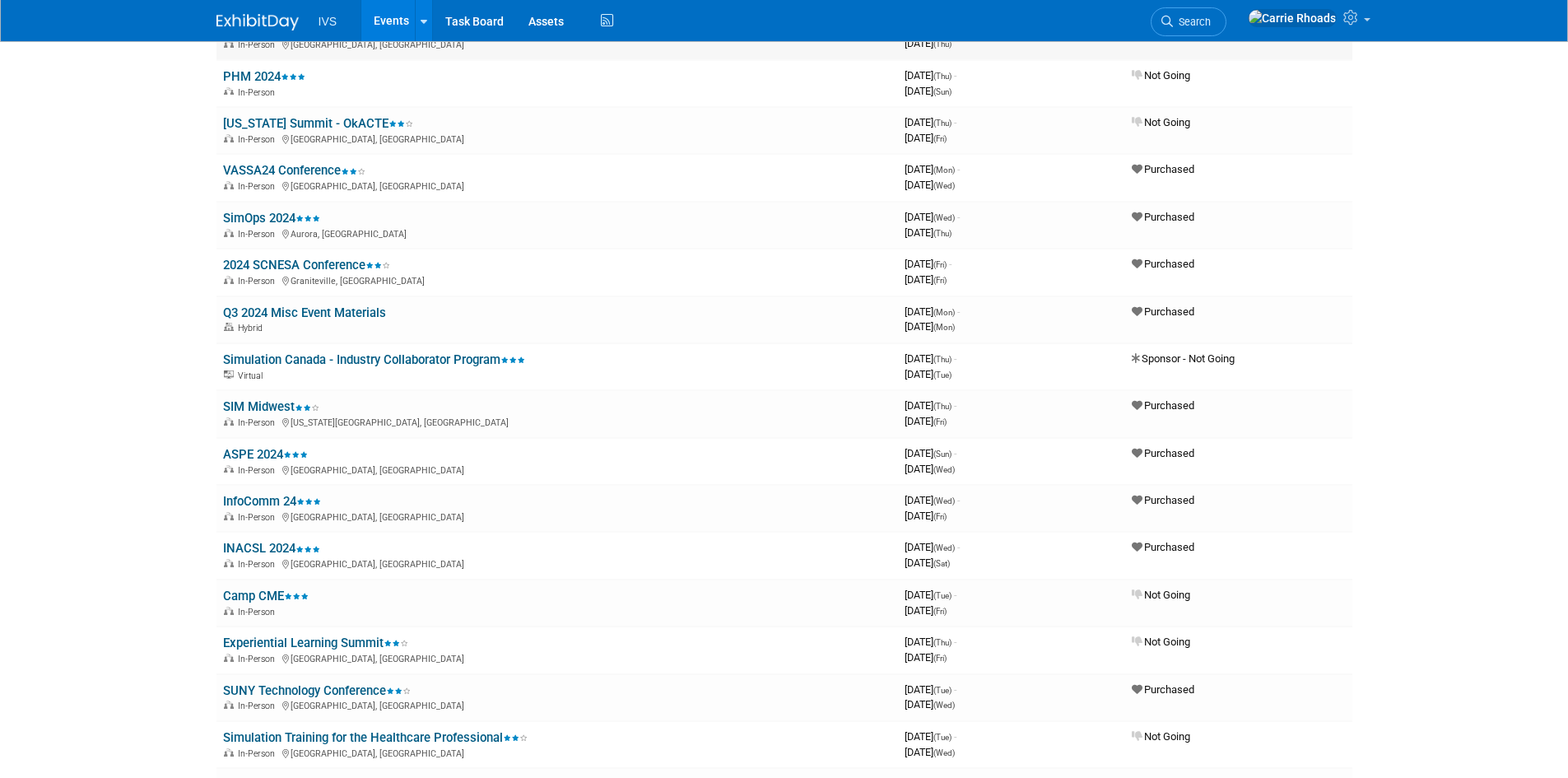
scroll to position [4528, 0]
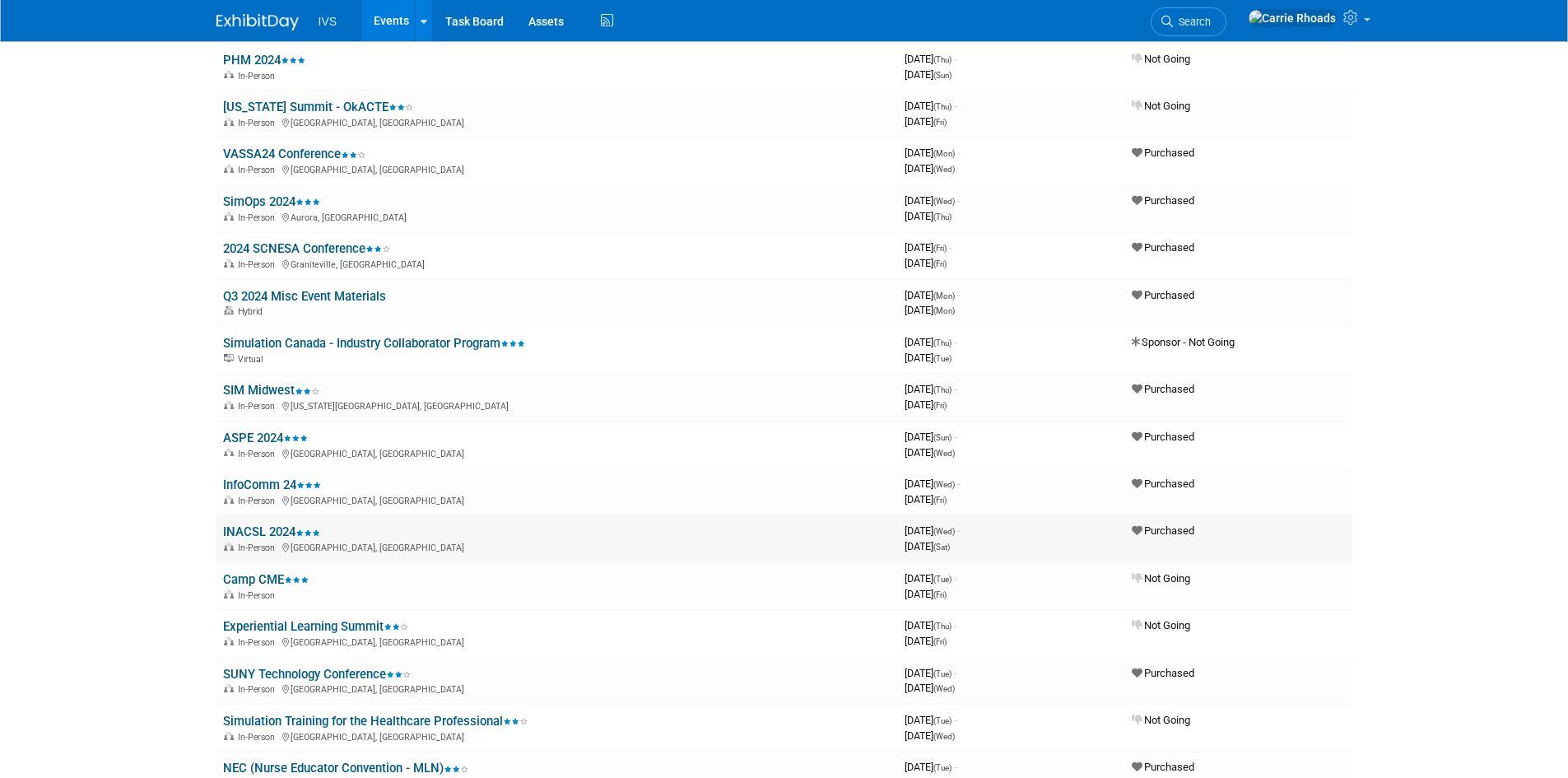
click at [236, 530] on link "INACSL 2024" at bounding box center [271, 532] width 97 height 15
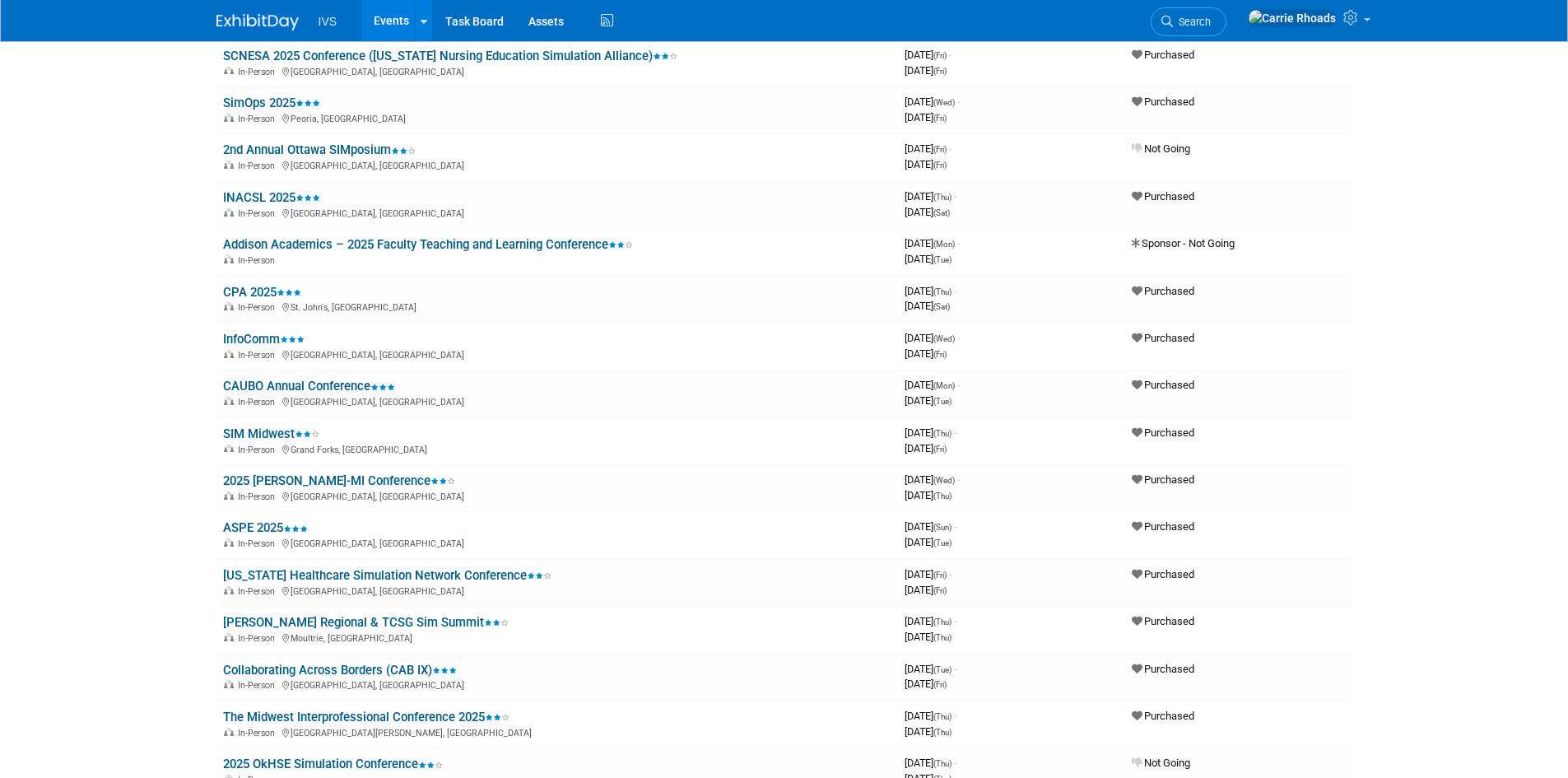
scroll to position [741, 0]
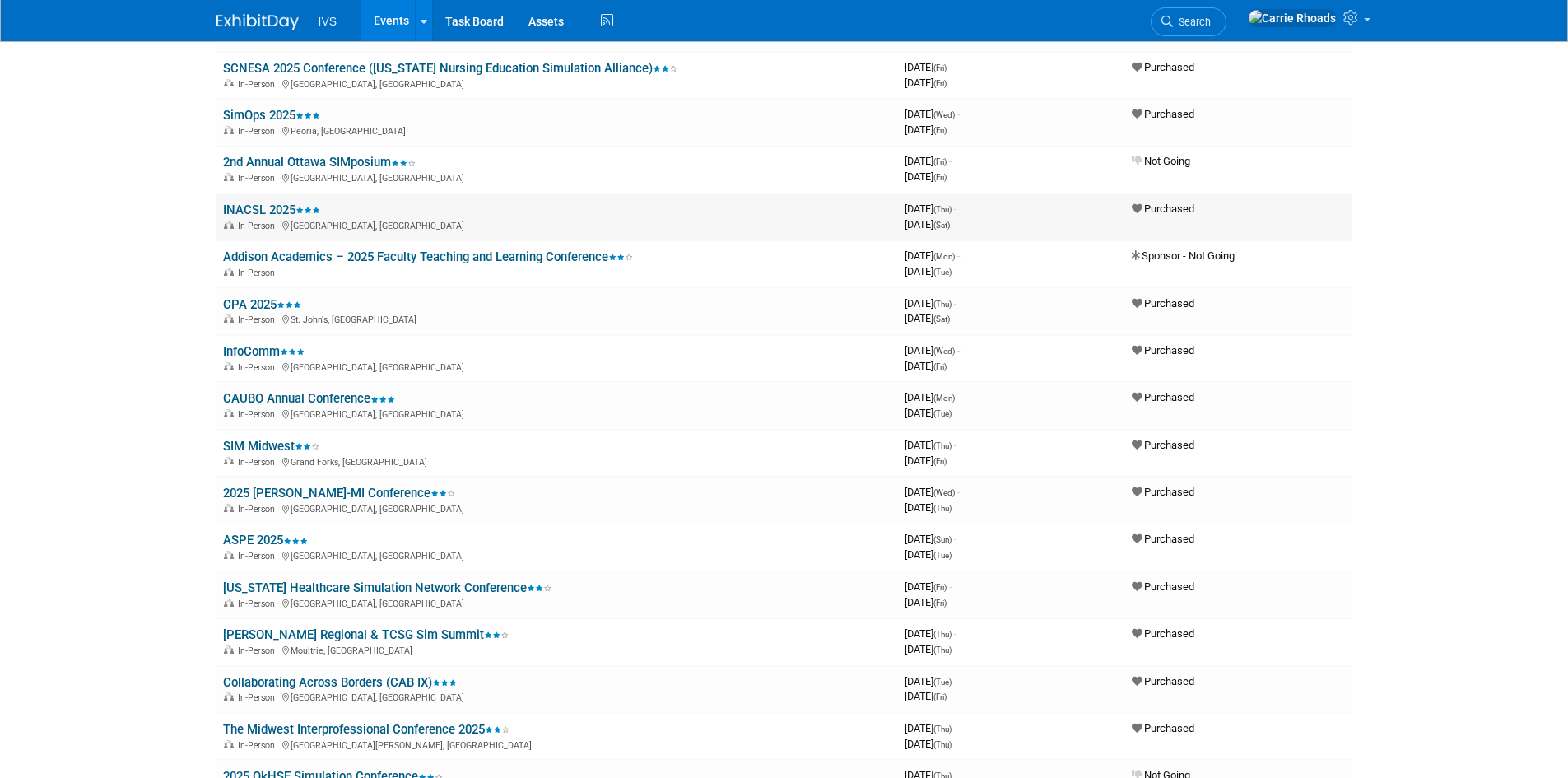
click at [281, 205] on link "INACSL 2025" at bounding box center [271, 210] width 97 height 15
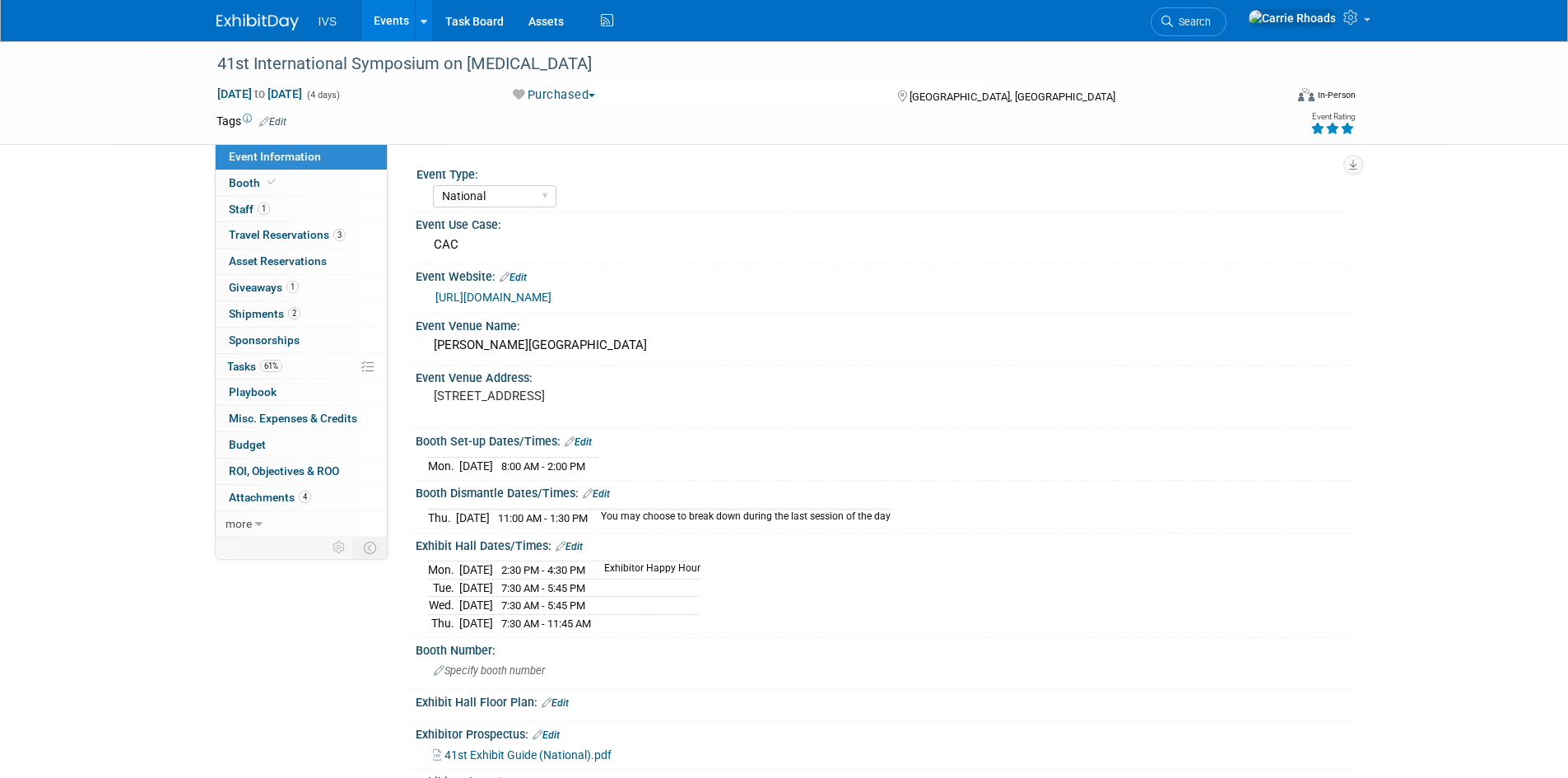
select select "National"
click at [251, 440] on span "Budget" at bounding box center [247, 444] width 37 height 13
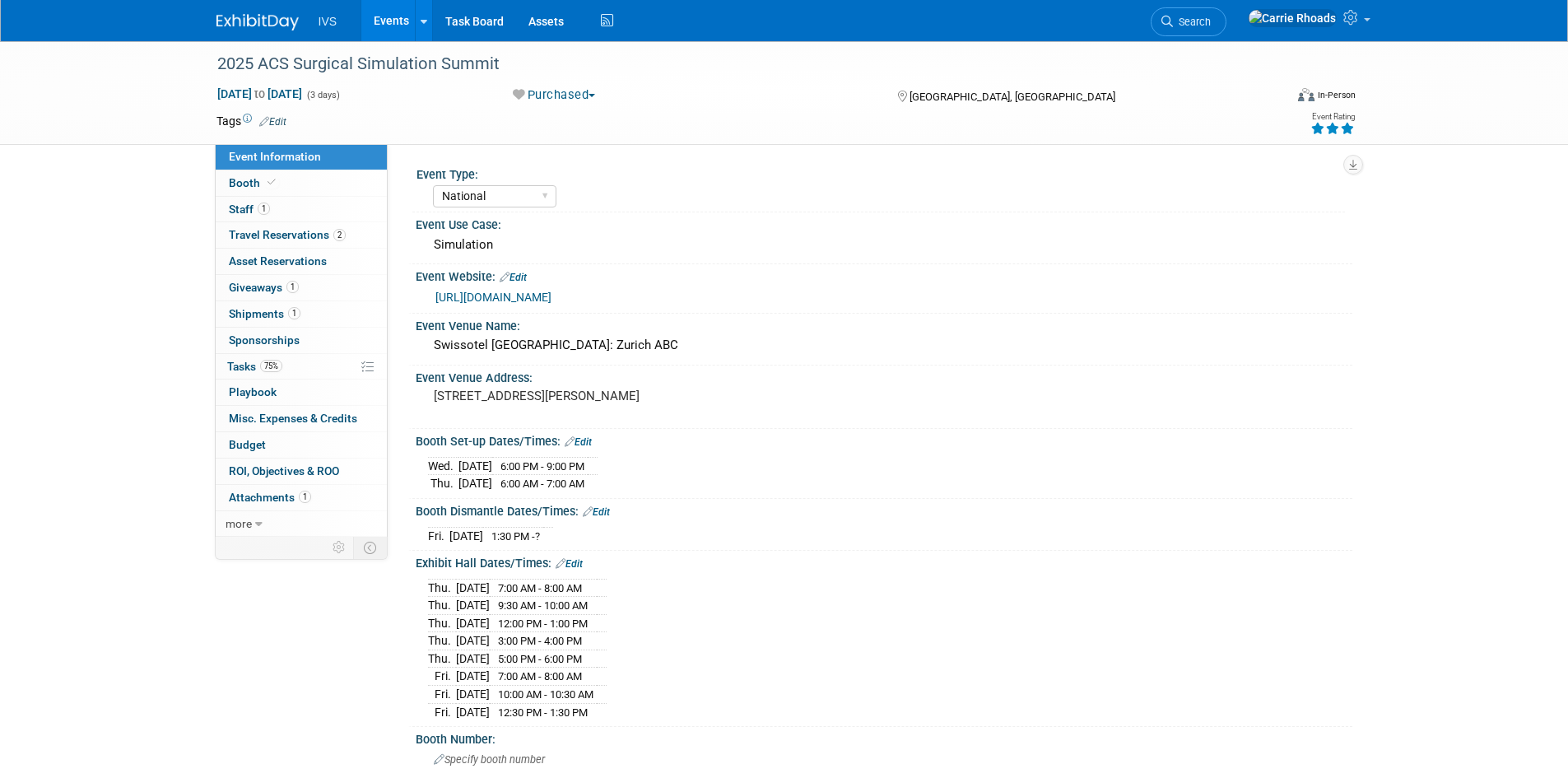
select select "National"
click at [253, 447] on span "Budget" at bounding box center [247, 444] width 37 height 13
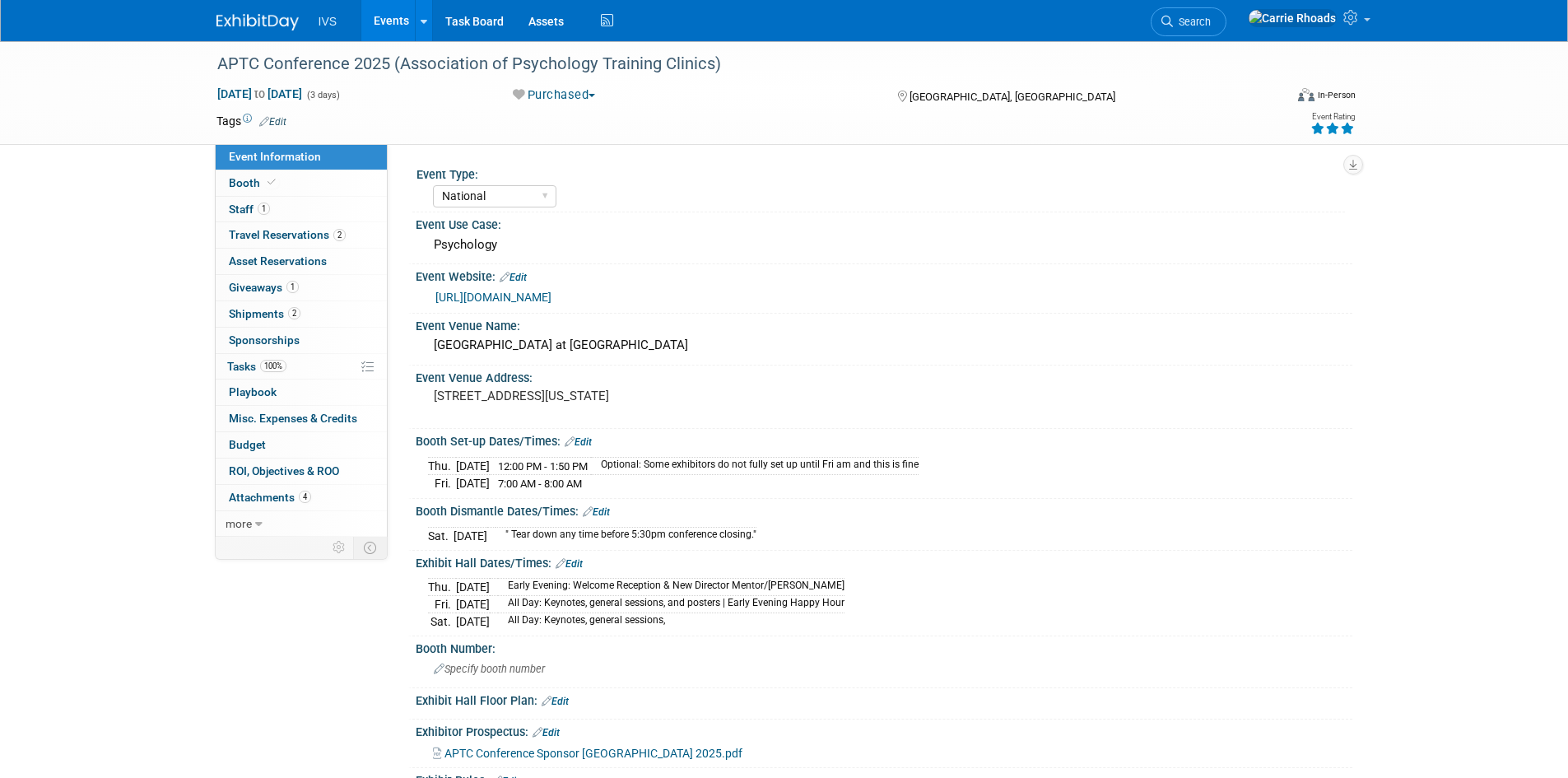
select select "National"
click at [240, 441] on span "Budget" at bounding box center [247, 444] width 37 height 13
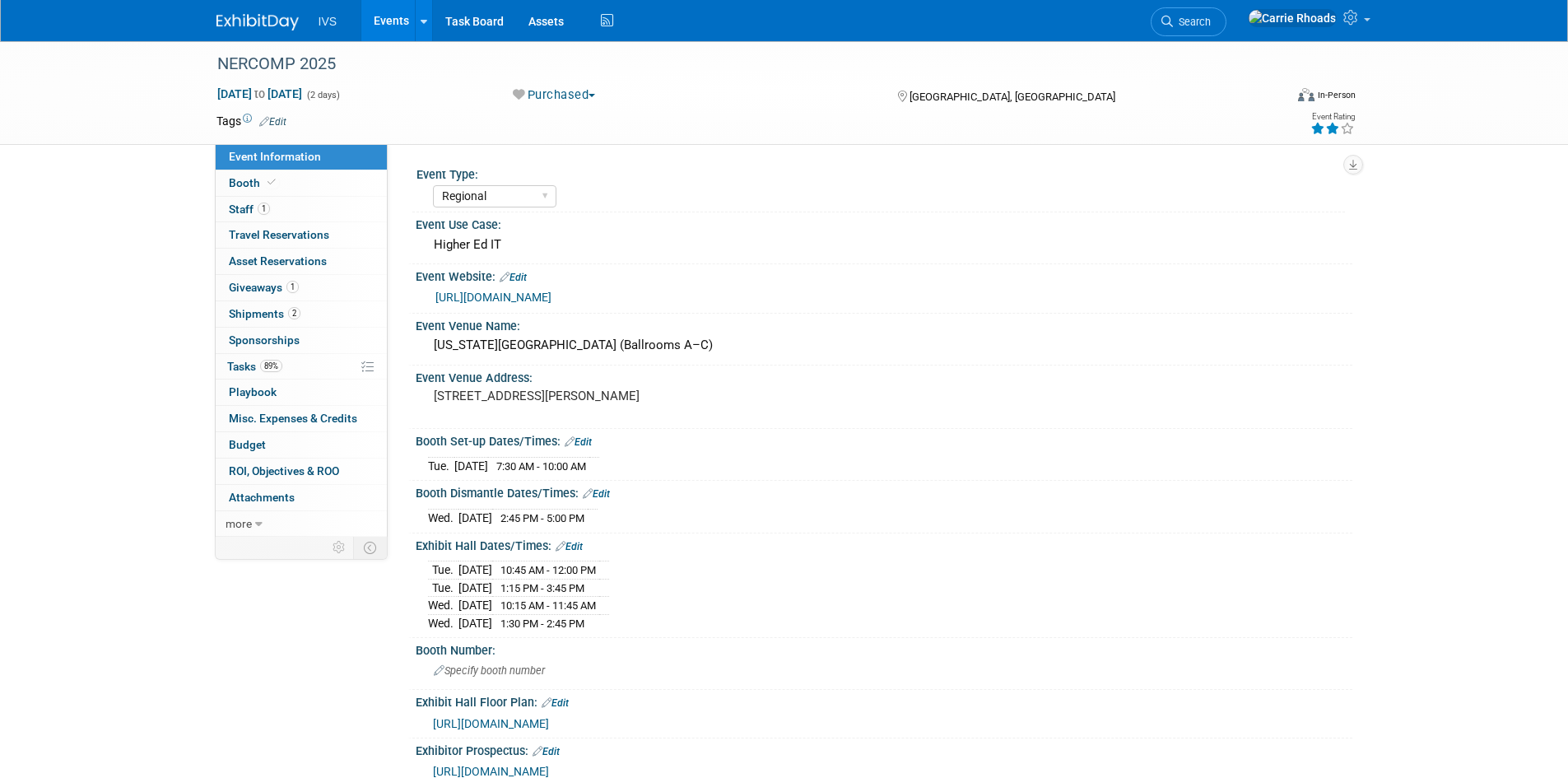
select select "Regional"
click at [245, 438] on span "Budget" at bounding box center [247, 444] width 37 height 13
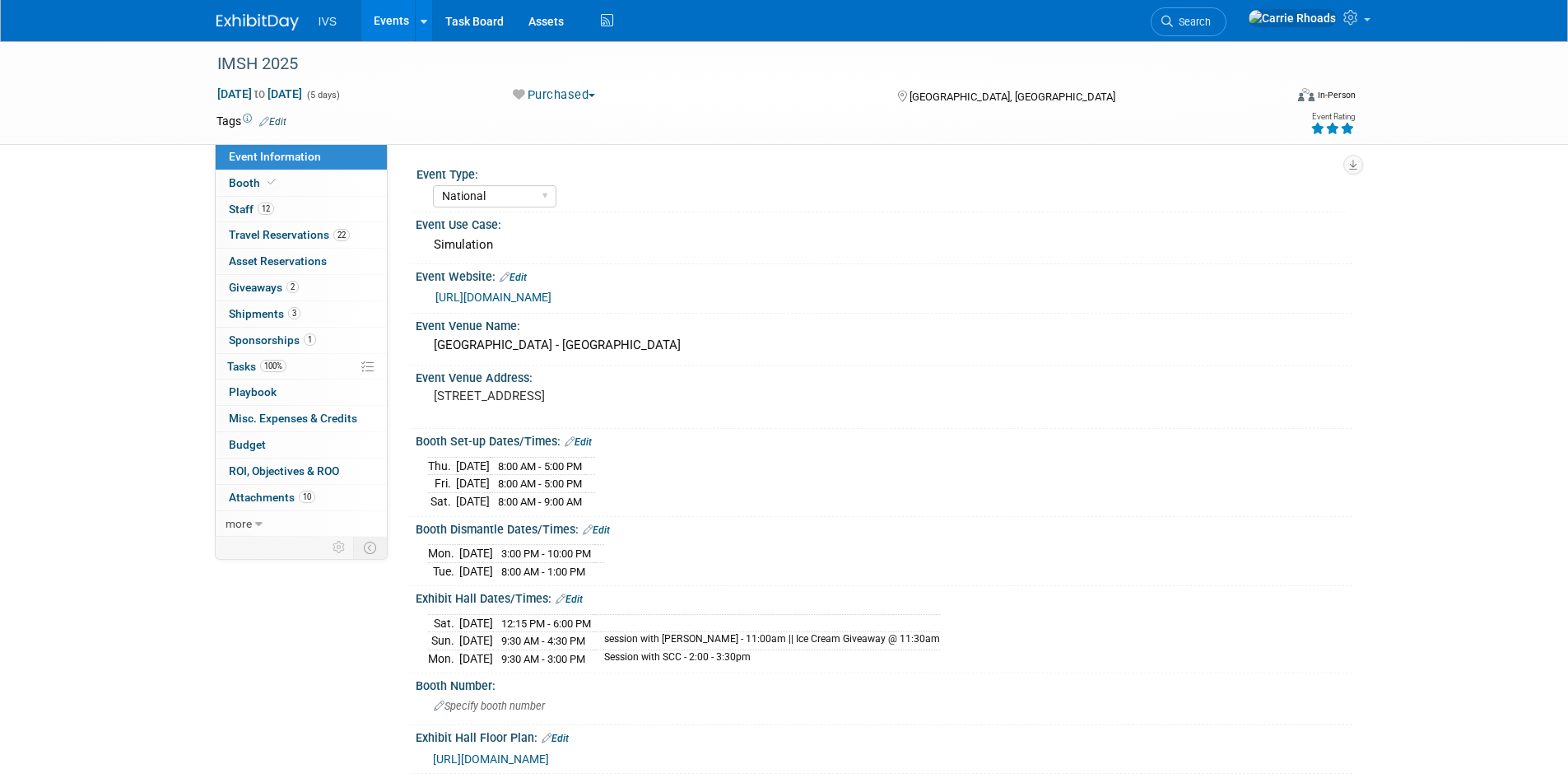
select select "National"
click at [243, 451] on span "Budget" at bounding box center [247, 444] width 37 height 13
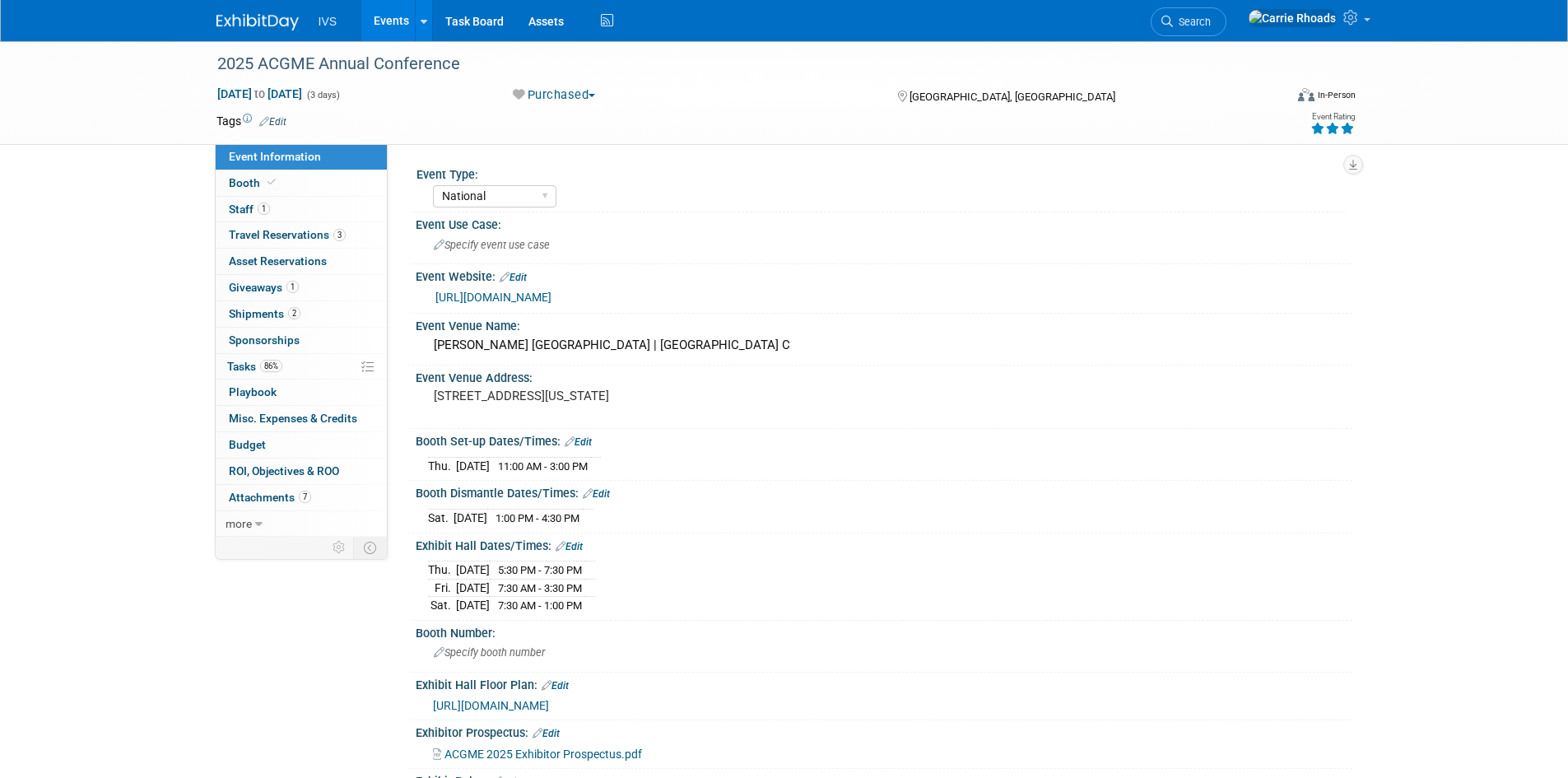
select select "National"
click at [241, 448] on span "Budget" at bounding box center [247, 444] width 37 height 13
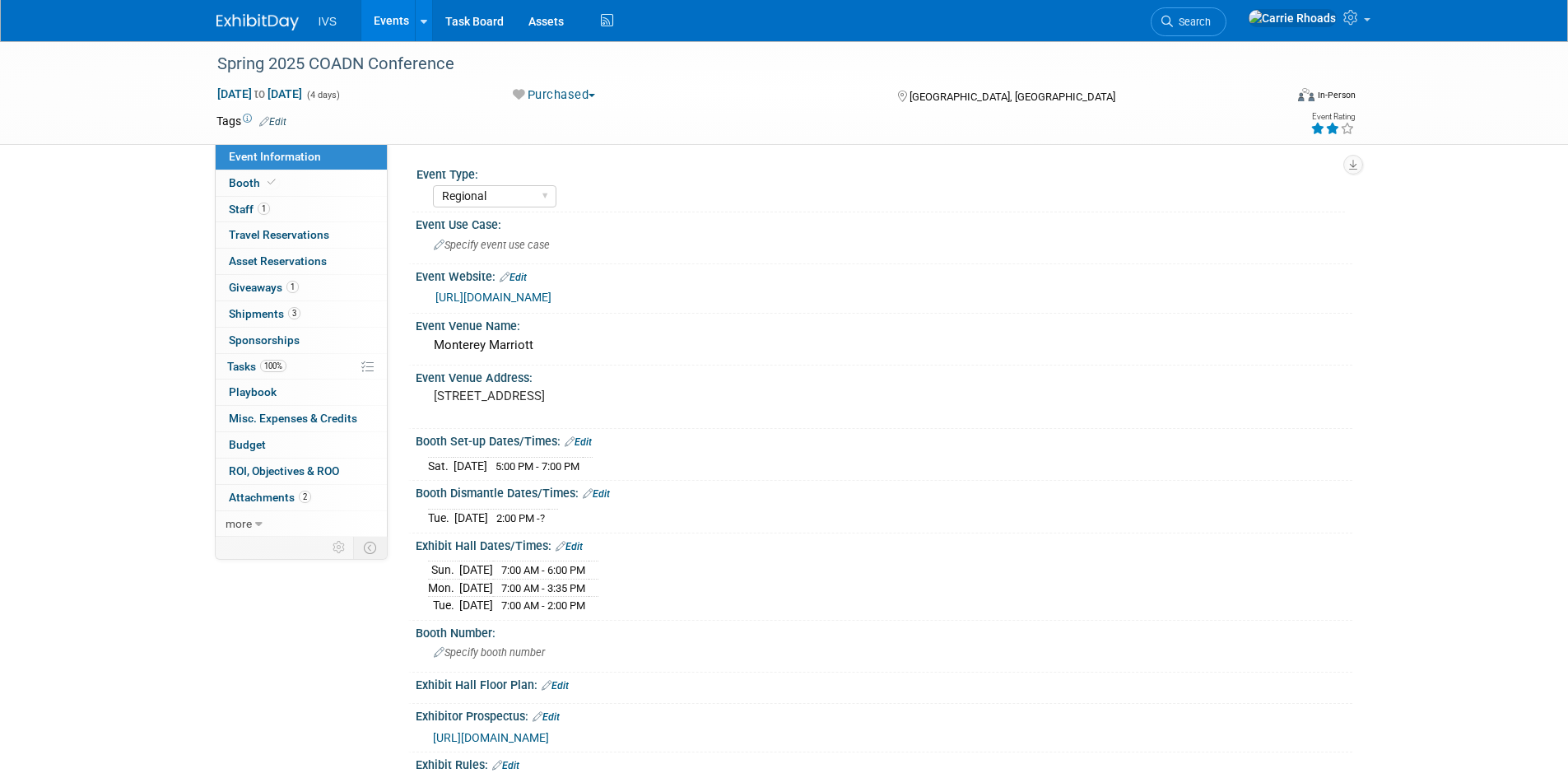
select select "Regional"
click at [248, 448] on span "Budget" at bounding box center [247, 444] width 37 height 13
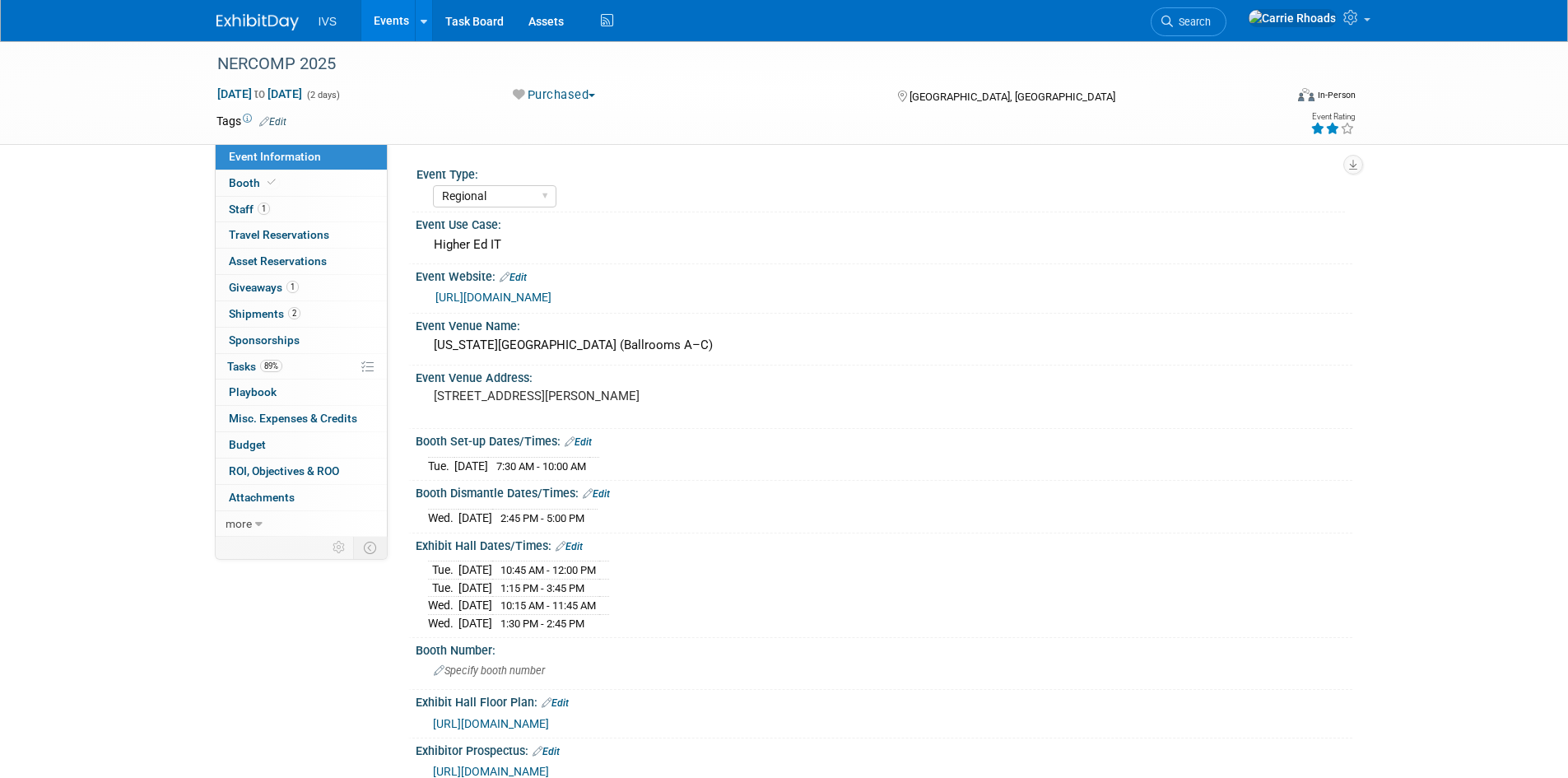
select select "Regional"
click at [241, 447] on span "Budget" at bounding box center [247, 444] width 37 height 13
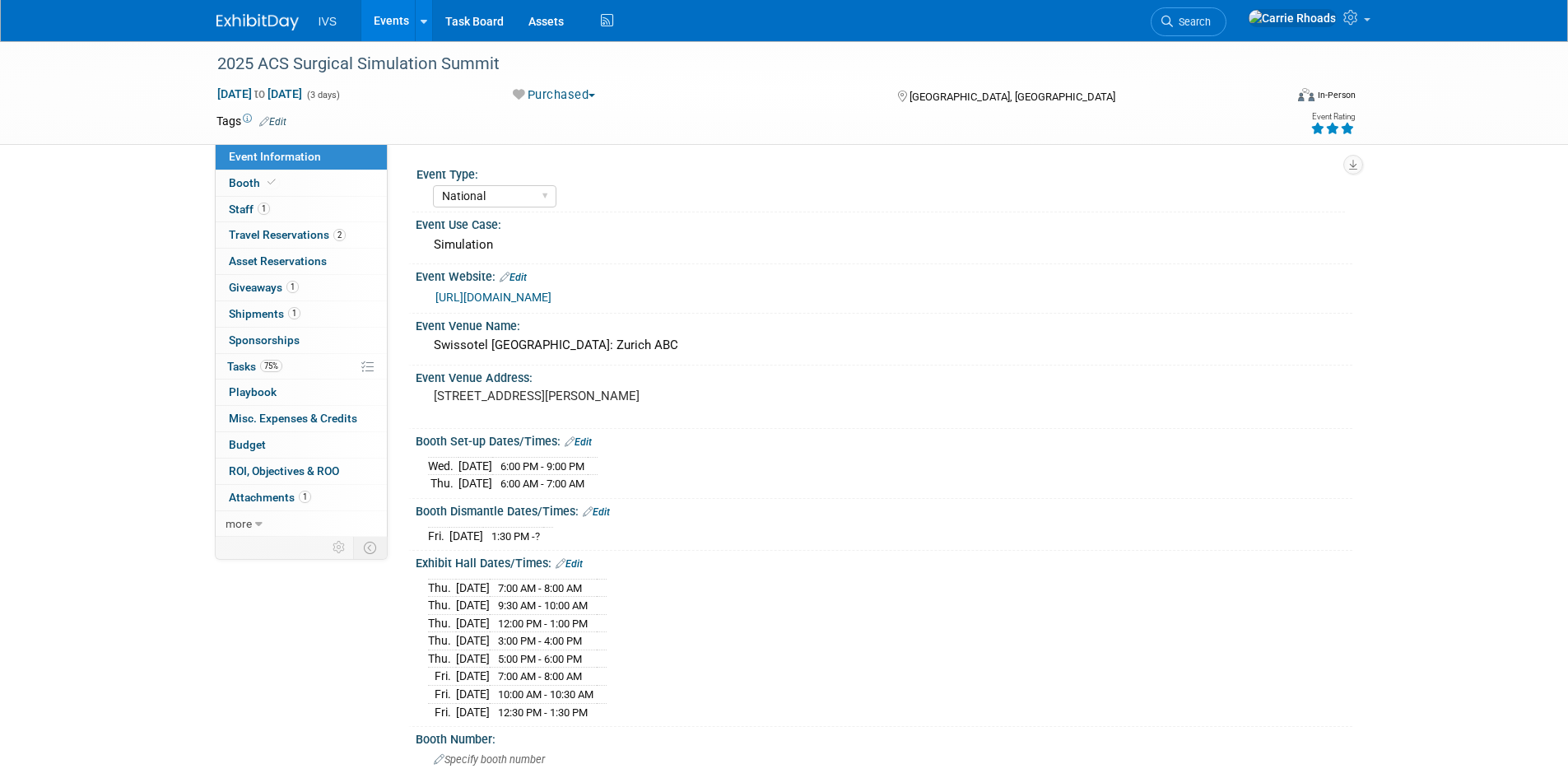
select select "National"
click at [253, 445] on span "Budget" at bounding box center [247, 444] width 37 height 13
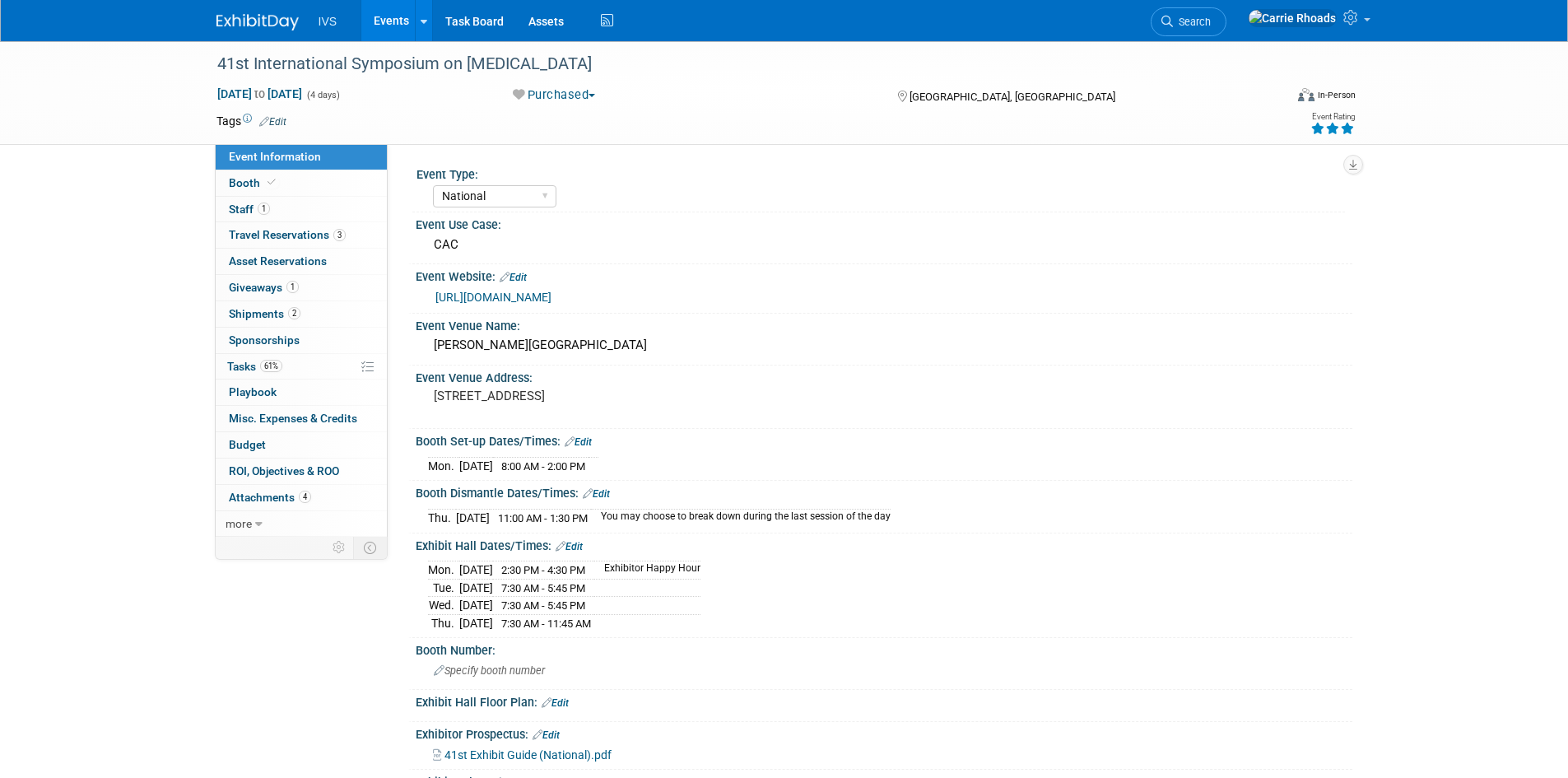
select select "National"
click at [256, 451] on span "Budget" at bounding box center [247, 444] width 37 height 13
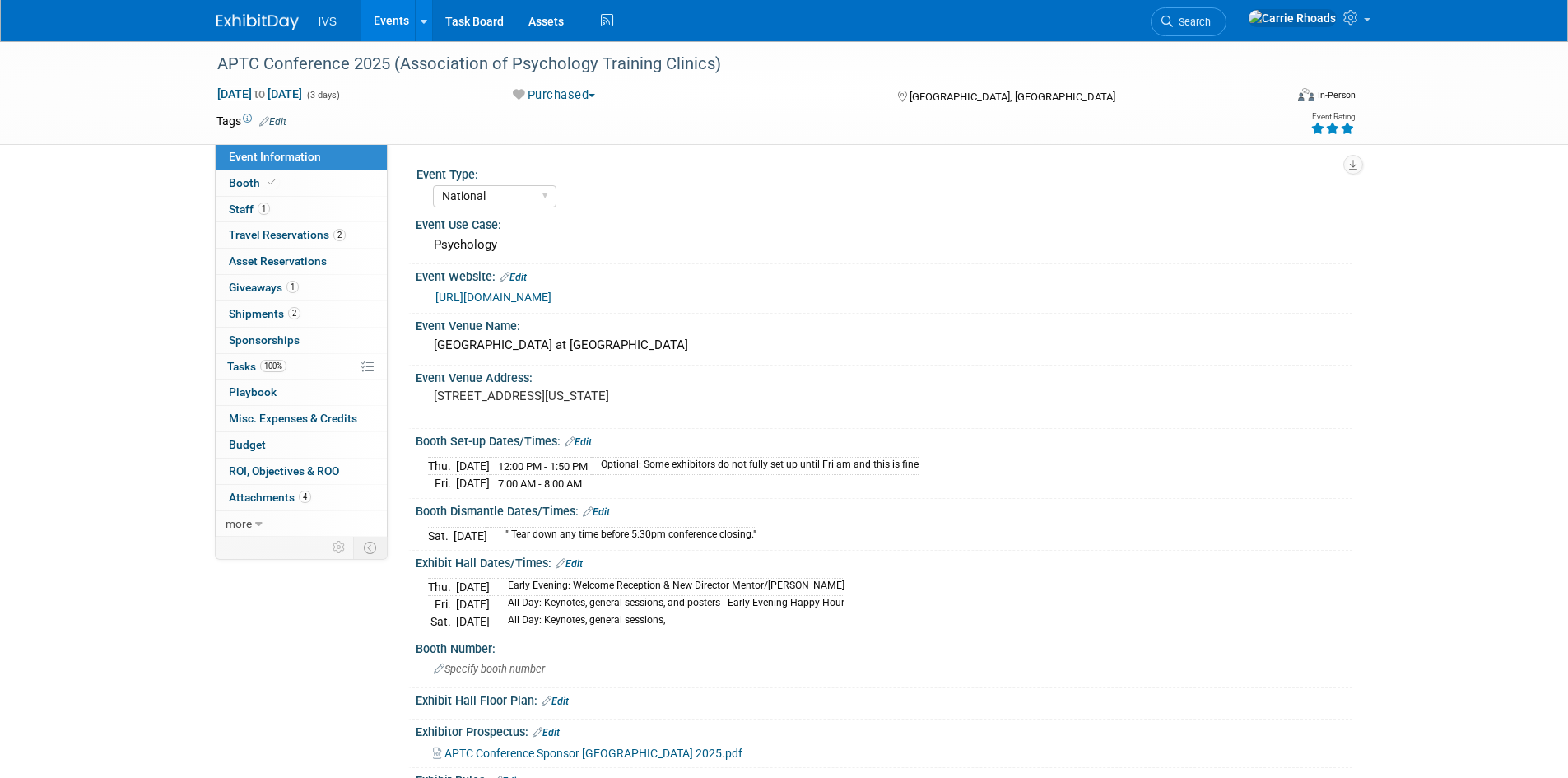
select select "National"
click at [250, 447] on span "Budget" at bounding box center [247, 444] width 37 height 13
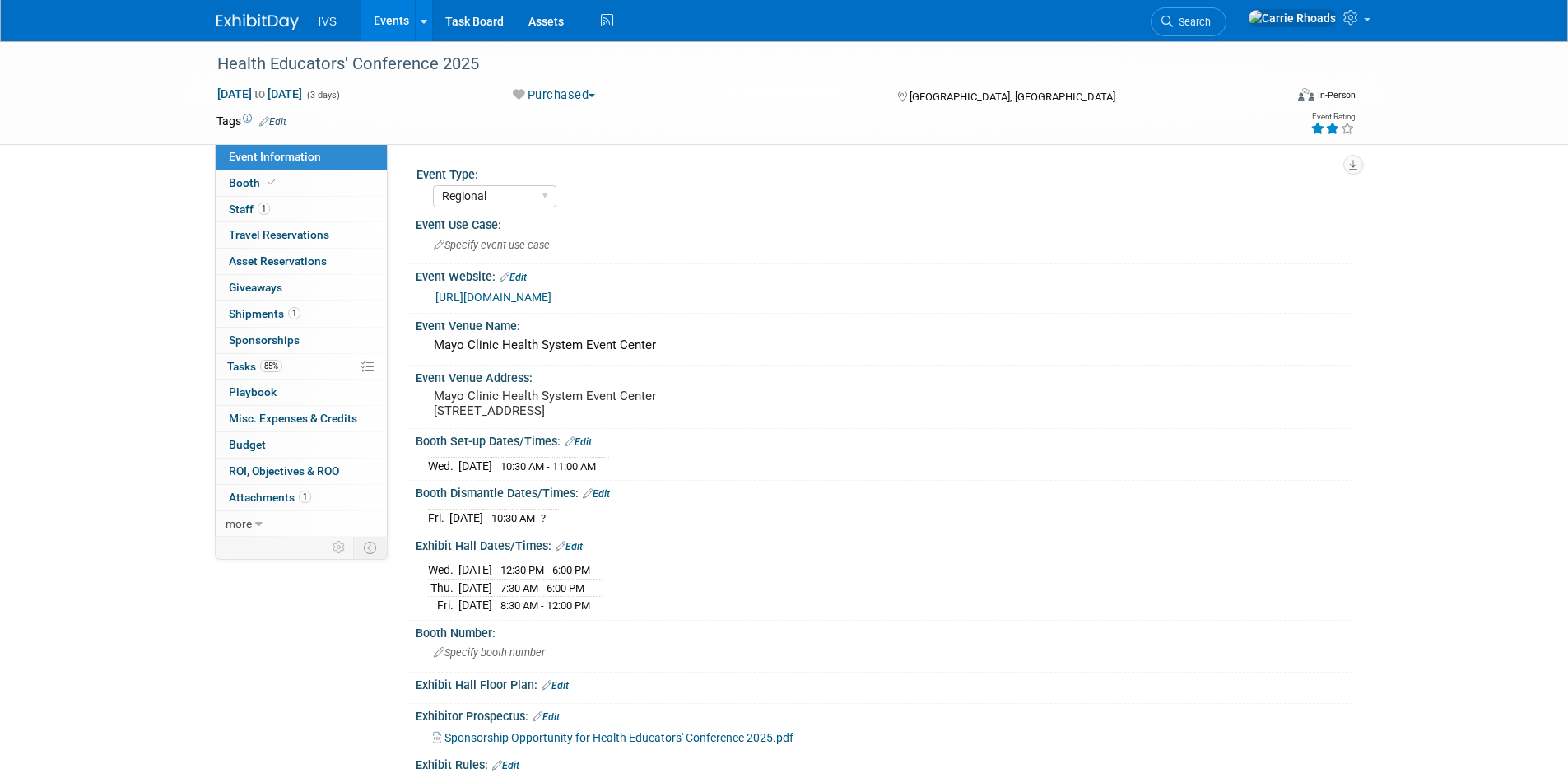
select select "Regional"
click at [241, 441] on span "Budget" at bounding box center [247, 444] width 37 height 13
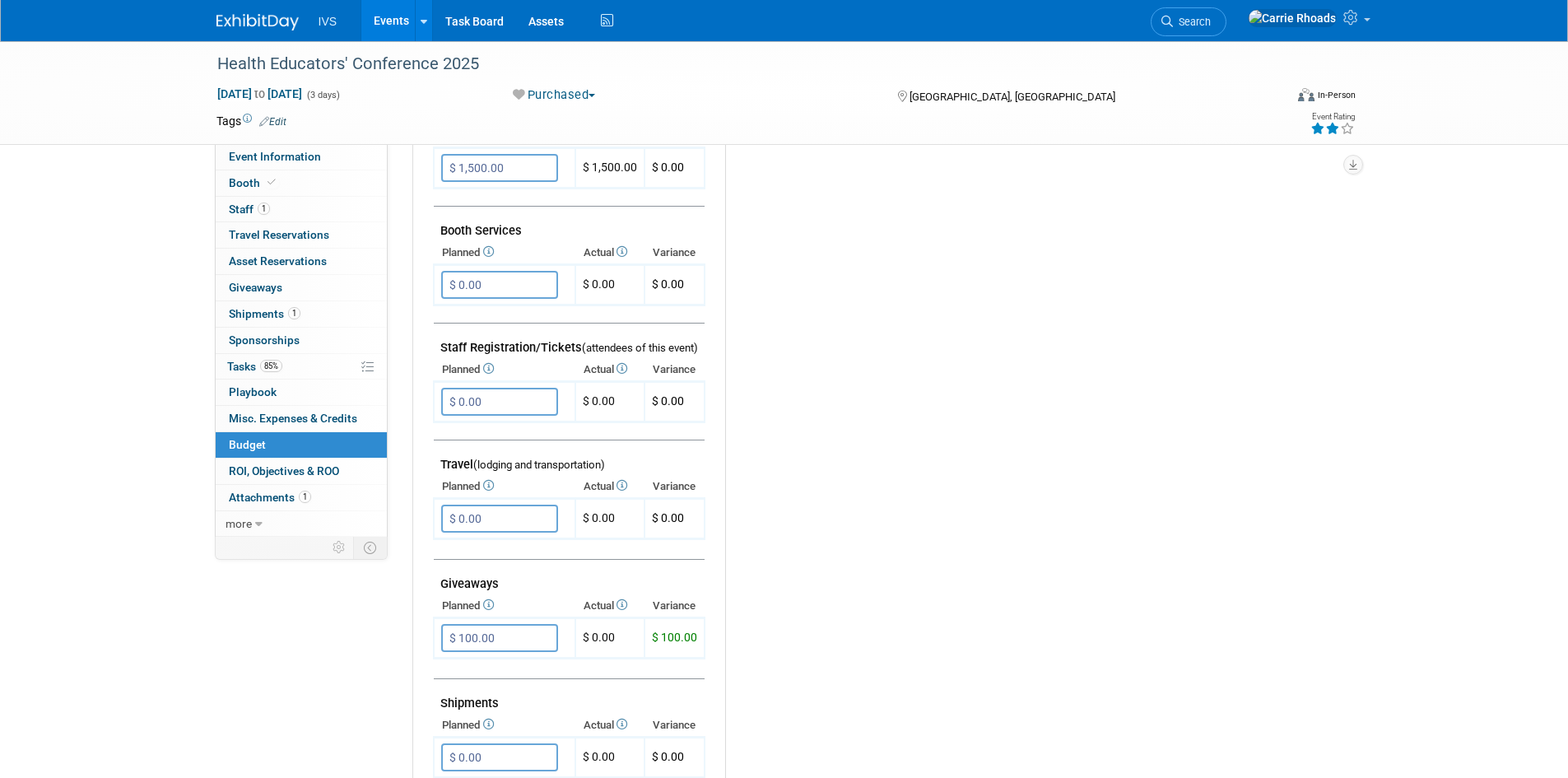
scroll to position [412, 0]
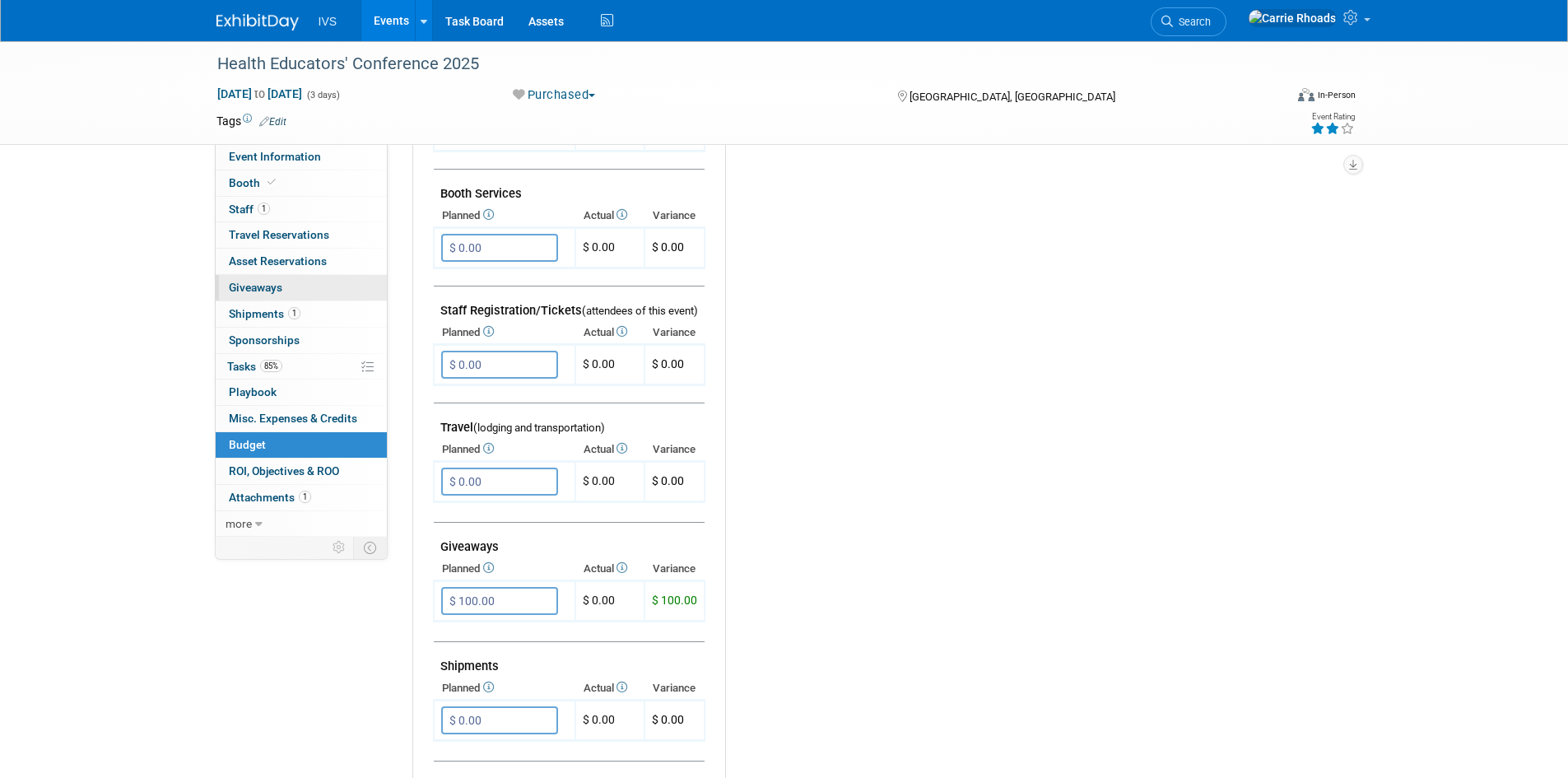
click at [261, 290] on span "Giveaways 0" at bounding box center [255, 287] width 54 height 13
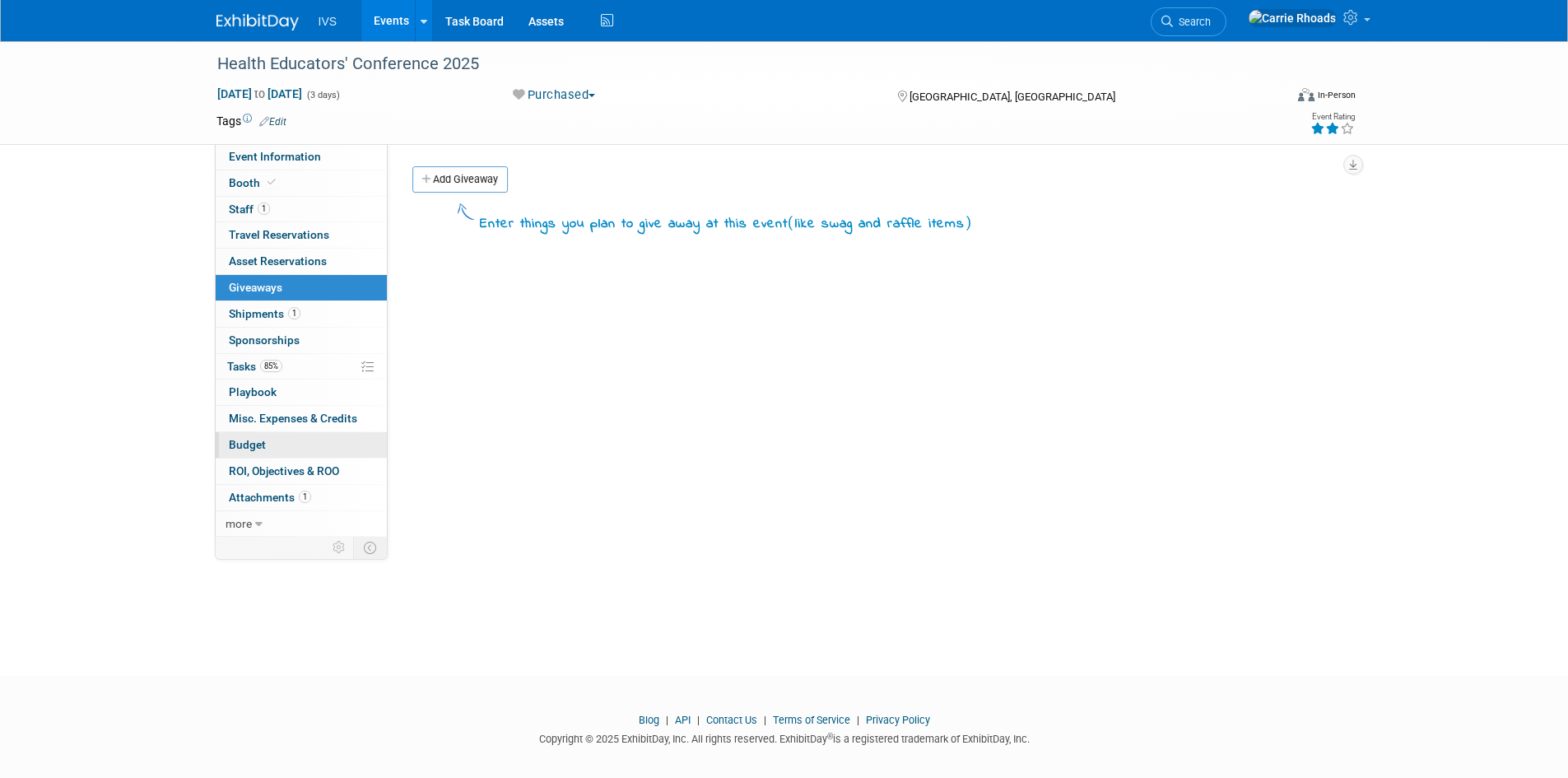
click at [247, 445] on span "Budget" at bounding box center [247, 444] width 37 height 13
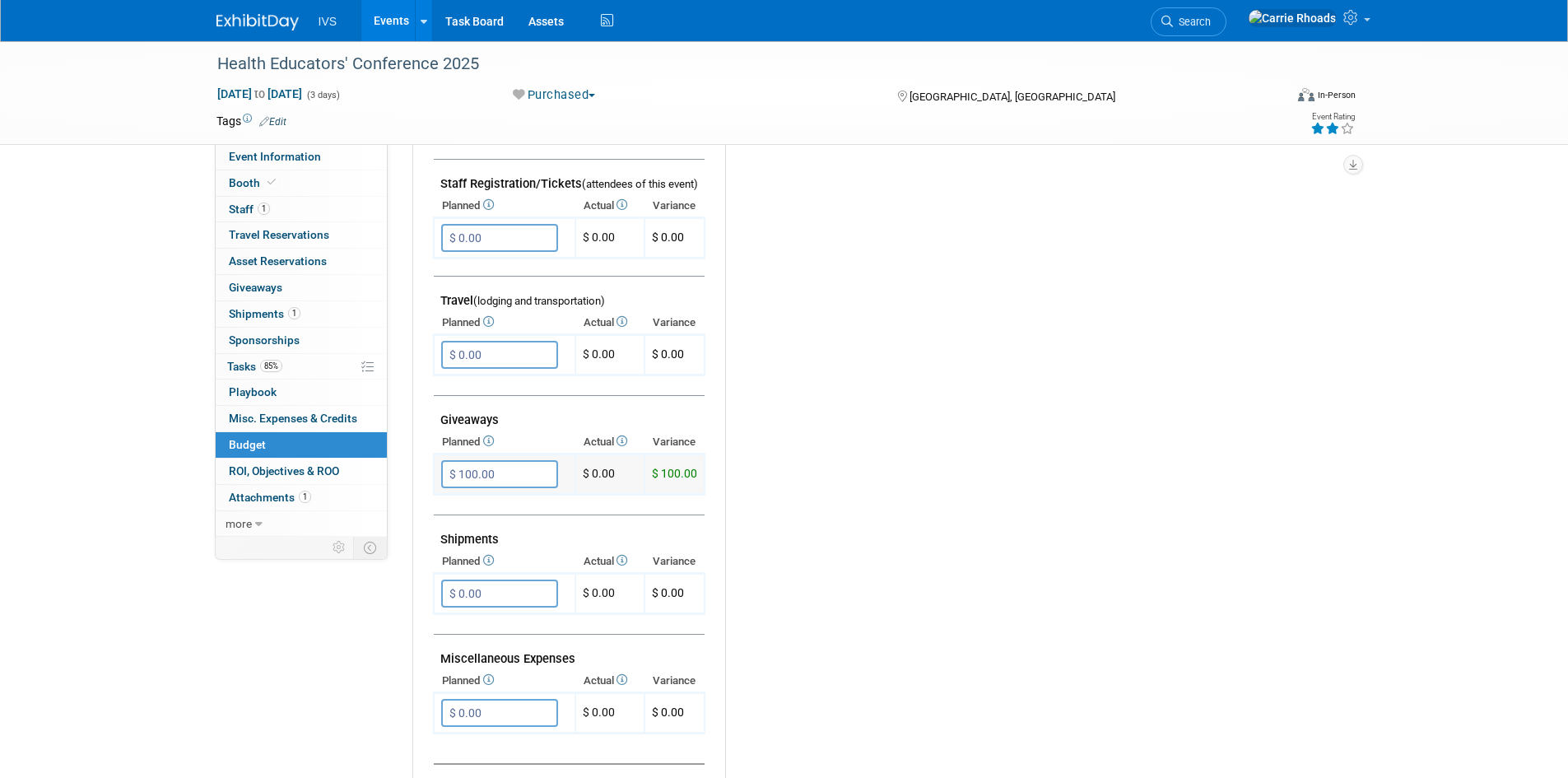
scroll to position [576, 0]
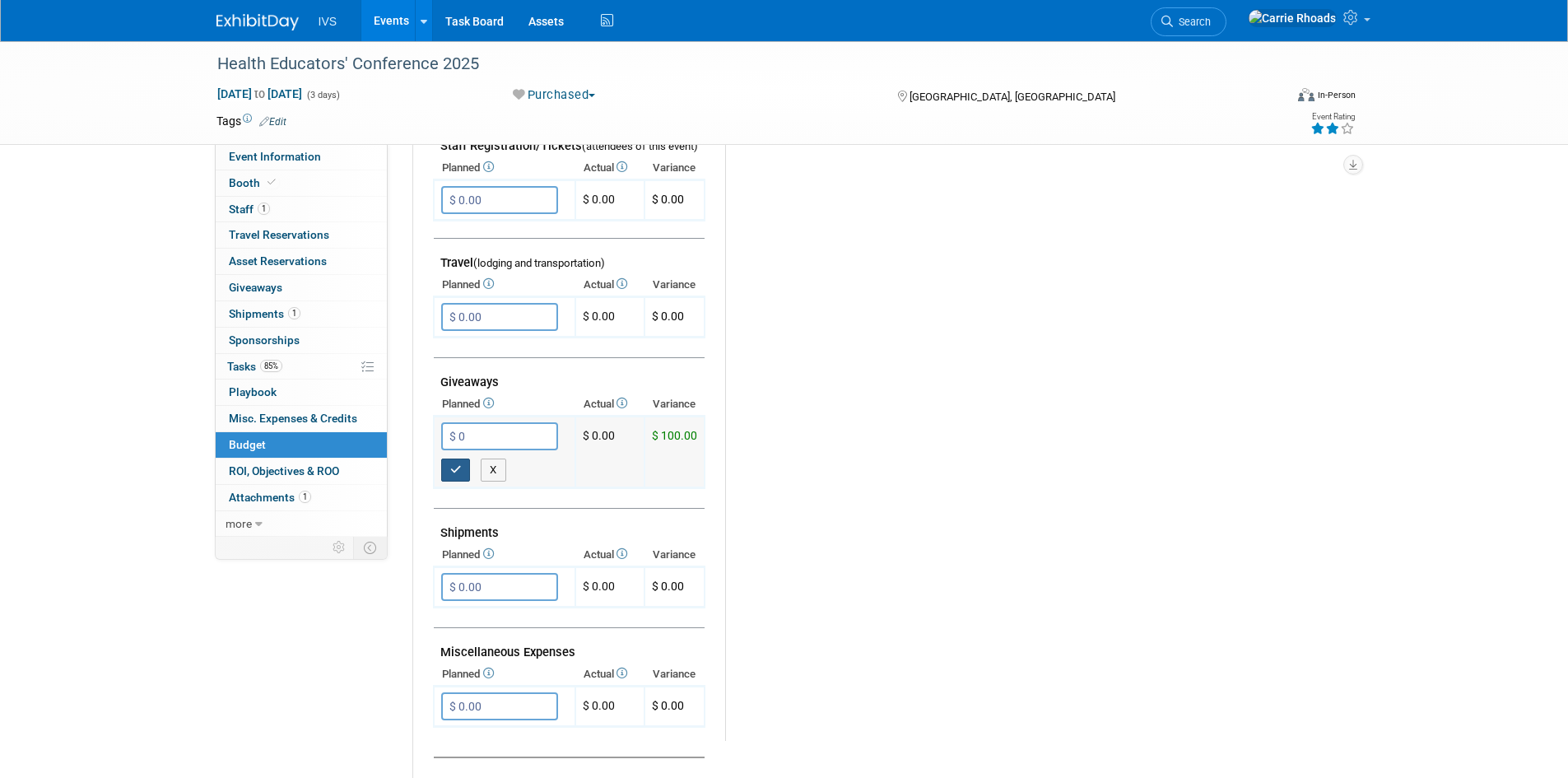
type input "$ 0.00"
click at [462, 468] on button "button" at bounding box center [456, 470] width 30 height 23
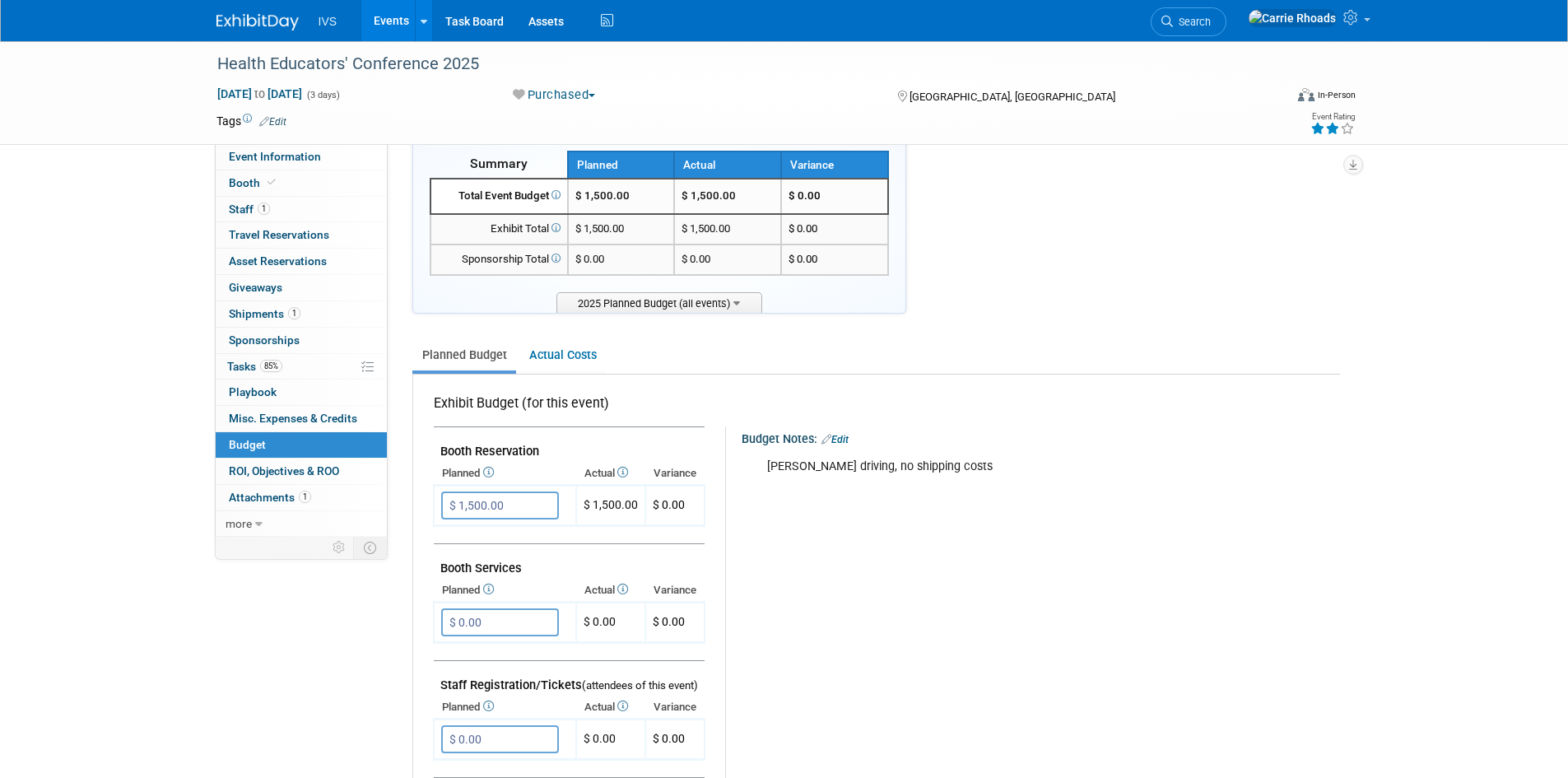
scroll to position [0, 0]
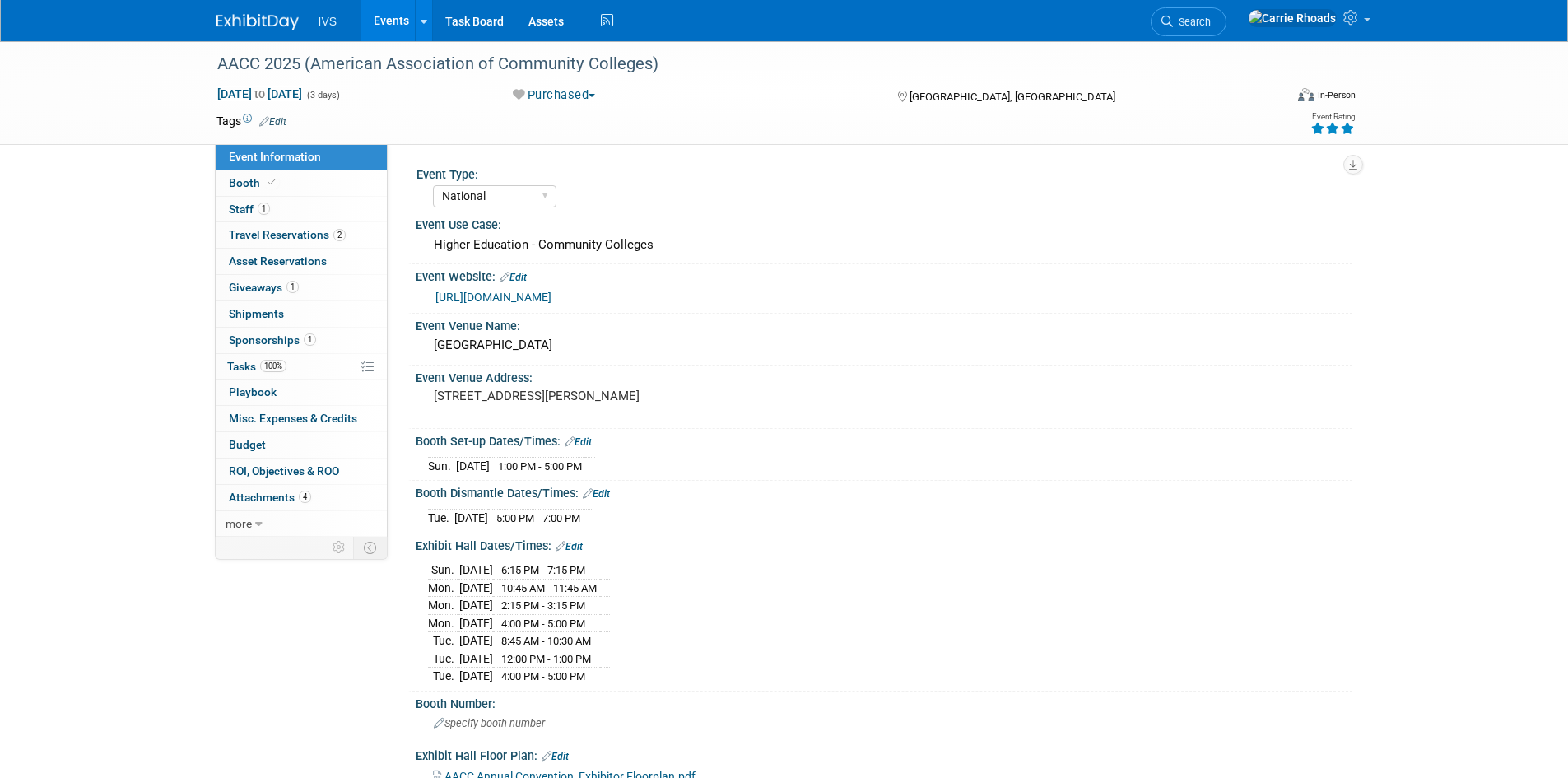
select select "National"
click at [241, 448] on span "Budget" at bounding box center [247, 444] width 37 height 13
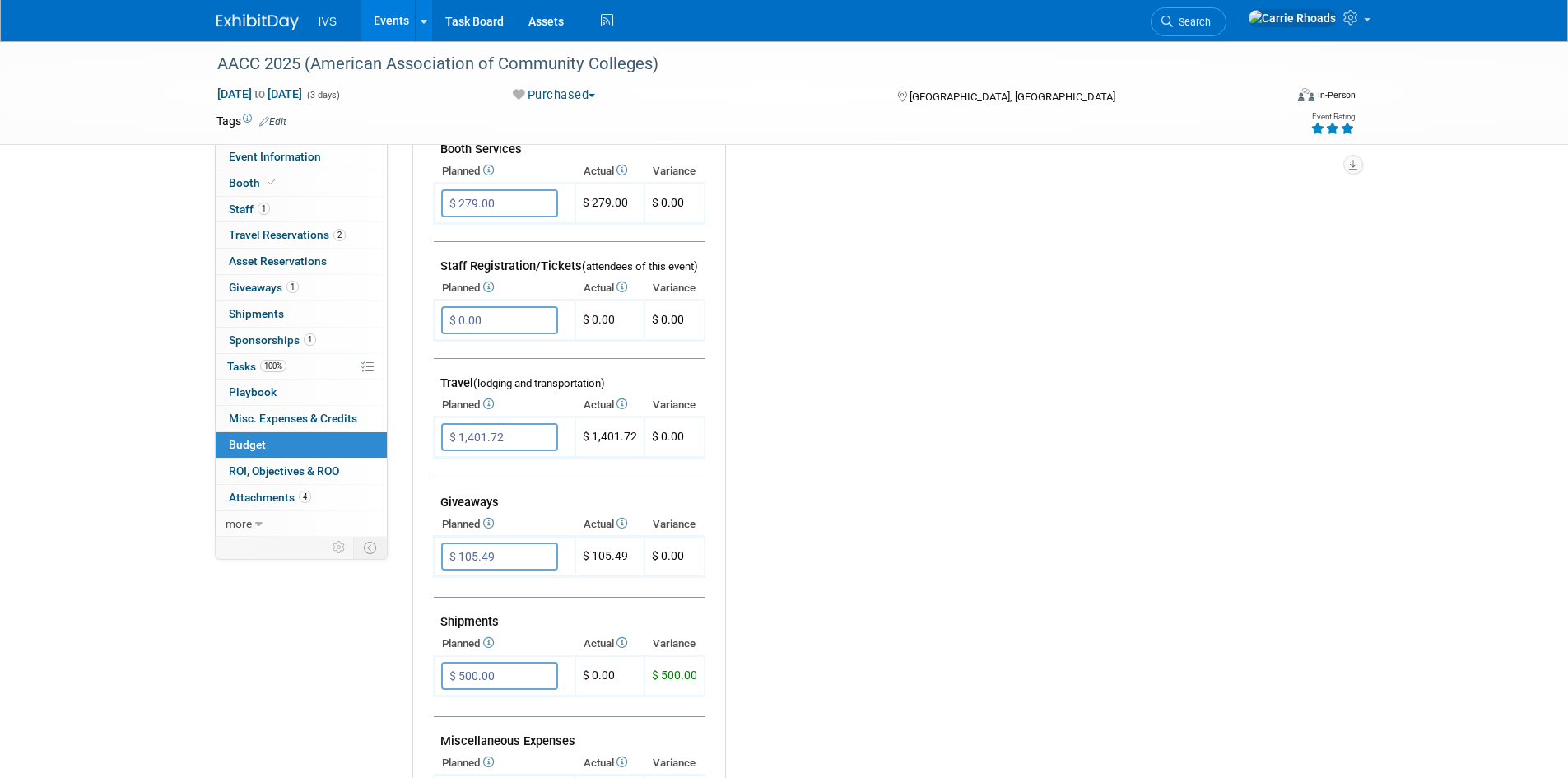
scroll to position [494, 0]
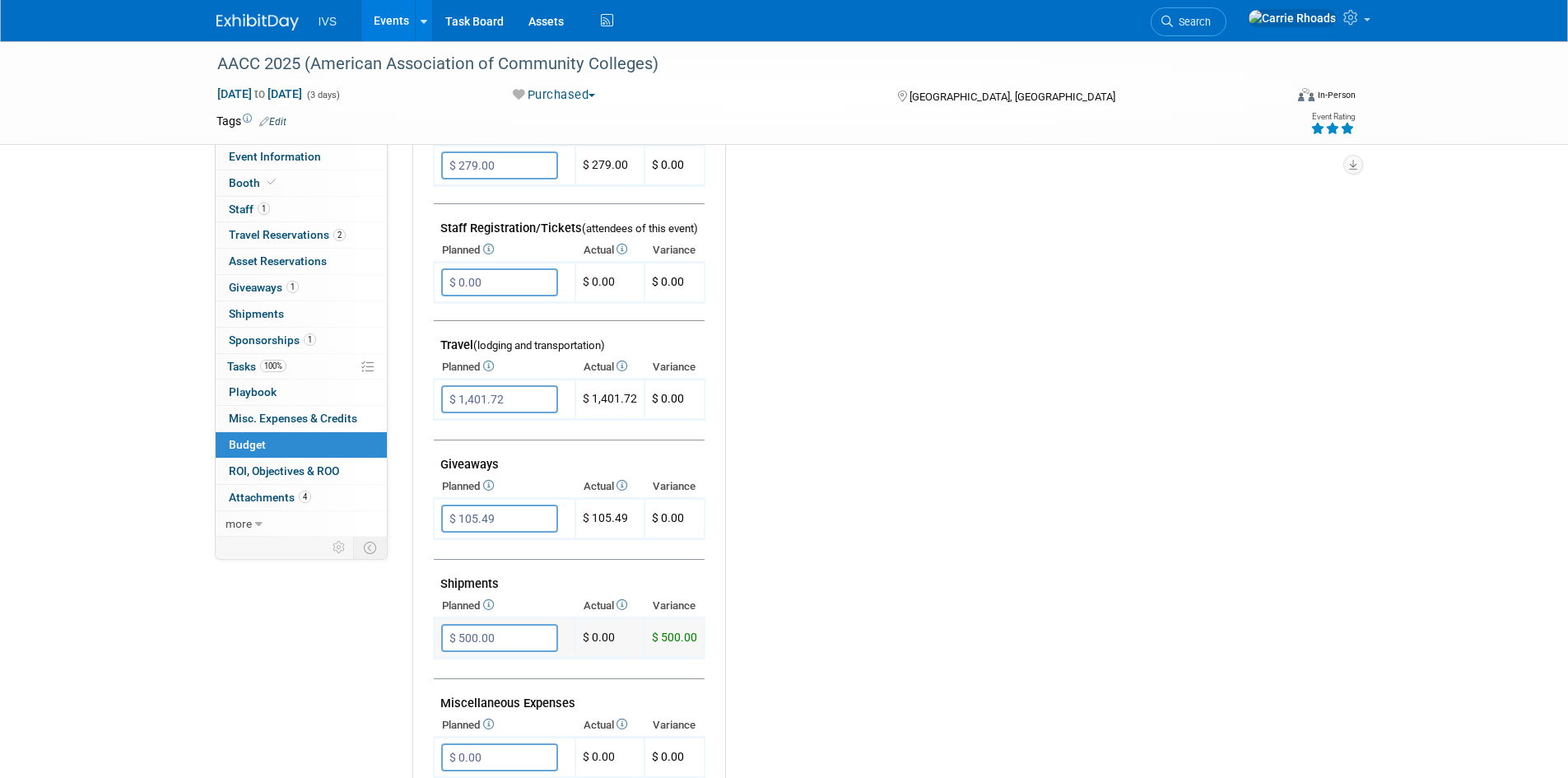
click at [537, 639] on input "$ 500.00" at bounding box center [500, 638] width 117 height 28
type input "$ 0.00"
click at [458, 675] on icon "button" at bounding box center [456, 672] width 11 height 11
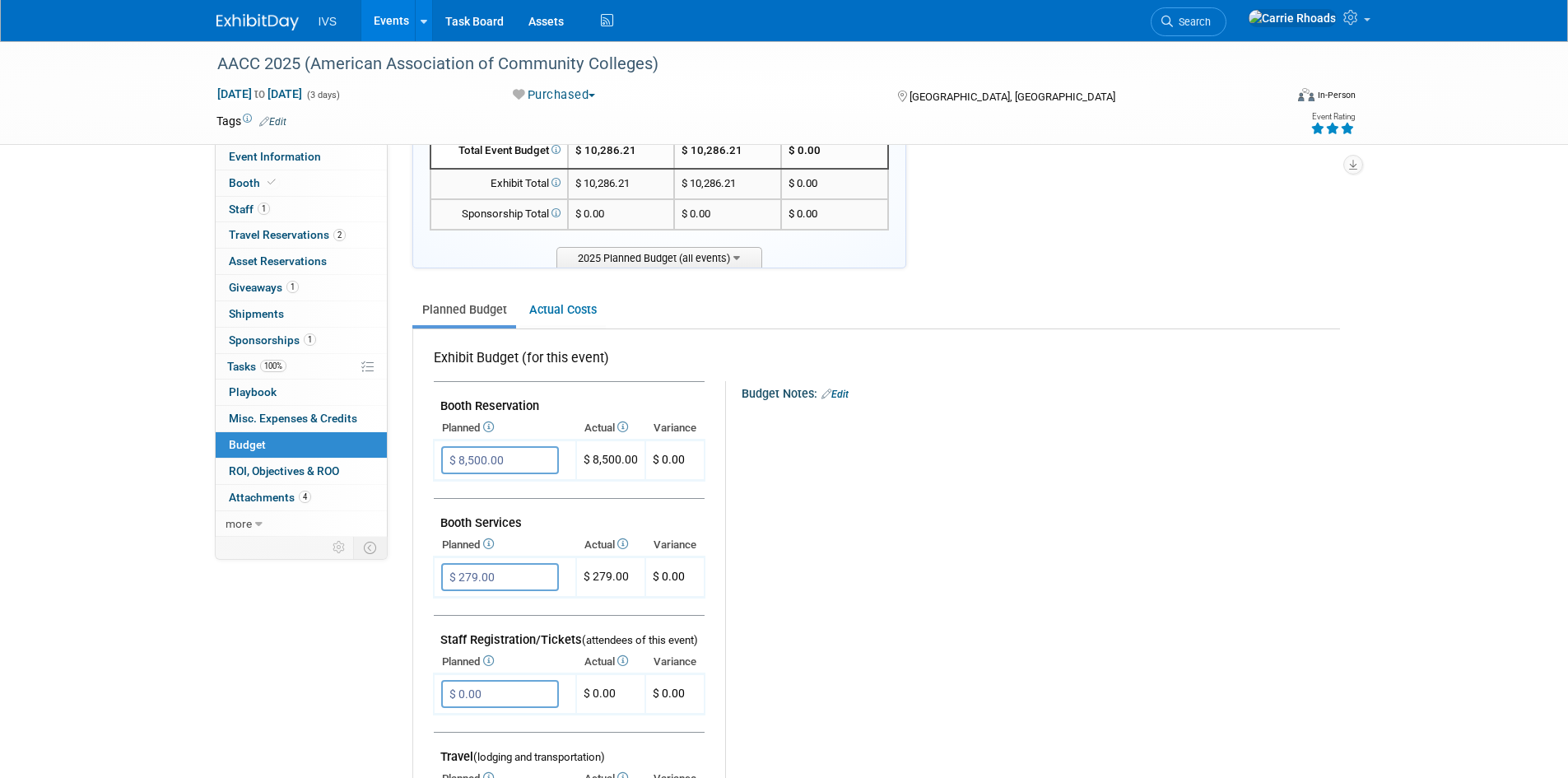
scroll to position [0, 0]
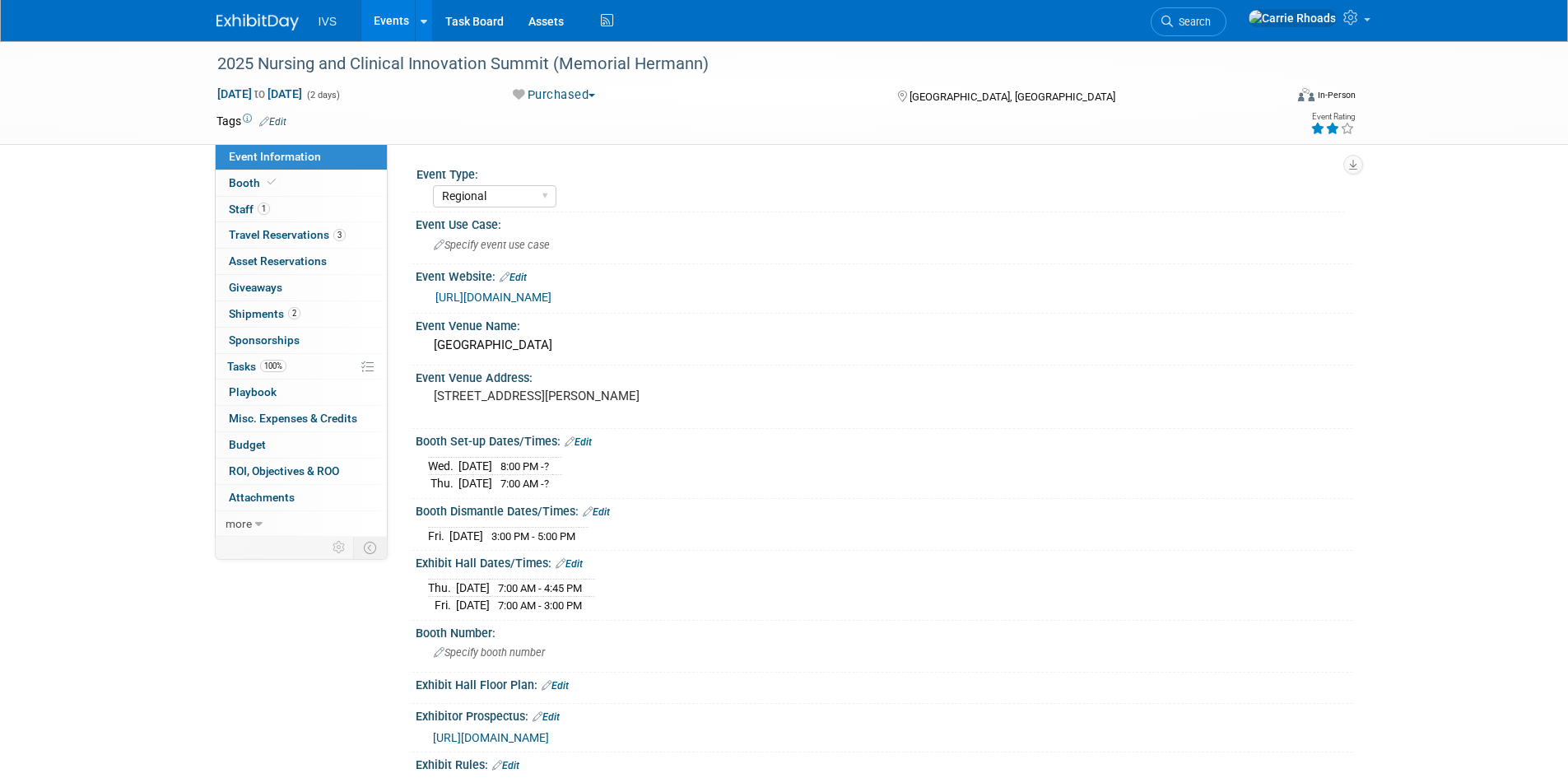
select select "Regional"
click at [243, 448] on span "Budget" at bounding box center [247, 444] width 37 height 13
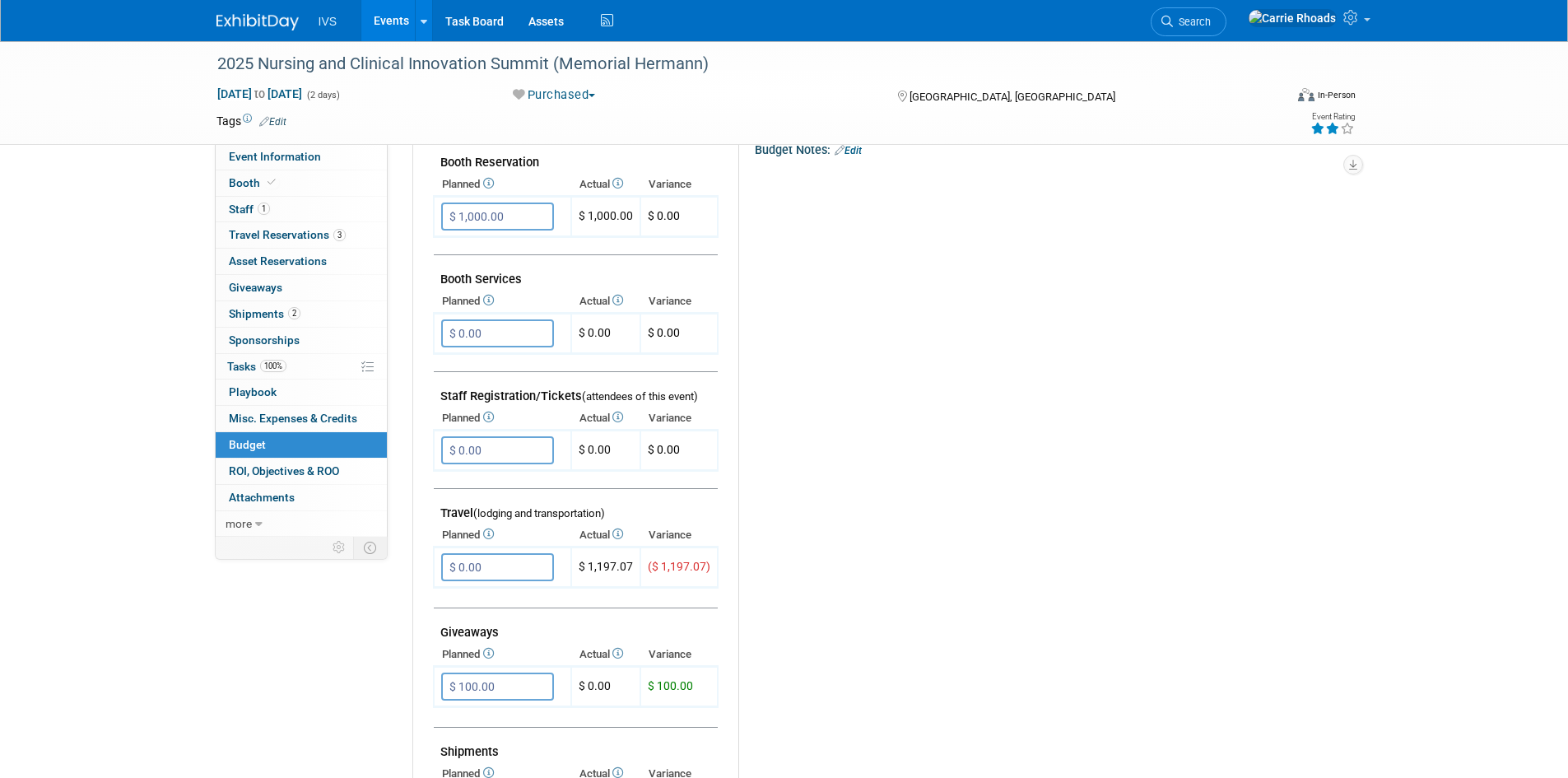
scroll to position [329, 0]
click at [510, 564] on input "$ 0.00" at bounding box center [498, 563] width 113 height 28
click at [249, 238] on span "Travel Reservations 3" at bounding box center [287, 235] width 117 height 13
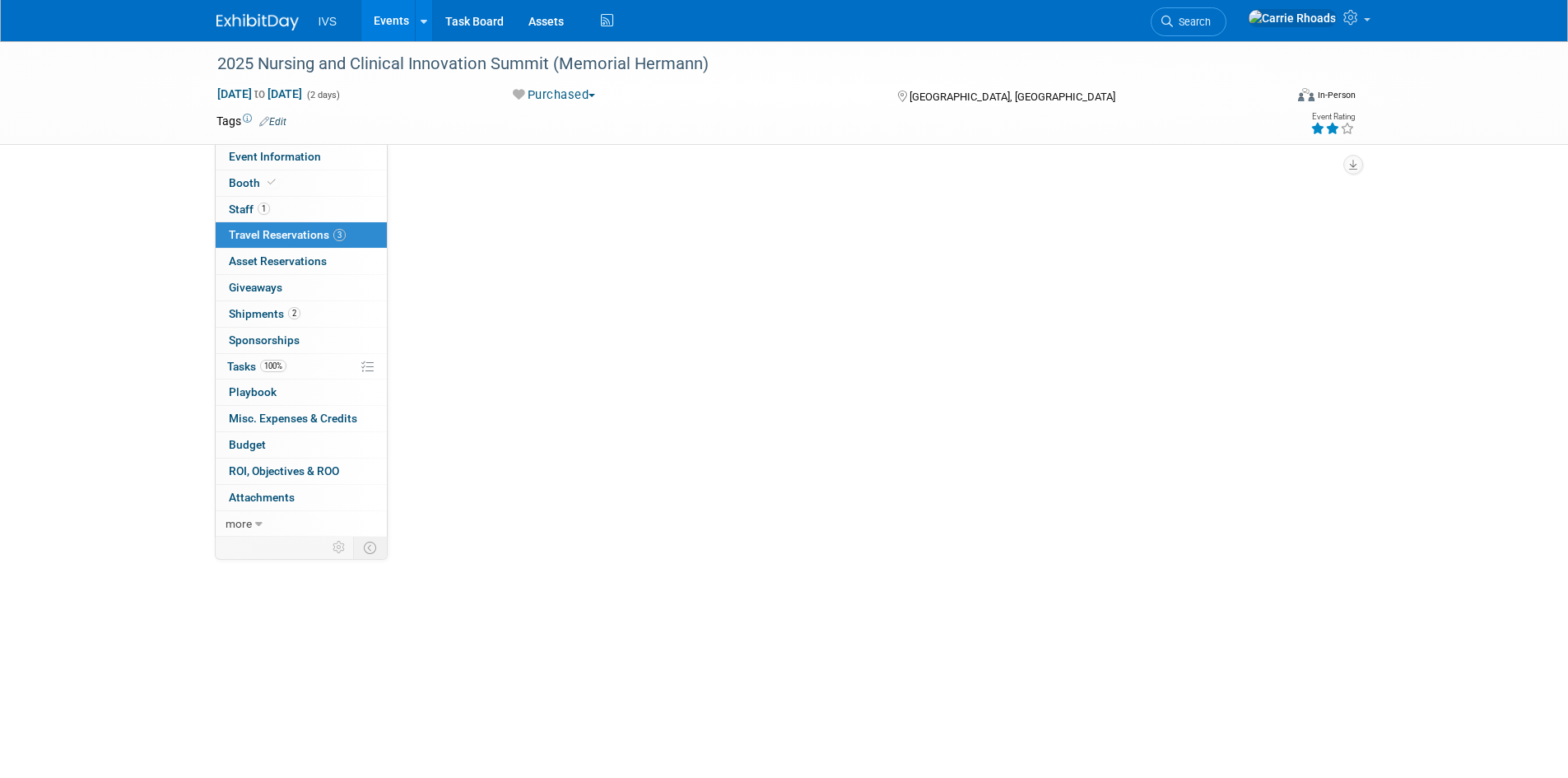
scroll to position [0, 0]
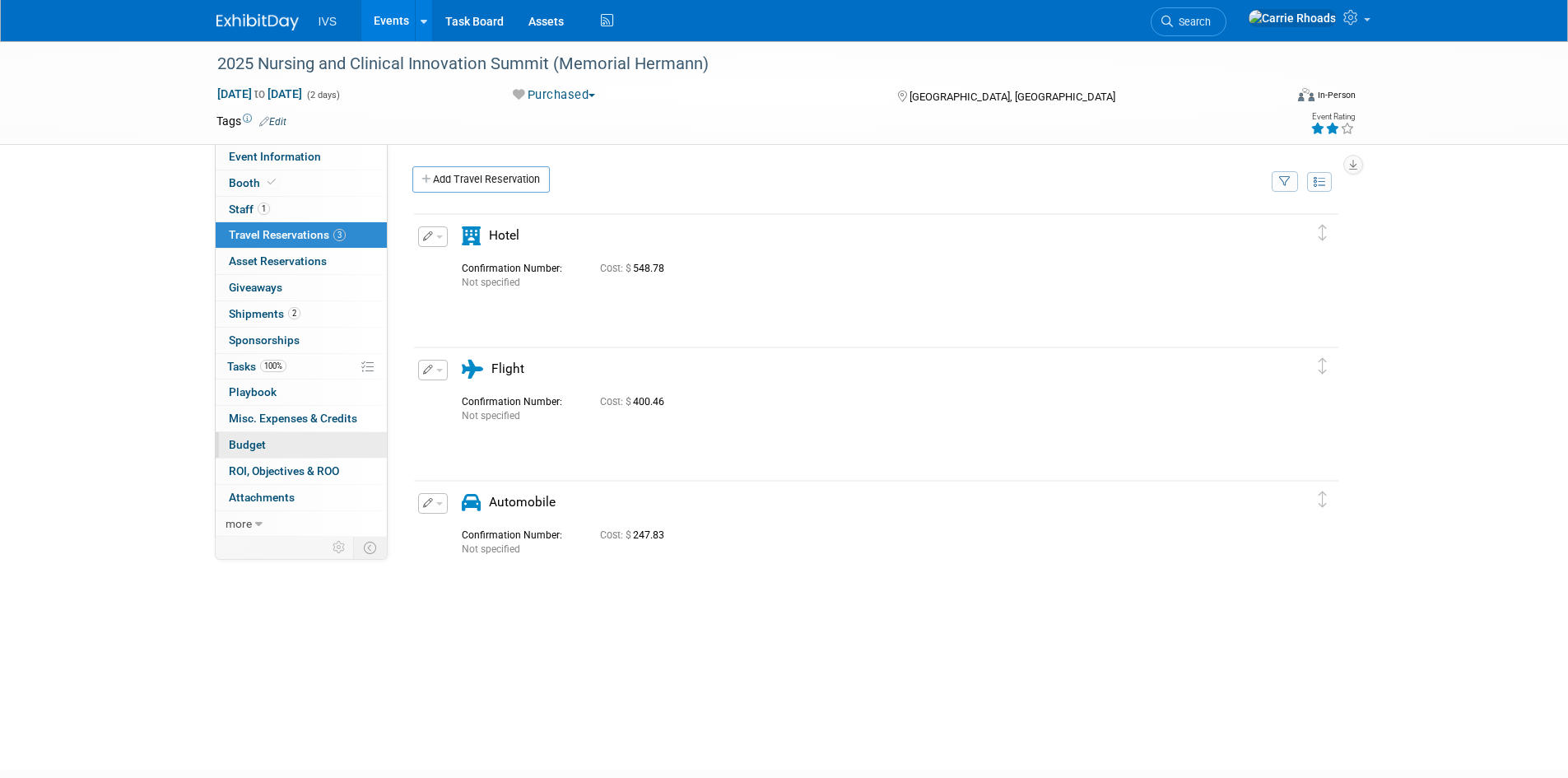
click at [231, 444] on span "Budget" at bounding box center [247, 444] width 37 height 13
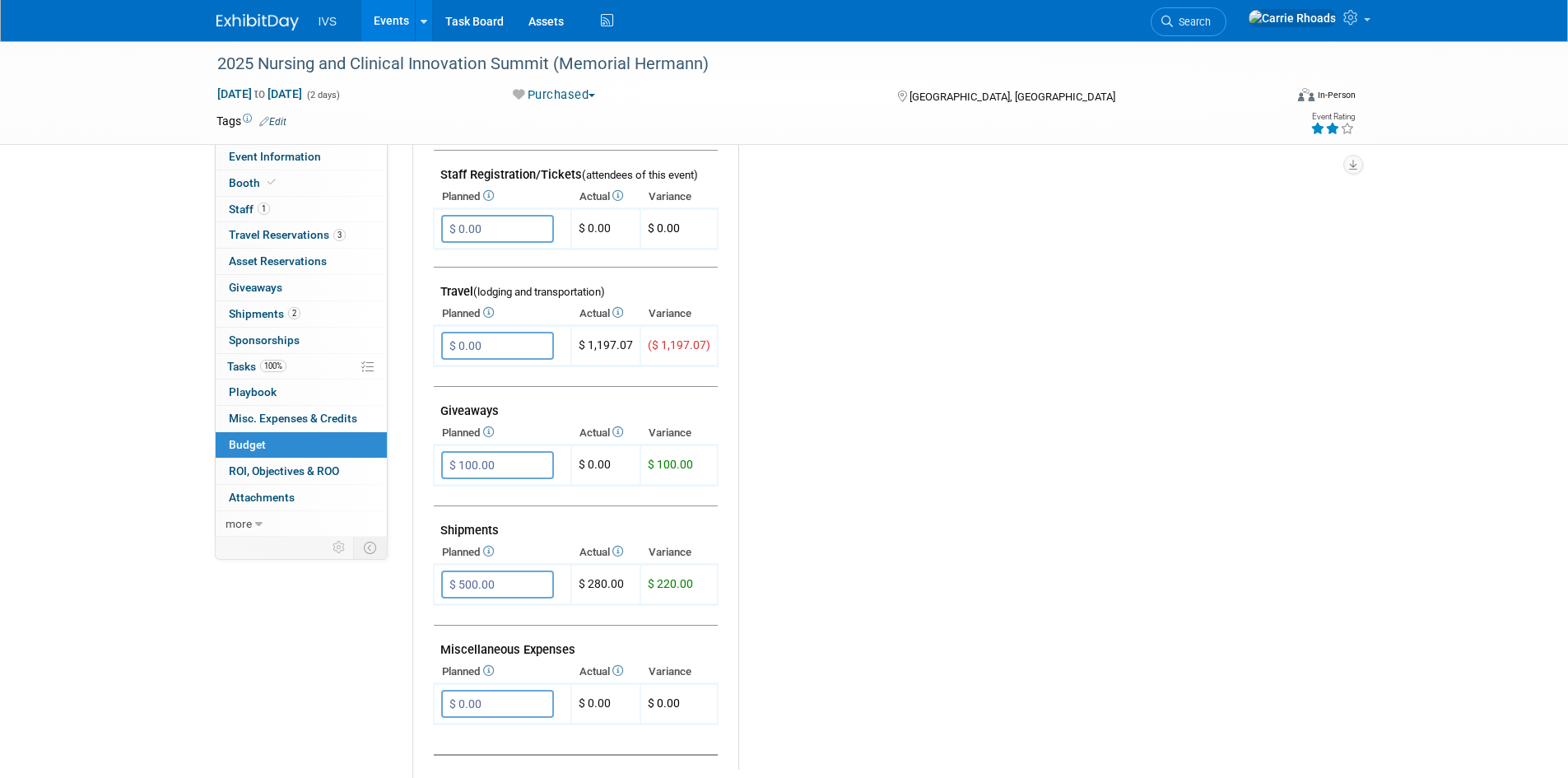
scroll to position [576, 0]
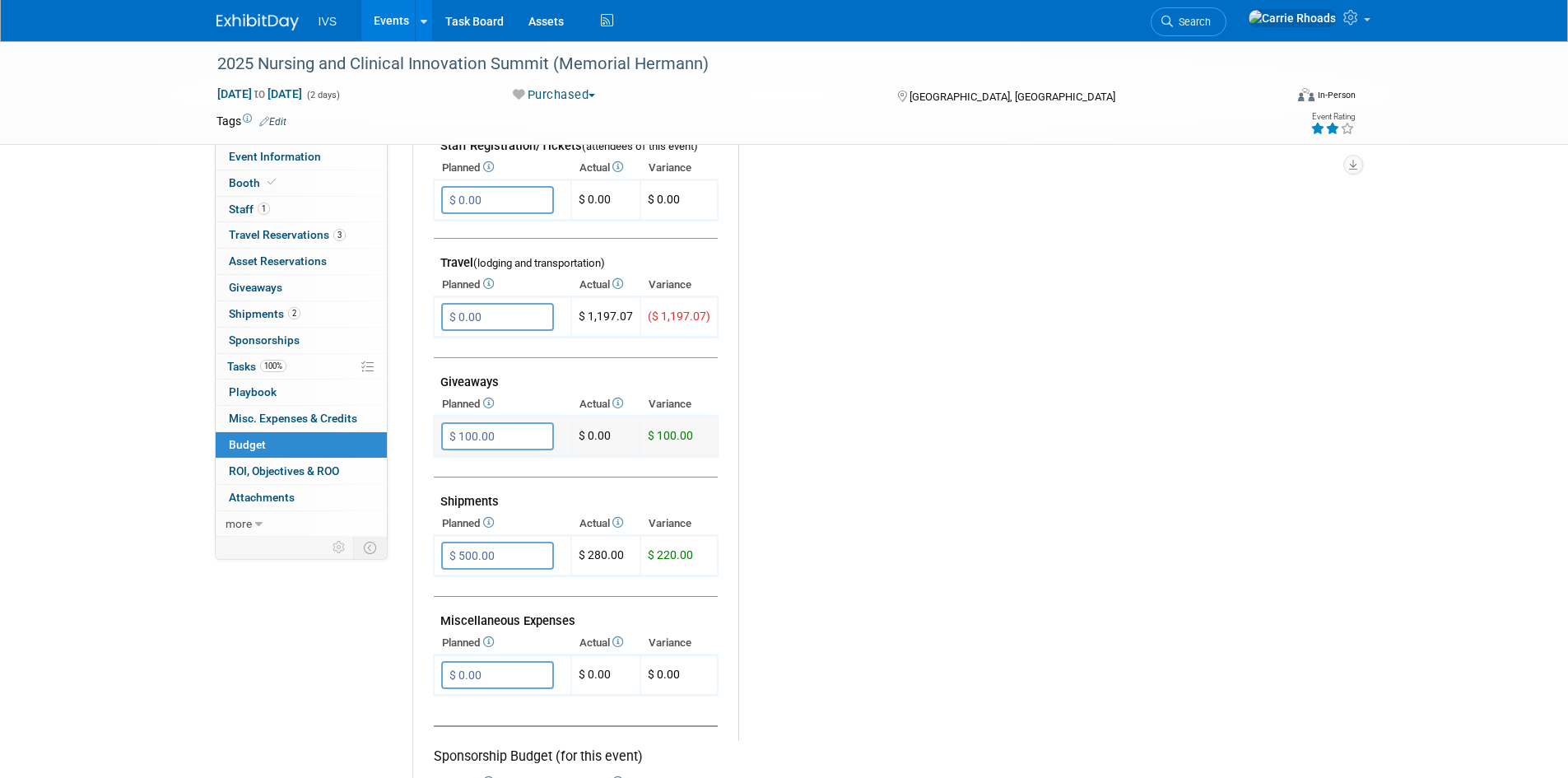
click at [495, 438] on input "$ 100.00" at bounding box center [498, 437] width 113 height 28
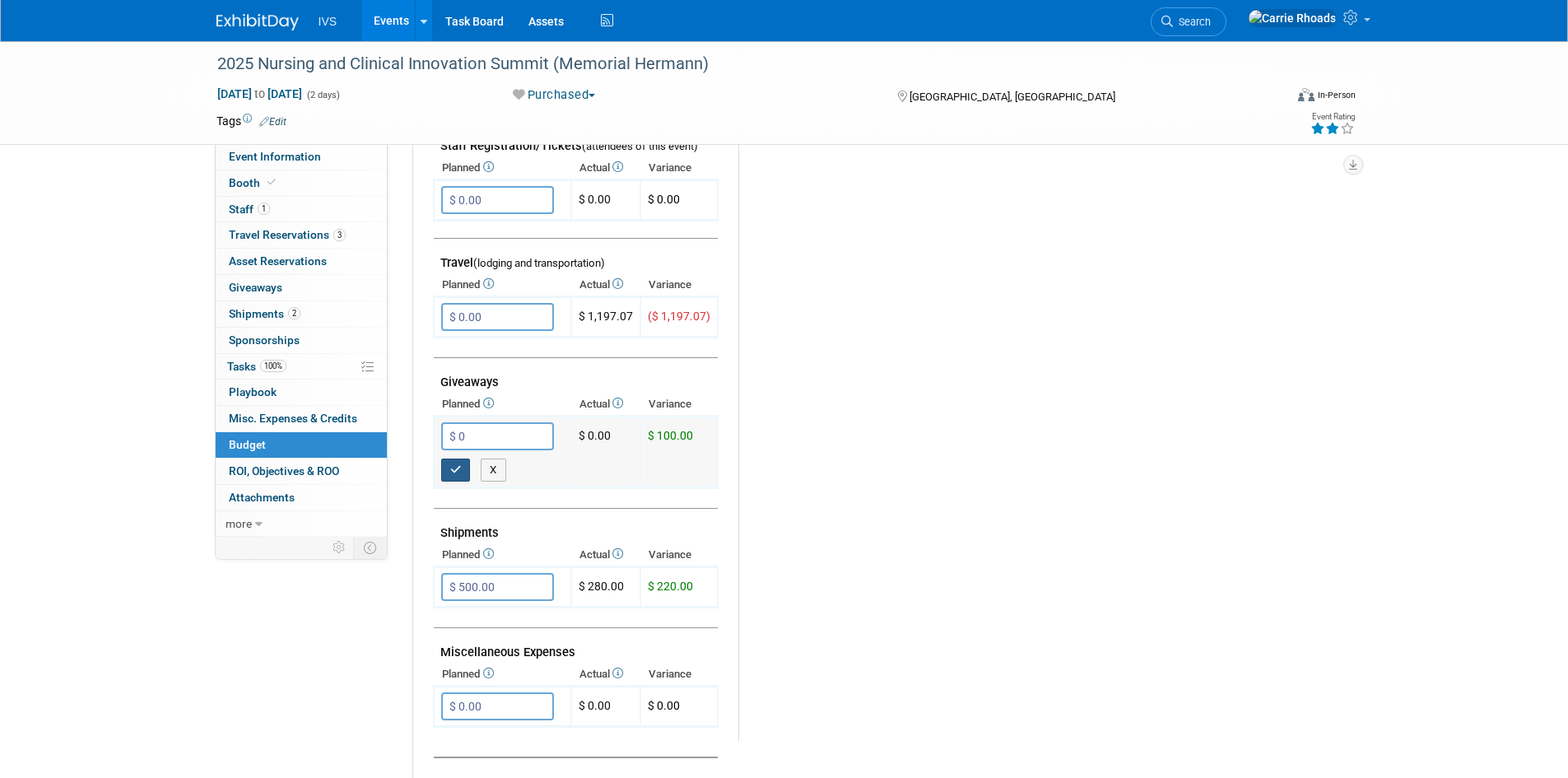
type input "$ 0.00"
click at [458, 466] on icon "button" at bounding box center [456, 470] width 11 height 11
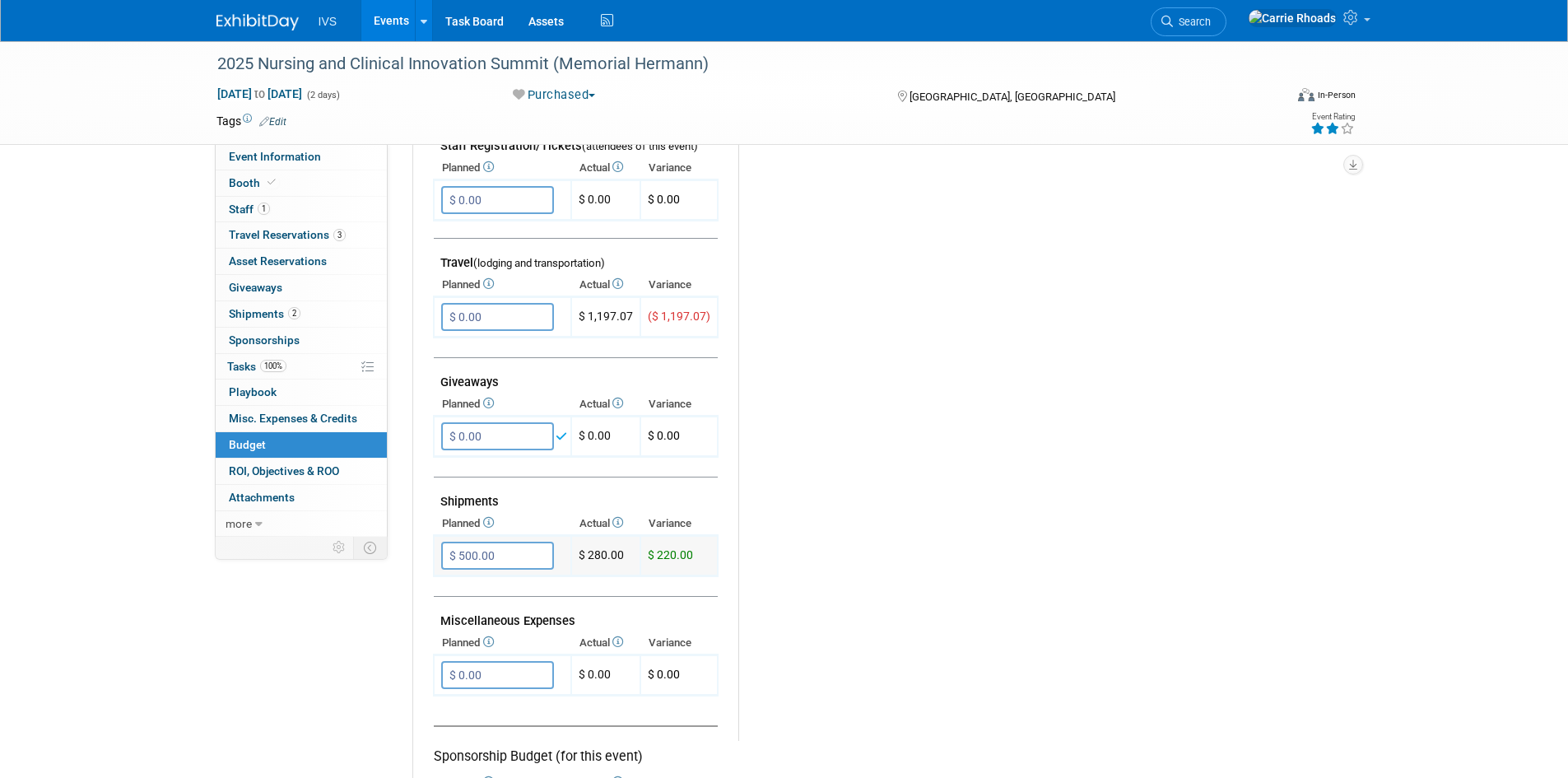
click at [502, 553] on input "$ 500.00" at bounding box center [498, 556] width 113 height 28
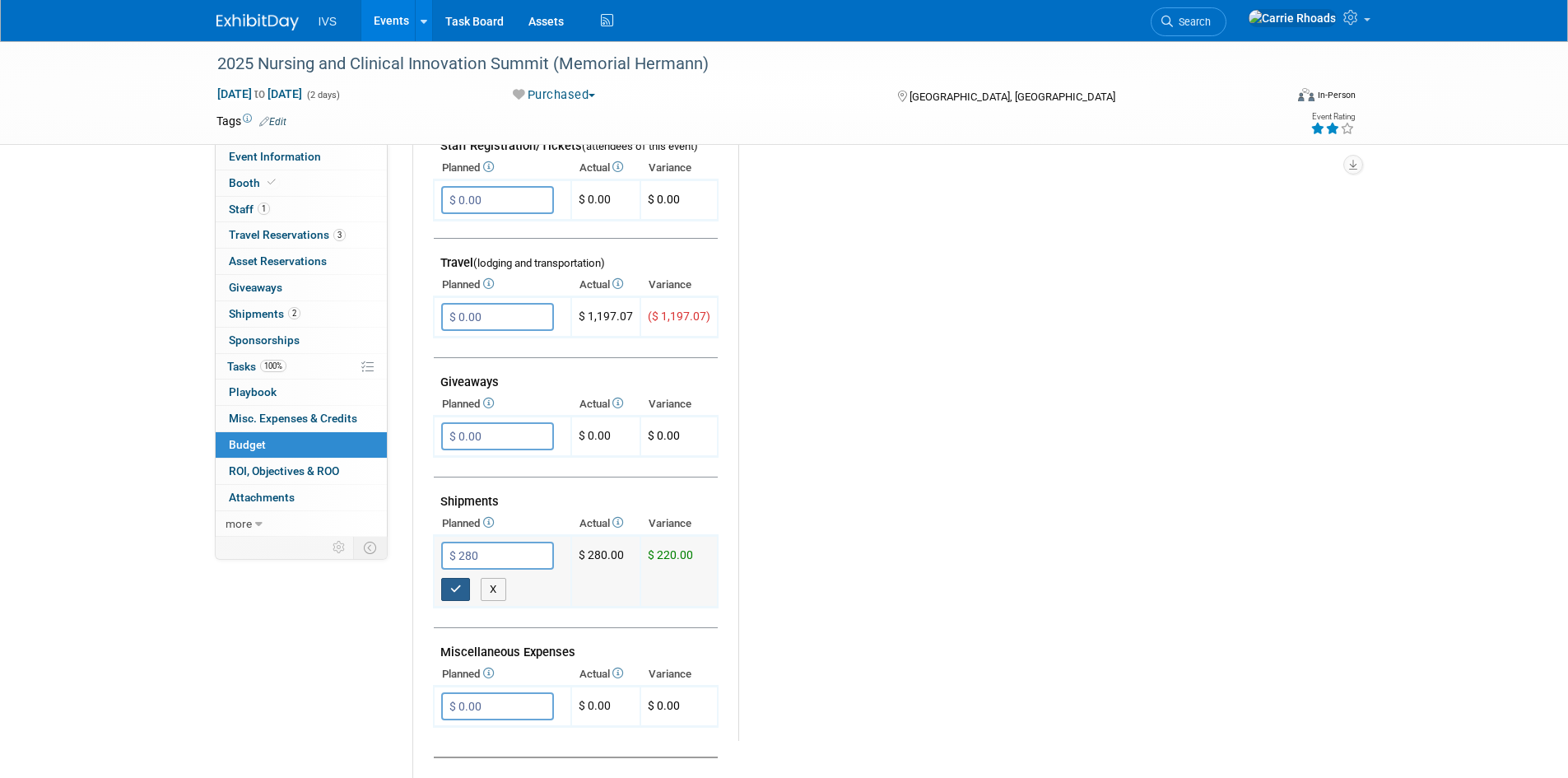
type input "$ 280.00"
click at [460, 597] on button "button" at bounding box center [456, 589] width 30 height 23
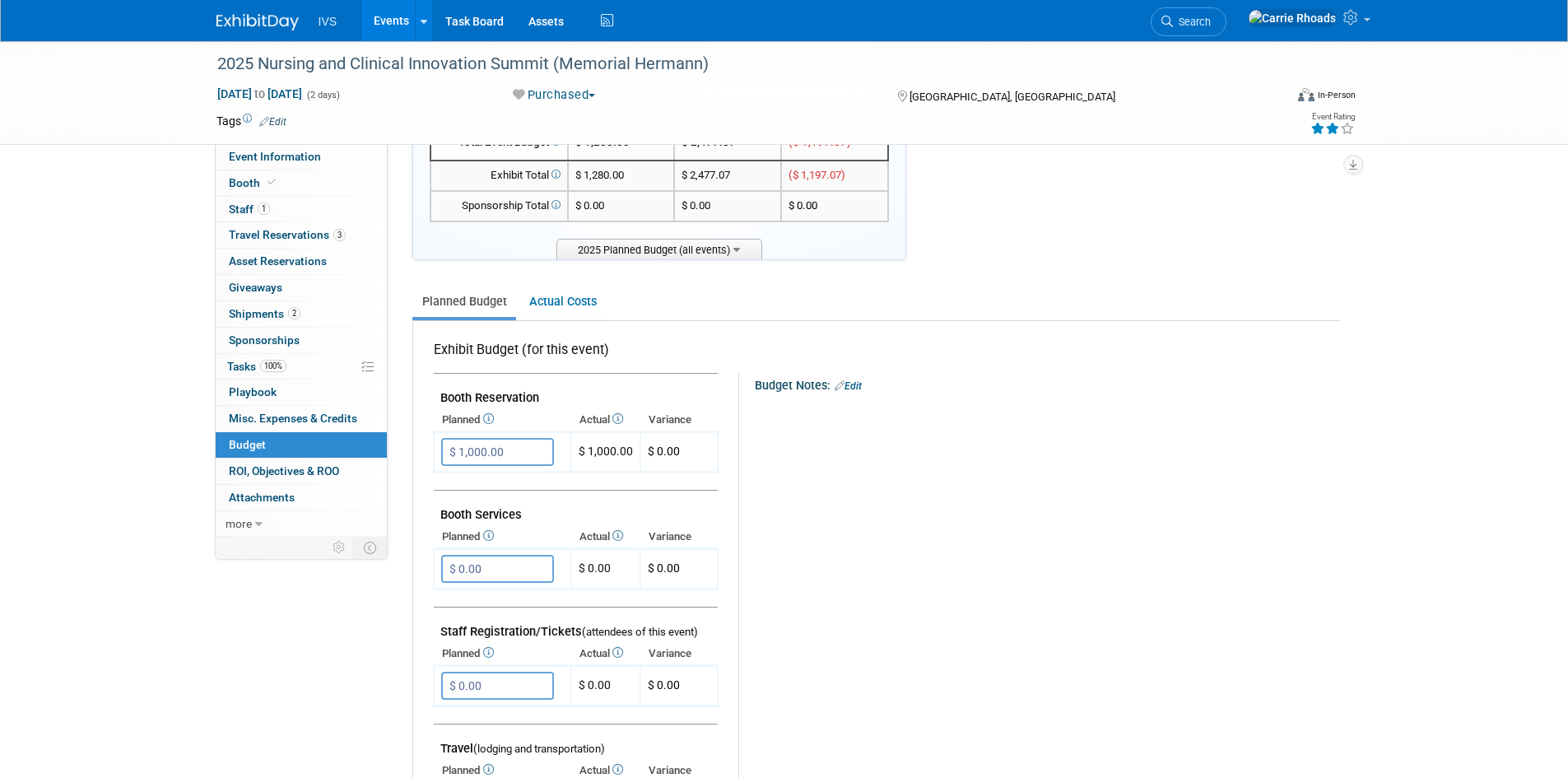
scroll to position [0, 0]
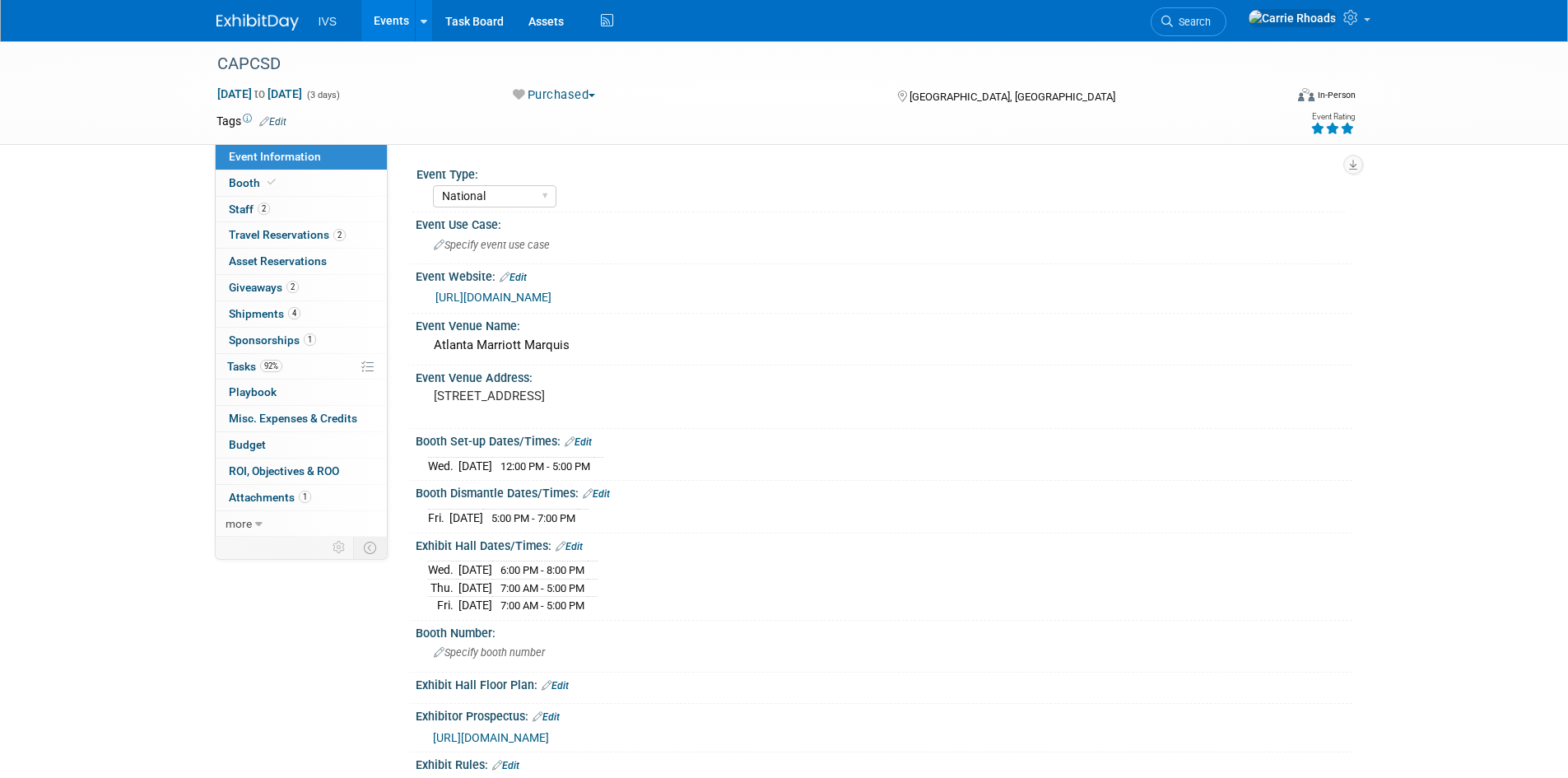
select select "National"
click at [248, 447] on span "Budget" at bounding box center [247, 444] width 37 height 13
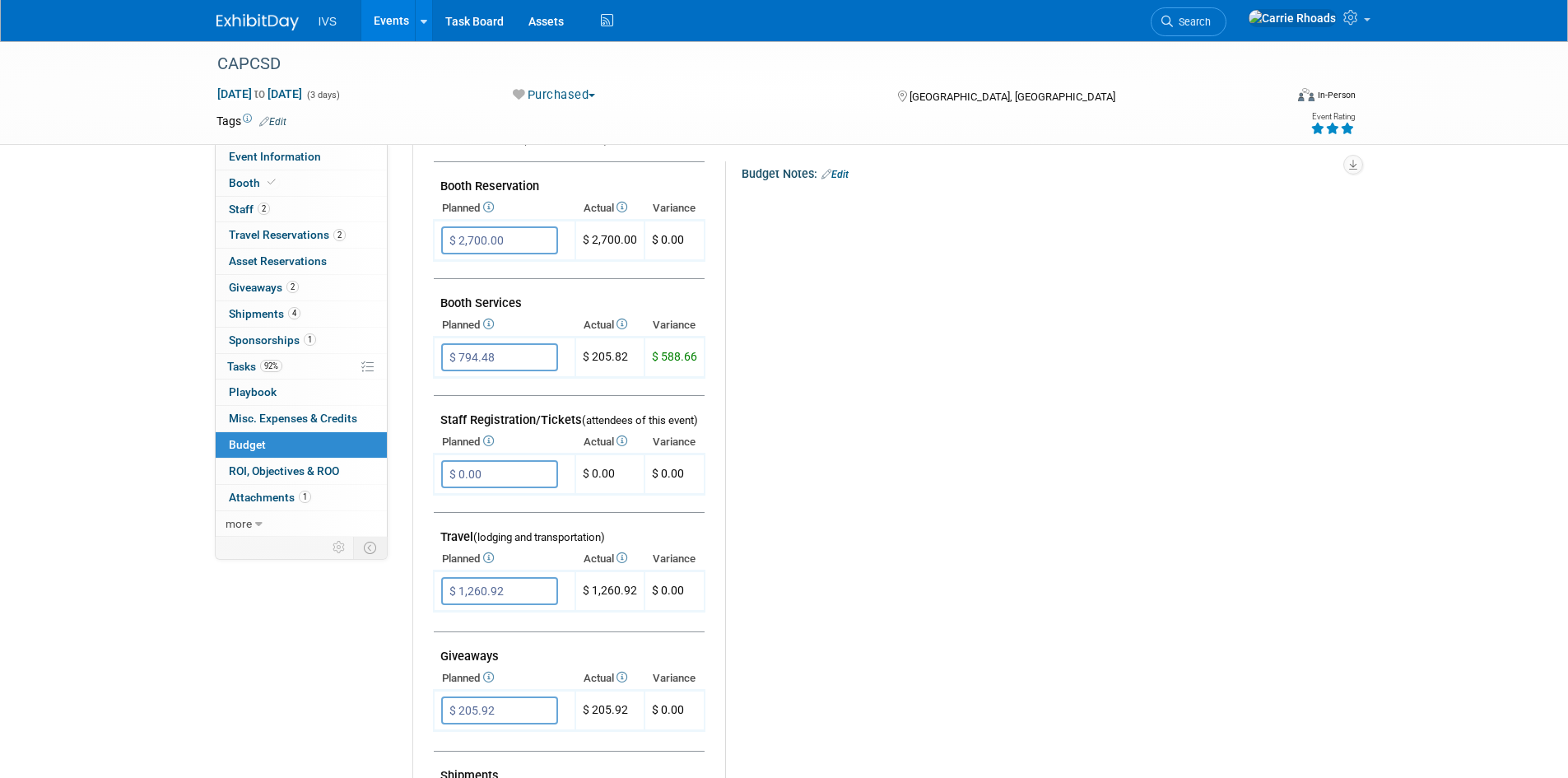
scroll to position [329, 0]
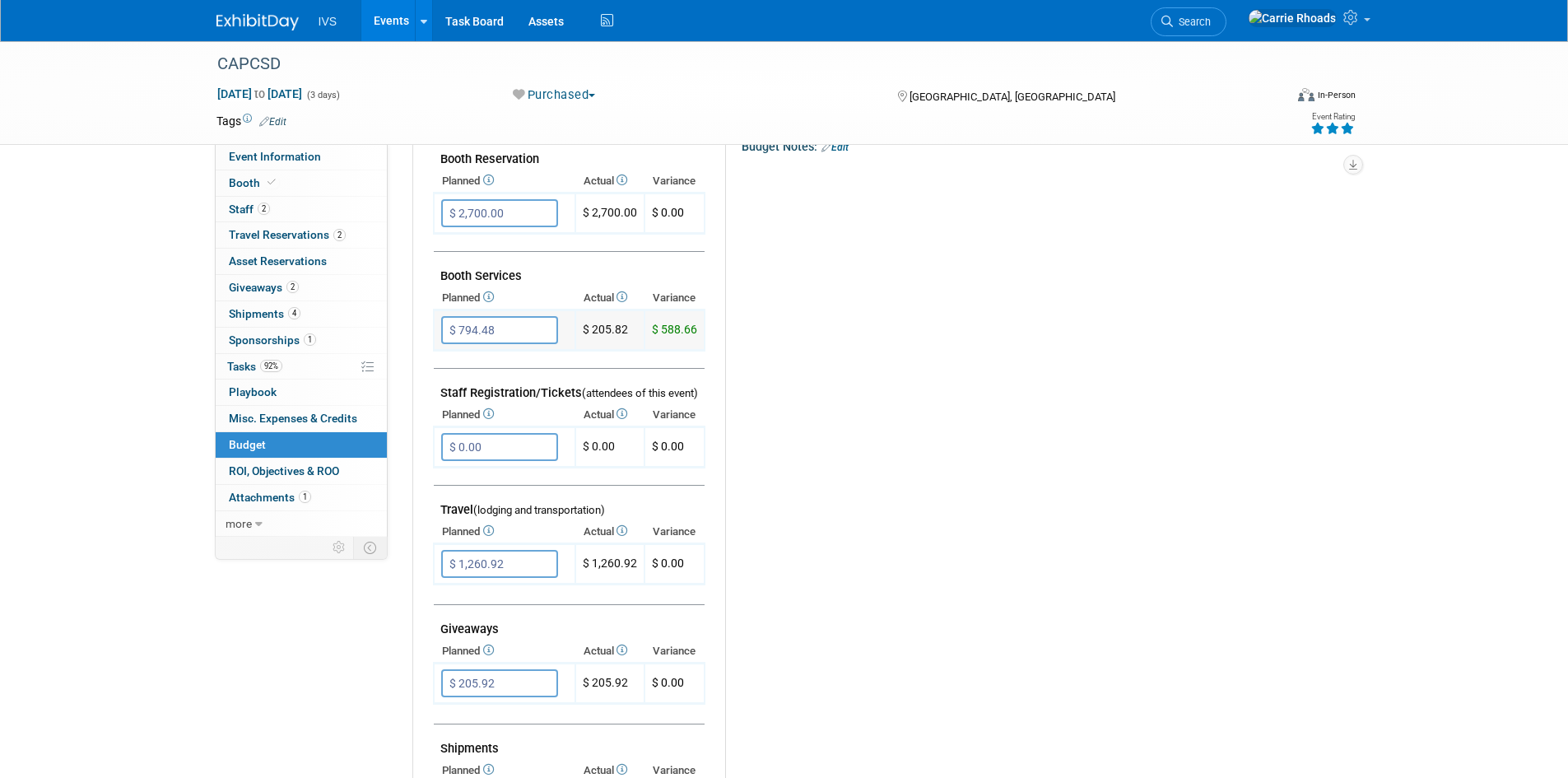
click at [505, 331] on input "$ 794.48" at bounding box center [500, 330] width 117 height 28
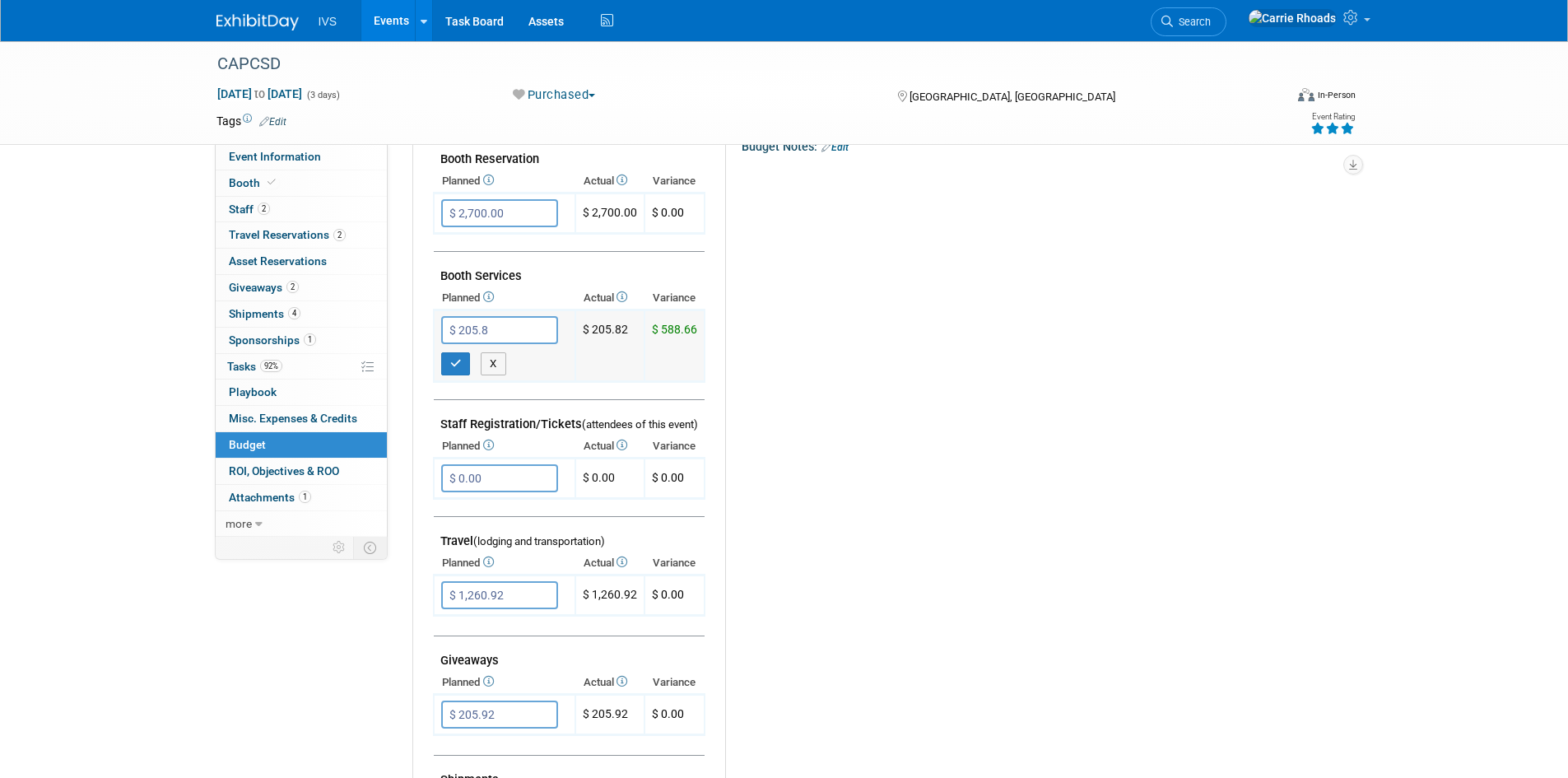
type input "$ 205.82"
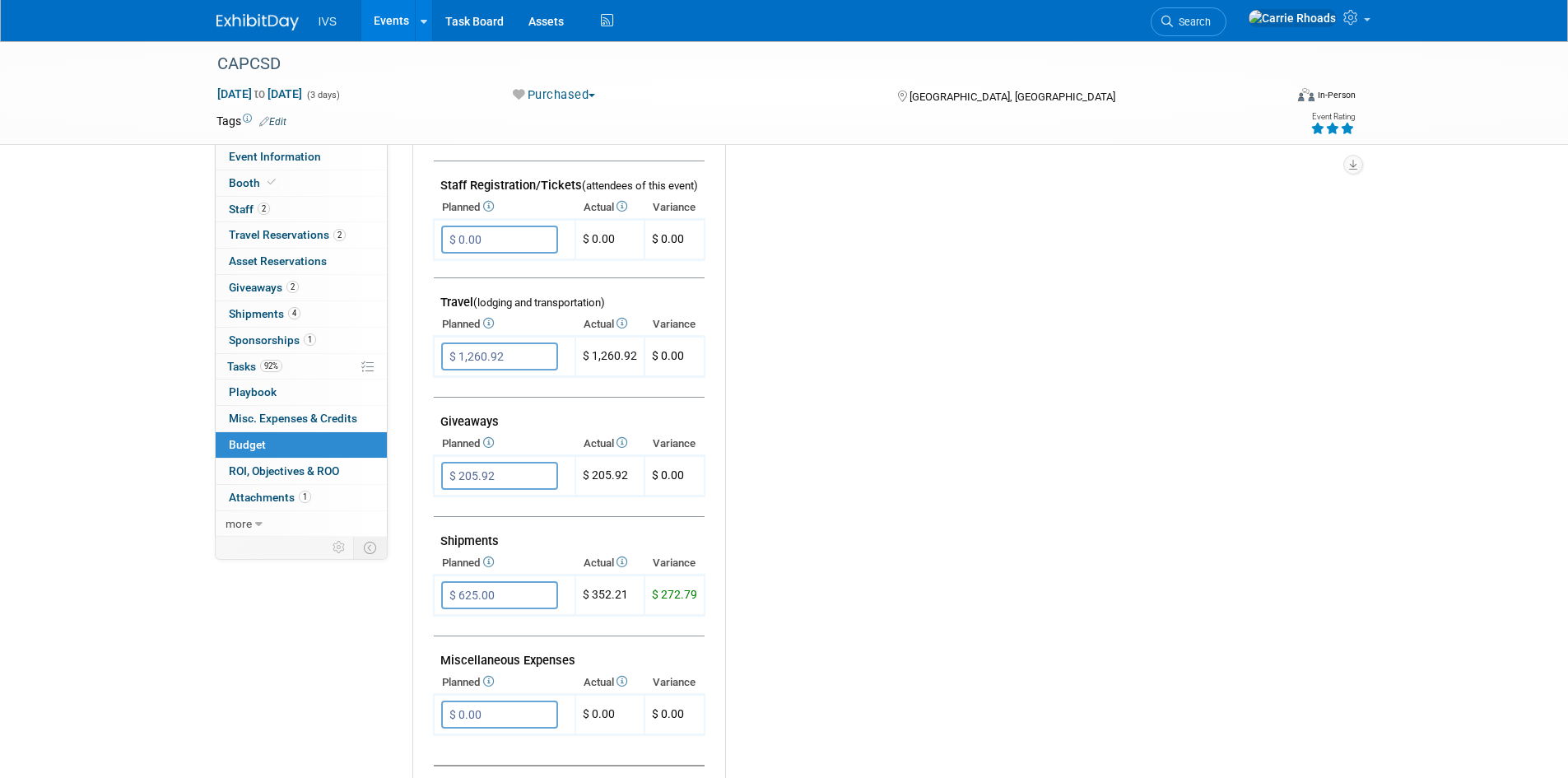
scroll to position [576, 0]
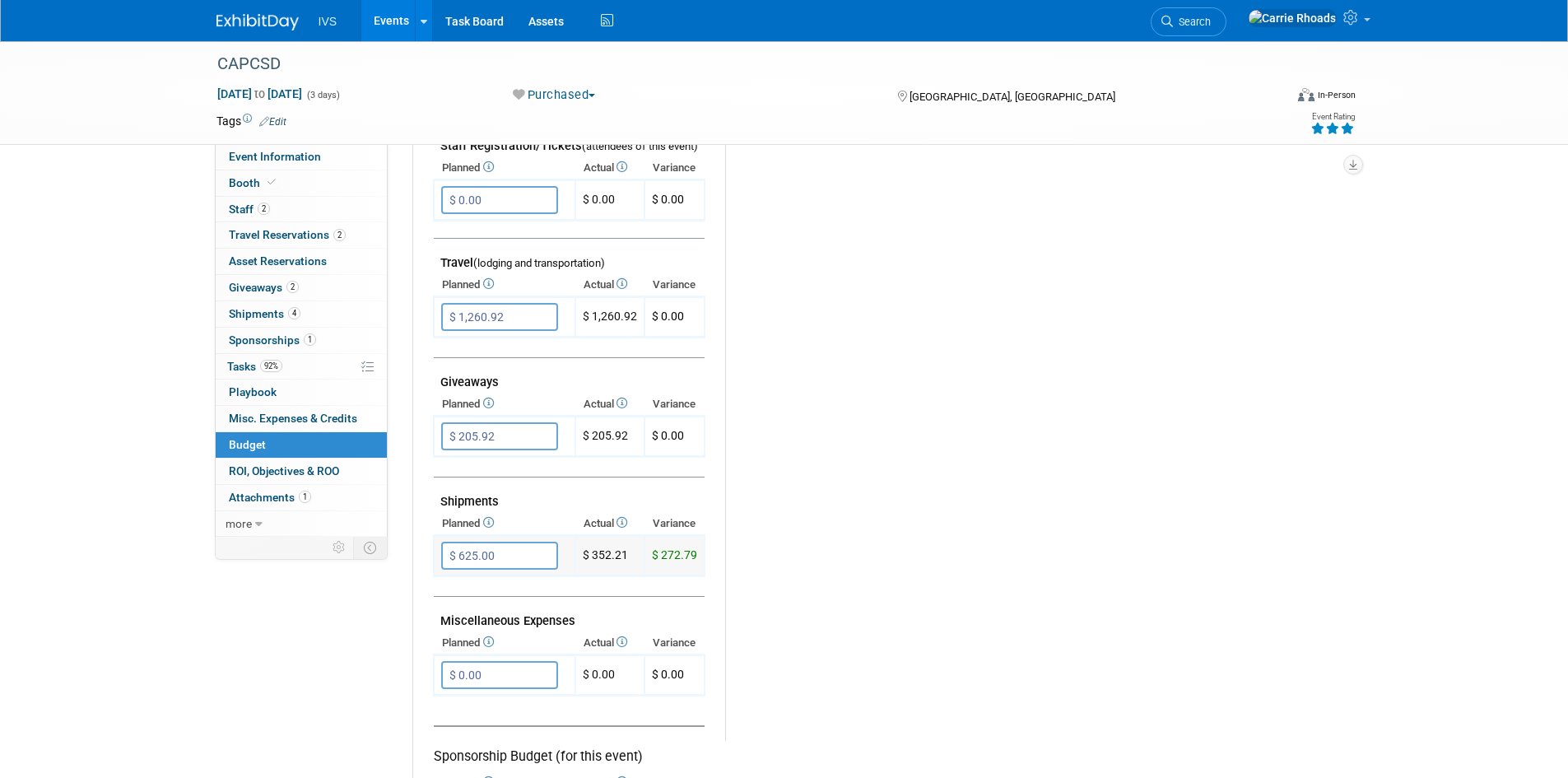
click at [519, 553] on input "$ 625.00" at bounding box center [500, 556] width 117 height 28
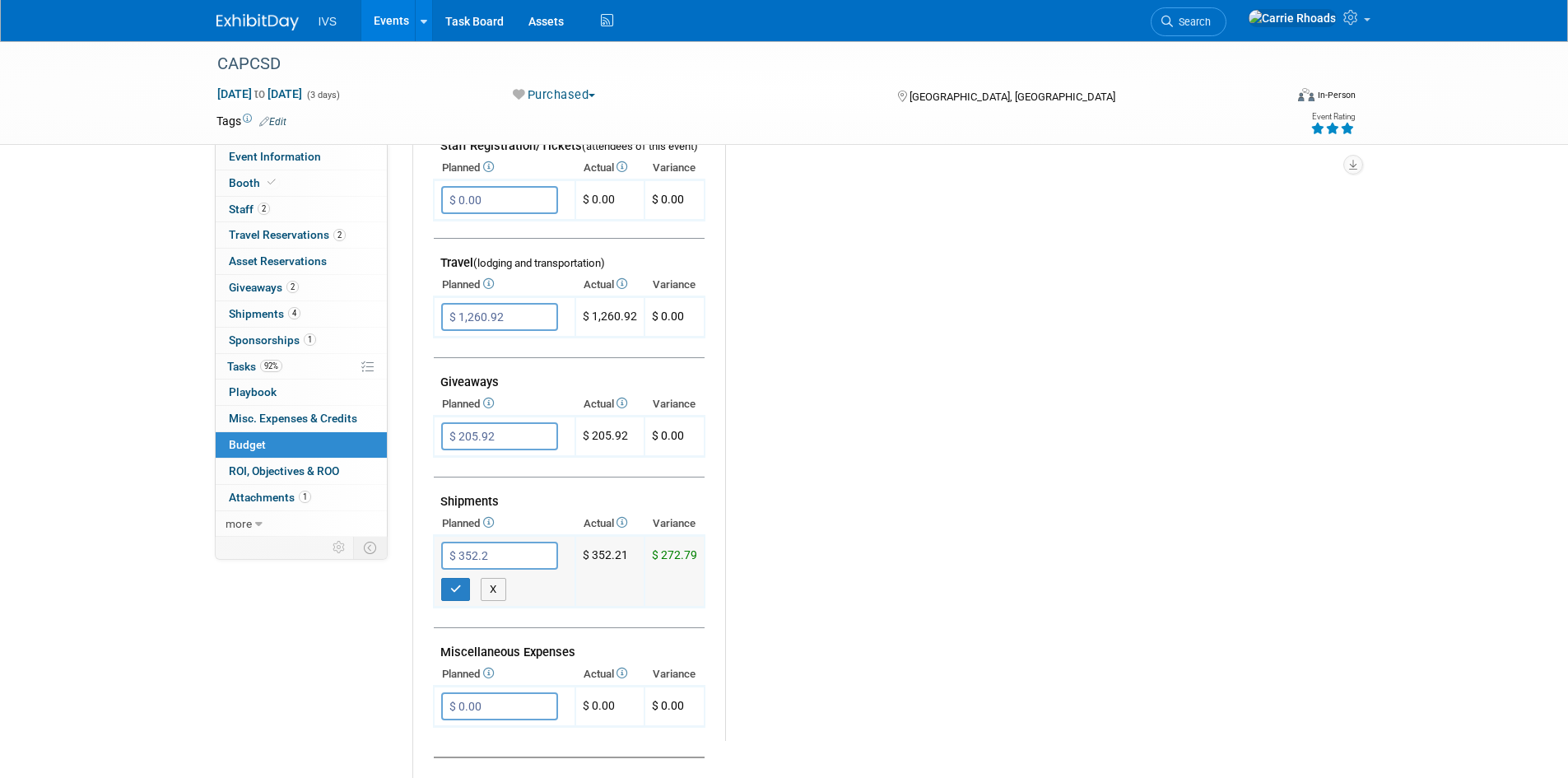
type input "$ 352.21"
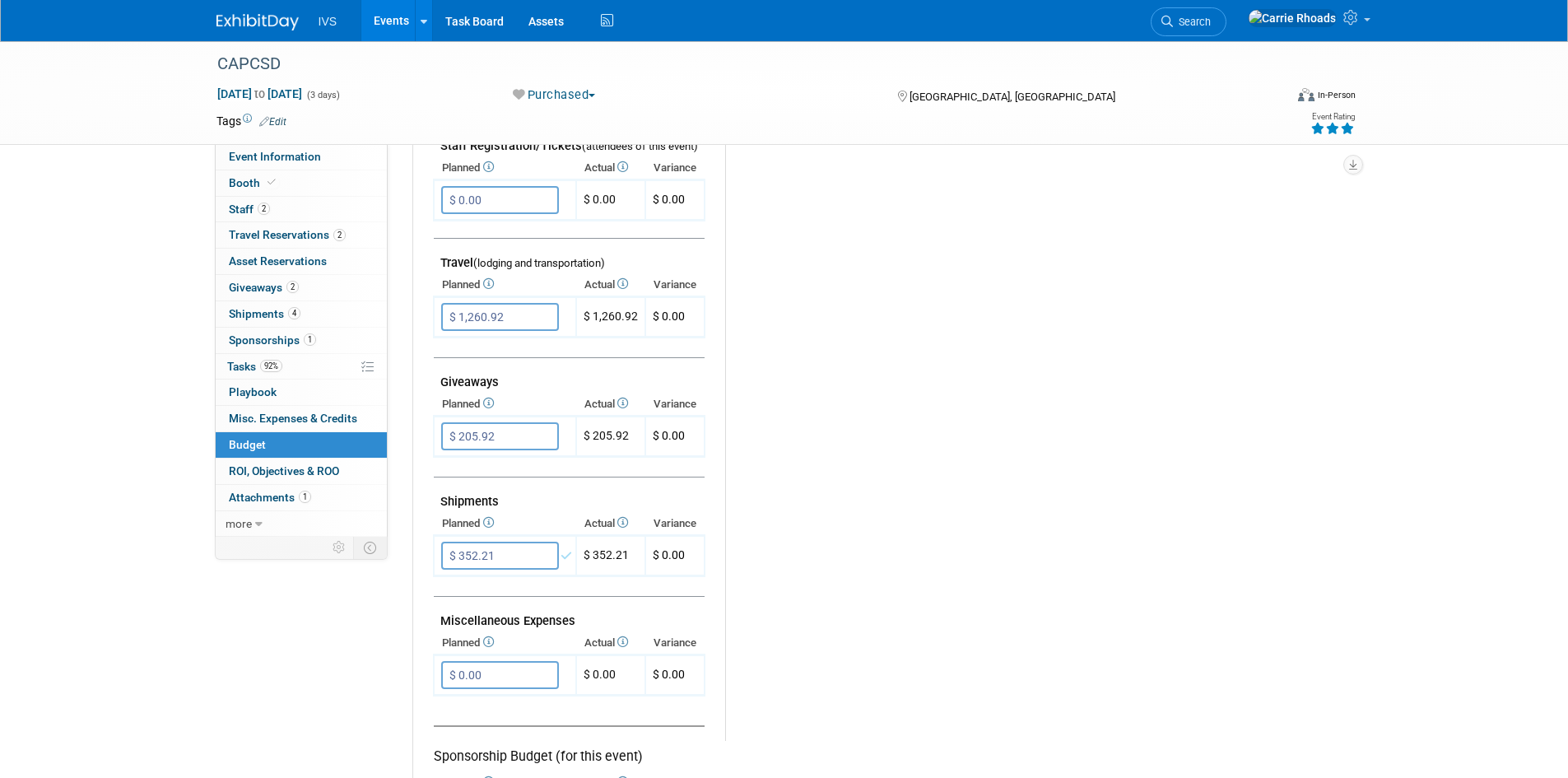
scroll to position [0, 0]
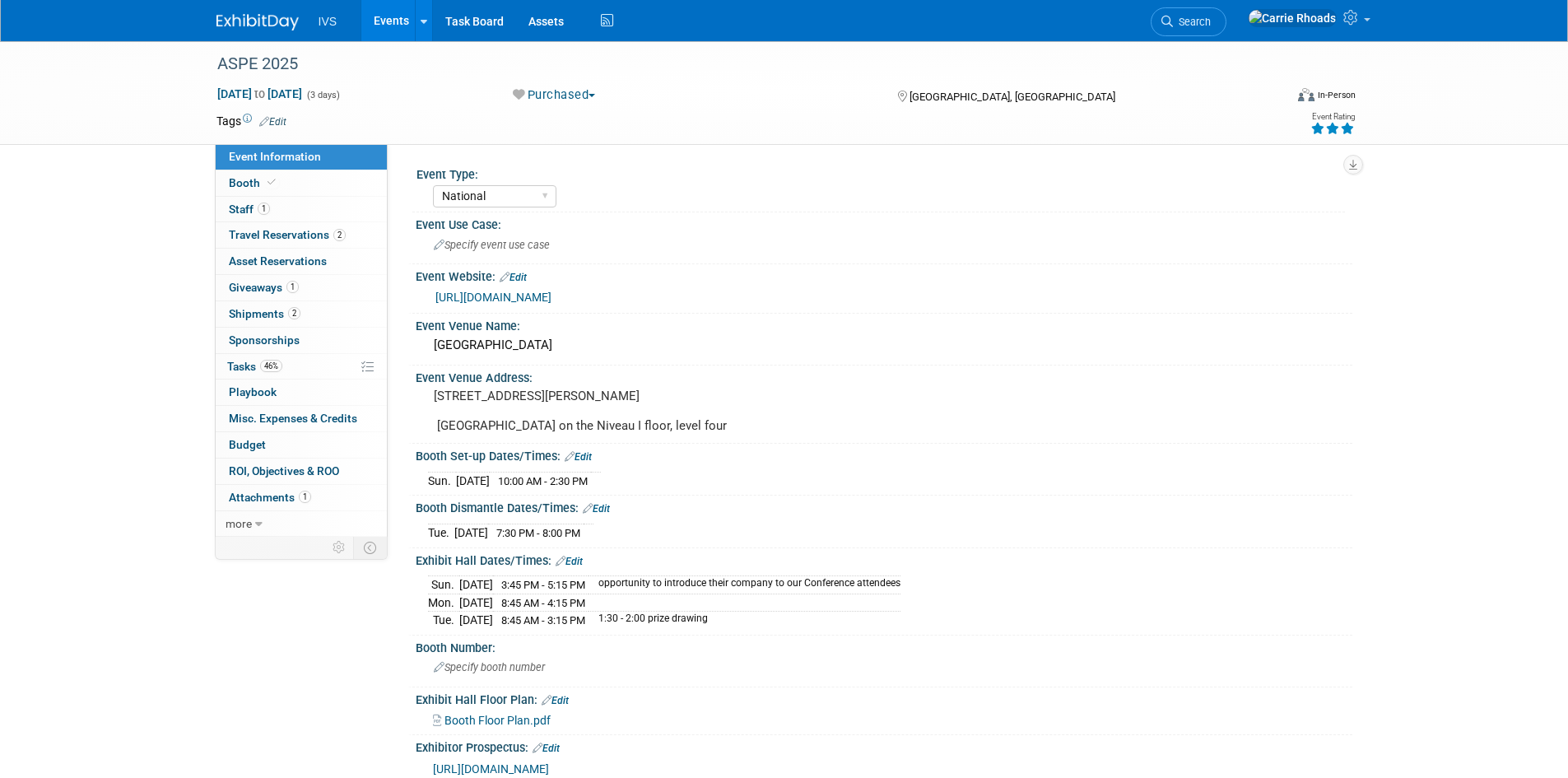
select select "National"
click at [249, 442] on span "Budget" at bounding box center [247, 444] width 37 height 13
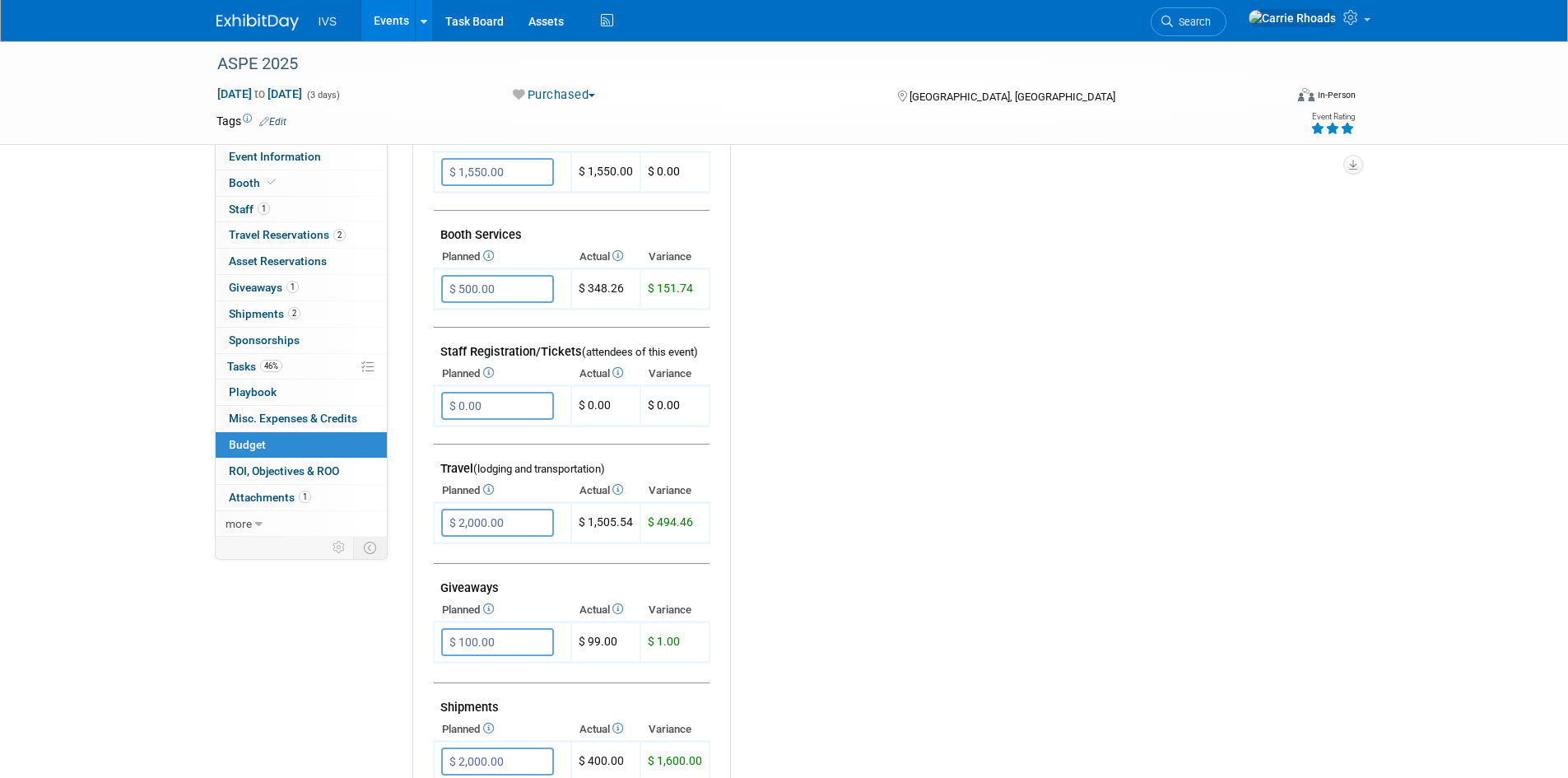
scroll to position [412, 0]
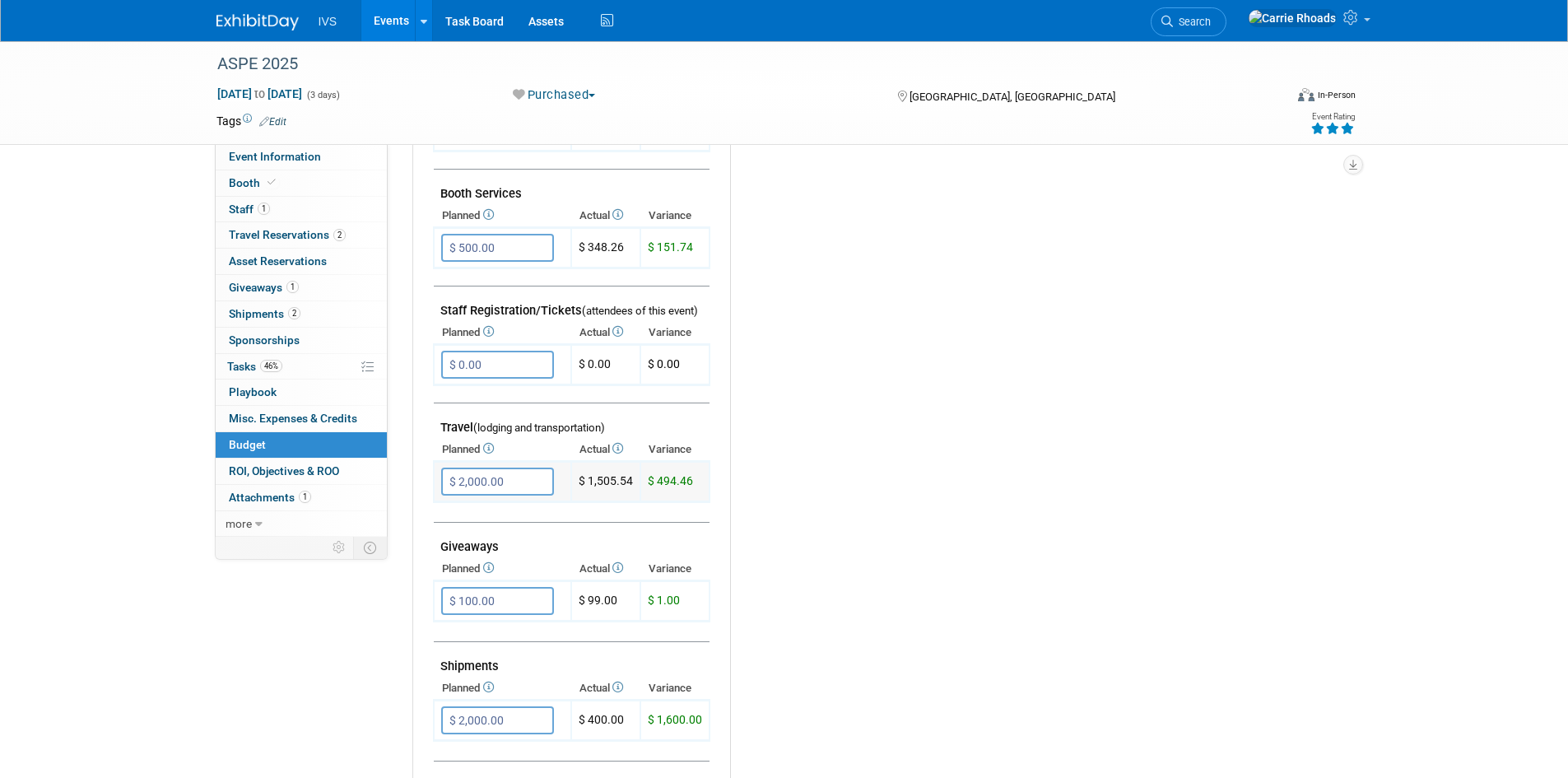
click at [520, 482] on input "$ 2,000.00" at bounding box center [498, 481] width 113 height 28
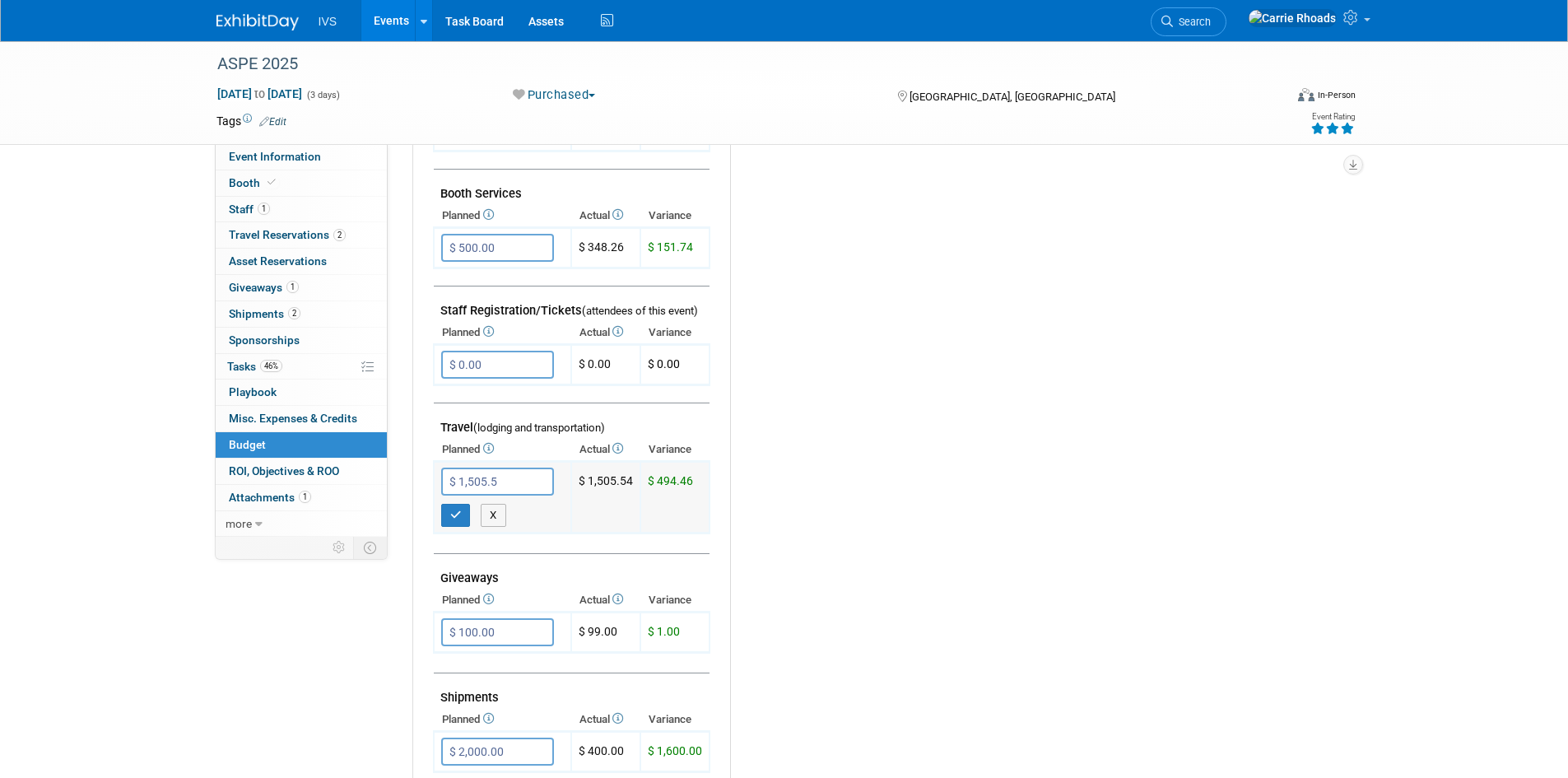
type input "$ 1,505.54"
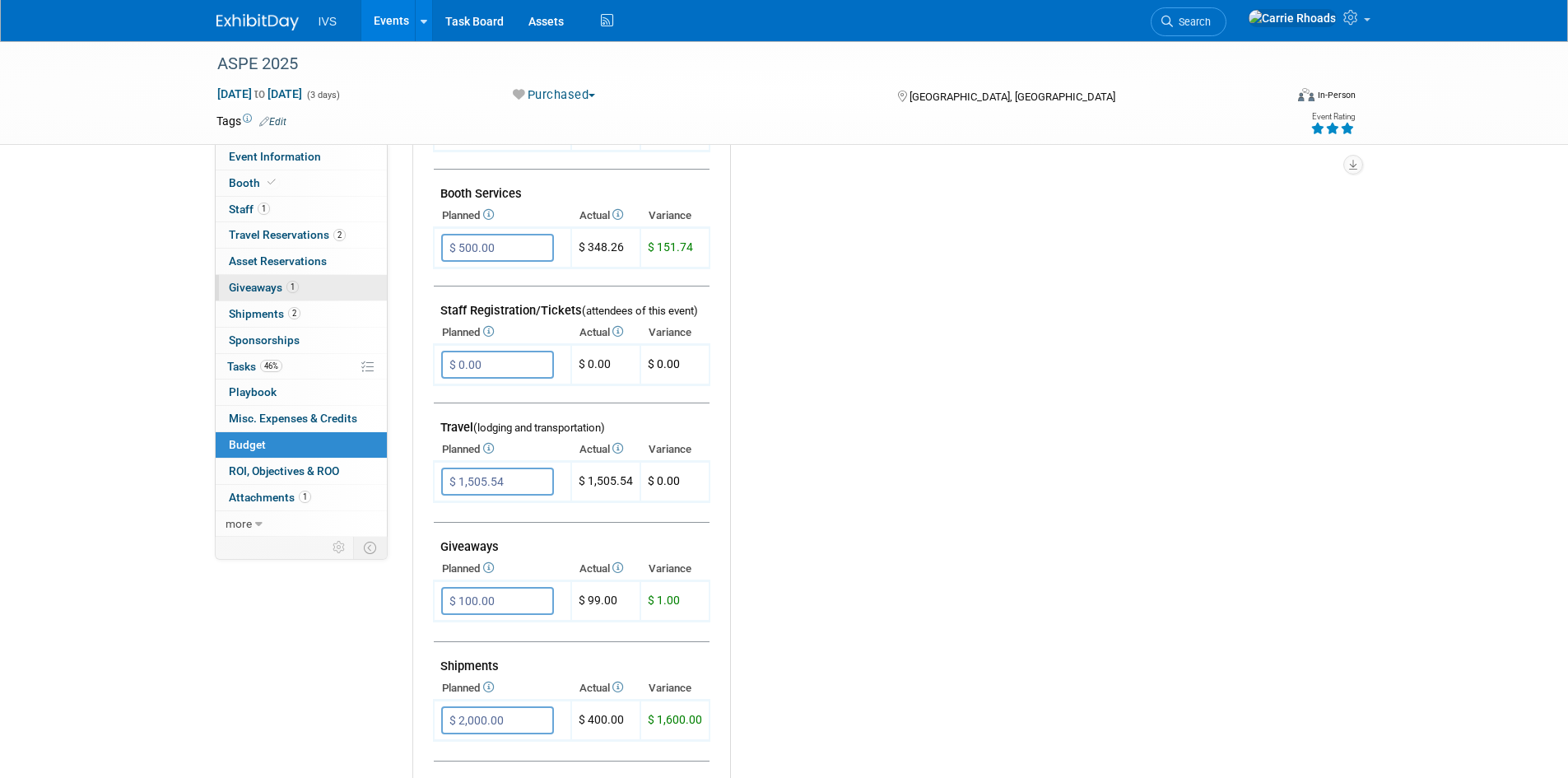
click at [262, 295] on link "1 Giveaways 1" at bounding box center [301, 288] width 171 height 26
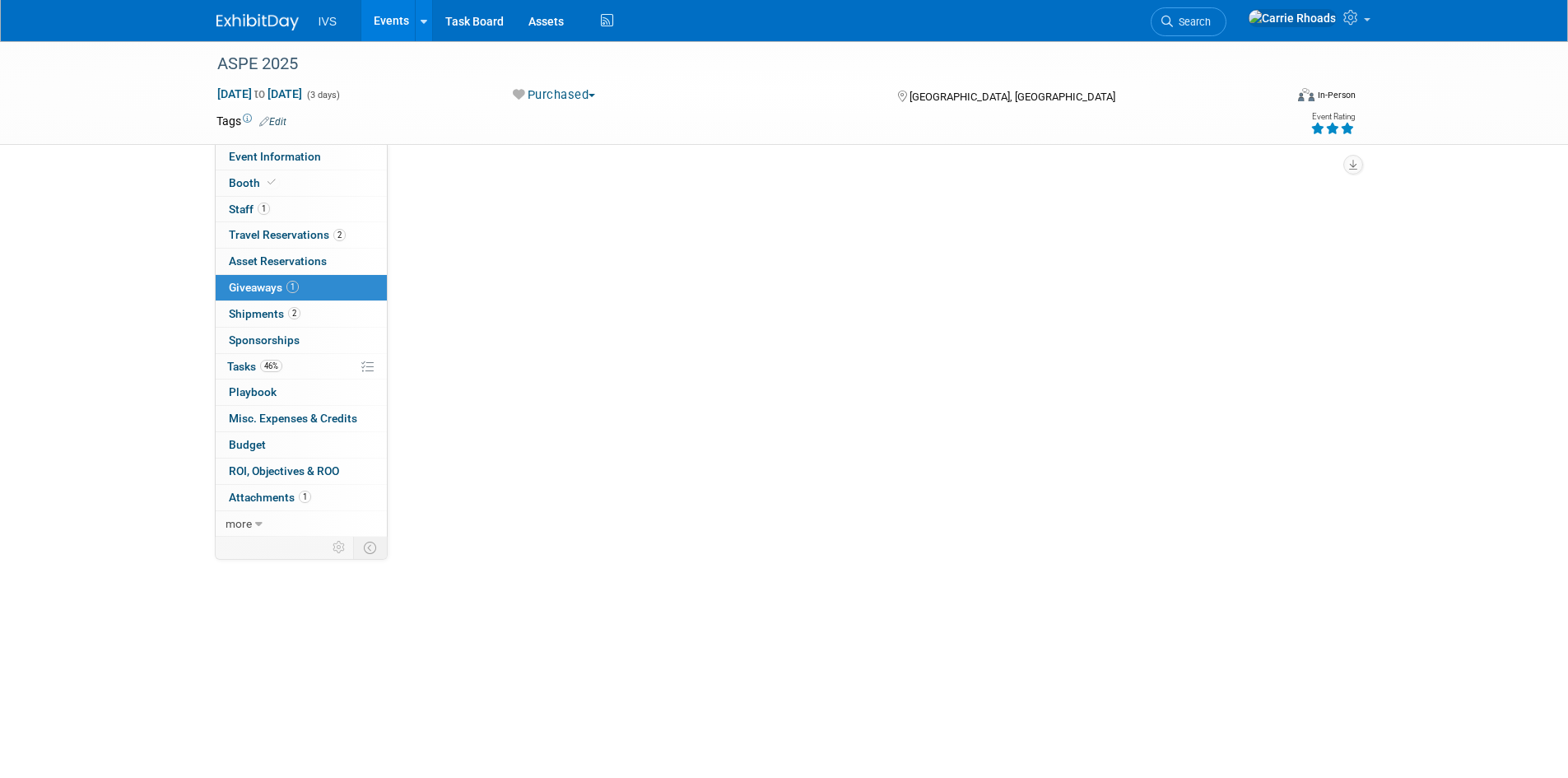
scroll to position [0, 0]
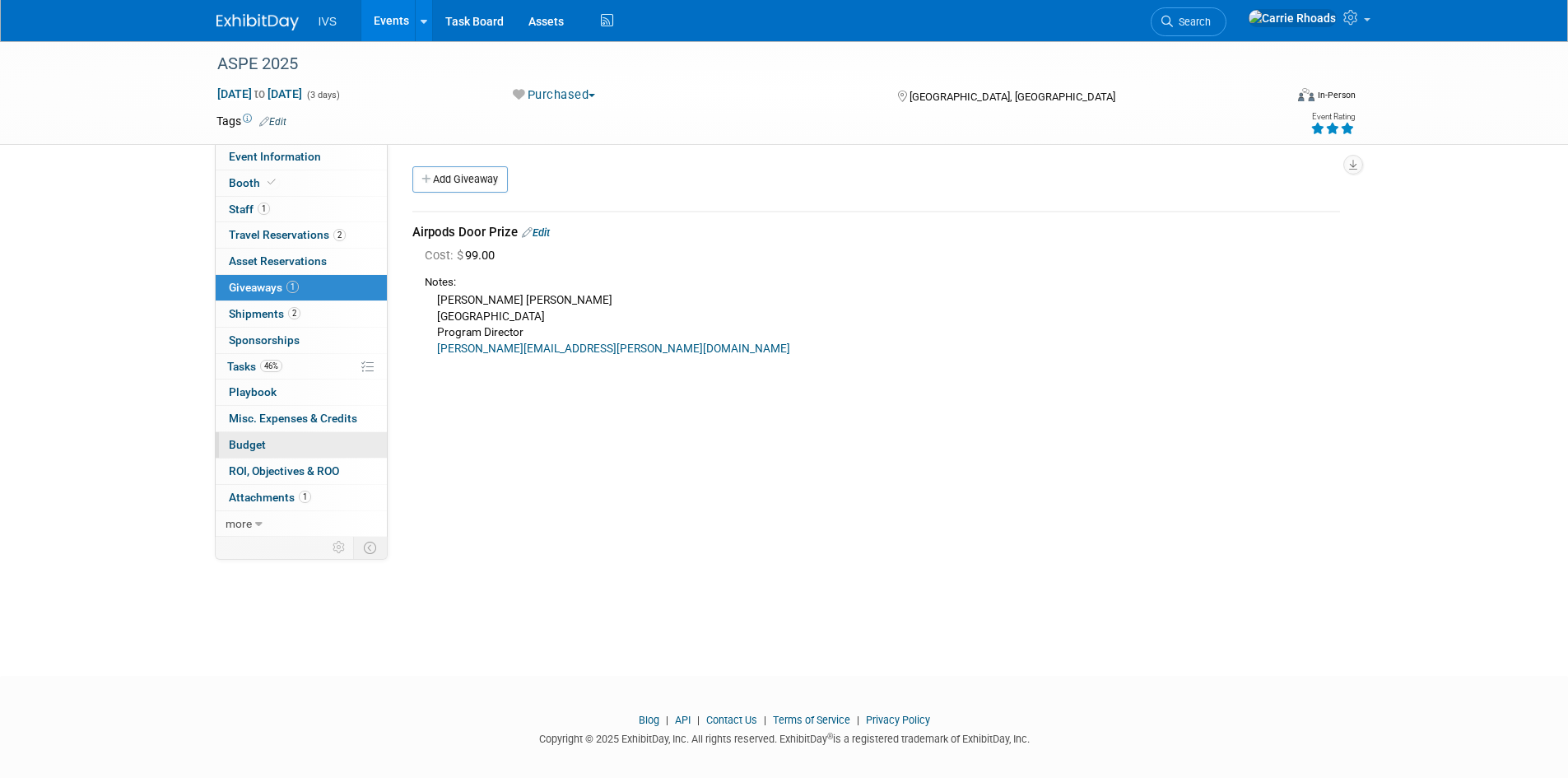
click at [251, 434] on link "Budget" at bounding box center [301, 445] width 171 height 26
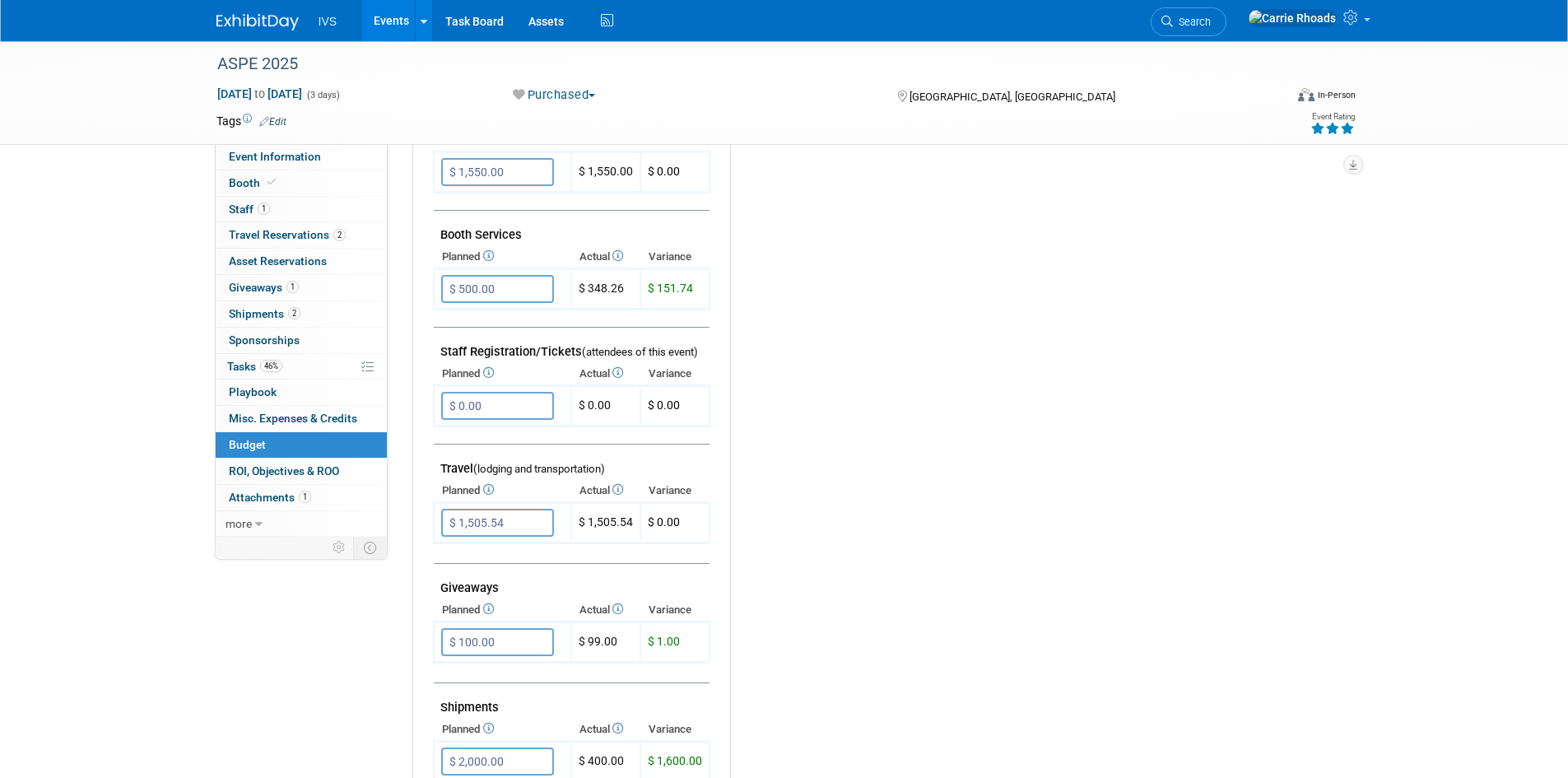
scroll to position [412, 0]
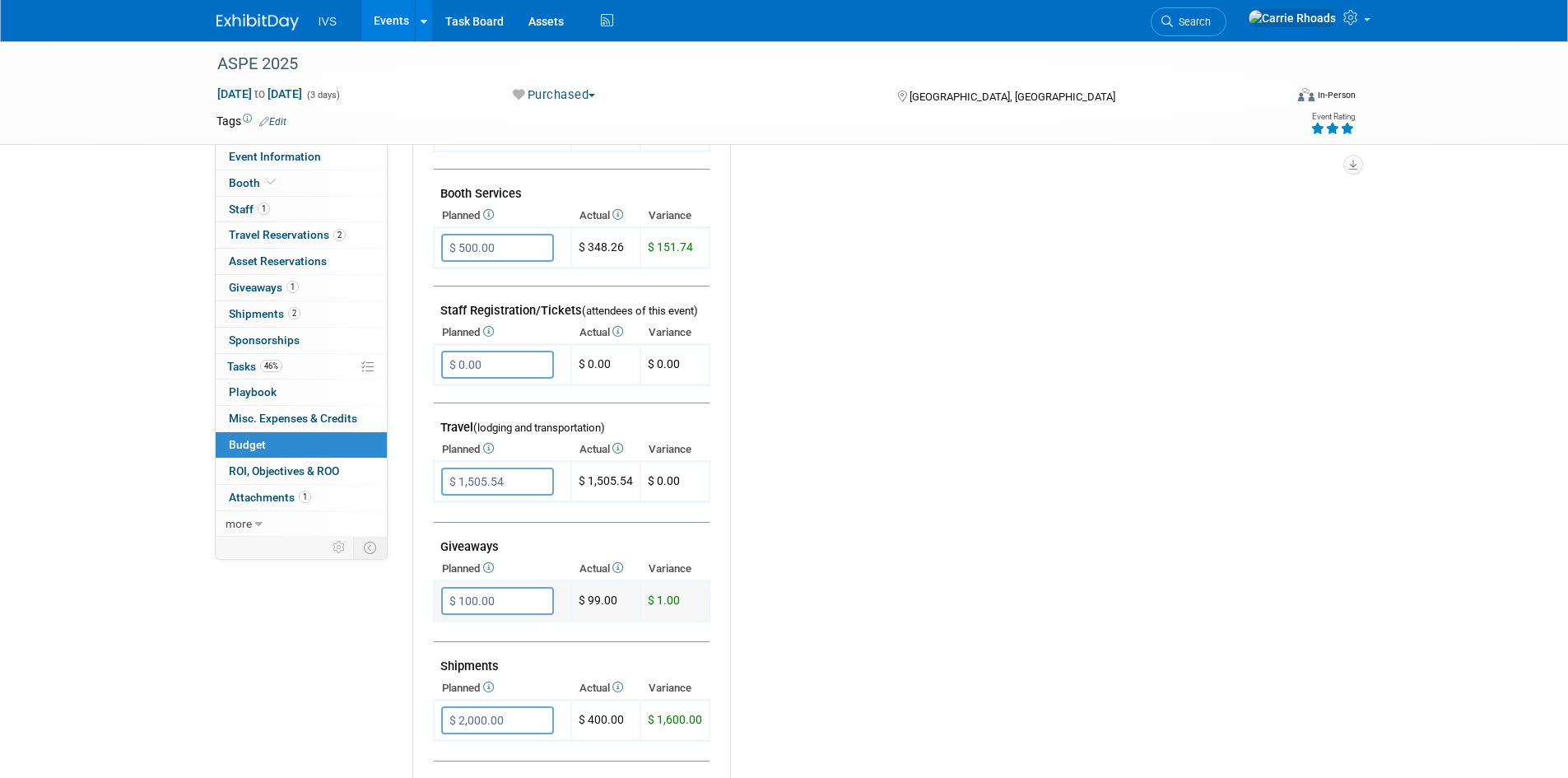
click at [499, 603] on input "$ 100.00" at bounding box center [498, 601] width 113 height 28
type input "$ 99.00"
click at [459, 632] on icon "button" at bounding box center [456, 635] width 11 height 11
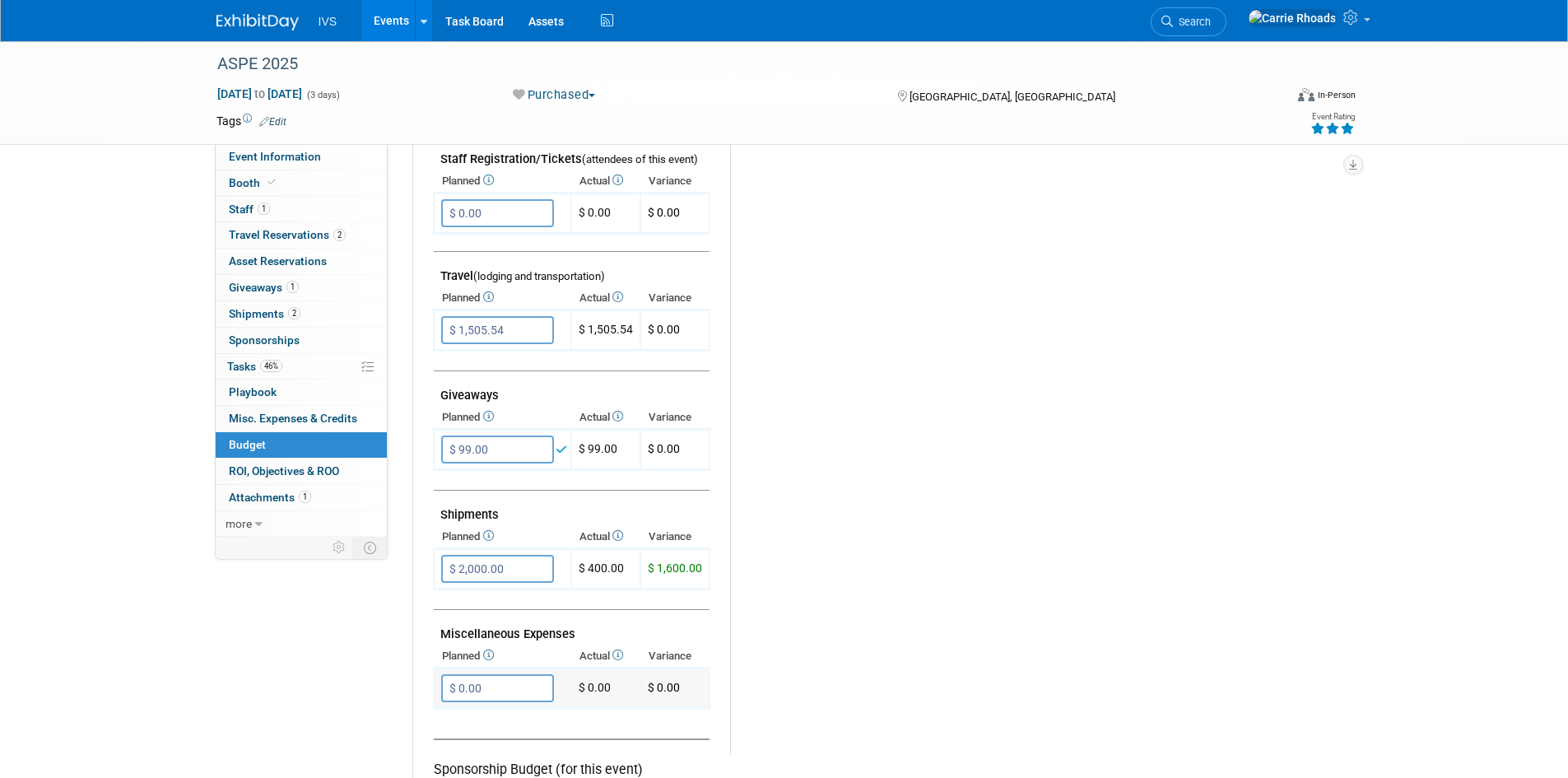
scroll to position [576, 0]
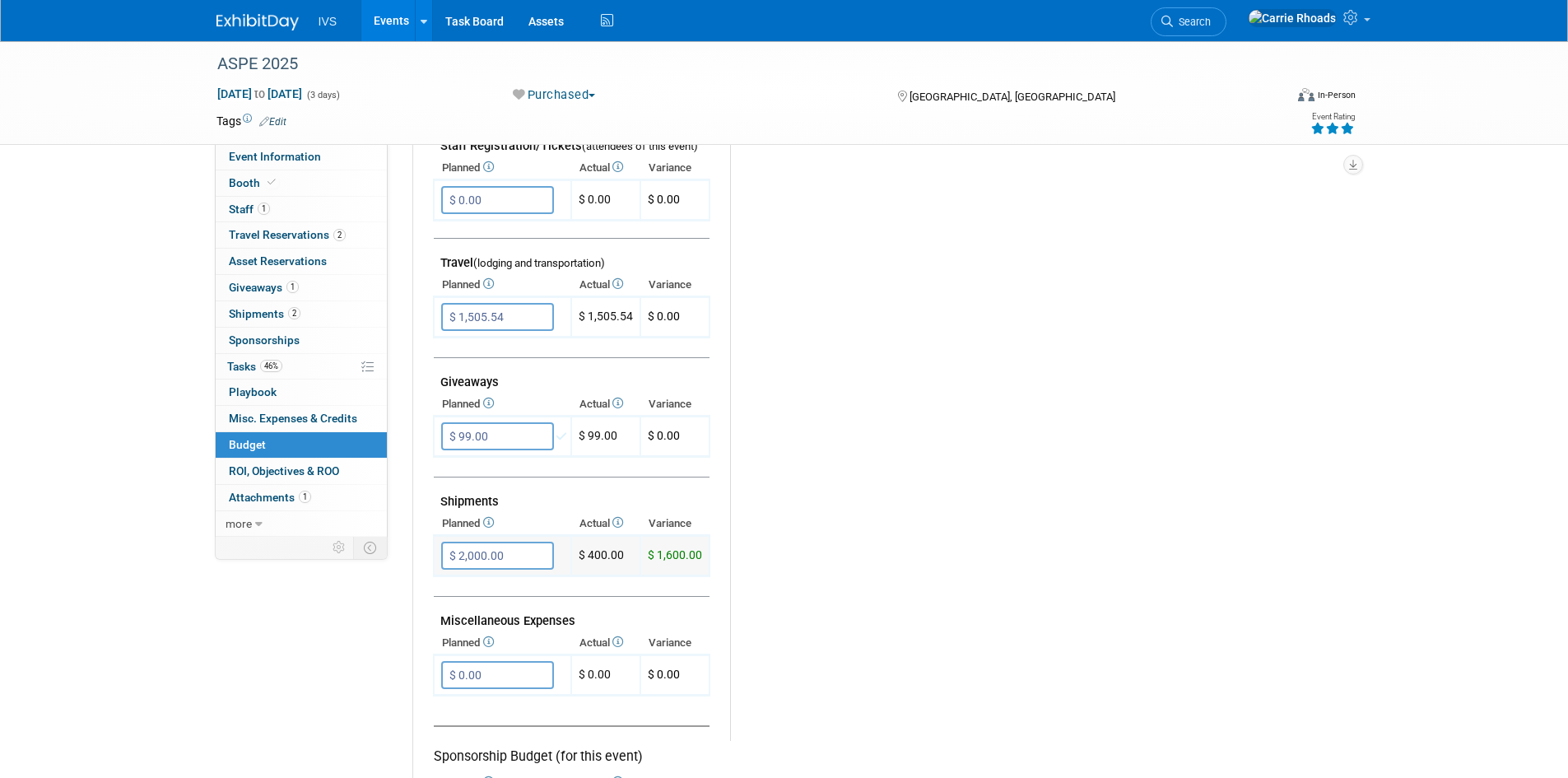
click at [518, 549] on input "$ 2,000.00" at bounding box center [498, 556] width 113 height 28
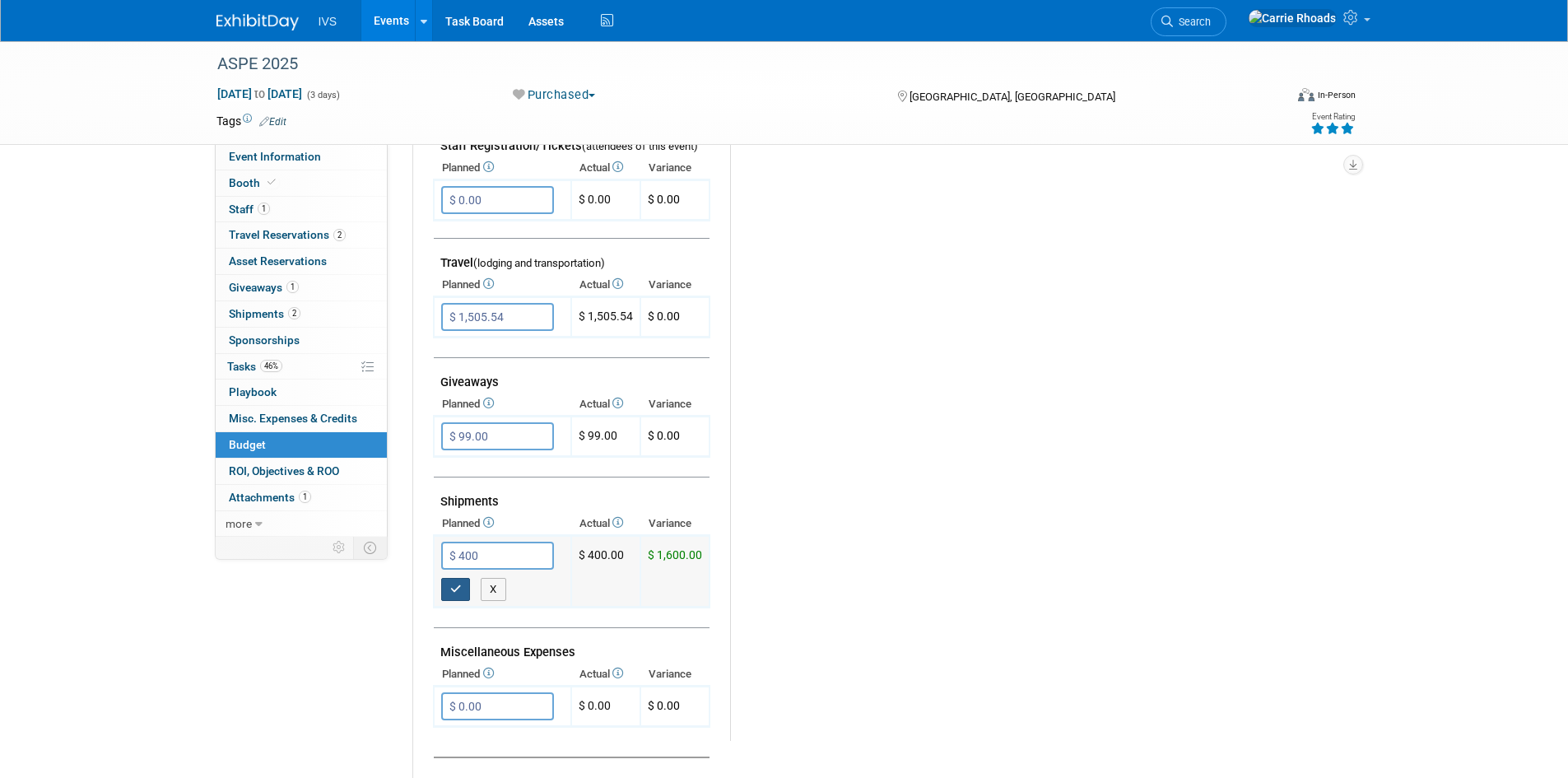
type input "$ 400.00"
click at [448, 588] on button "button" at bounding box center [456, 589] width 30 height 23
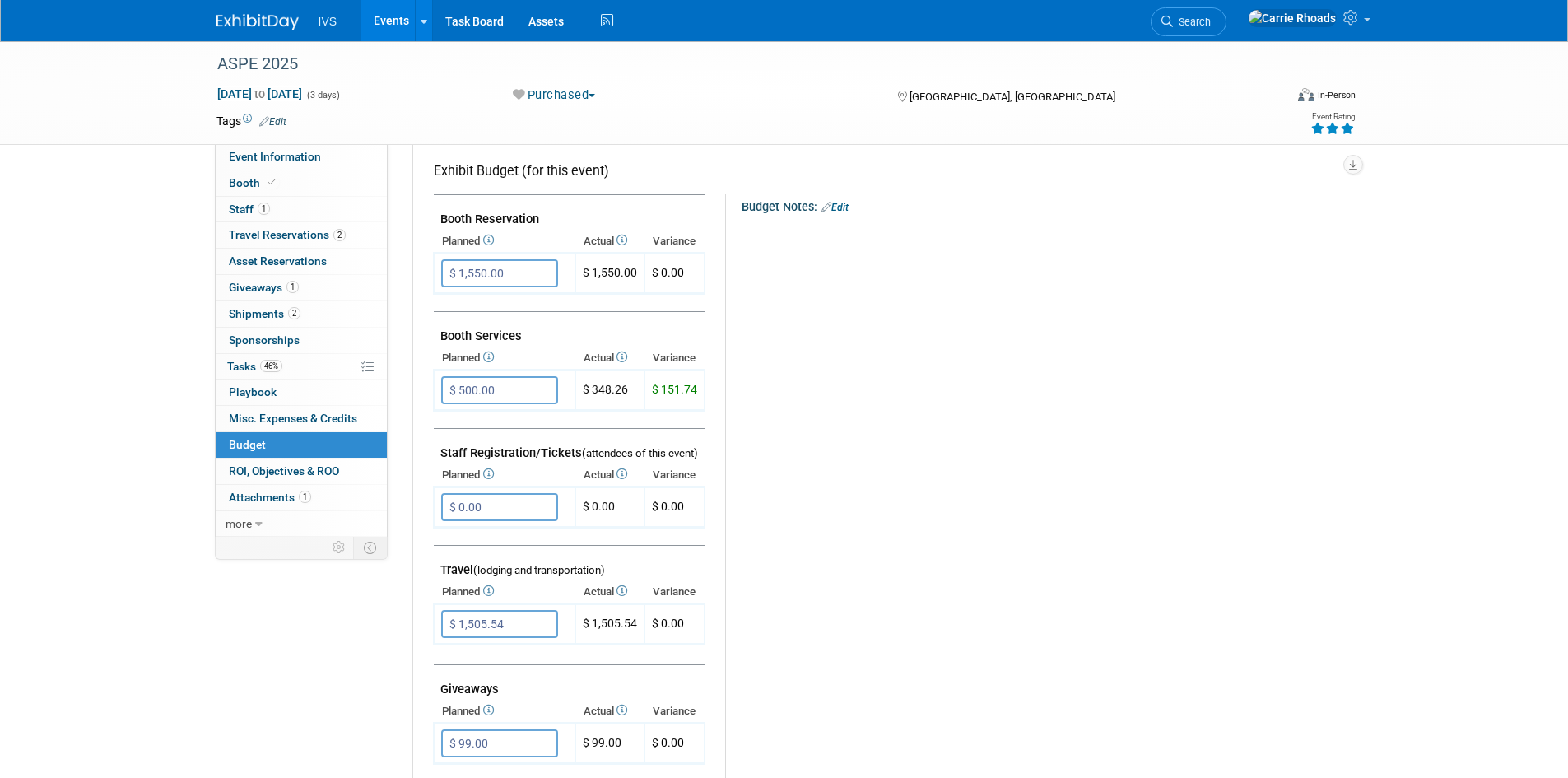
scroll to position [165, 0]
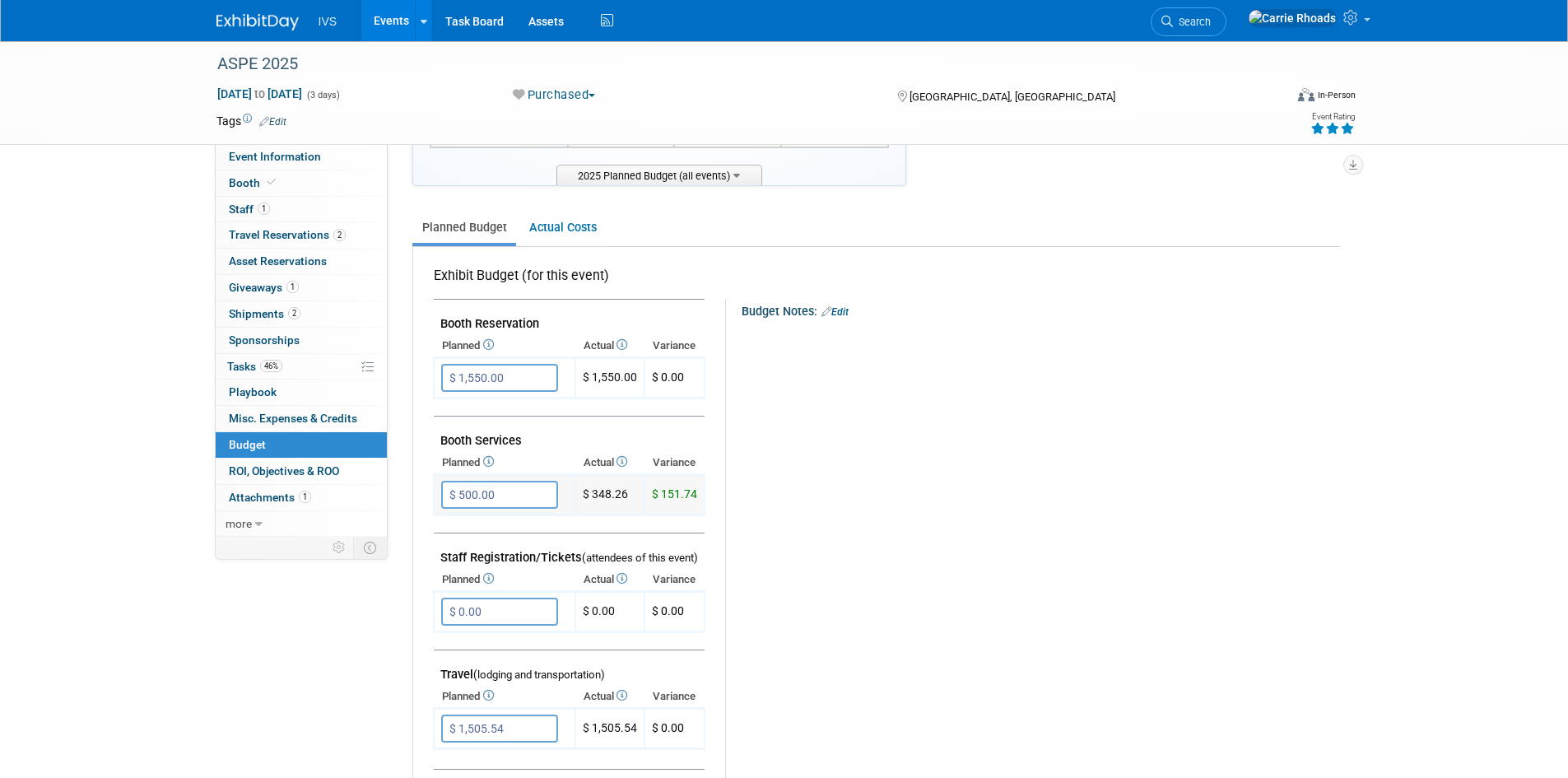
click at [525, 497] on input "$ 500.00" at bounding box center [500, 495] width 117 height 28
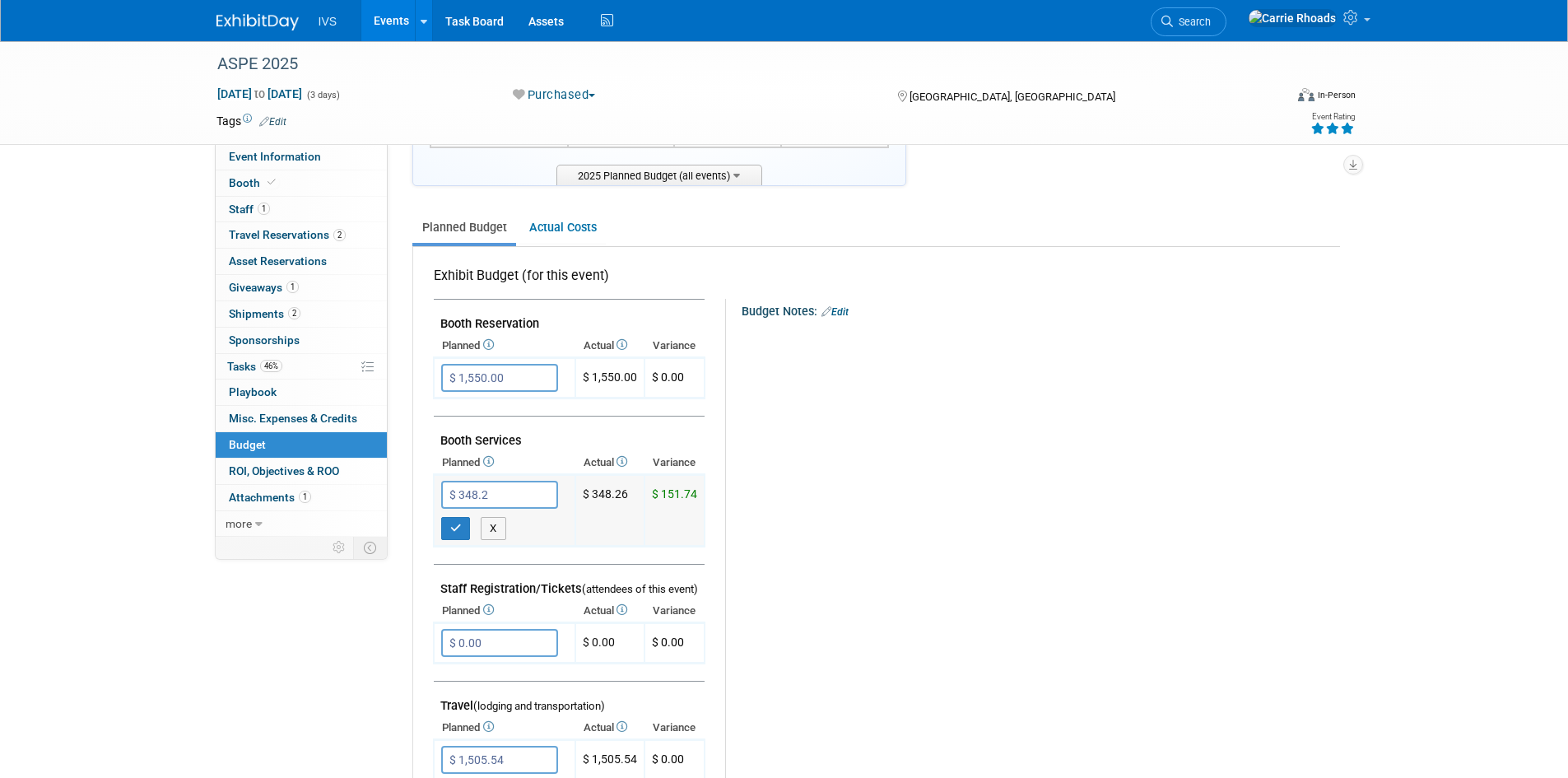
type input "$ 348.26"
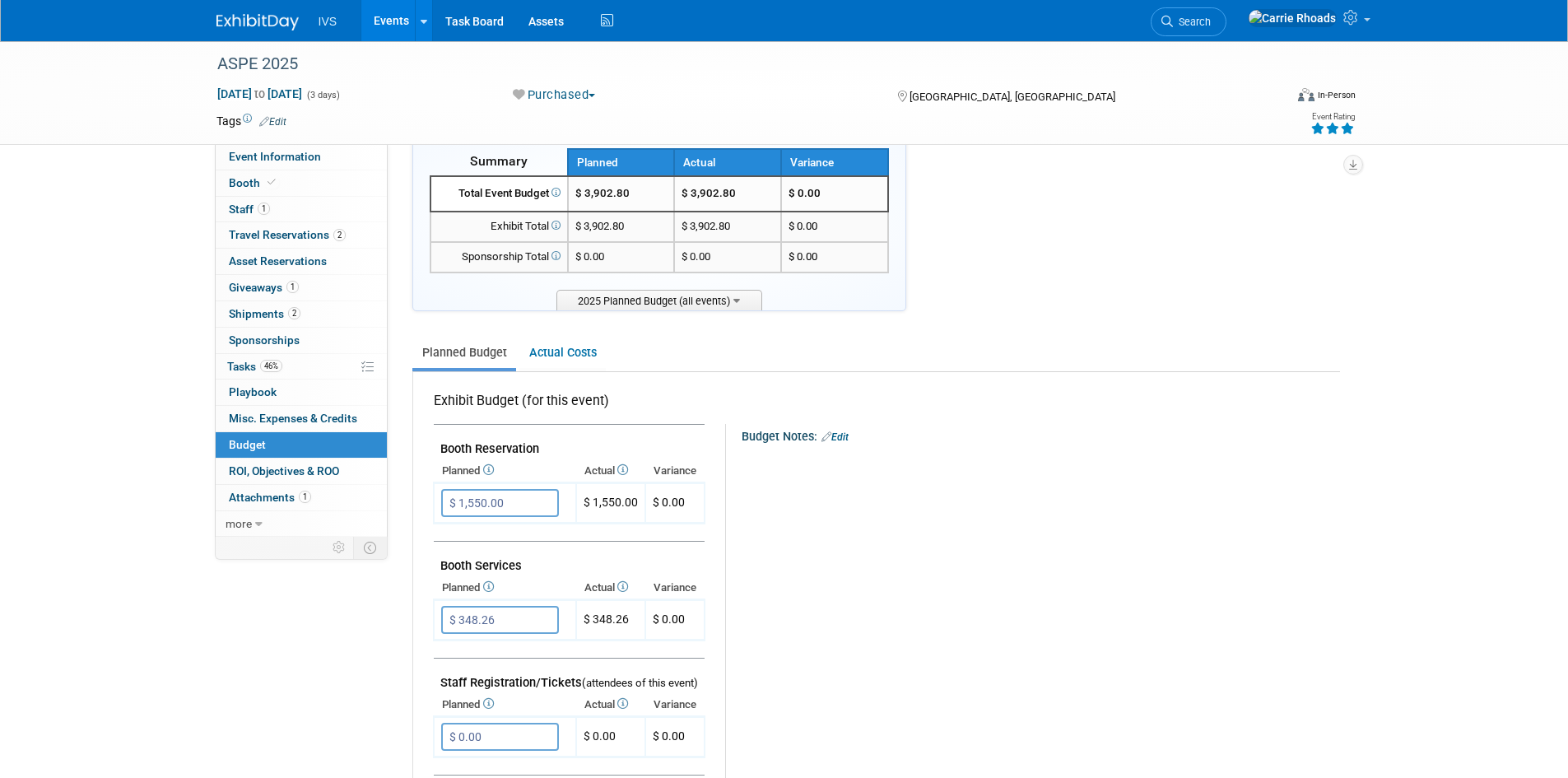
scroll to position [0, 0]
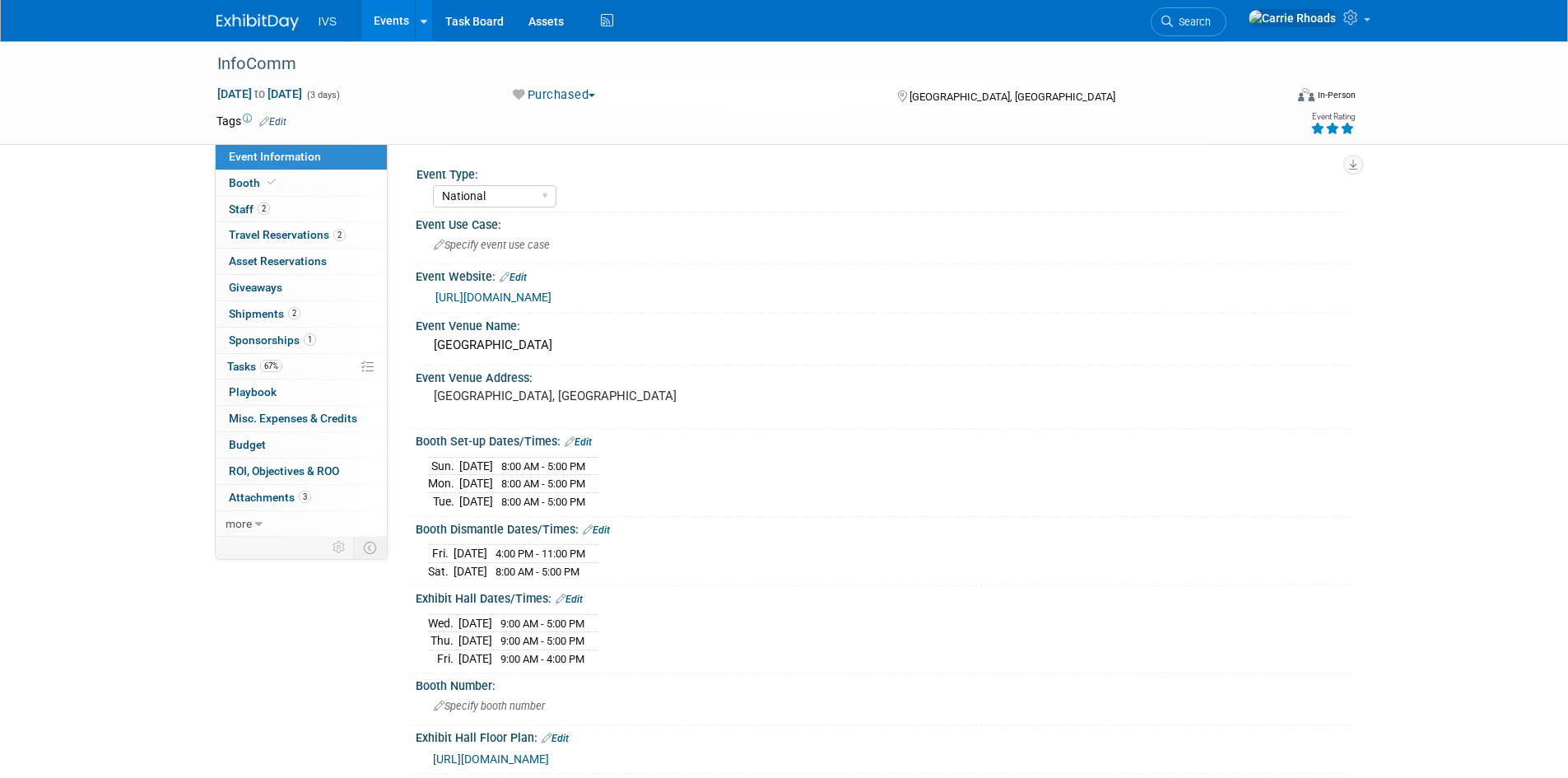
select select "National"
click at [251, 438] on span "Budget" at bounding box center [247, 444] width 37 height 13
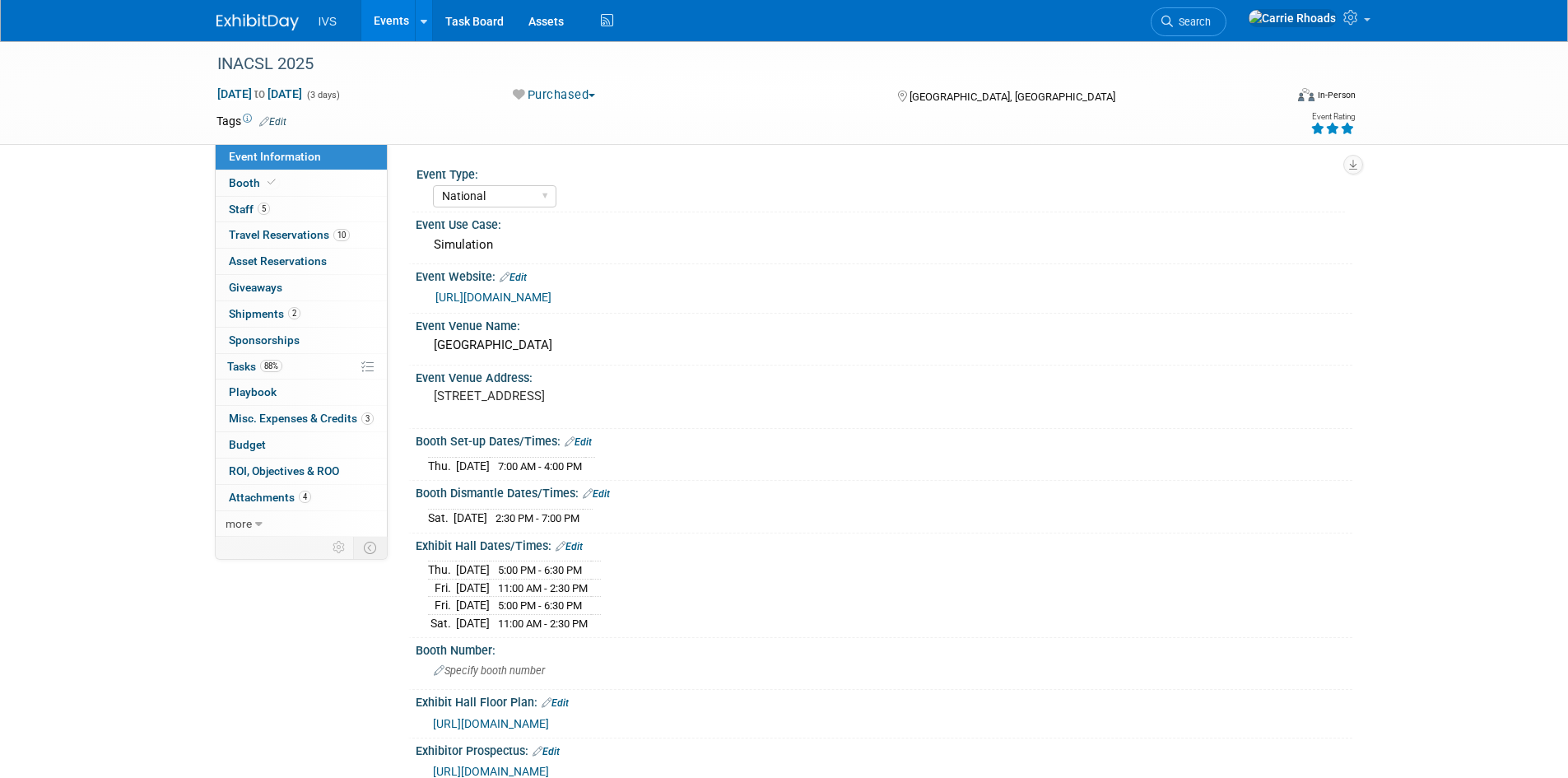
select select "National"
click at [249, 444] on span "Budget" at bounding box center [247, 444] width 37 height 13
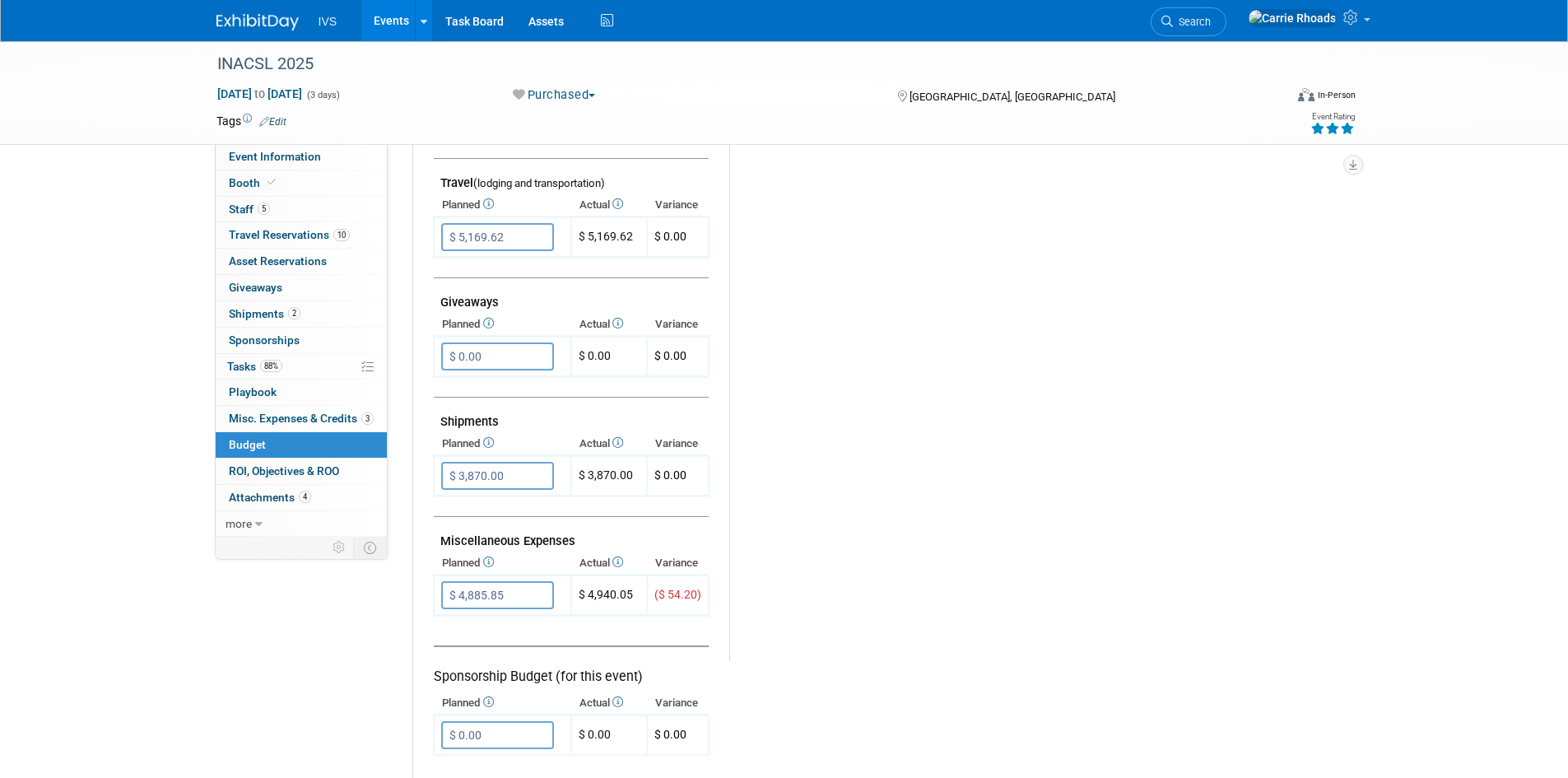
scroll to position [659, 0]
click at [525, 585] on input "$ 4,885.85" at bounding box center [498, 593] width 113 height 28
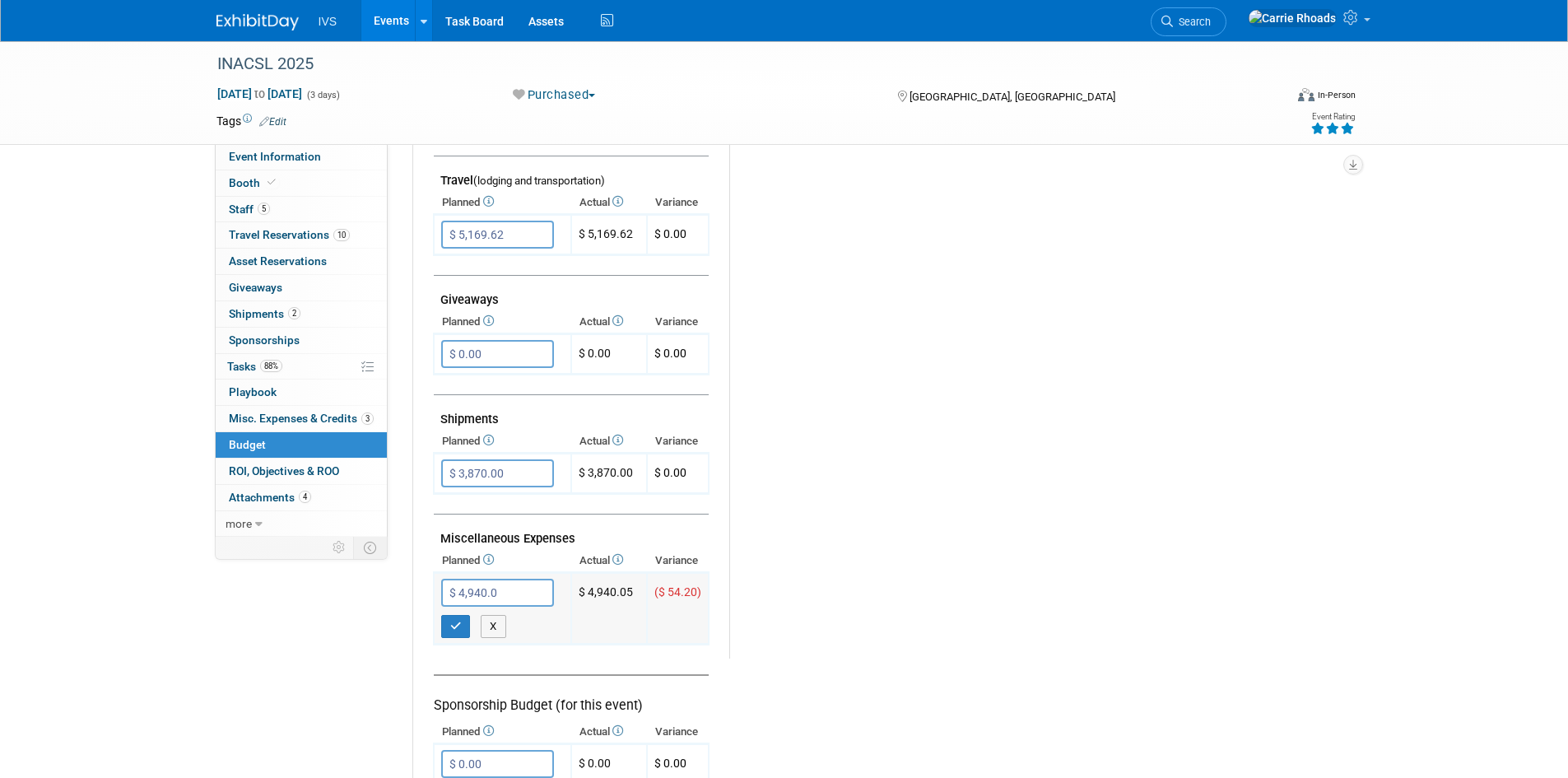
type input "$ 4,940.05"
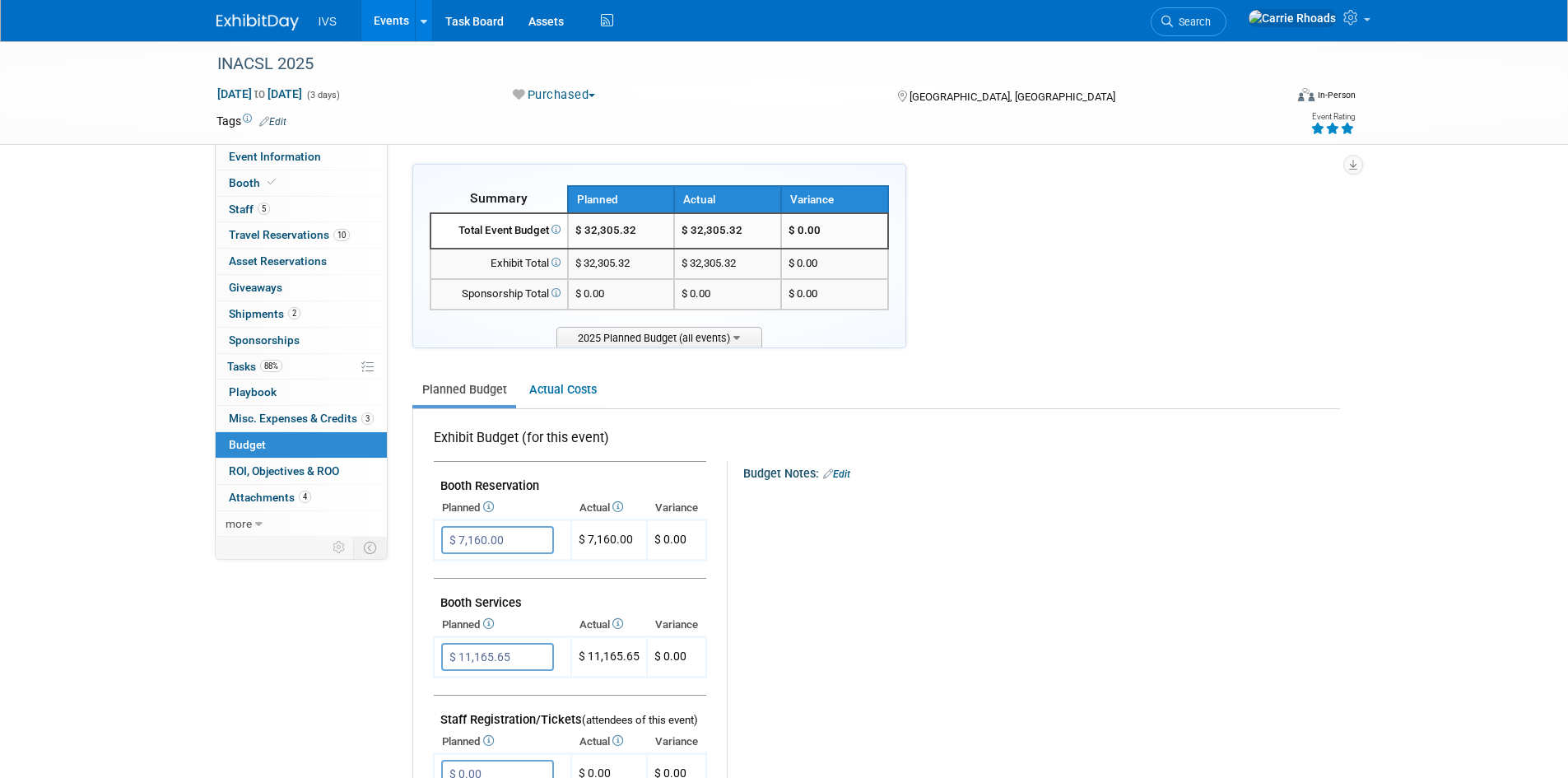
scroll to position [0, 0]
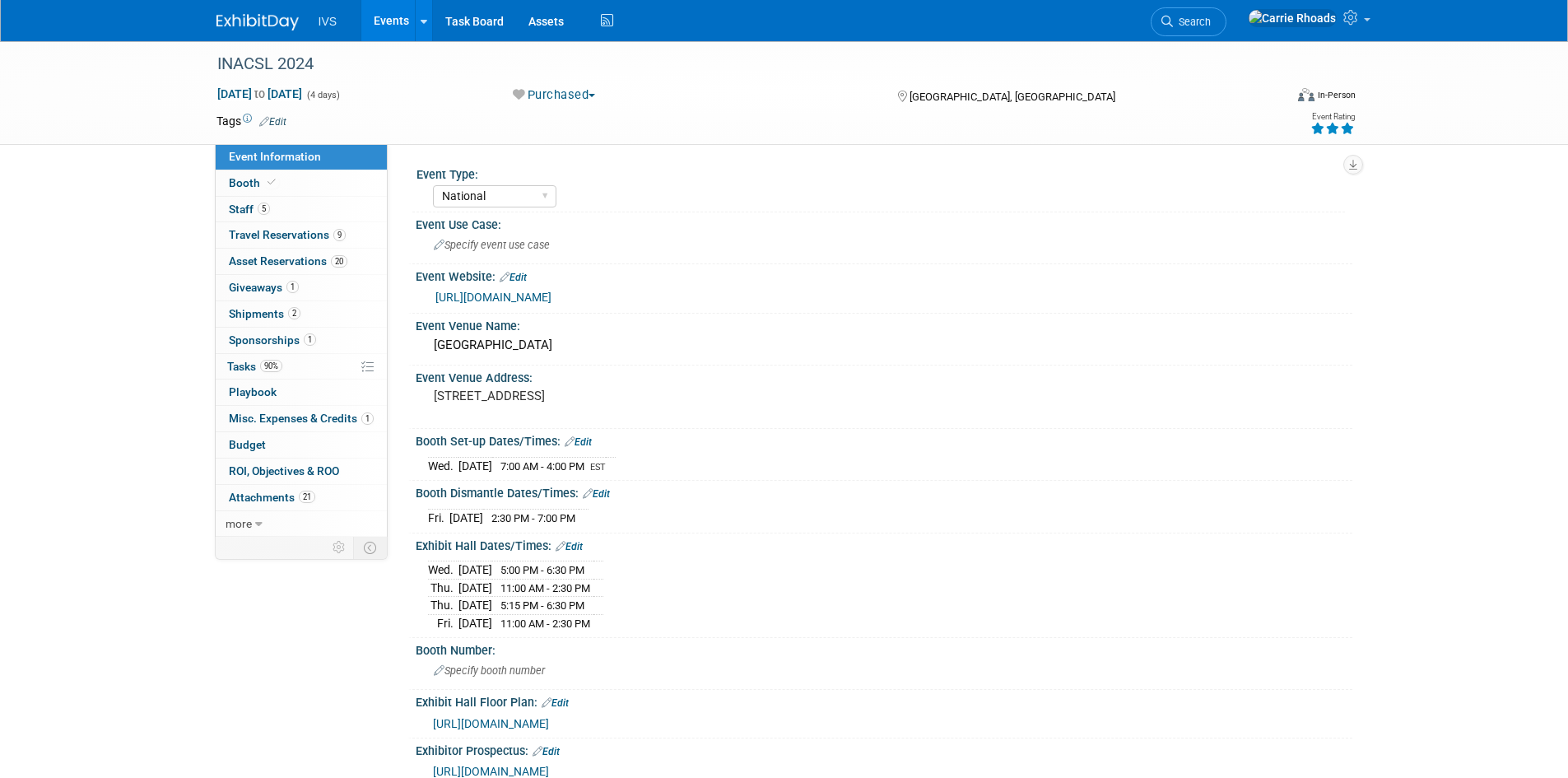
select select "National"
click at [241, 446] on span "Budget" at bounding box center [247, 444] width 37 height 13
select select "National"
click at [252, 442] on span "Budget" at bounding box center [247, 444] width 37 height 13
